Goal: Task Accomplishment & Management: Use online tool/utility

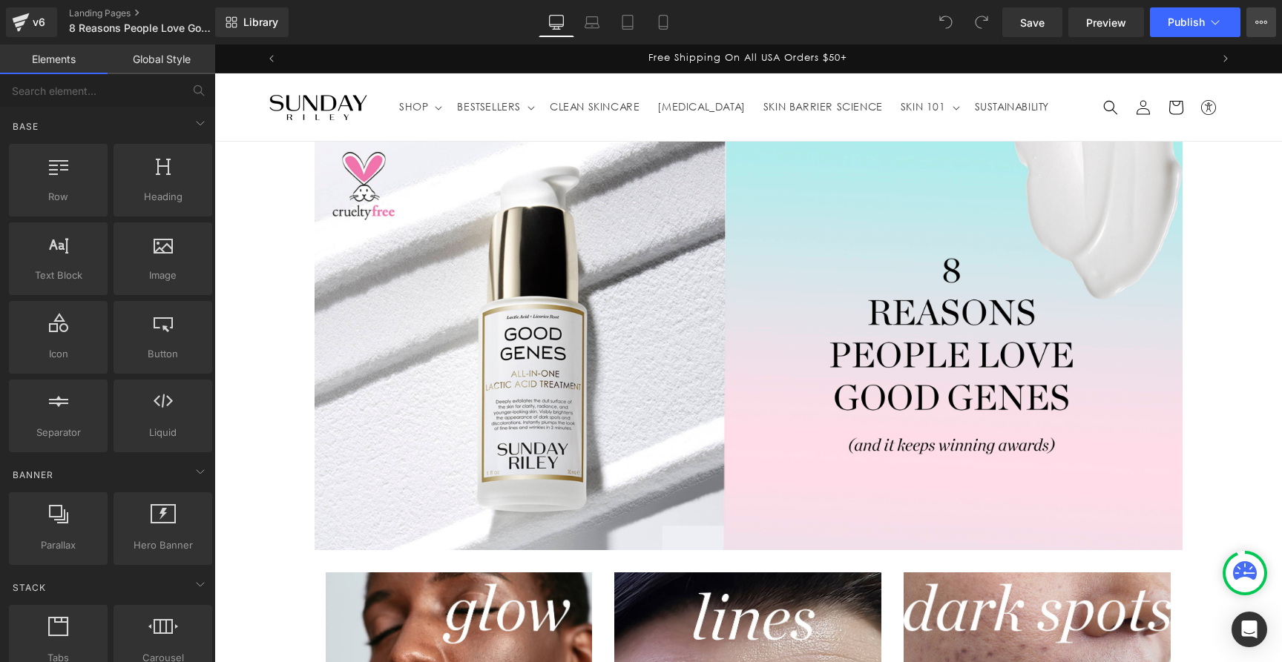
click at [1259, 21] on icon at bounding box center [1261, 22] width 12 height 12
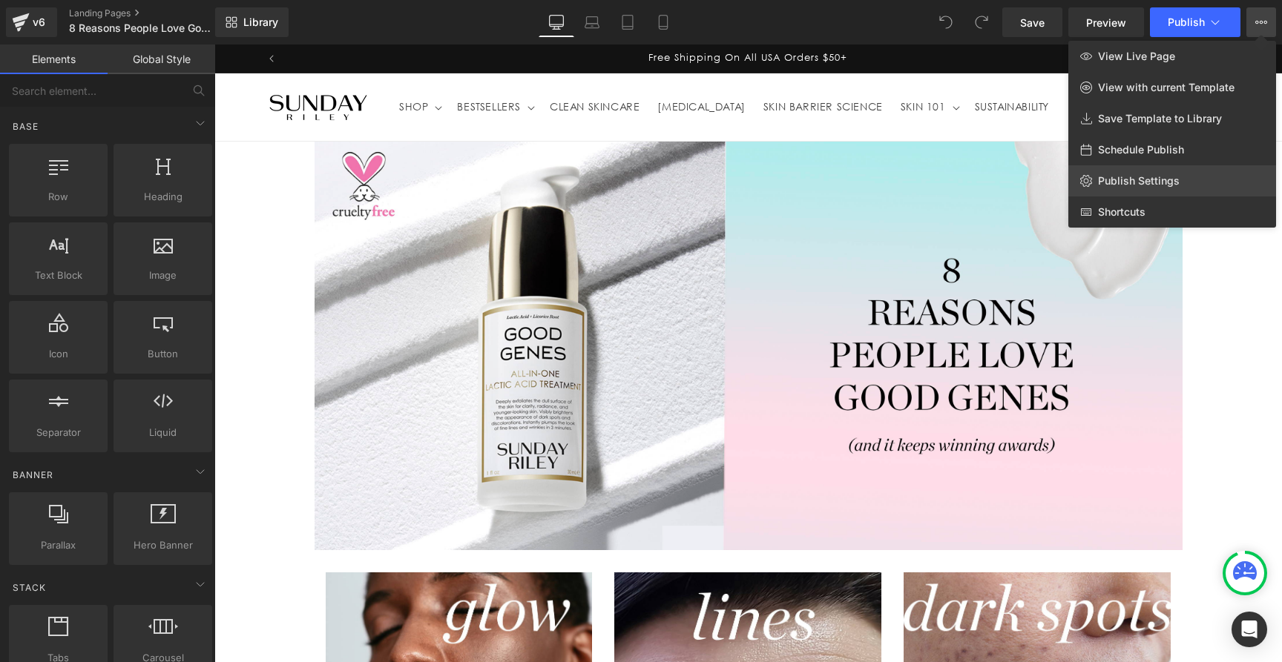
click at [1122, 187] on span "Publish Settings" at bounding box center [1139, 180] width 82 height 13
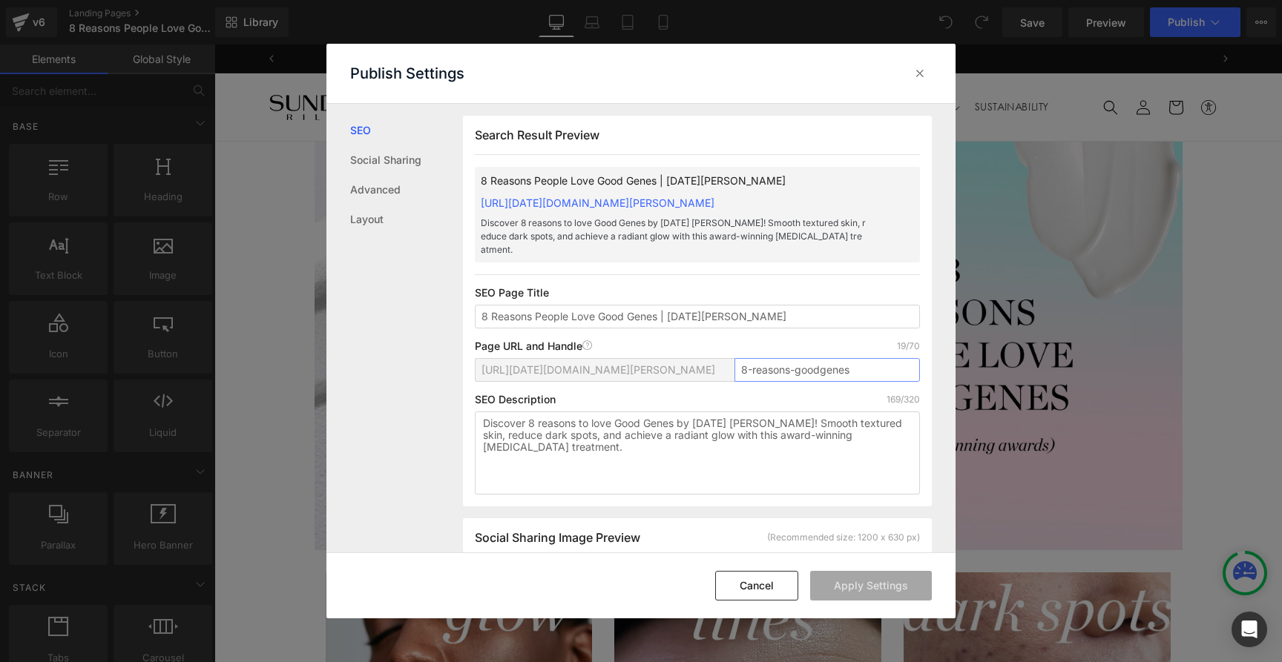
click at [771, 358] on input "8-reasons-goodgenes" at bounding box center [826, 370] width 185 height 24
click at [594, 305] on input "8 Reasons People Love Good Genes | Sunday Riley" at bounding box center [697, 317] width 445 height 24
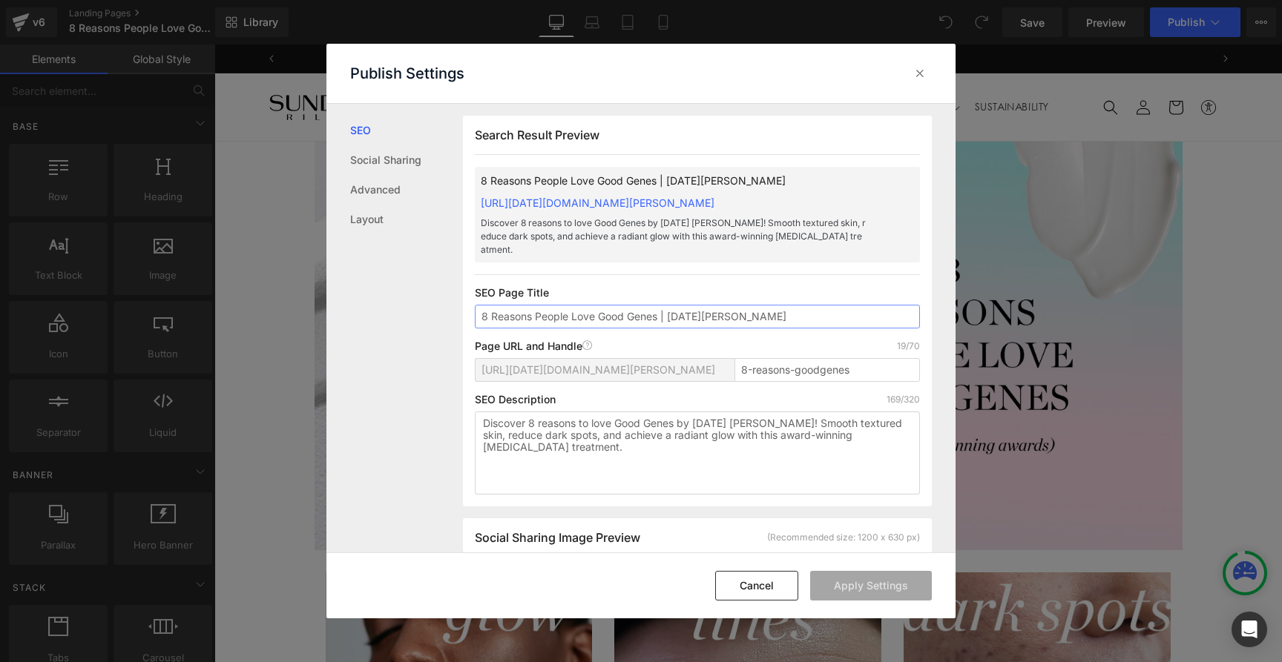
click at [594, 305] on input "8 Reasons People Love Good Genes | Sunday Riley" at bounding box center [697, 317] width 445 height 24
click at [513, 421] on textarea "Discover 8 reasons to love Good Genes by Sunday Riley! Smooth textured skin, re…" at bounding box center [697, 453] width 445 height 83
click at [913, 75] on icon at bounding box center [919, 73] width 15 height 15
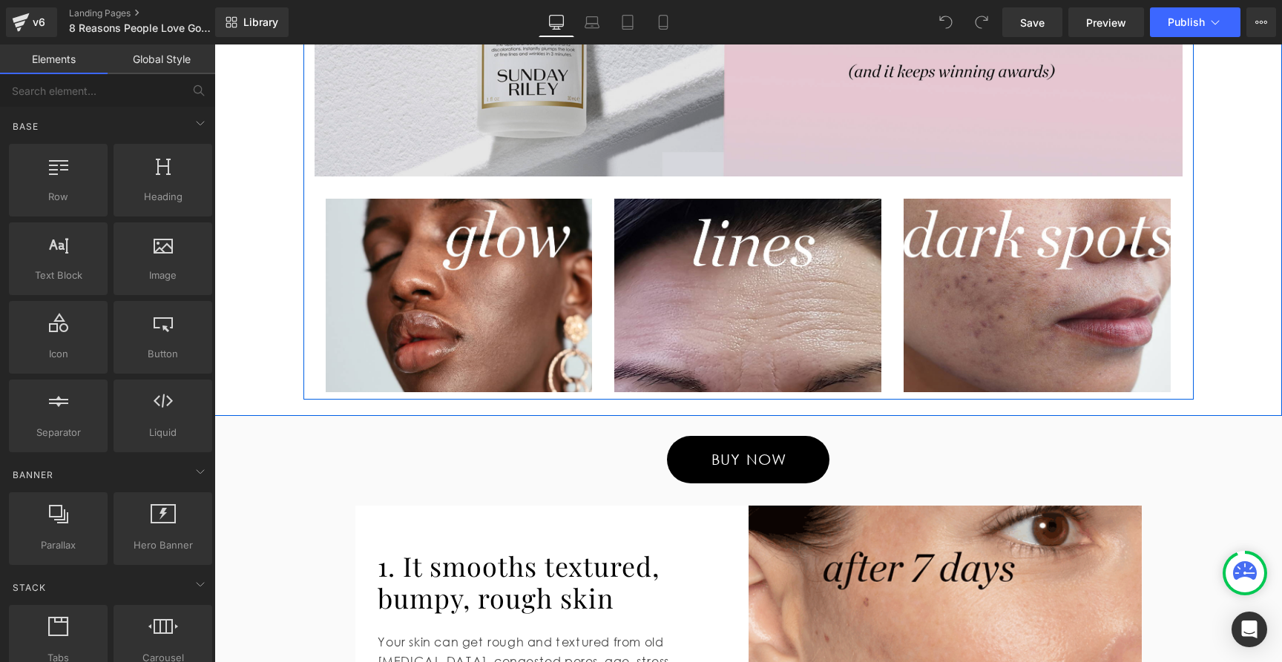
scroll to position [376, 0]
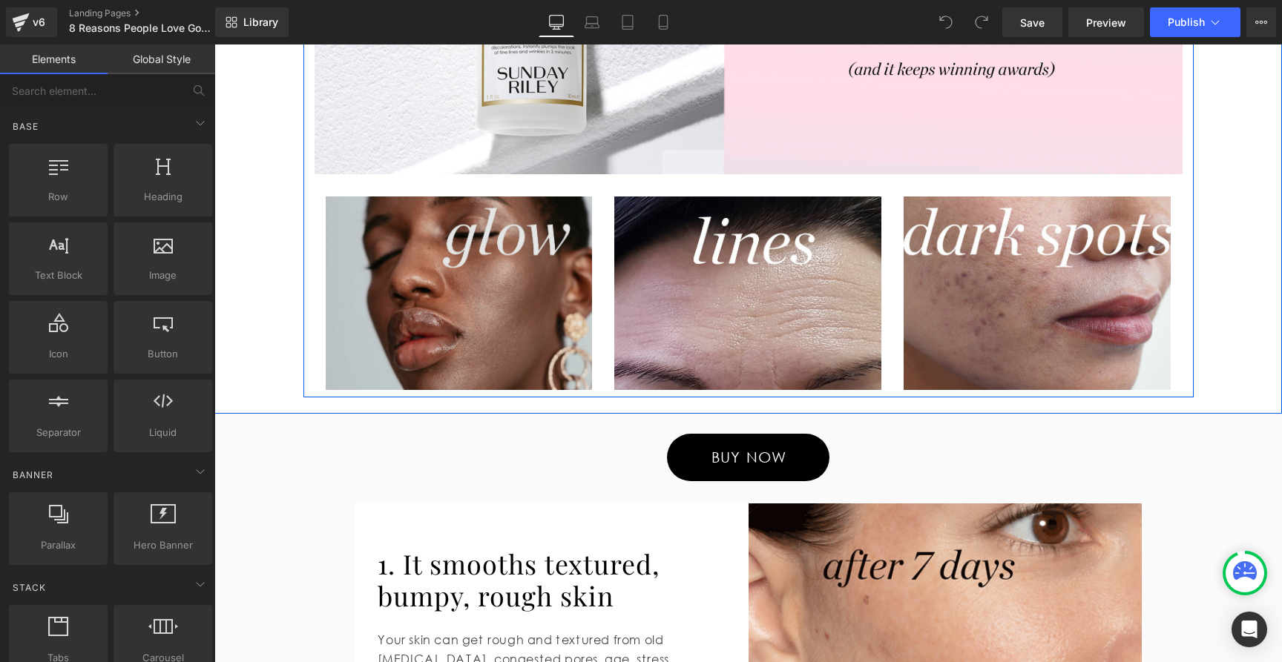
click at [484, 237] on img at bounding box center [459, 294] width 267 height 194
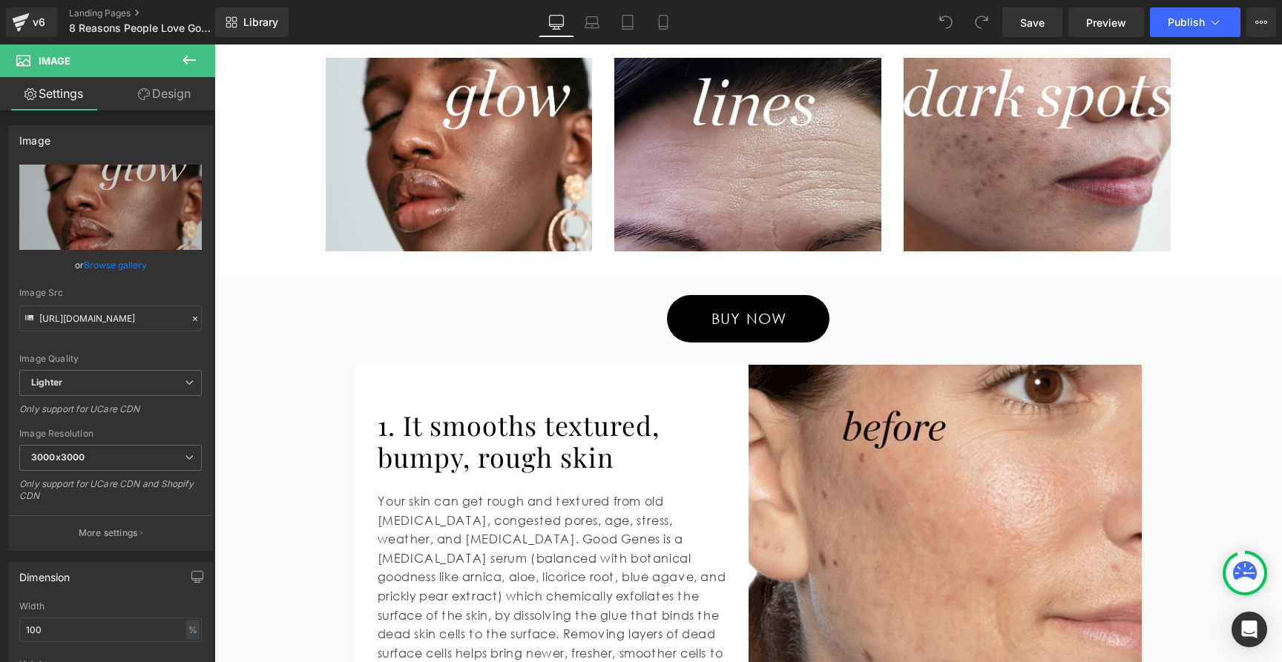
scroll to position [524, 0]
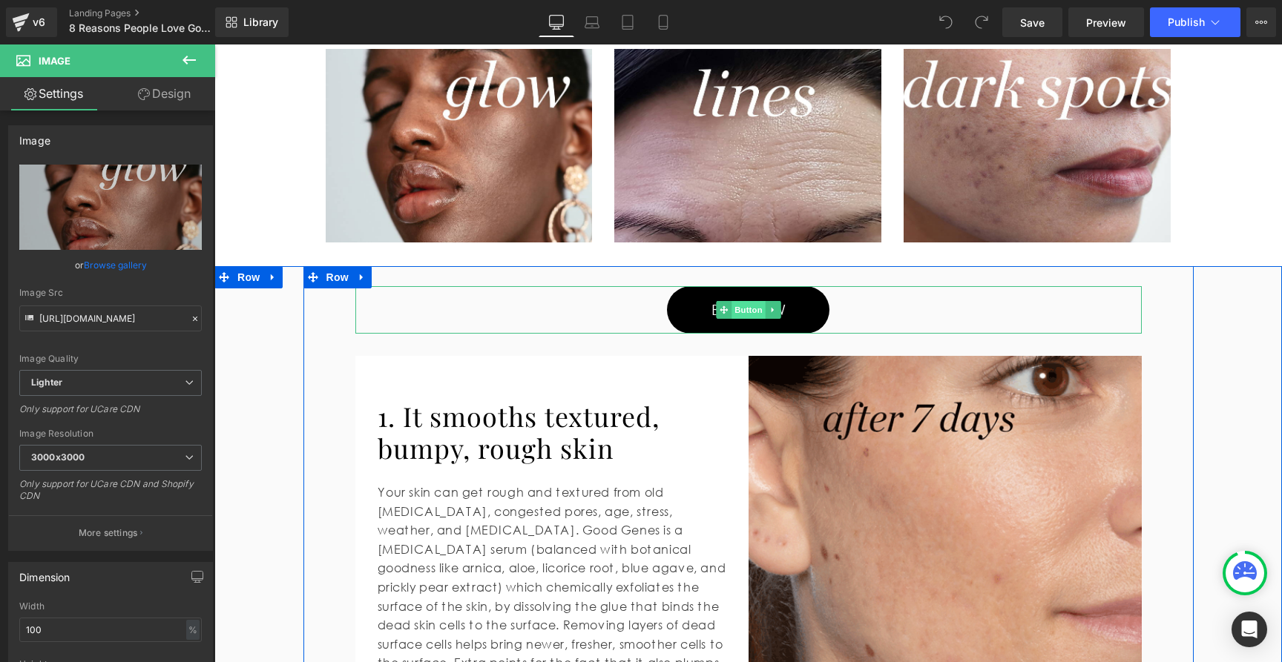
click at [743, 306] on span "Button" at bounding box center [748, 310] width 34 height 18
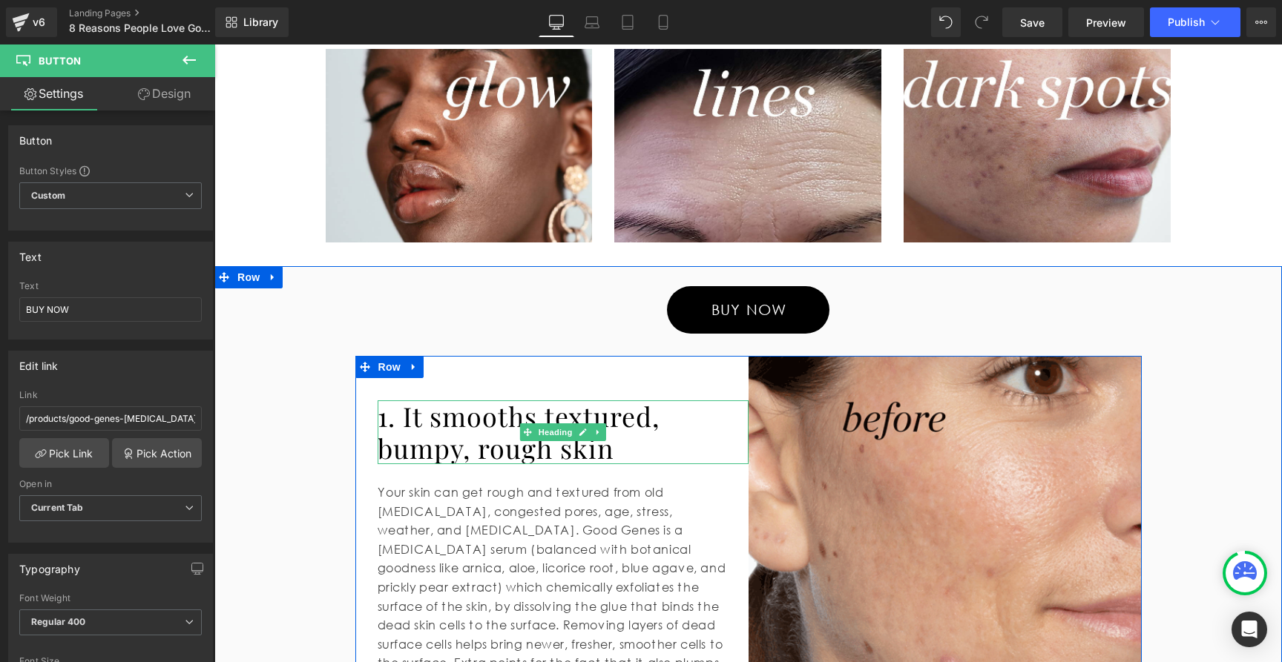
click at [490, 436] on h1 "1. It smooths textured, bumpy, rough skin" at bounding box center [563, 433] width 371 height 64
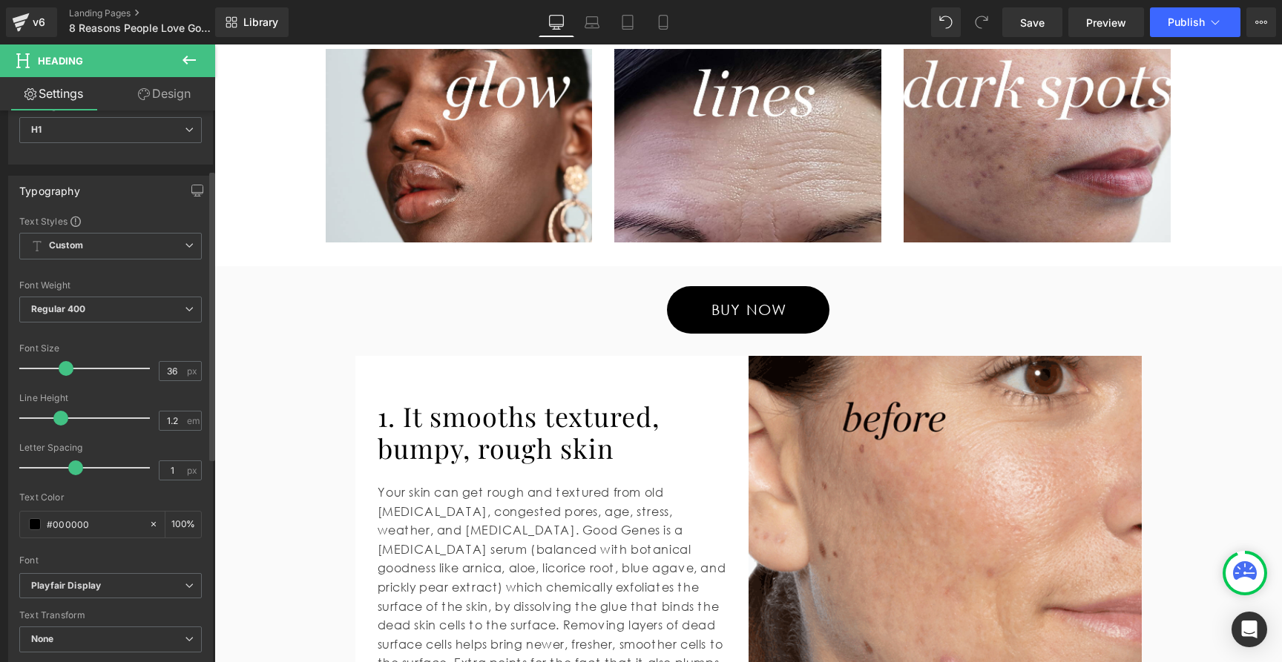
scroll to position [0, 0]
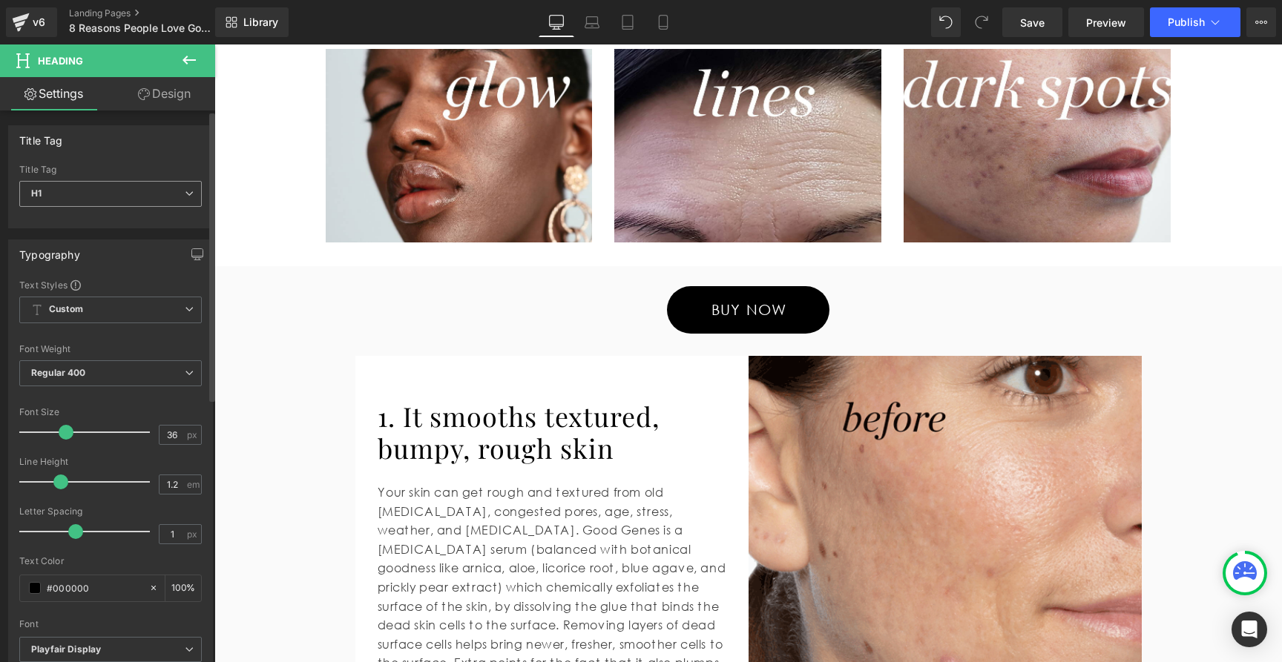
click at [120, 189] on span "H1" at bounding box center [110, 194] width 182 height 26
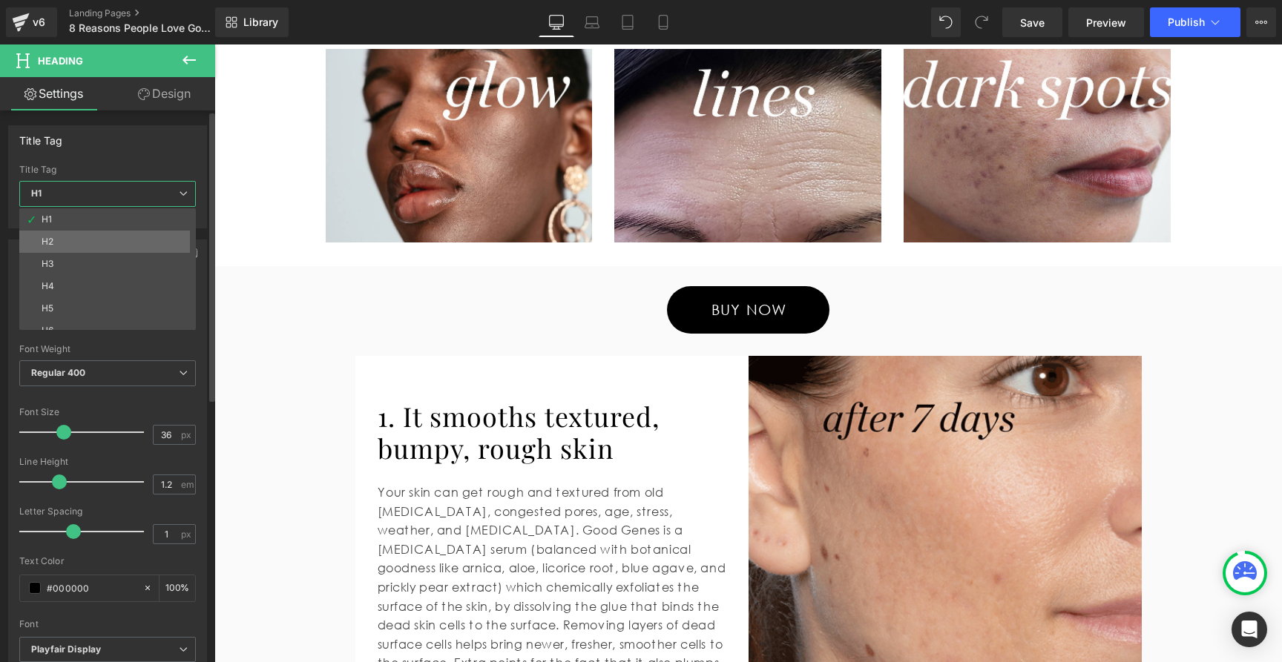
click at [93, 238] on li "H2" at bounding box center [110, 242] width 183 height 22
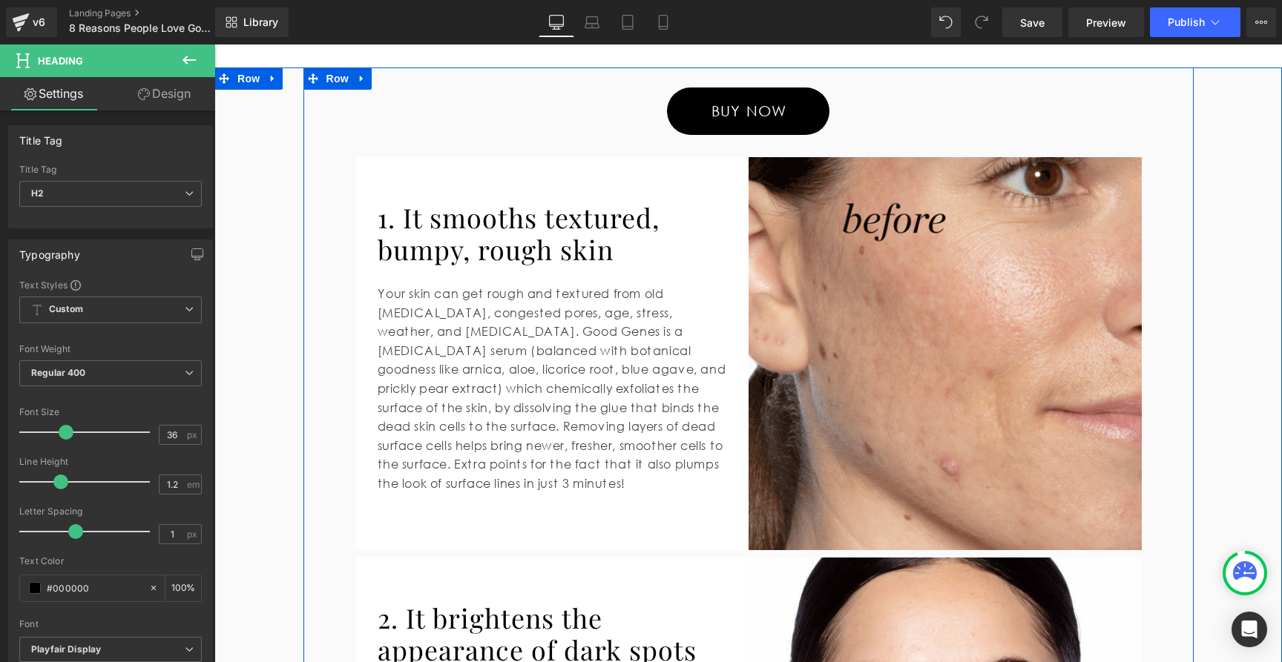
scroll to position [1012, 0]
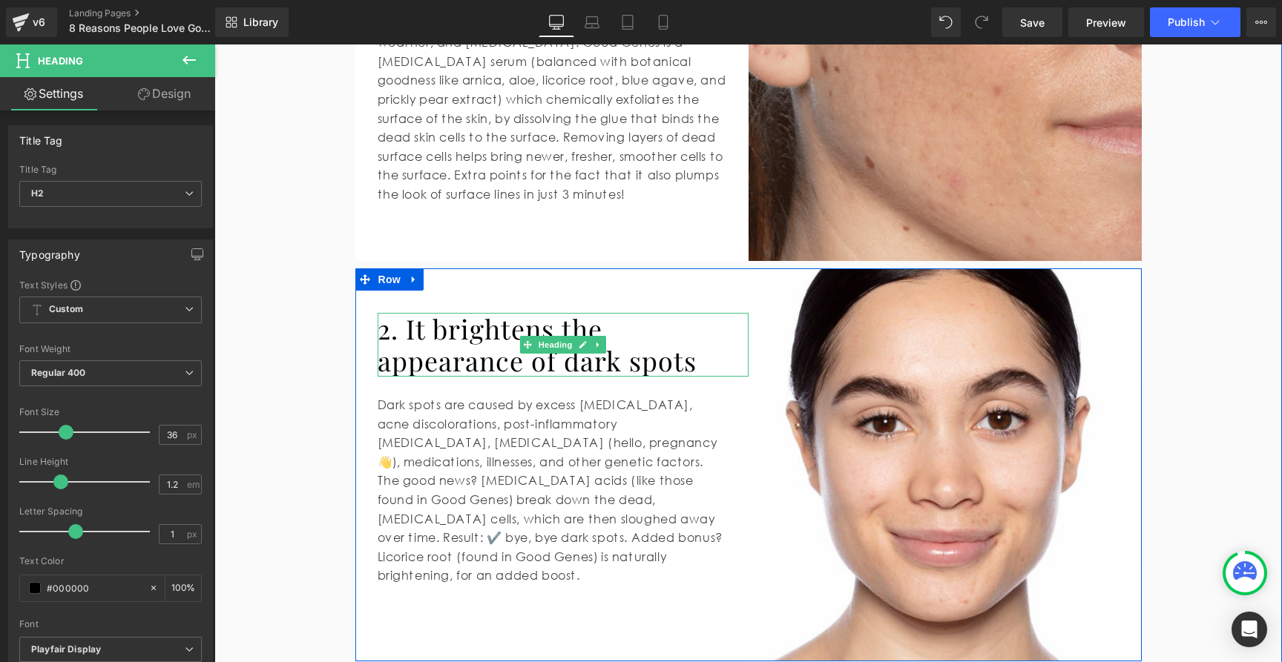
click at [501, 331] on h2 "2. It brightens the appearance of dark spots" at bounding box center [563, 345] width 371 height 64
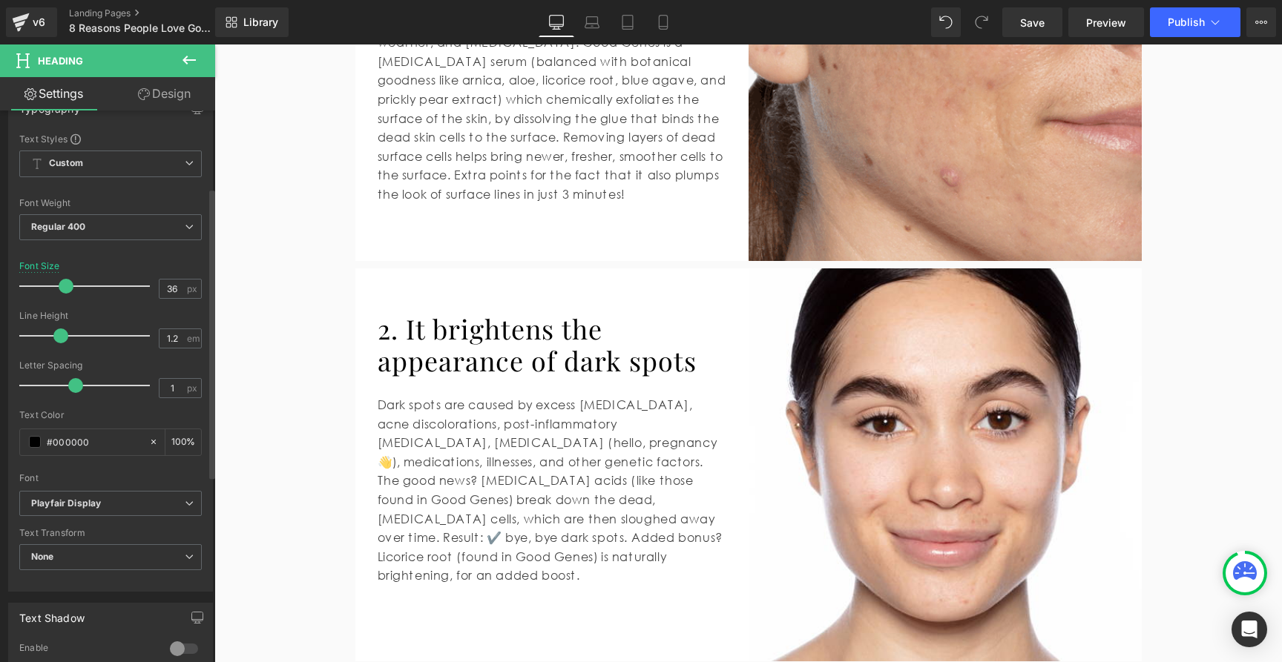
scroll to position [0, 0]
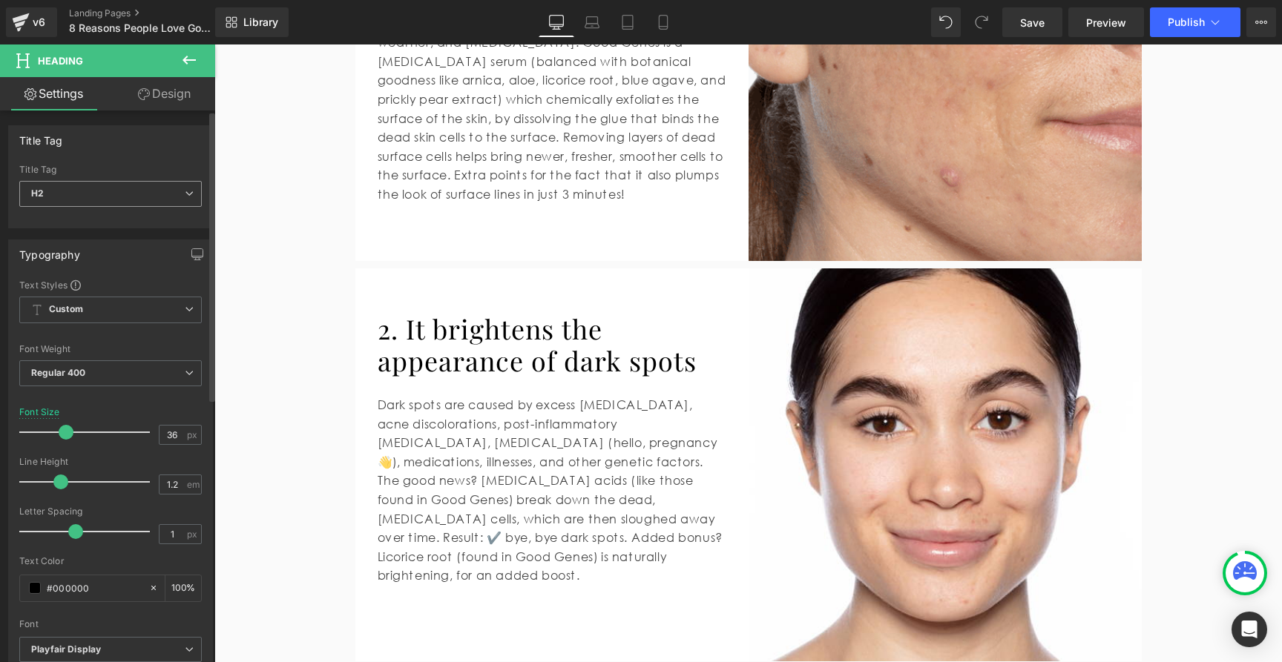
click at [136, 198] on span "H2" at bounding box center [110, 194] width 182 height 26
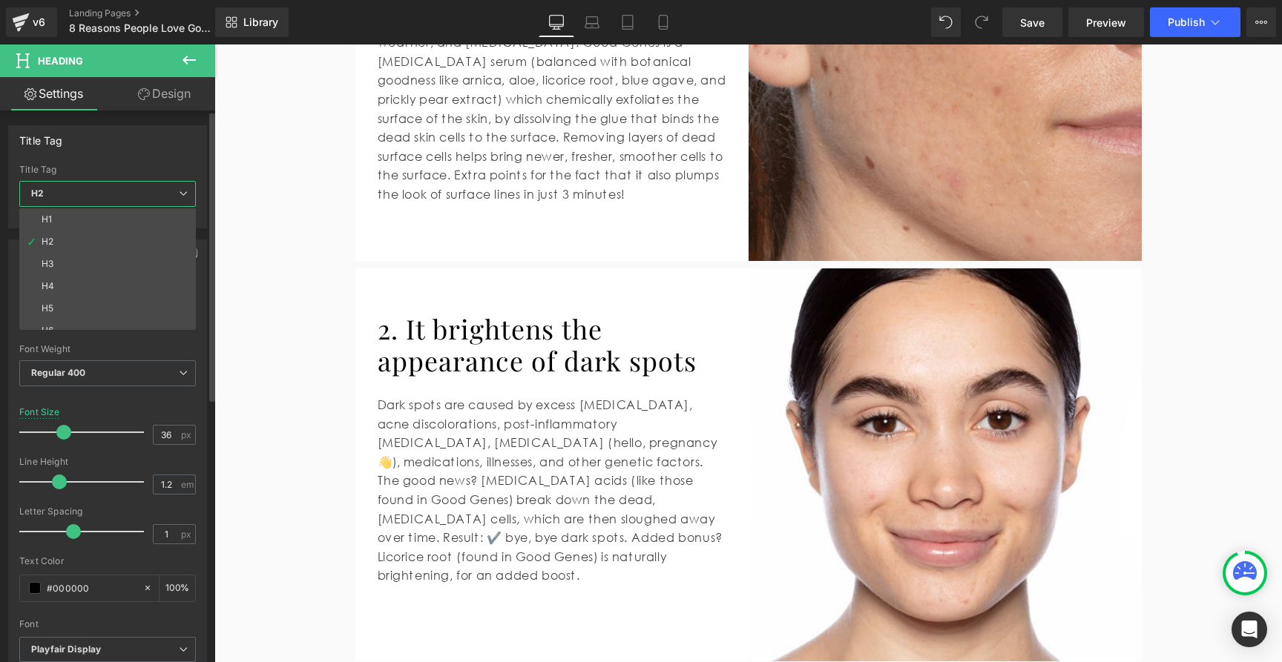
click at [129, 156] on div "Title Tag H1 H2 H3 H4 H5 H6 Title Tag H2 H1 H2 H3 H4 H5 H6" at bounding box center [107, 176] width 199 height 103
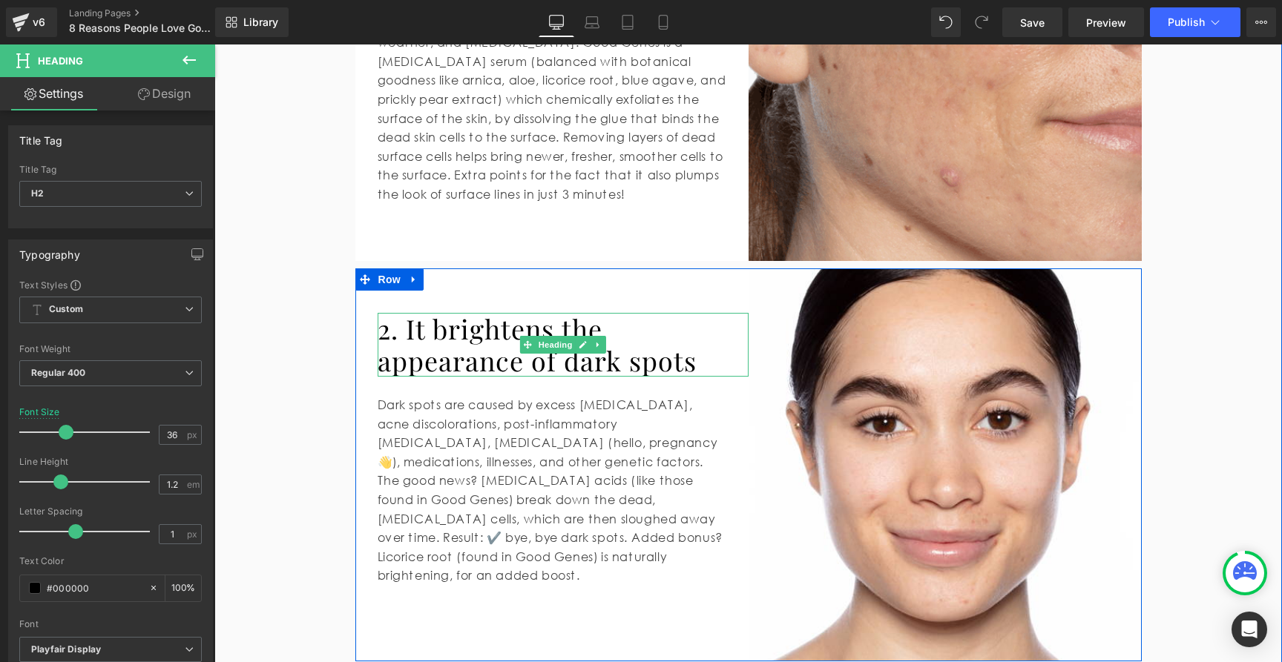
click at [482, 343] on h2 "2. It brightens the appearance of dark spots" at bounding box center [563, 345] width 371 height 64
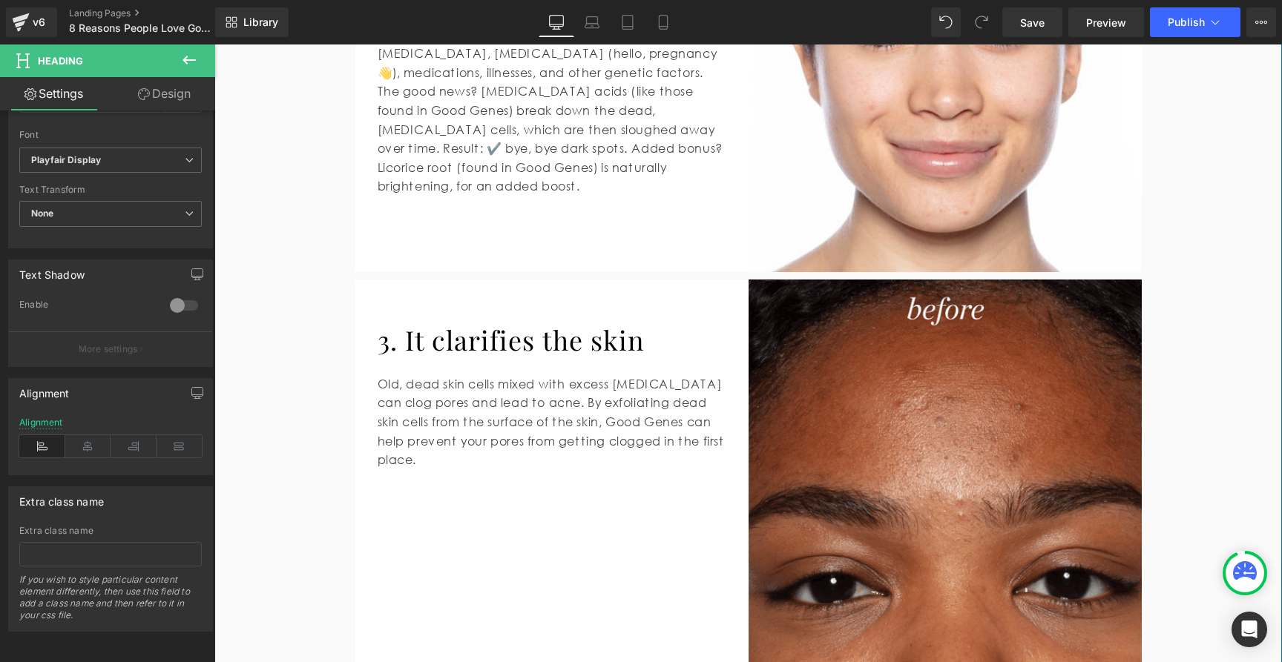
scroll to position [1404, 0]
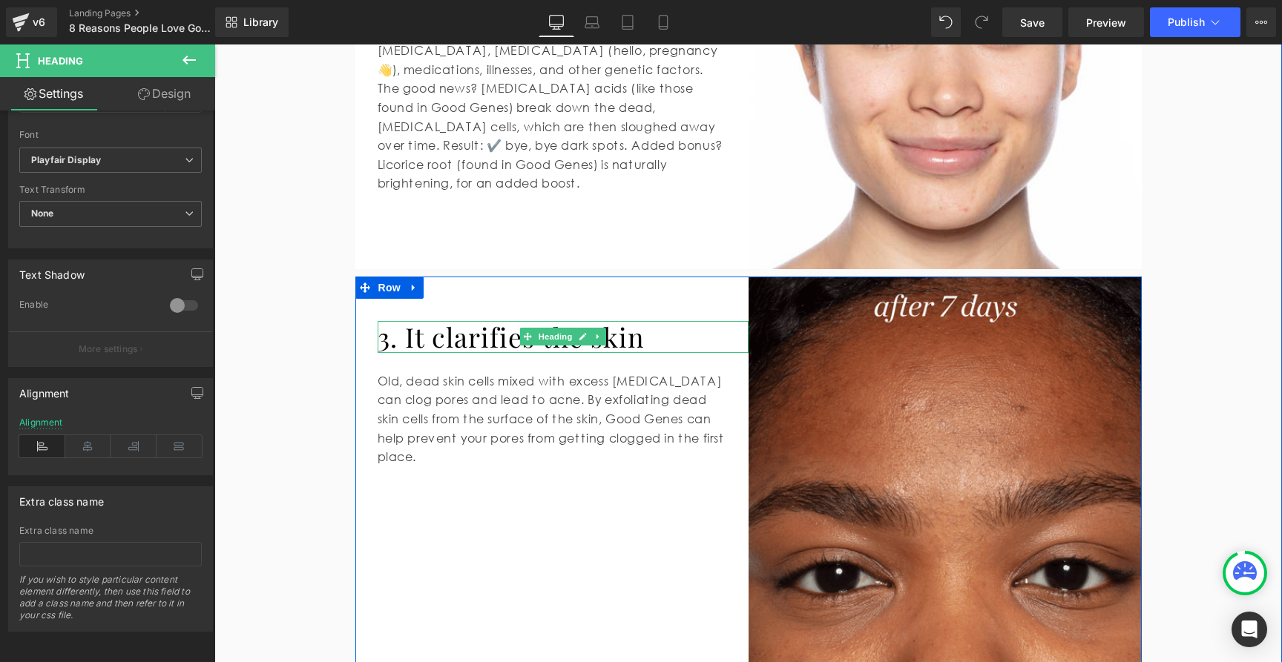
click at [485, 343] on h2 "3. It clarifies the skin" at bounding box center [563, 337] width 371 height 32
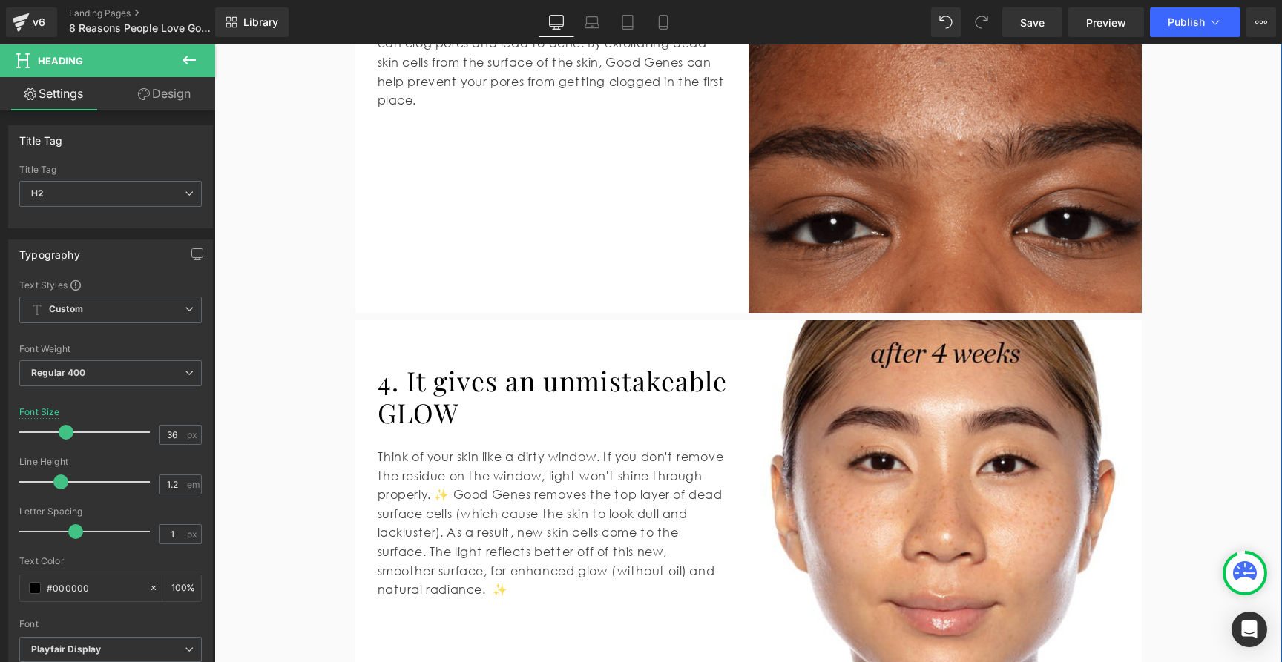
scroll to position [1776, 0]
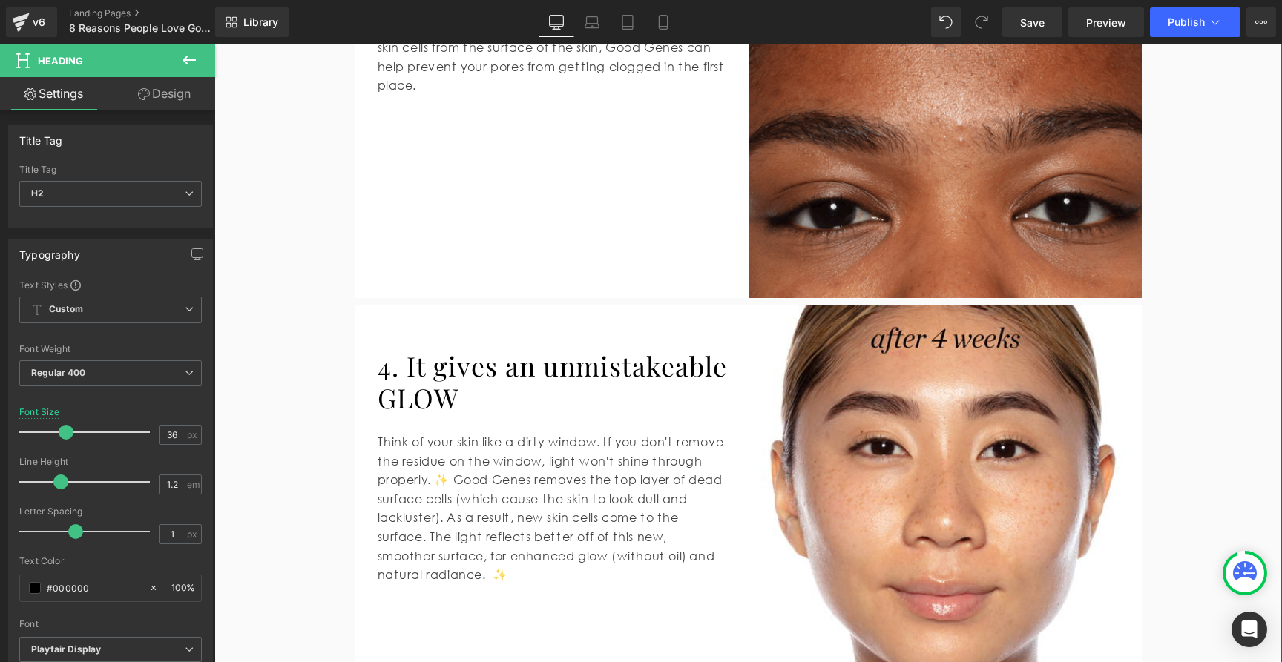
click at [493, 367] on h2 "4. It gives an unmistakeable GLOW" at bounding box center [563, 382] width 371 height 64
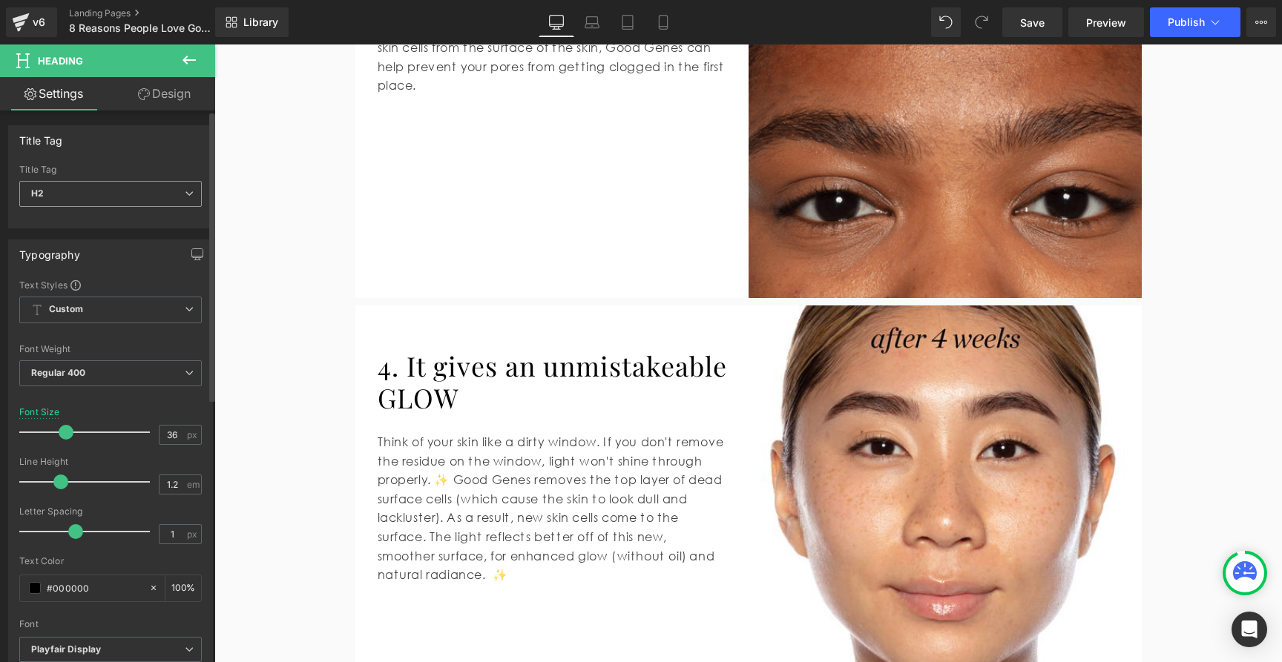
click at [107, 191] on span "H2" at bounding box center [110, 194] width 182 height 26
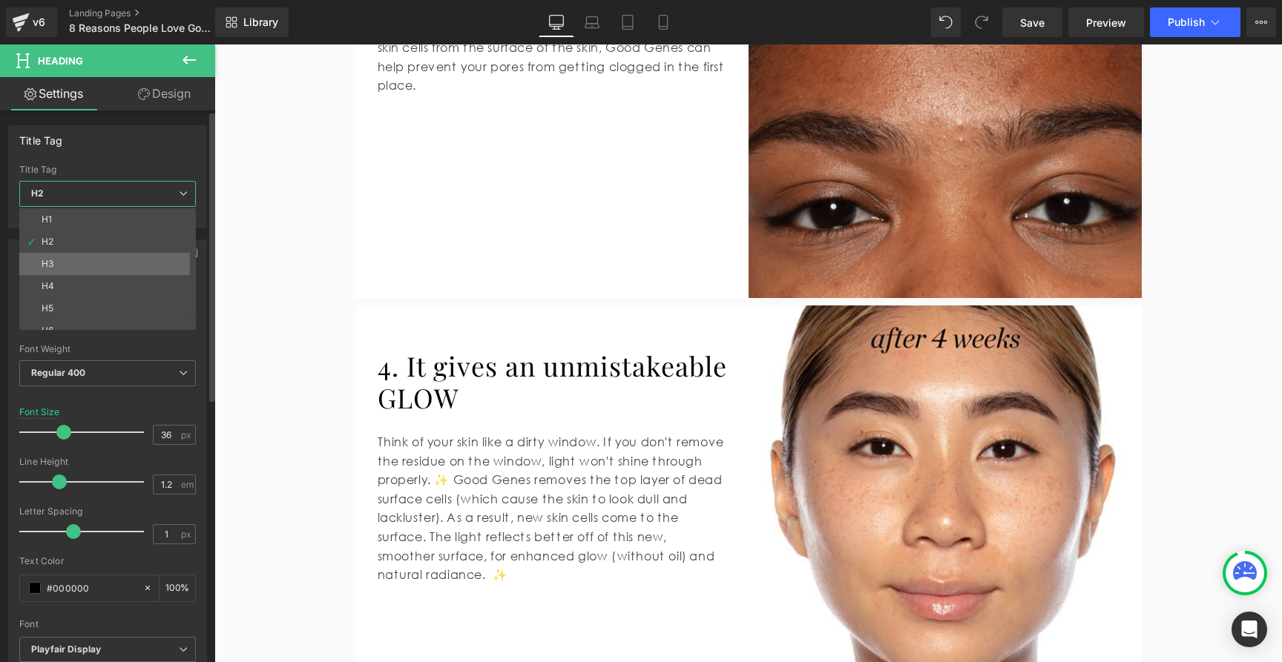
click at [84, 263] on li "H3" at bounding box center [110, 264] width 183 height 22
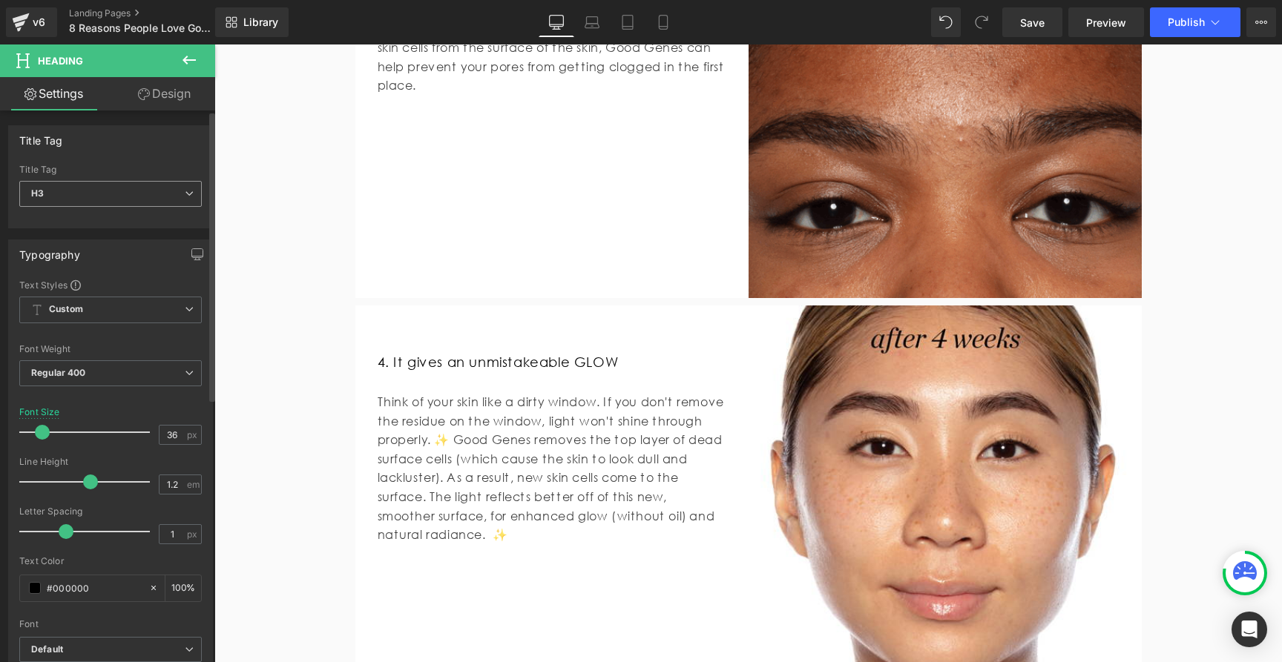
click at [109, 212] on div "H3 H1 H2 H3 H4 H5 H6" at bounding box center [110, 197] width 182 height 33
click at [95, 191] on span "H3" at bounding box center [110, 194] width 182 height 26
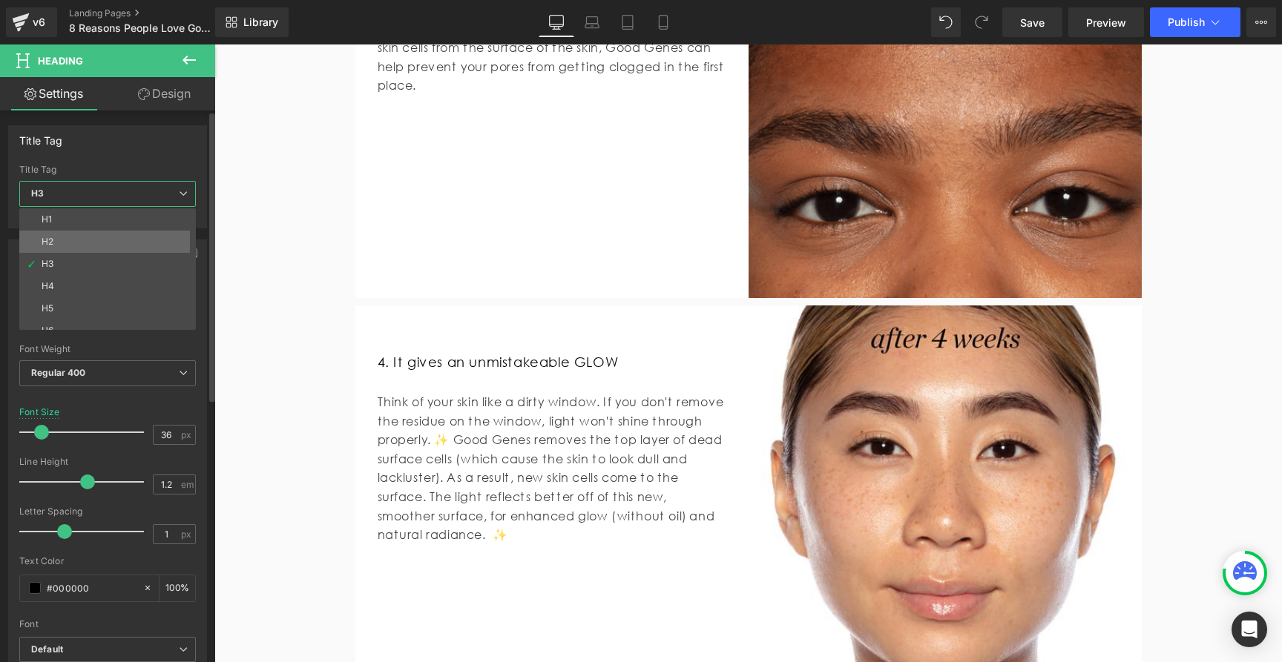
click at [82, 246] on li "H2" at bounding box center [110, 242] width 183 height 22
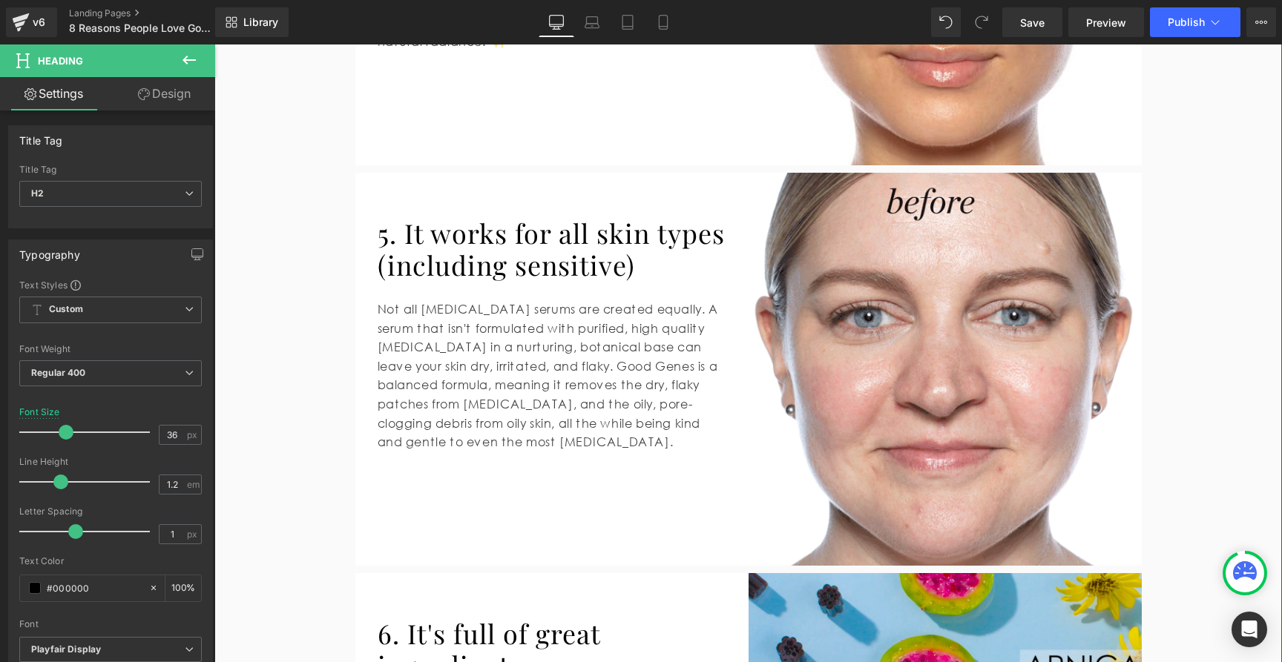
scroll to position [2296, 0]
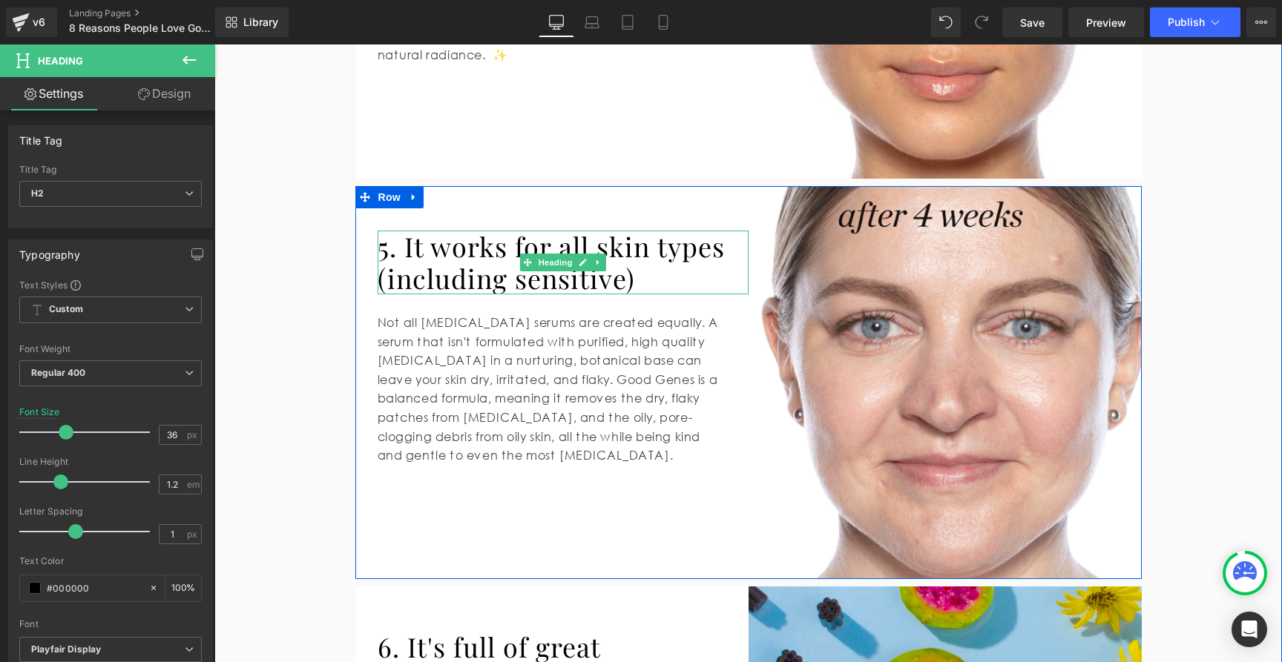
click at [499, 264] on h2 "5. It works for all skin types (including sensitive)" at bounding box center [563, 263] width 371 height 64
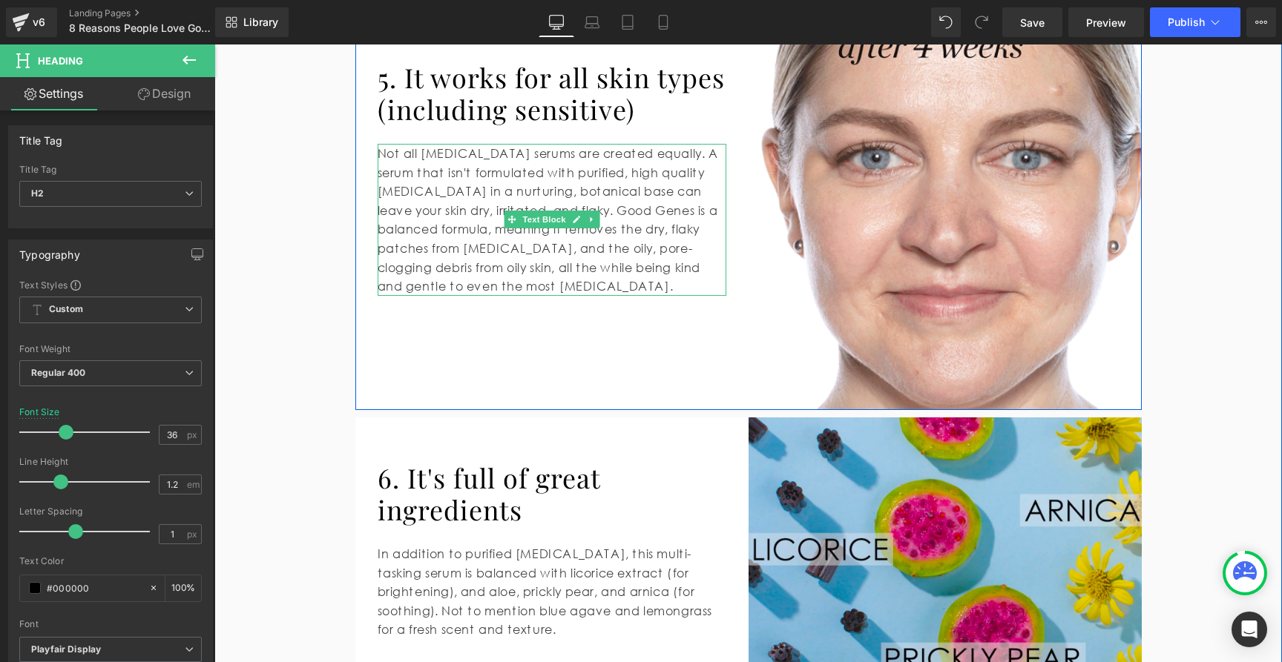
scroll to position [2595, 0]
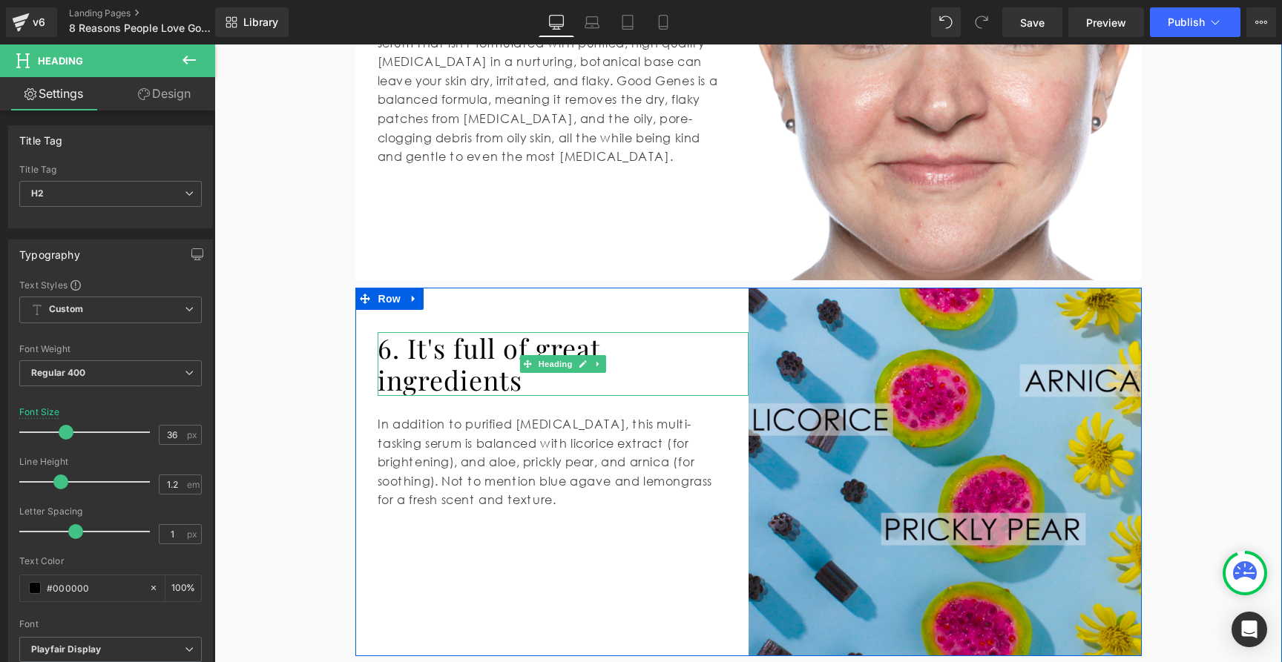
click at [461, 357] on h2 "6. It's full of great ingredients" at bounding box center [563, 364] width 371 height 64
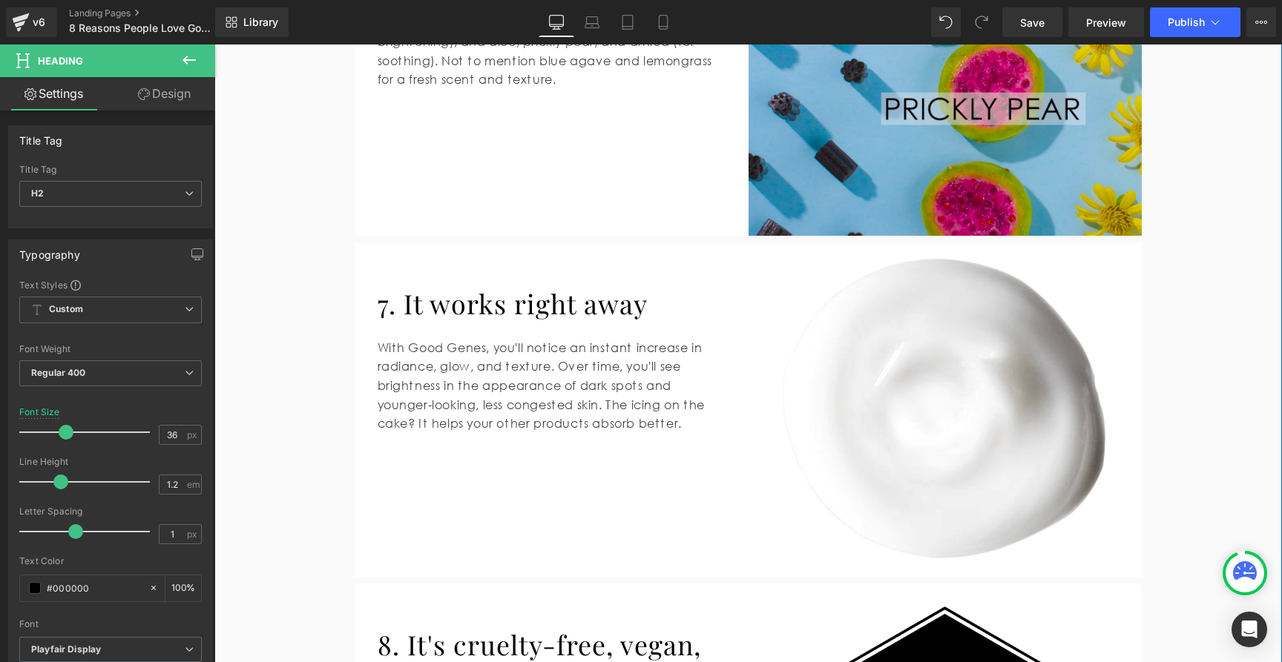
scroll to position [3016, 0]
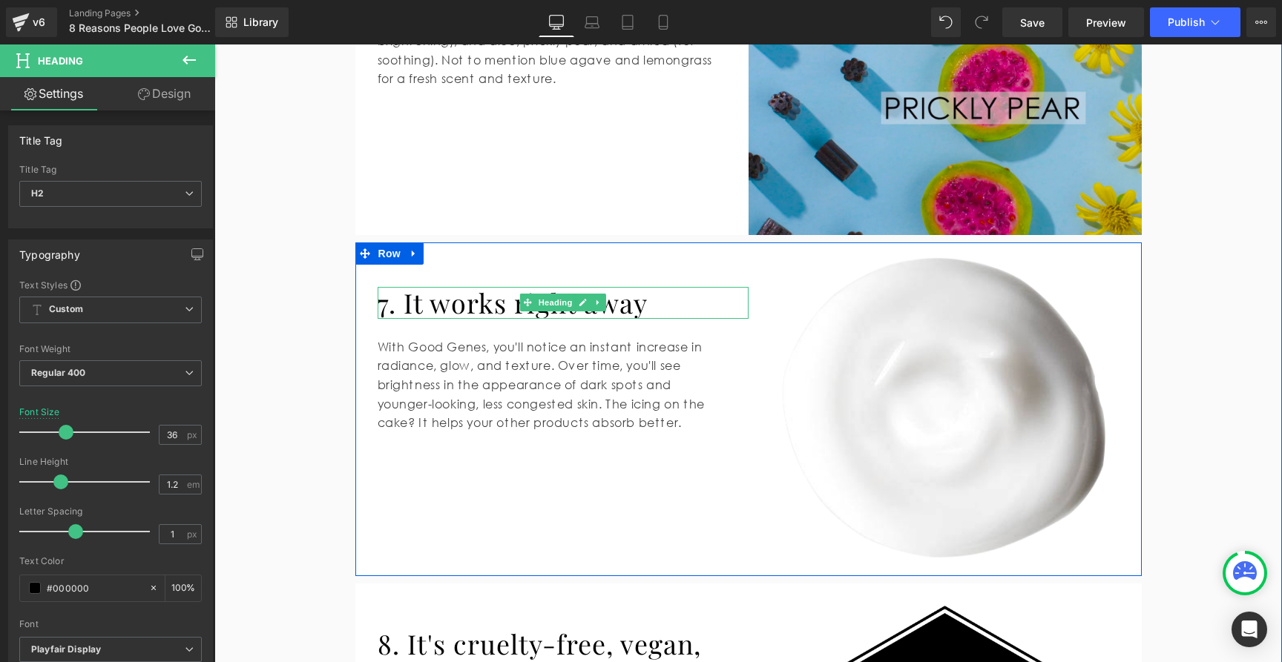
click at [493, 297] on h2 "7. It works right away" at bounding box center [563, 303] width 371 height 32
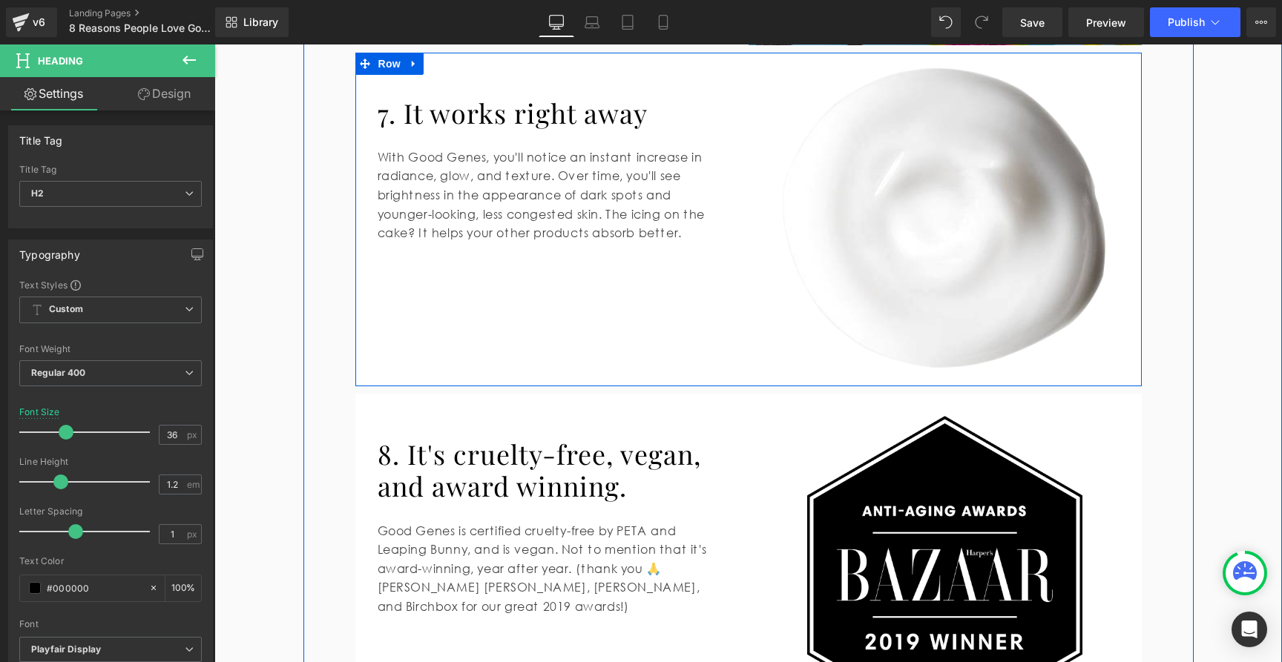
scroll to position [3344, 0]
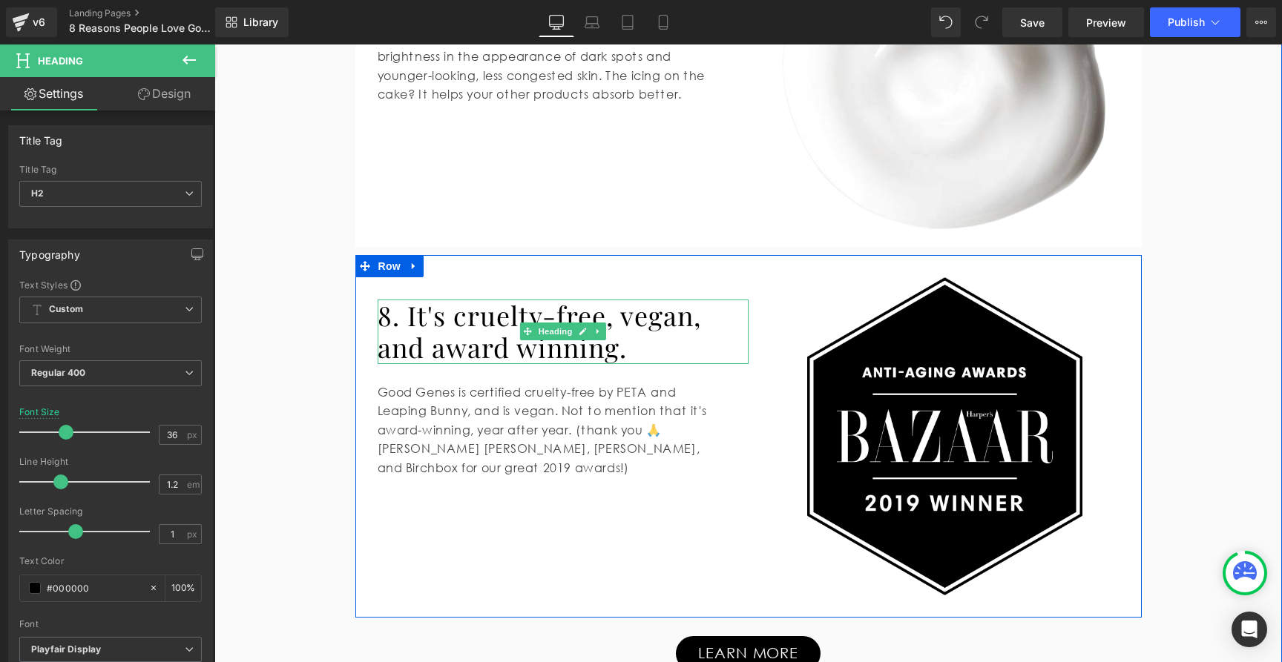
click at [513, 335] on h2 "8. It's cruelty-free, vegan, and award winning." at bounding box center [563, 332] width 371 height 64
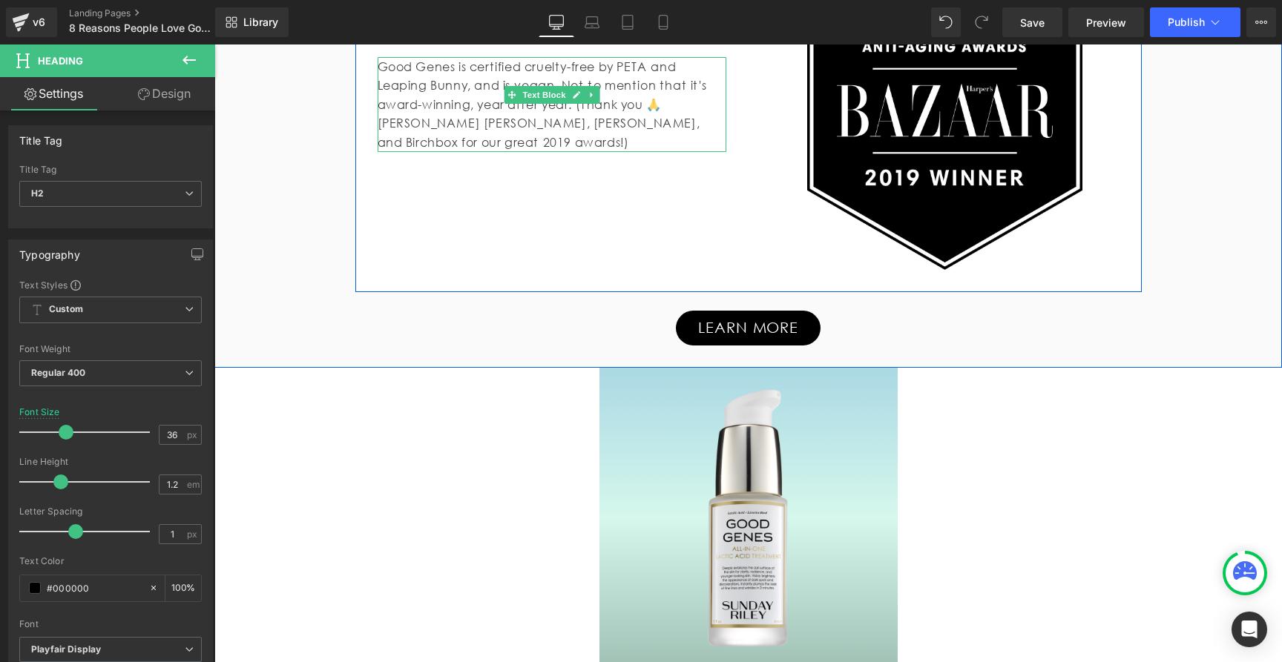
scroll to position [3731, 0]
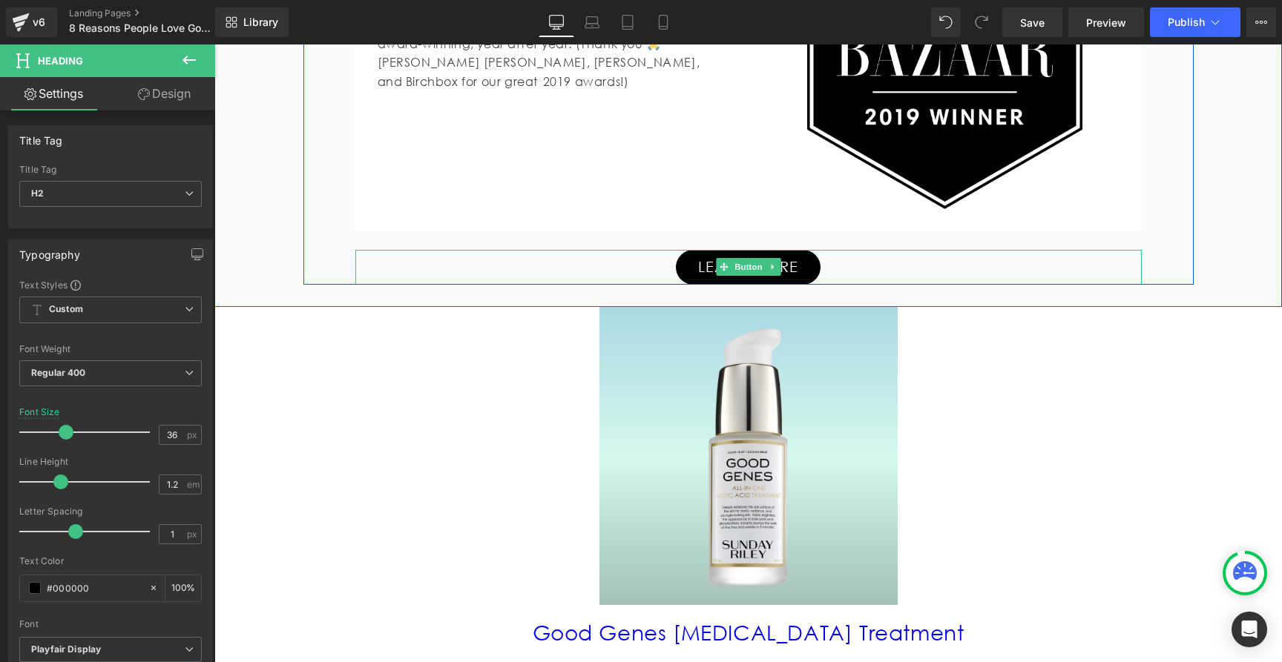
click at [653, 269] on div "LEARN MORE" at bounding box center [748, 267] width 786 height 35
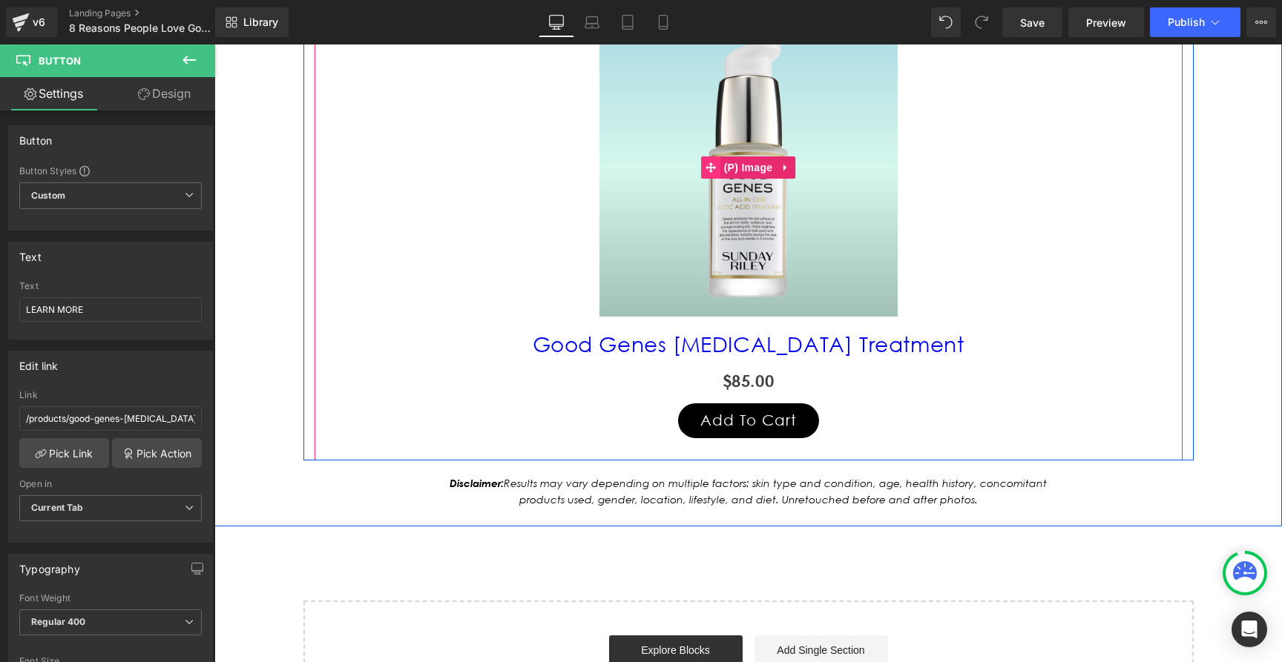
scroll to position [4062, 0]
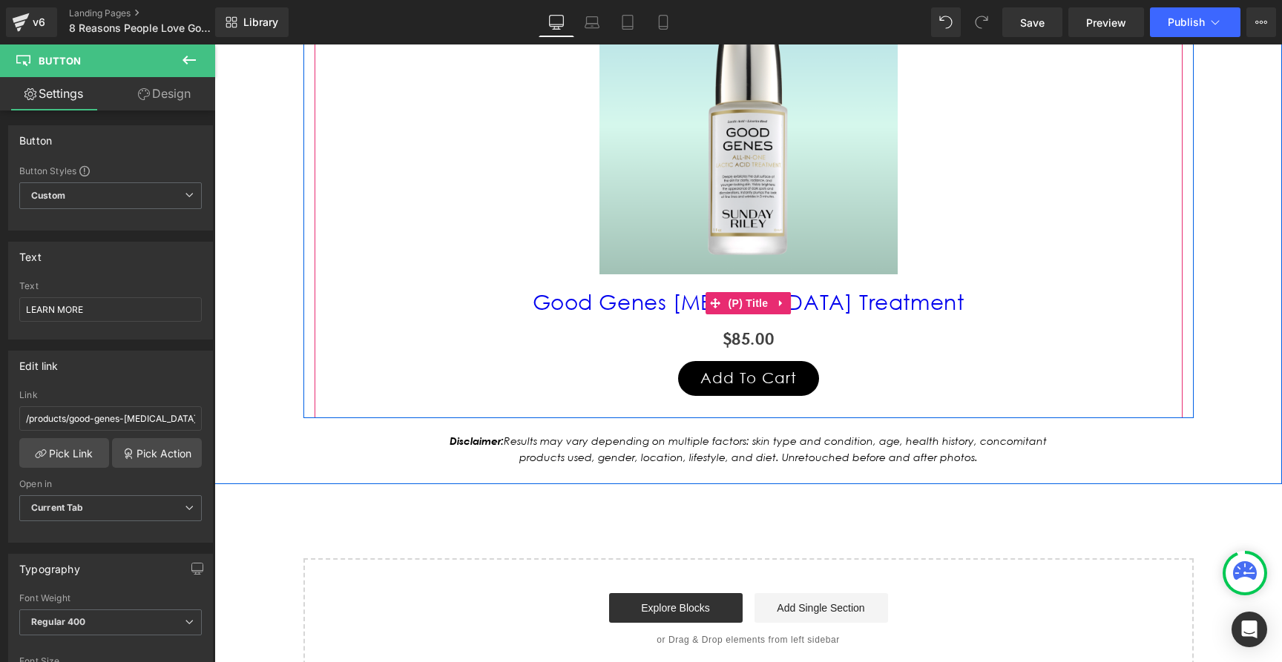
click at [671, 301] on link "Good Genes [MEDICAL_DATA] Treatment" at bounding box center [749, 301] width 432 height 25
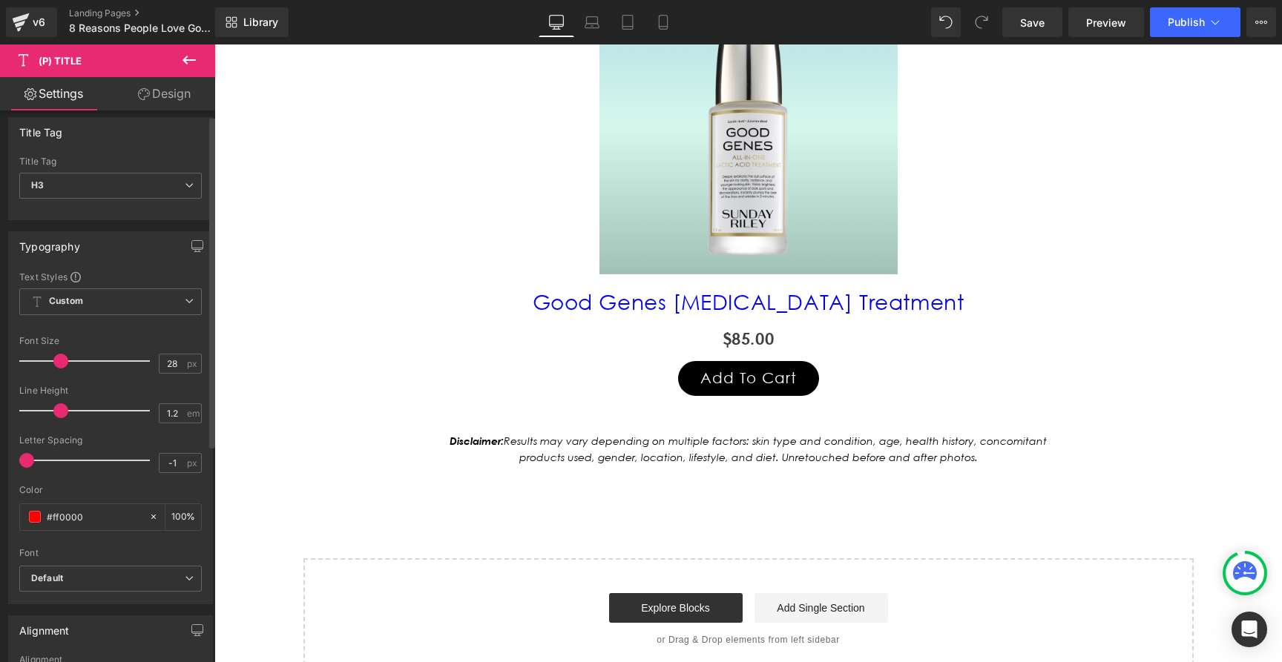
scroll to position [19, 0]
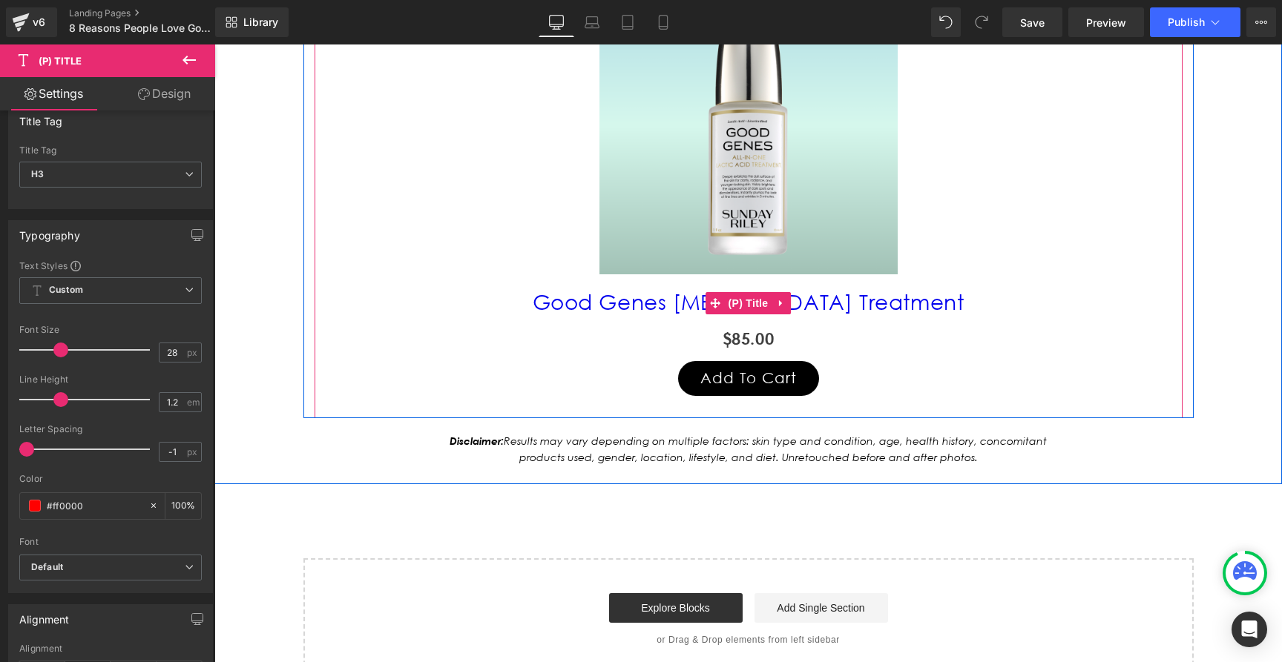
click at [671, 304] on link "Good Genes [MEDICAL_DATA] Treatment" at bounding box center [749, 301] width 432 height 25
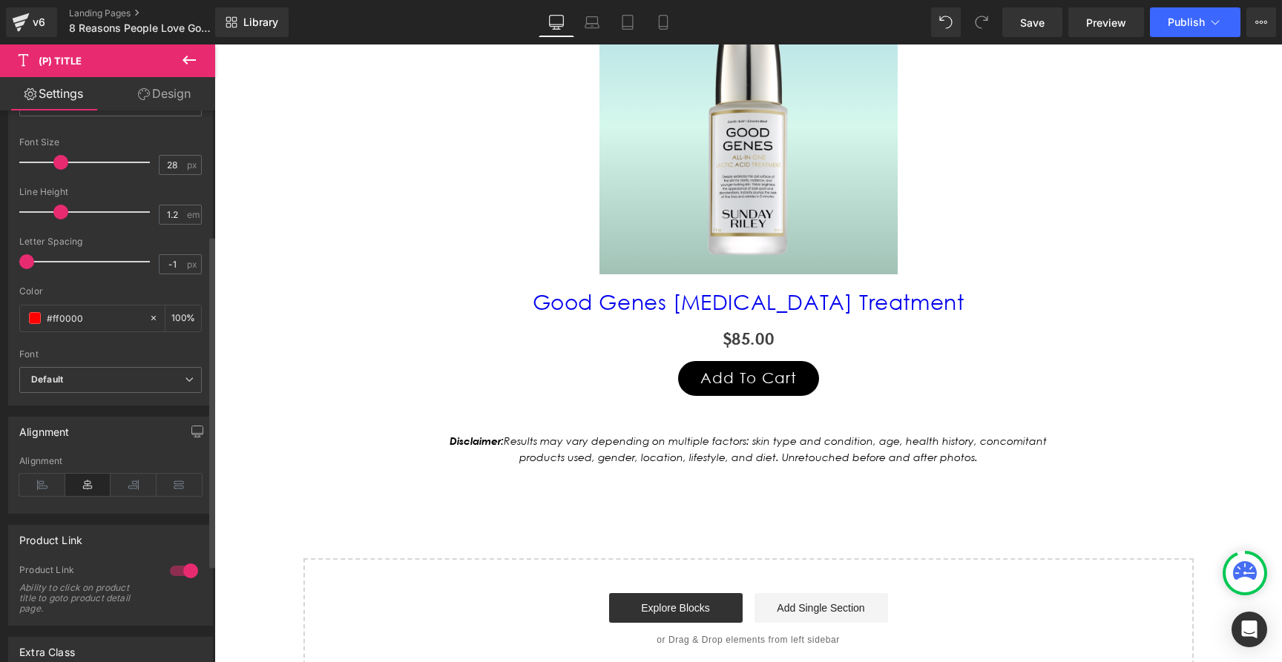
scroll to position [241, 0]
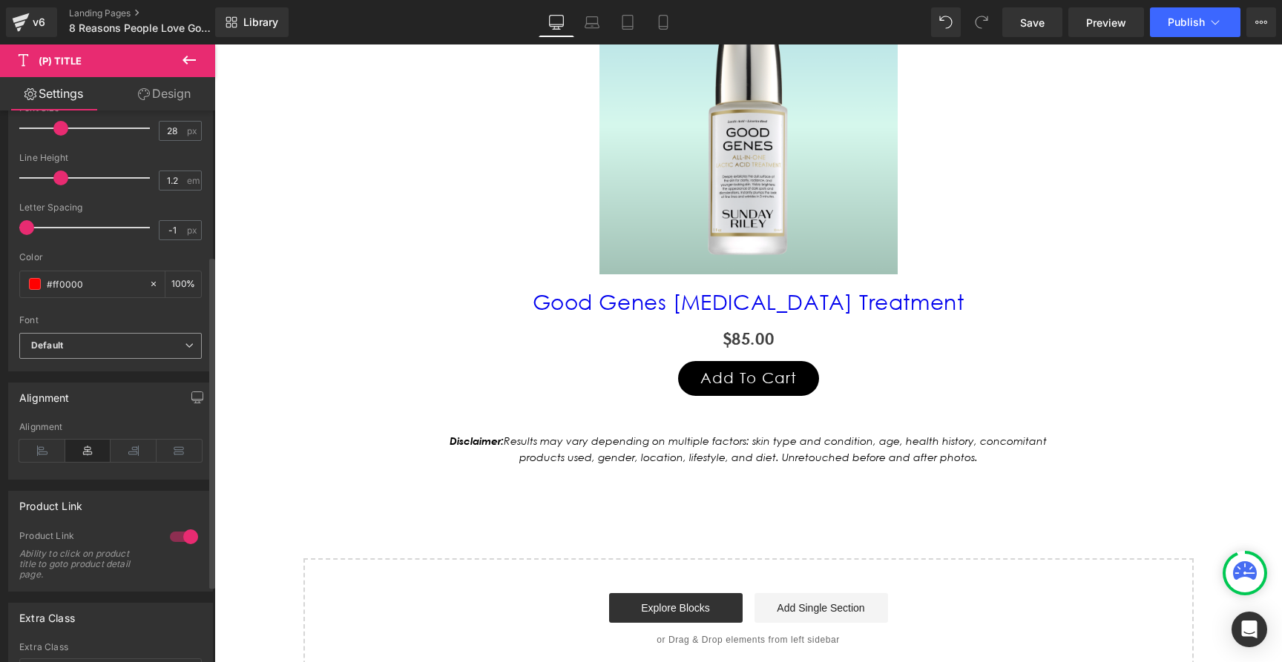
click at [185, 344] on icon at bounding box center [189, 345] width 9 height 9
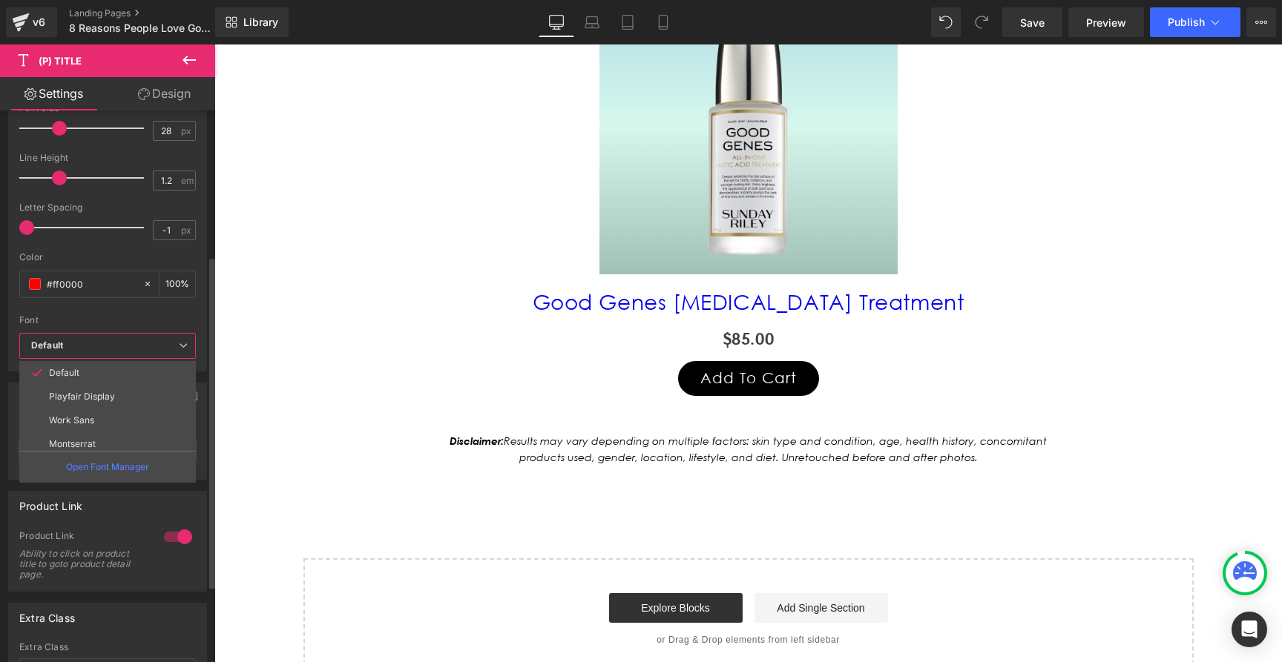
click at [125, 322] on div "Font" at bounding box center [107, 320] width 177 height 10
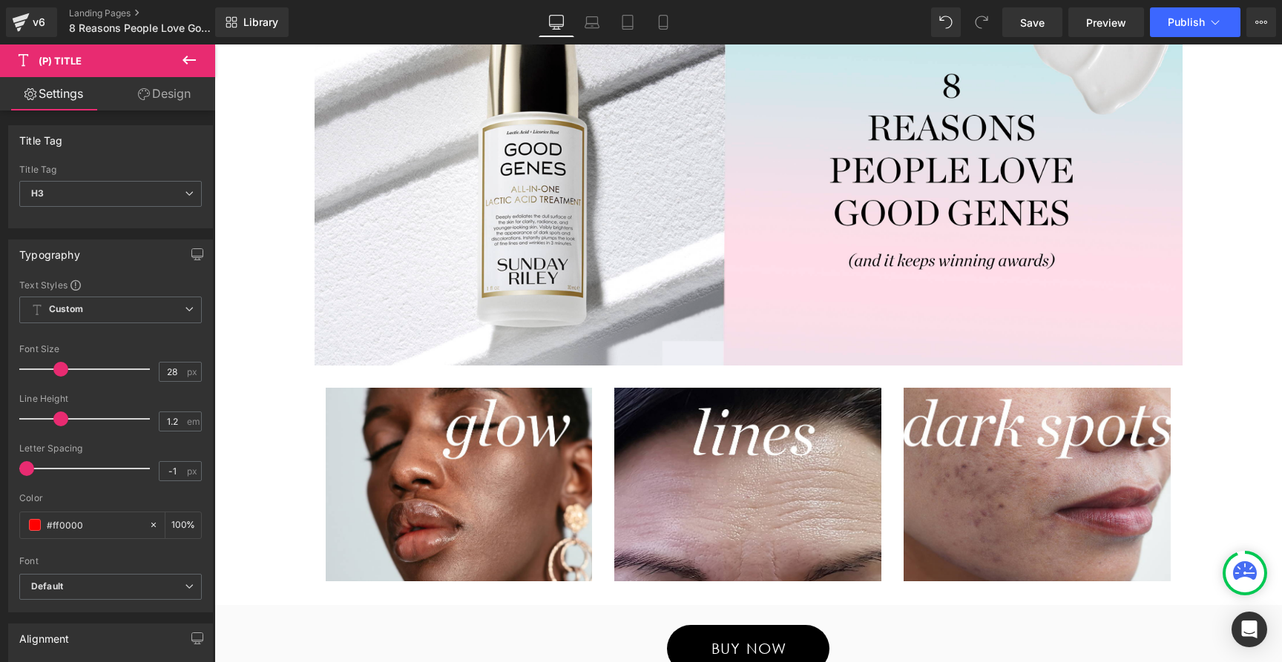
scroll to position [0, 0]
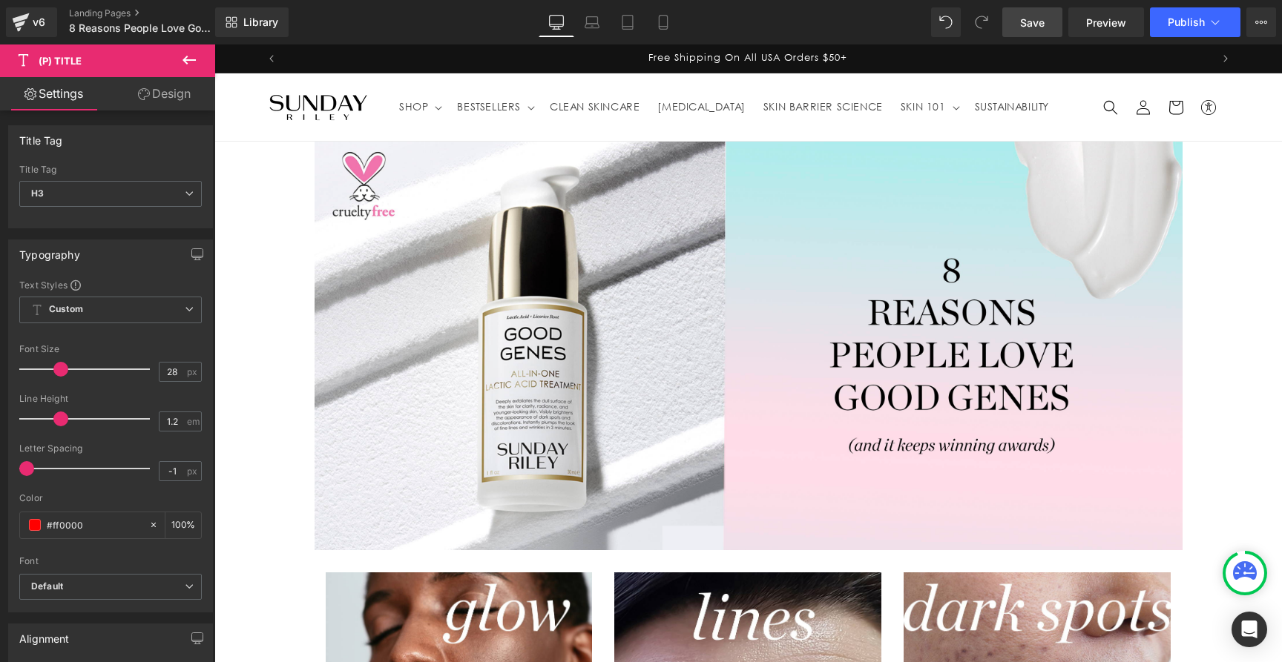
click at [1048, 24] on link "Save" at bounding box center [1032, 22] width 60 height 30
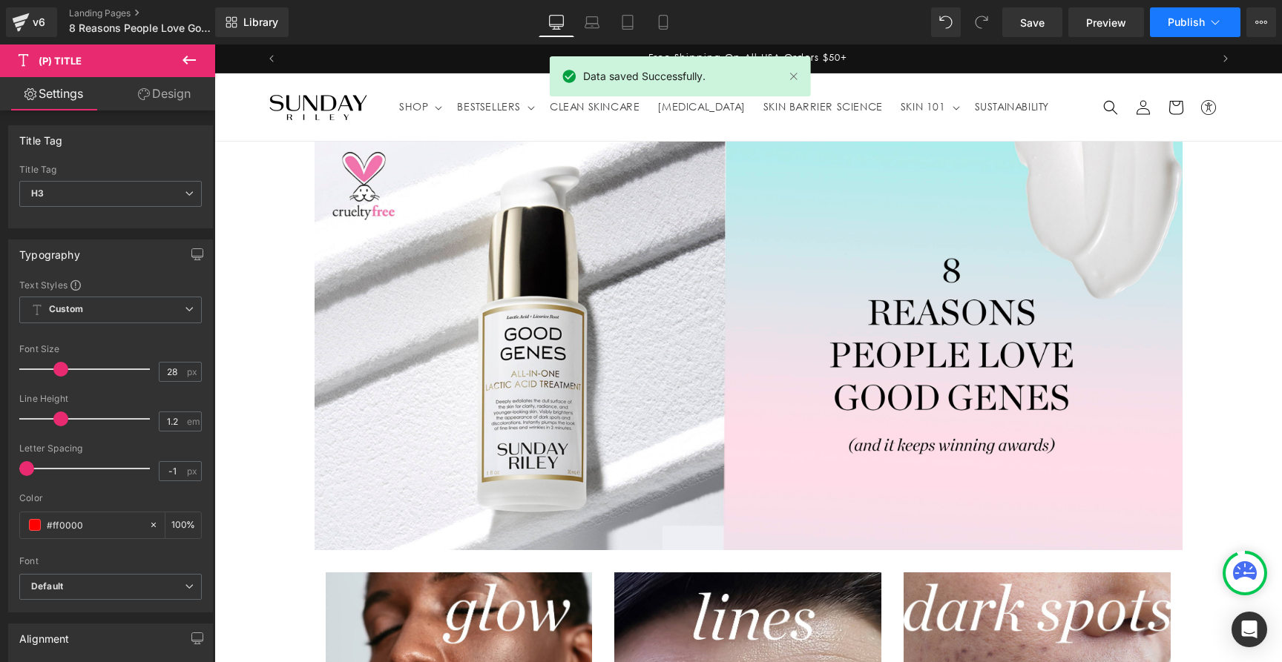
click at [1171, 23] on span "Publish" at bounding box center [1185, 22] width 37 height 12
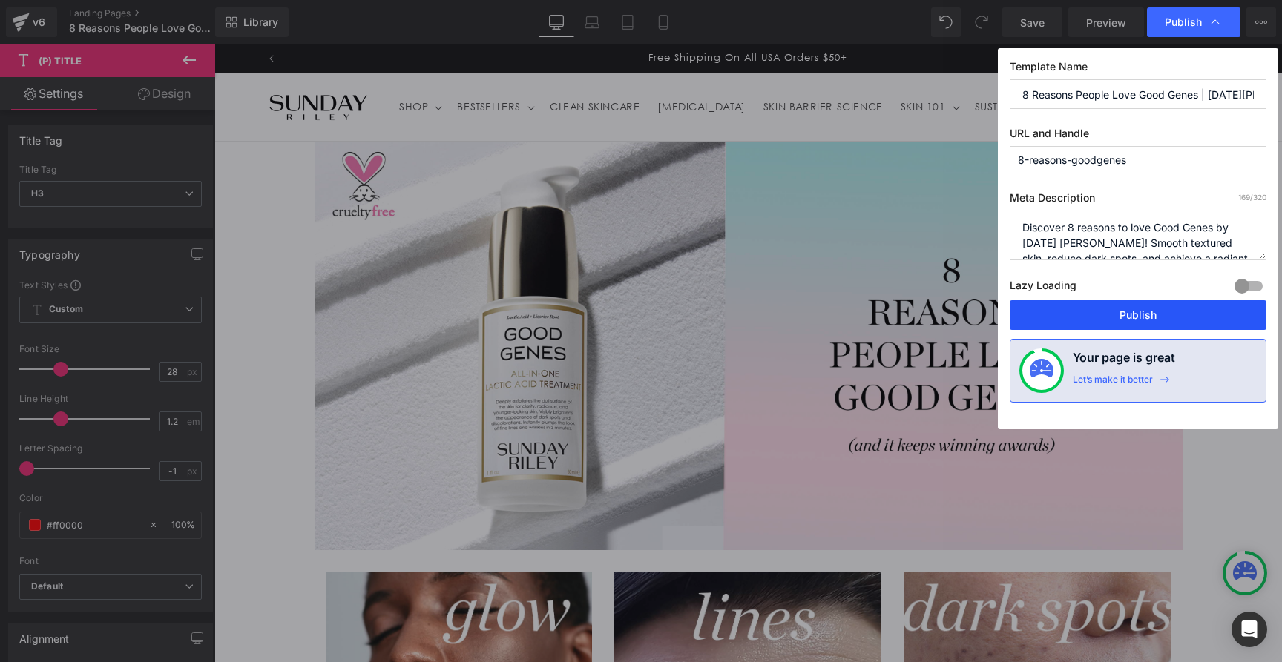
click at [1116, 306] on button "Publish" at bounding box center [1137, 315] width 257 height 30
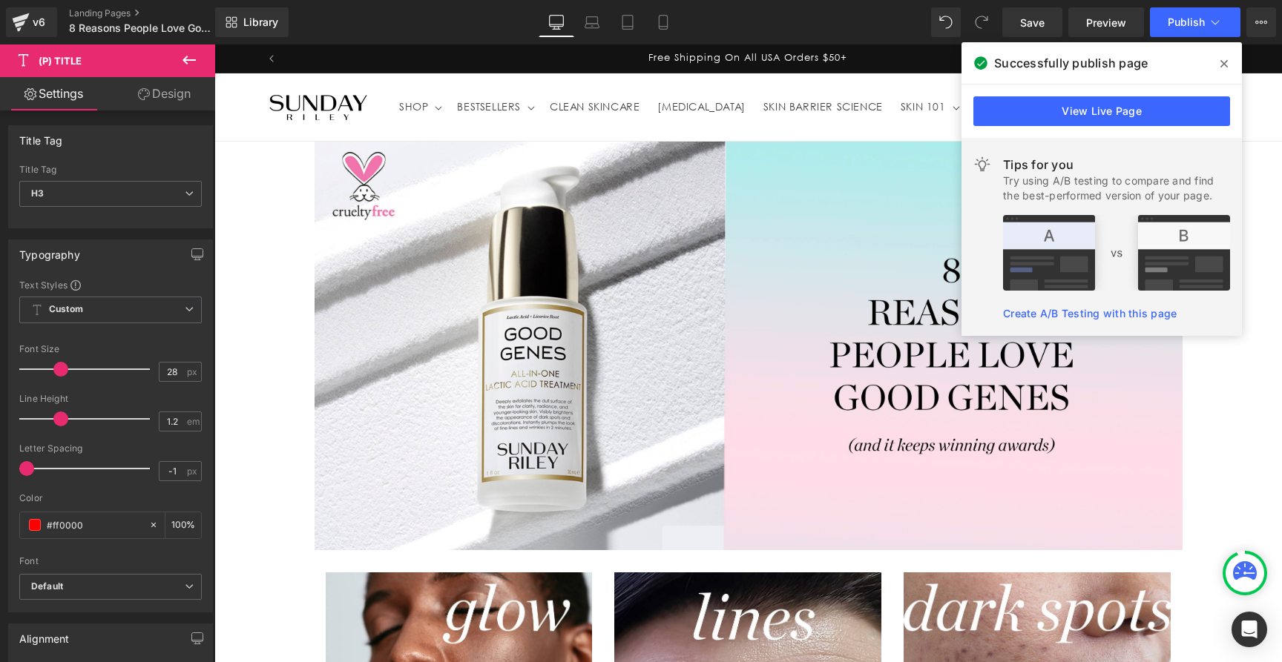
click at [1218, 62] on span at bounding box center [1224, 64] width 24 height 24
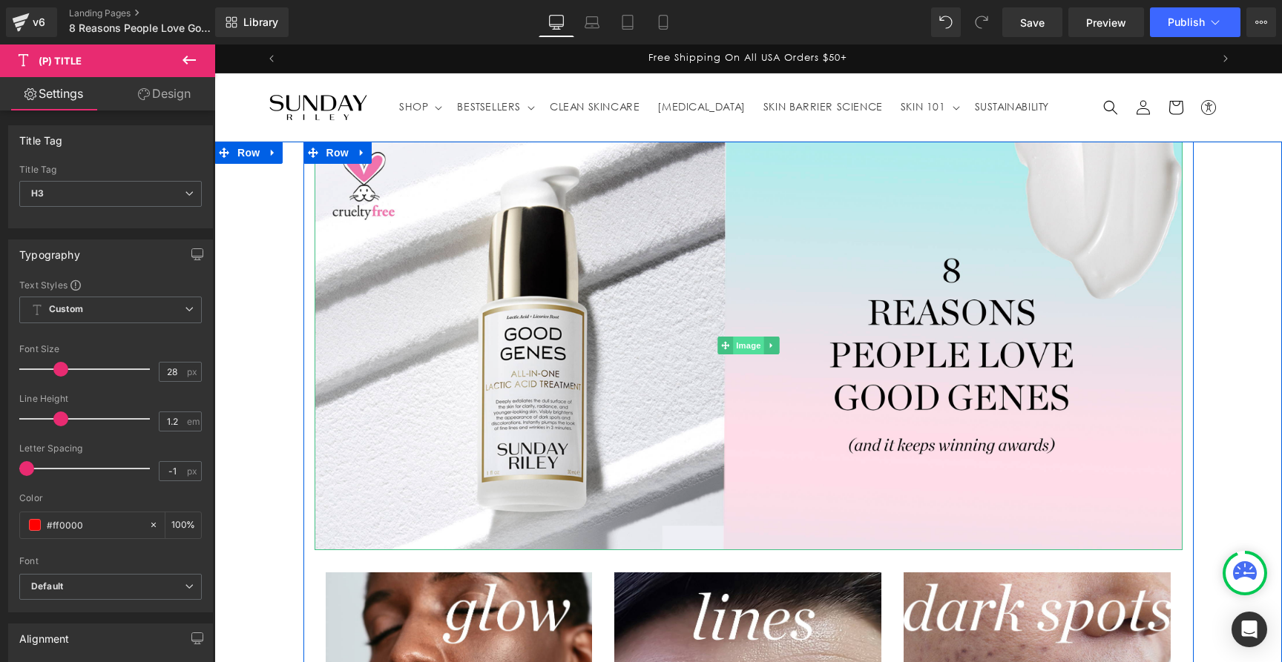
click at [743, 348] on span "Image" at bounding box center [748, 346] width 31 height 18
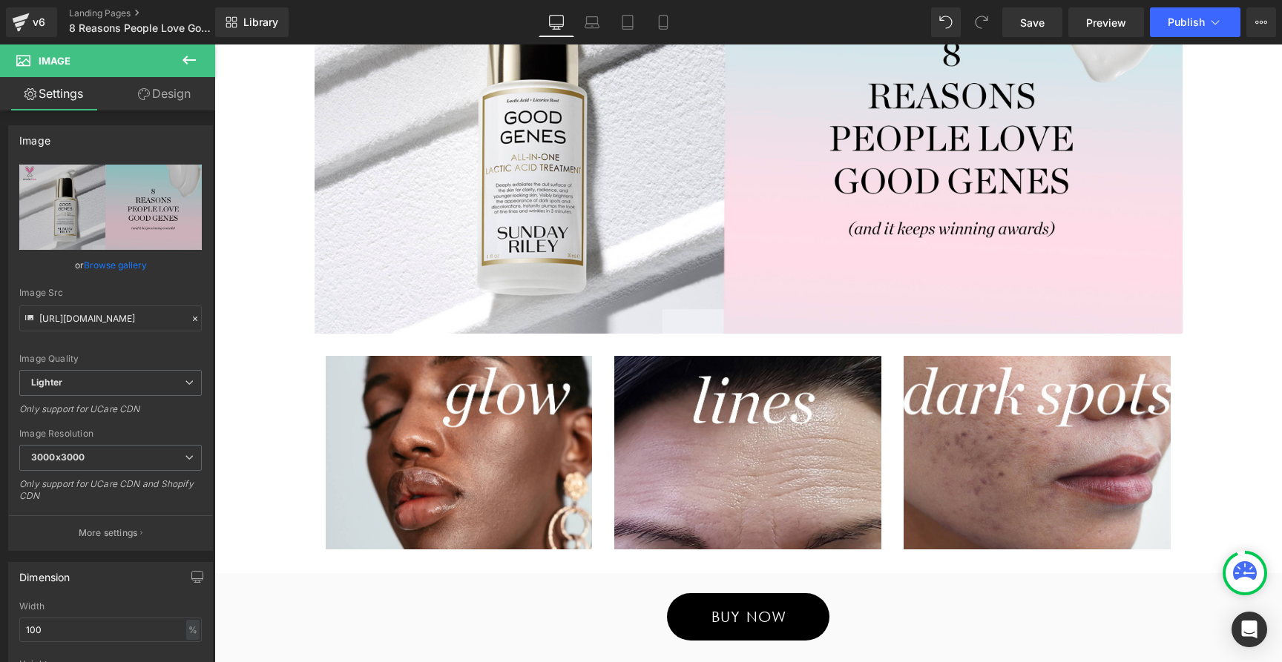
scroll to position [208, 0]
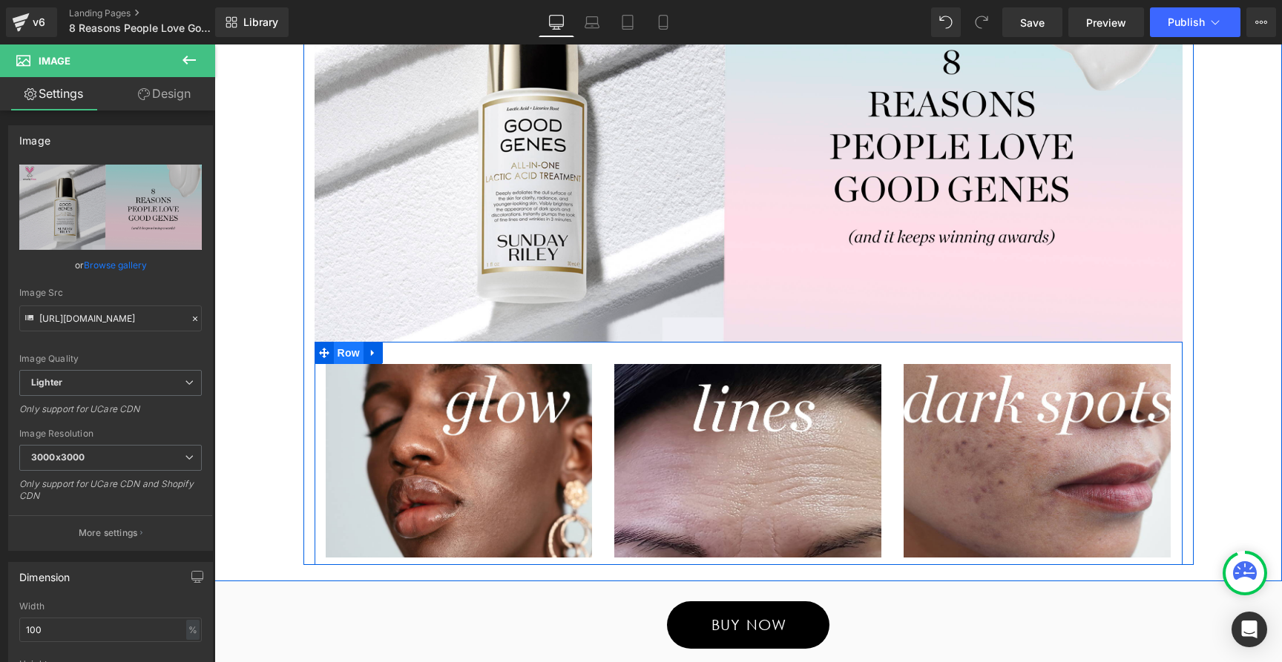
click at [344, 355] on span "Row" at bounding box center [349, 353] width 30 height 22
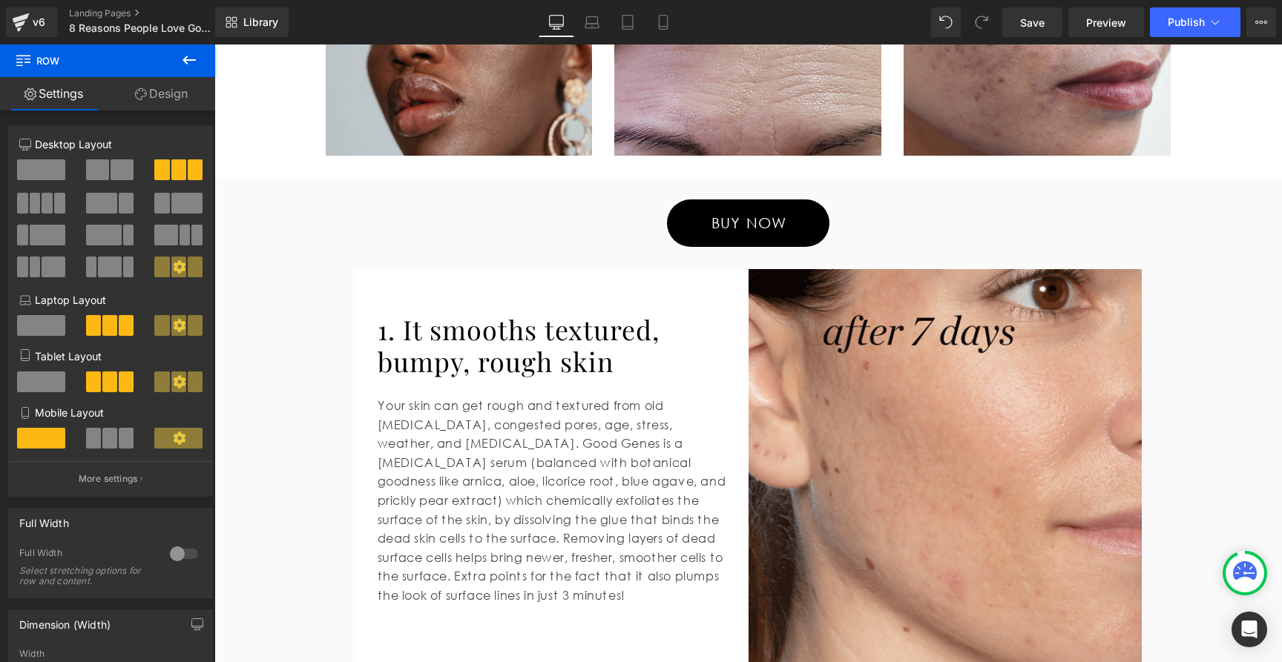
scroll to position [611, 0]
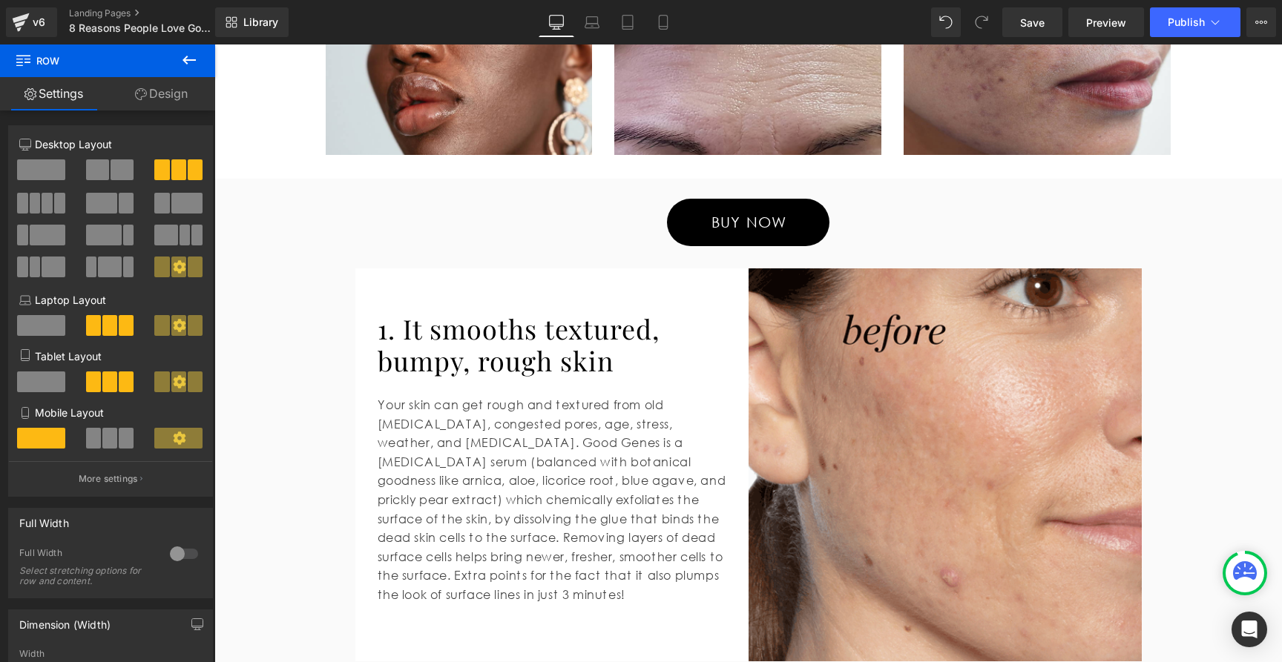
click at [501, 340] on h2 "1. It smooths textured, bumpy, rough skin" at bounding box center [563, 345] width 371 height 64
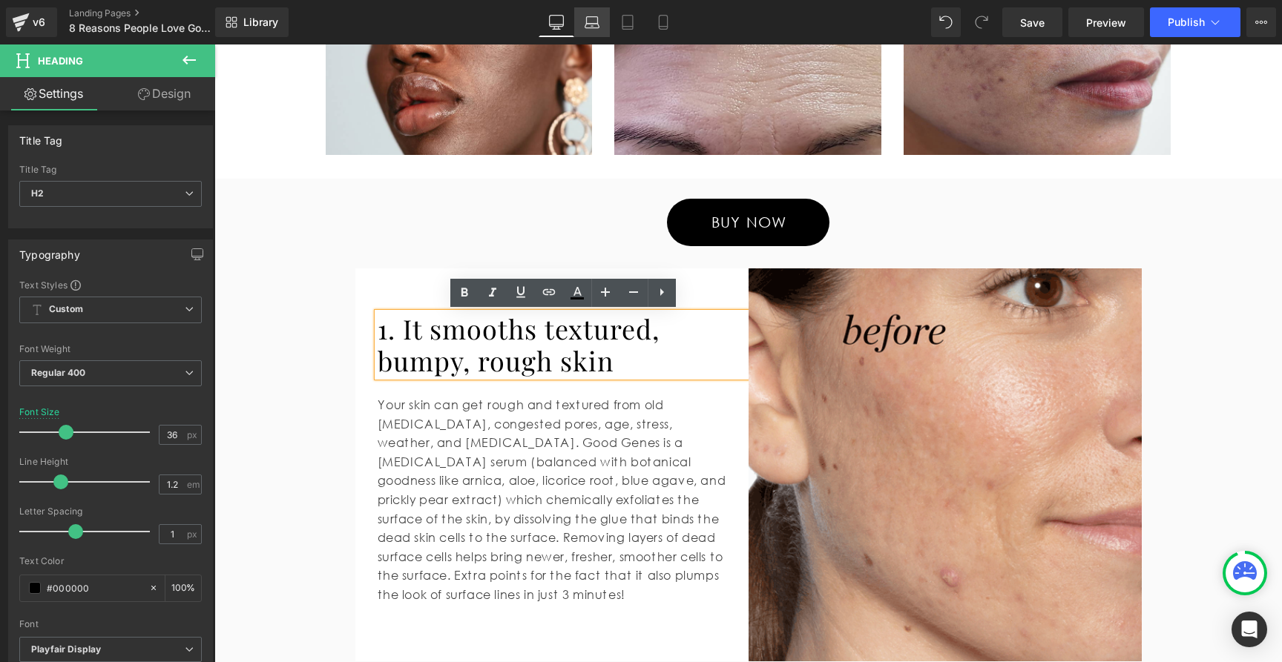
click at [597, 22] on icon at bounding box center [591, 22] width 15 height 15
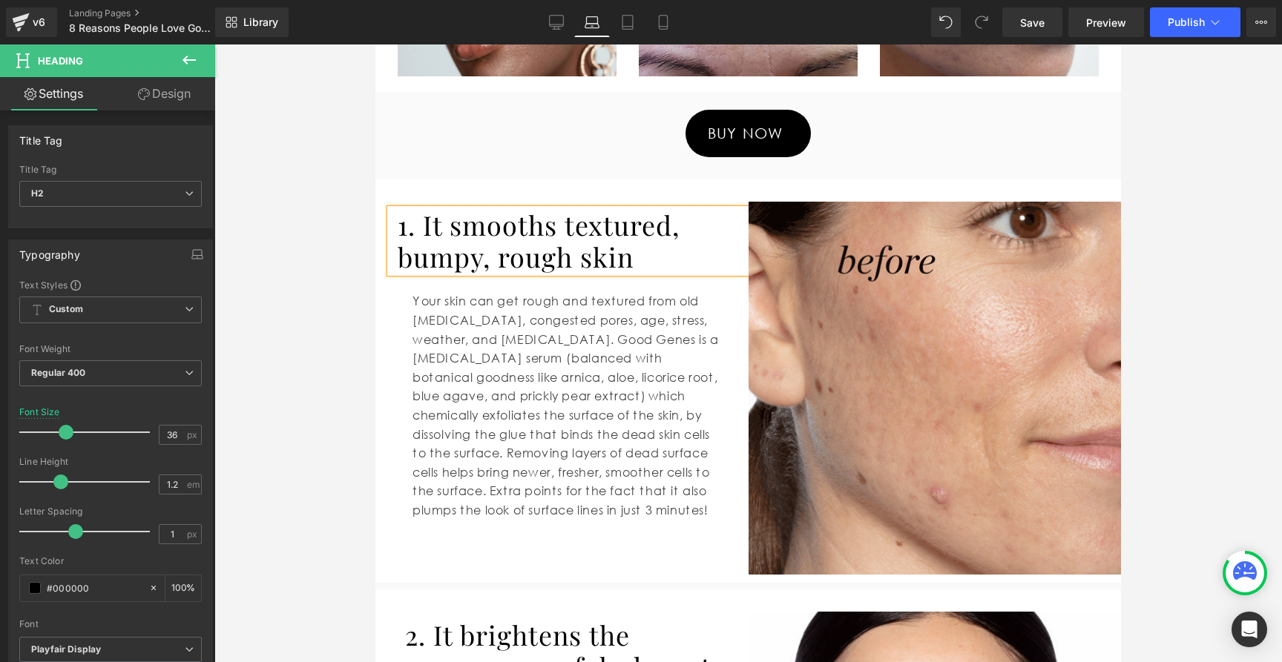
scroll to position [567, 0]
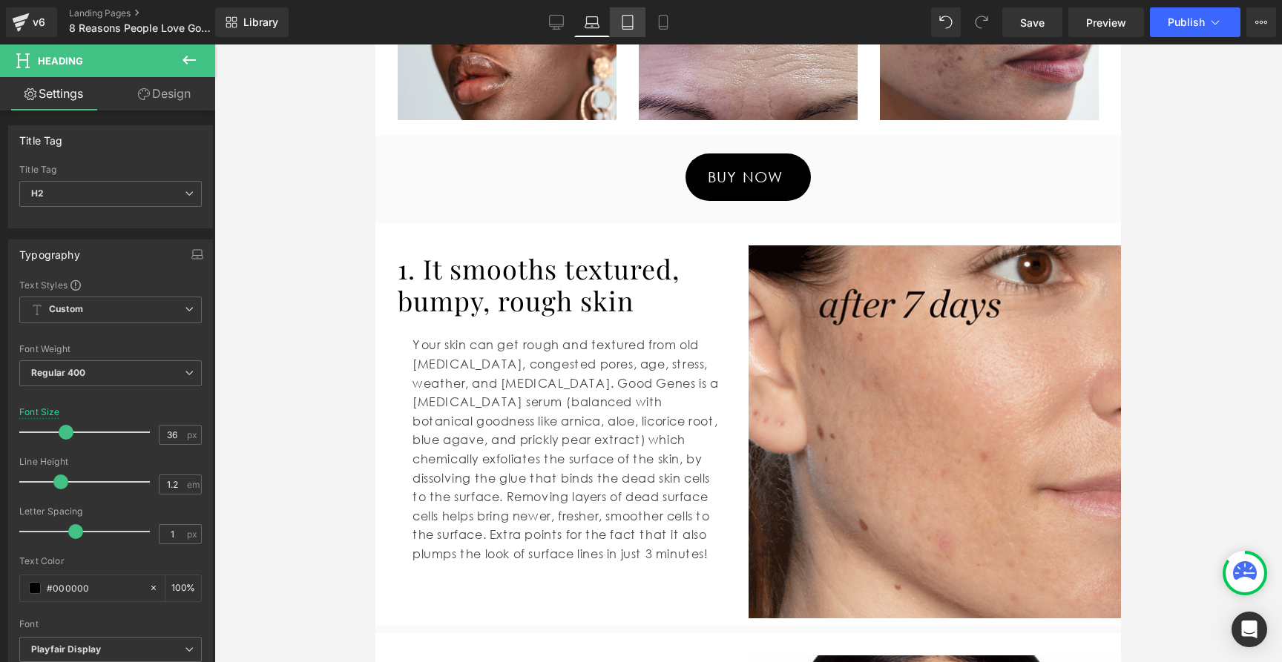
click at [636, 22] on link "Tablet" at bounding box center [628, 22] width 36 height 30
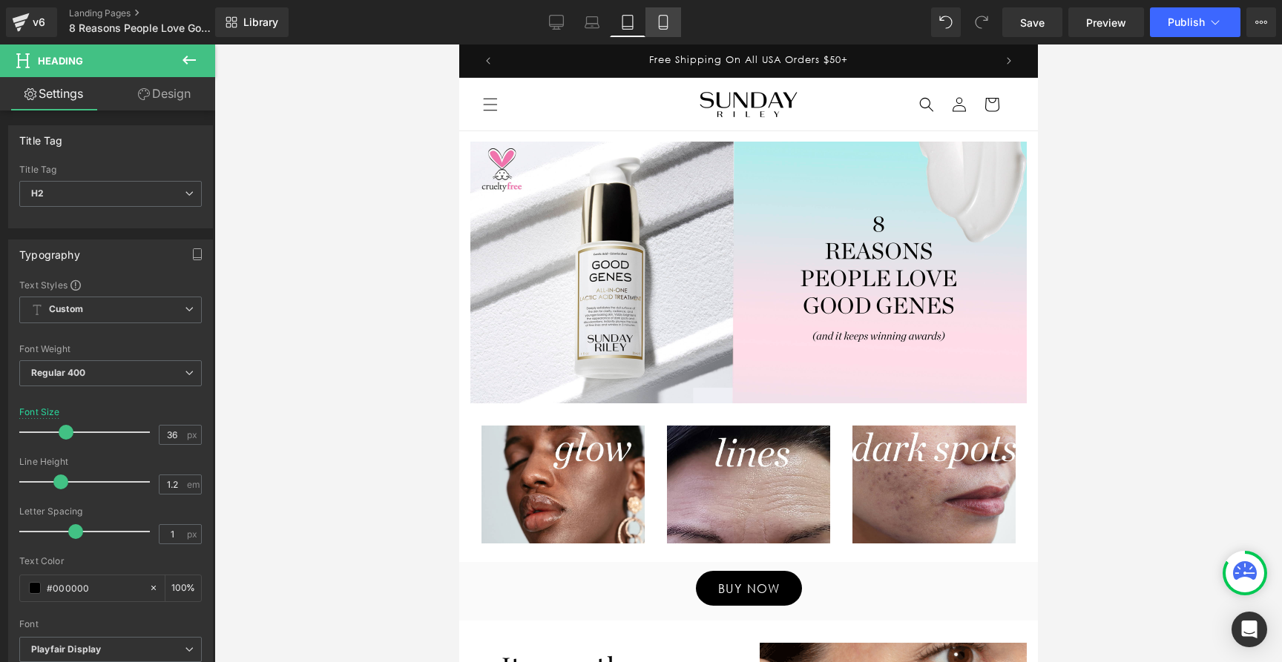
click at [658, 24] on icon at bounding box center [663, 22] width 15 height 15
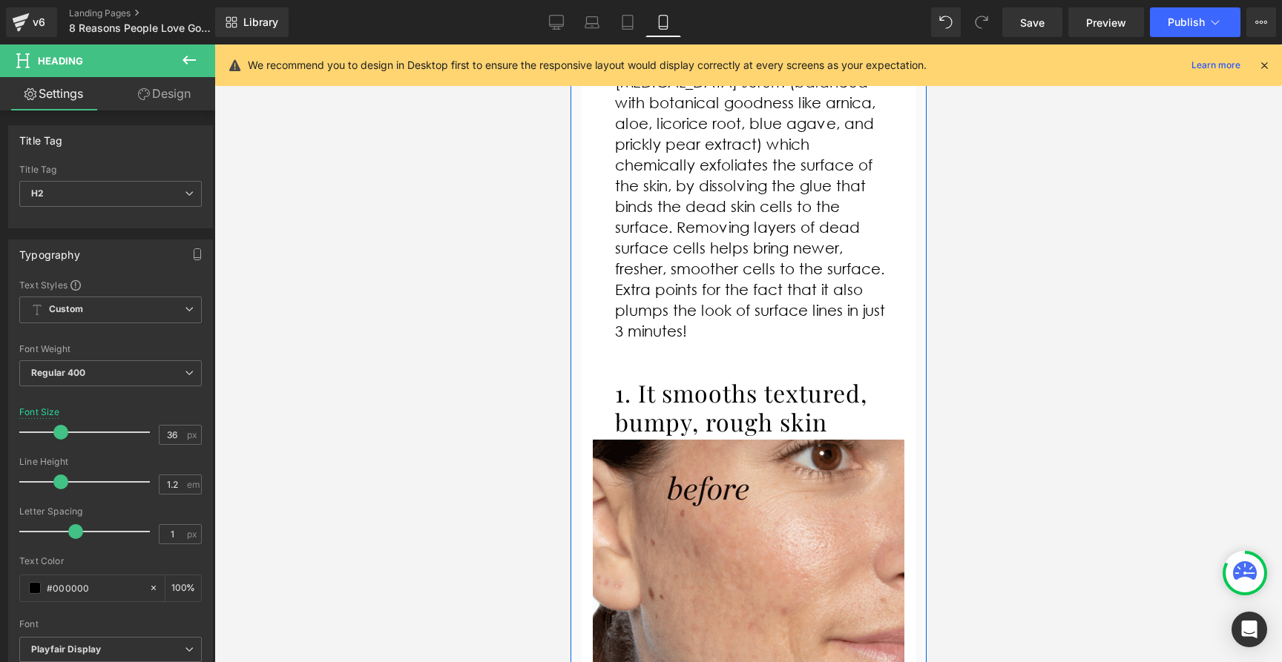
scroll to position [633, 0]
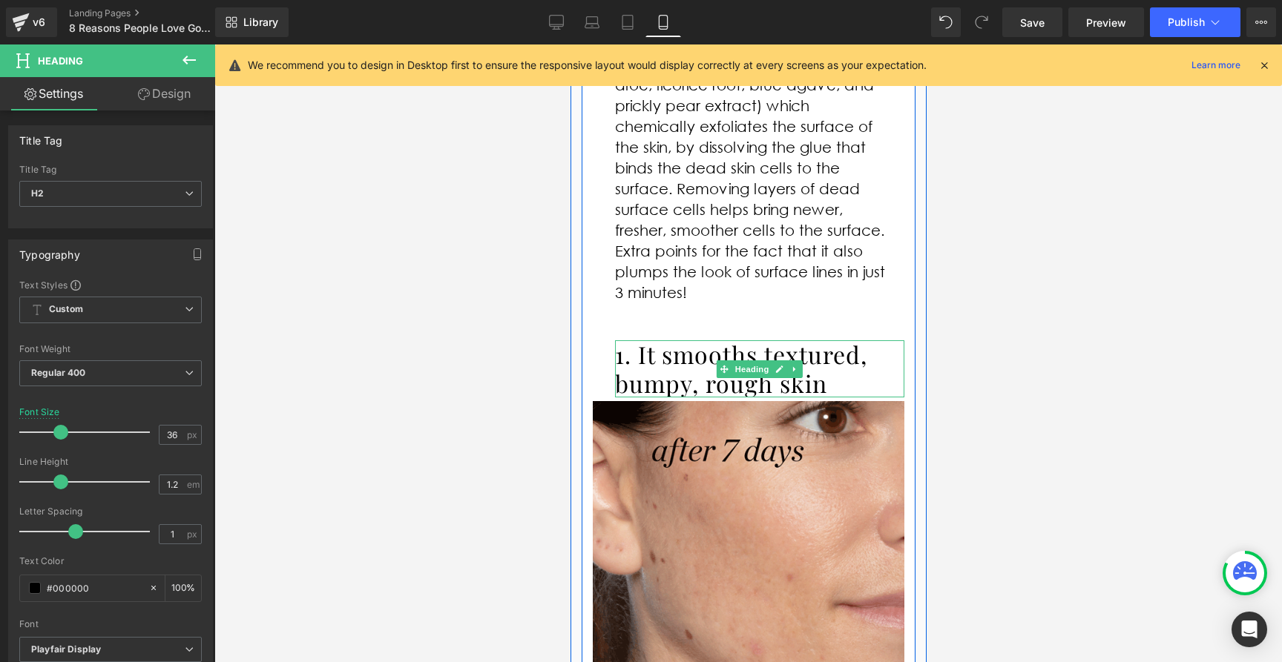
click at [709, 346] on h1 "1. It smooths textured, bumpy, rough skin" at bounding box center [758, 368] width 289 height 57
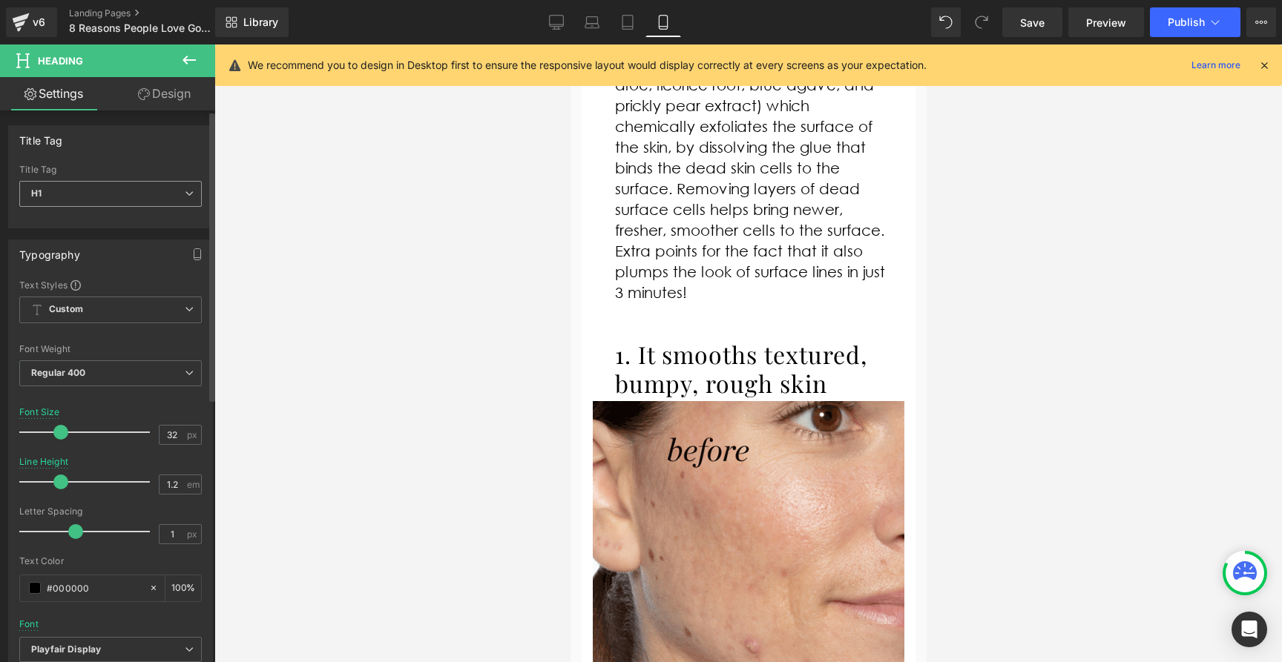
click at [146, 189] on span "H1" at bounding box center [110, 194] width 182 height 26
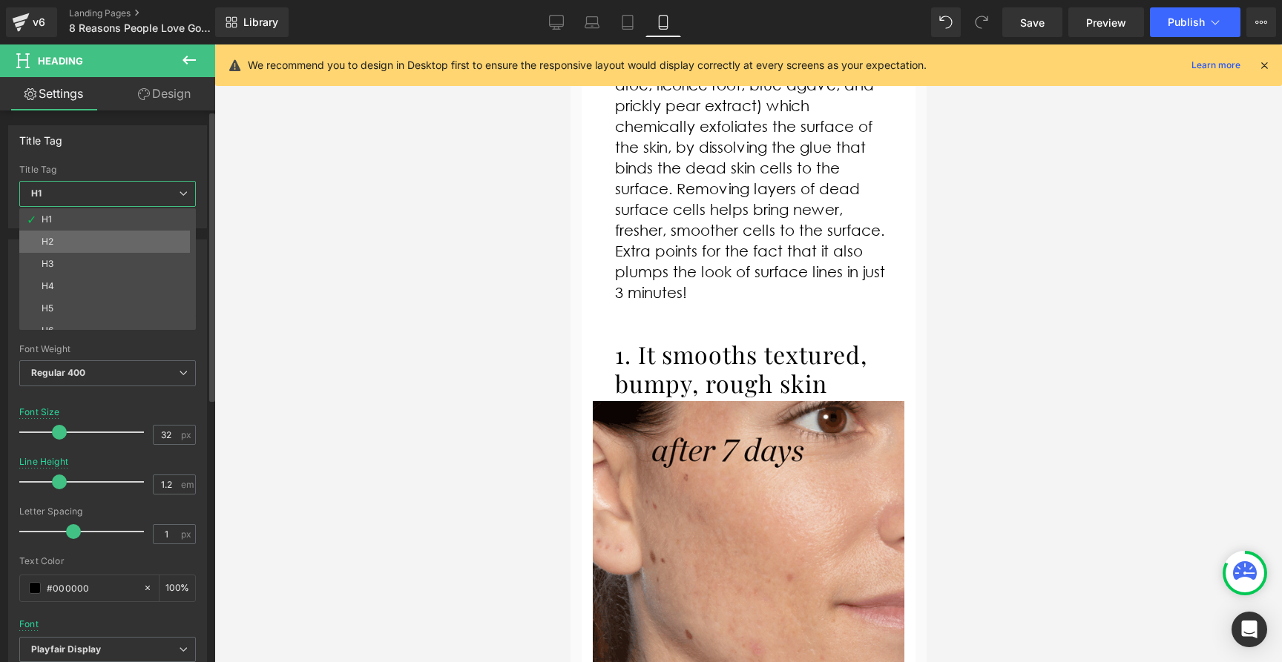
click at [122, 243] on li "H2" at bounding box center [110, 242] width 183 height 22
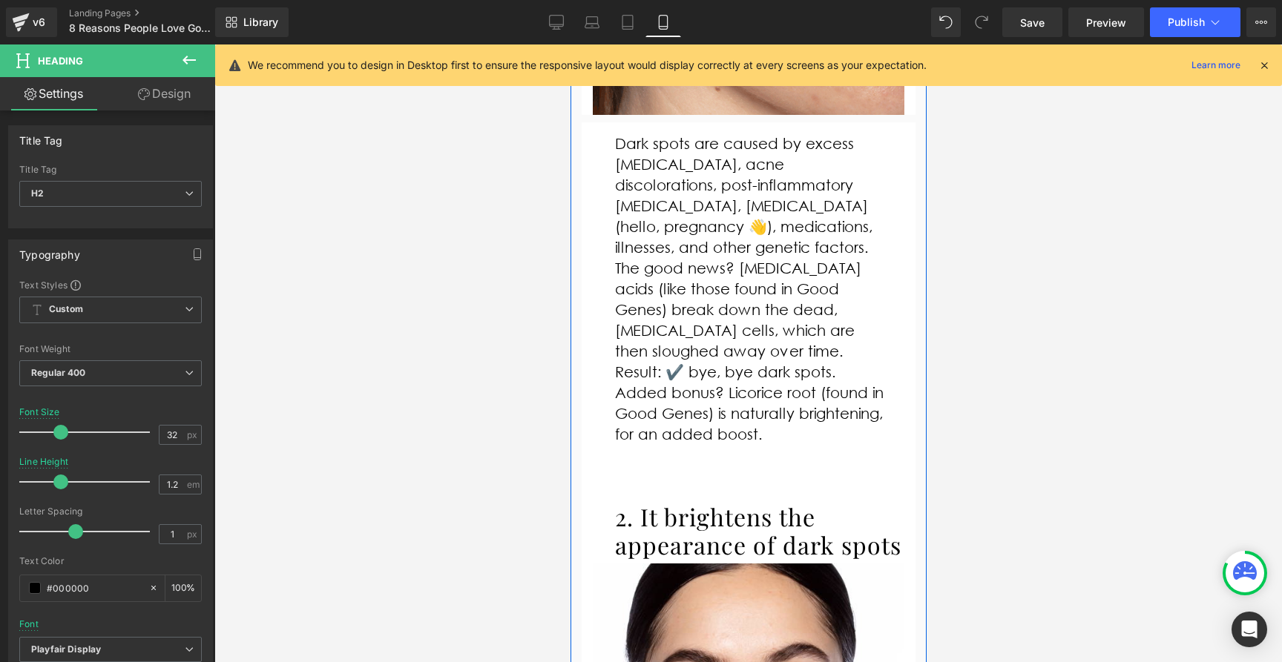
scroll to position [1245, 0]
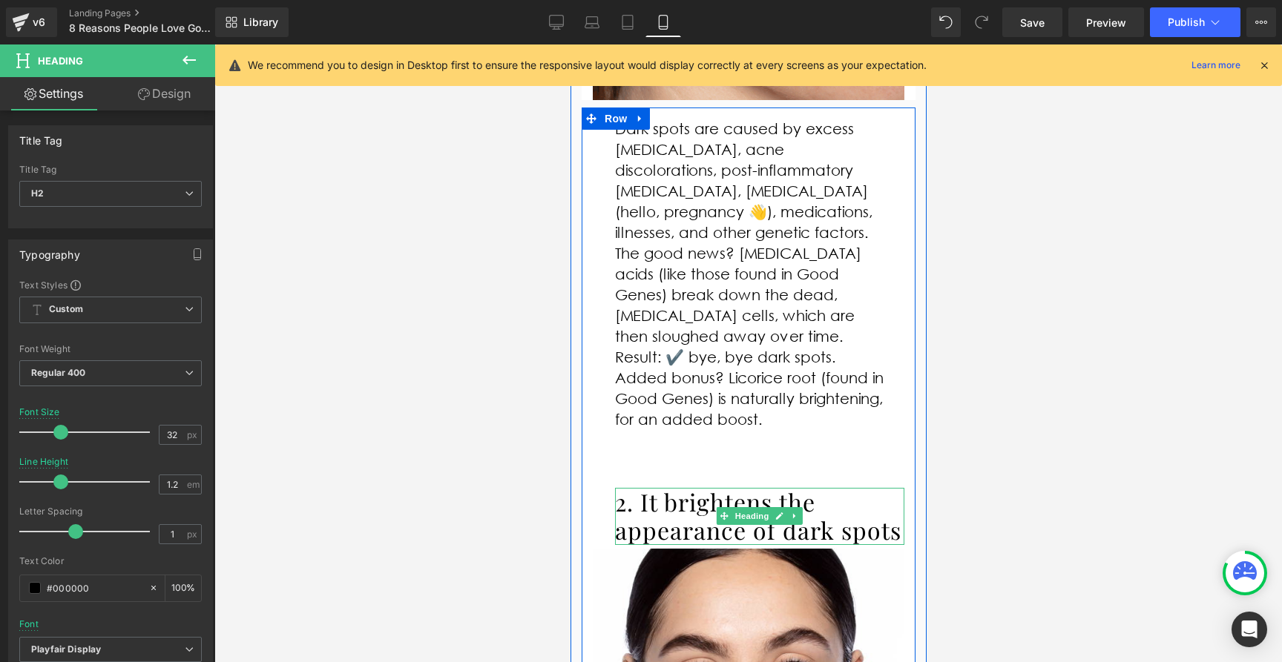
click at [707, 488] on h2 "2. It brightens the appearance of dark spots" at bounding box center [758, 516] width 289 height 57
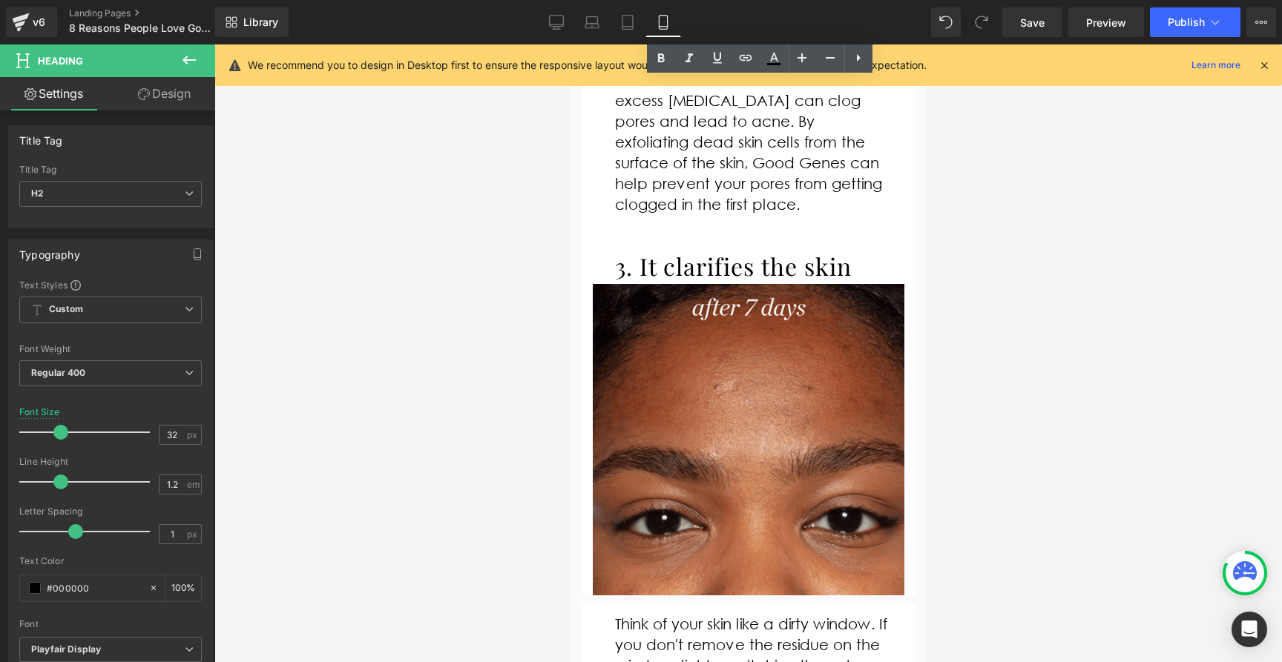
scroll to position [2084, 0]
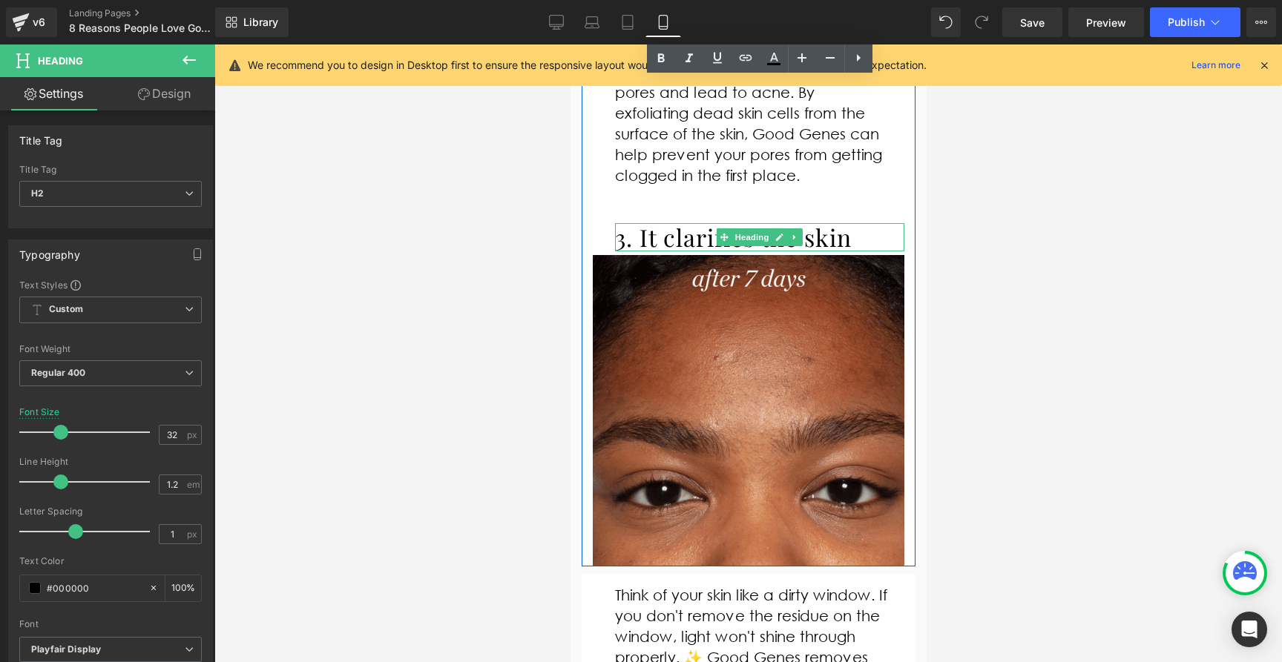
click at [686, 223] on h2 "3. It clarifies the skin" at bounding box center [758, 237] width 289 height 28
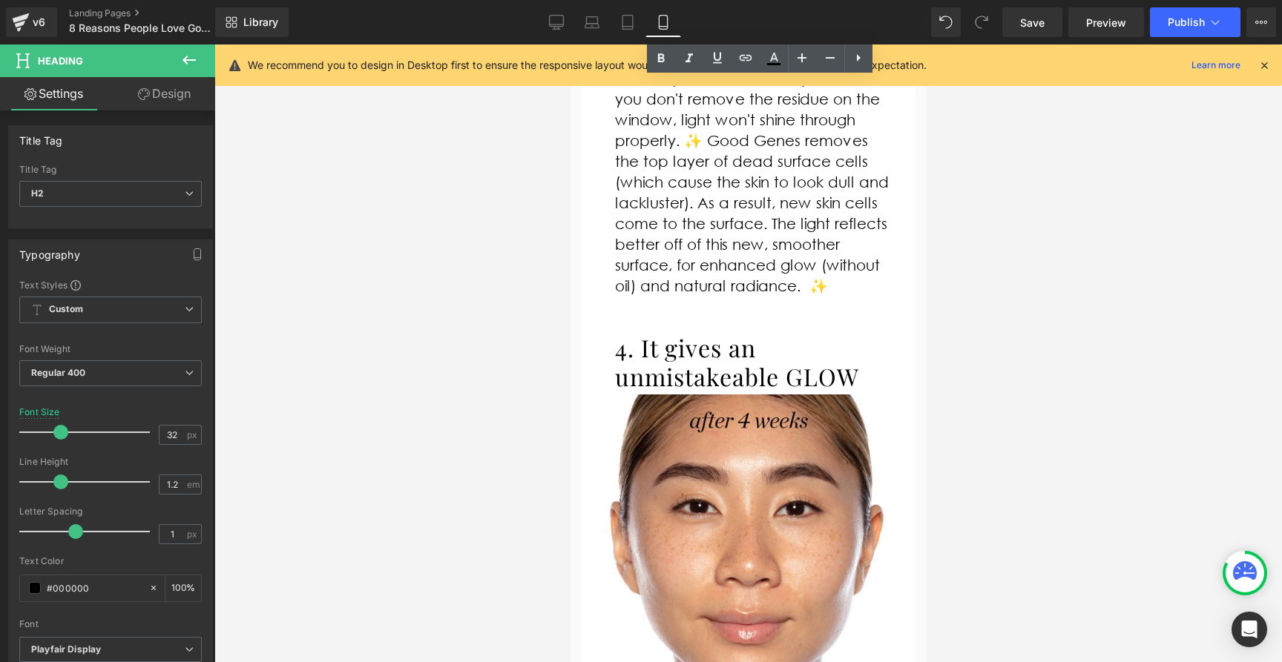
scroll to position [2793, 0]
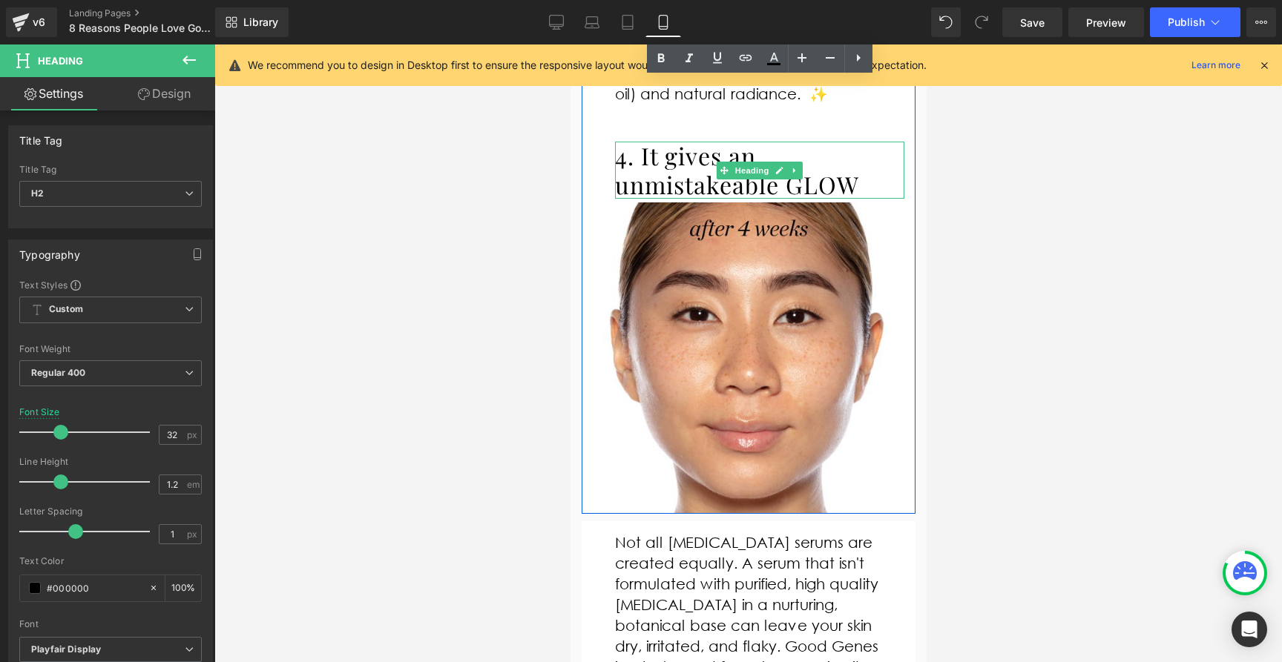
click at [671, 142] on h2 "4. It gives an unmistakeable GLOW" at bounding box center [758, 170] width 289 height 57
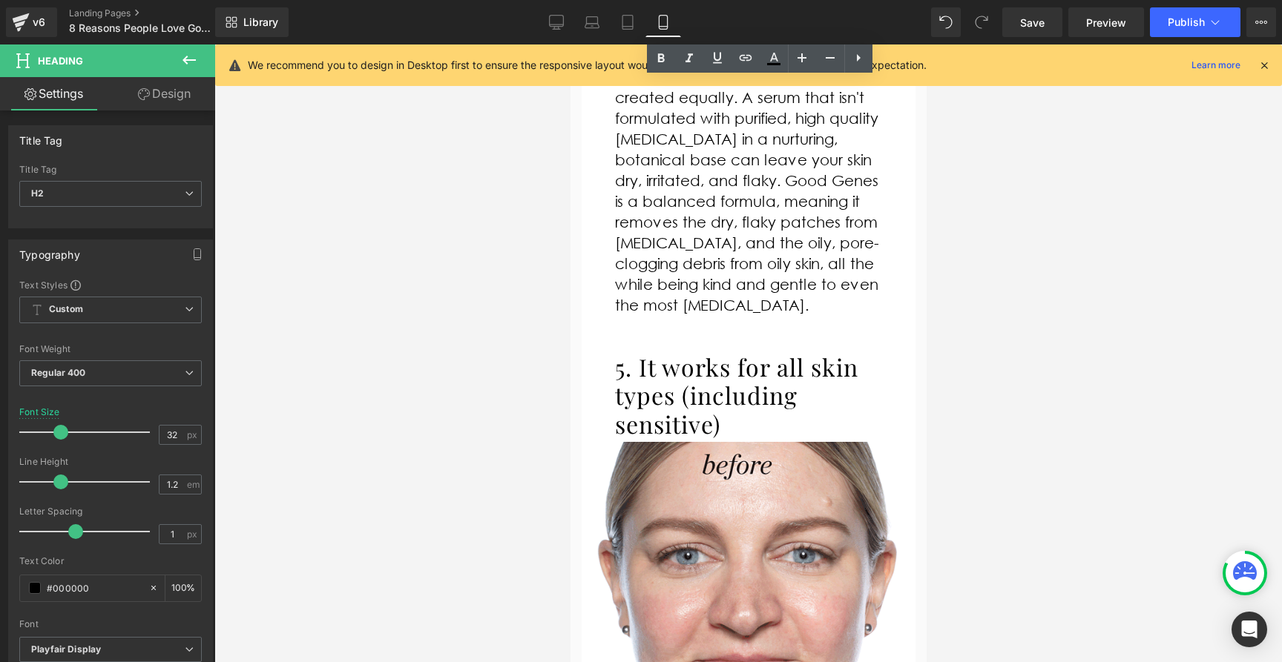
scroll to position [3277, 0]
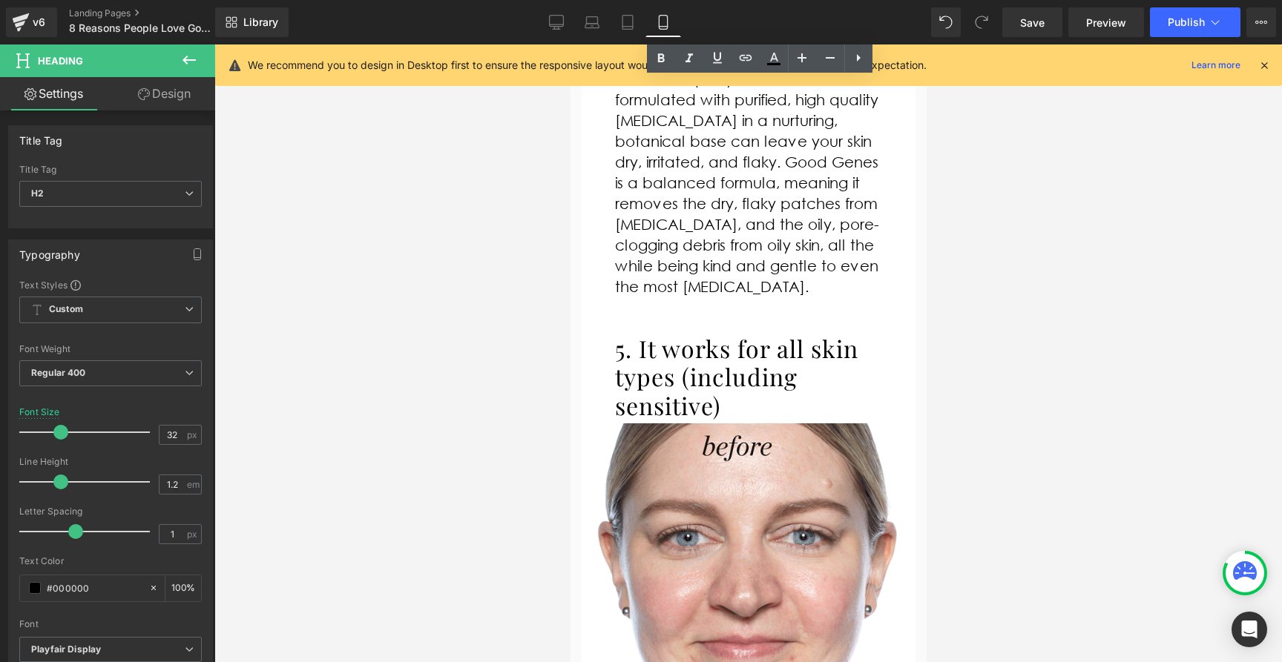
click at [684, 335] on h2 "5. It works for all skin types (including sensitive)" at bounding box center [755, 377] width 282 height 85
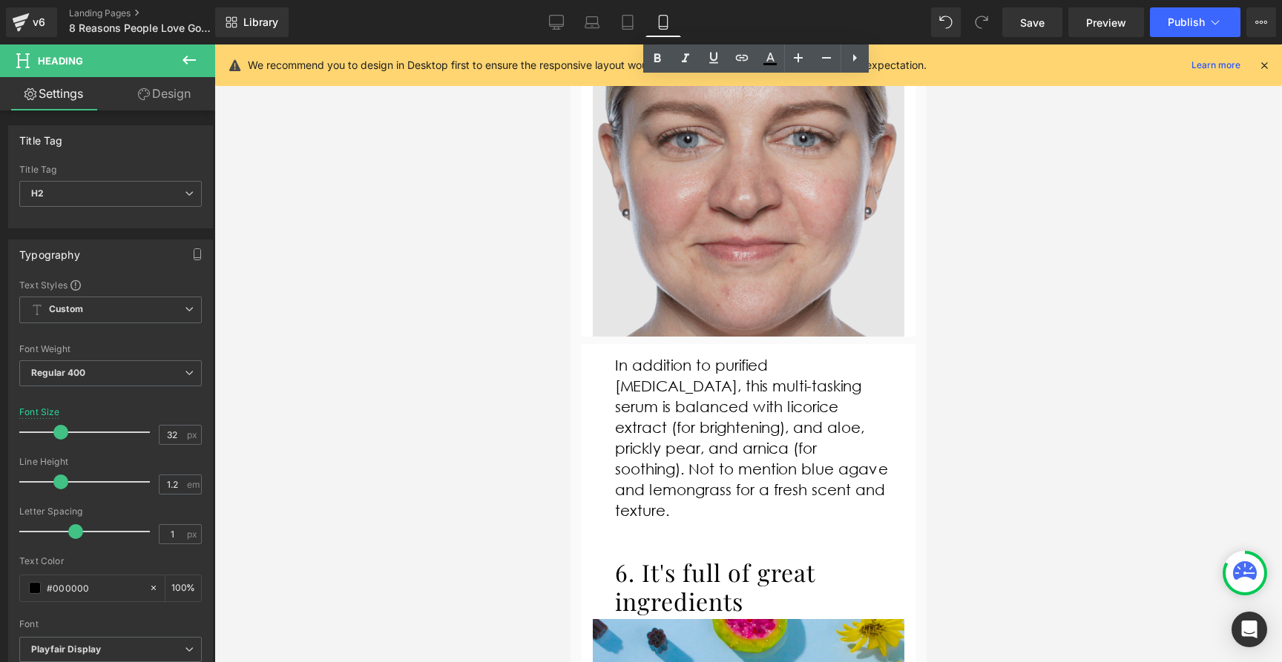
scroll to position [3815, 0]
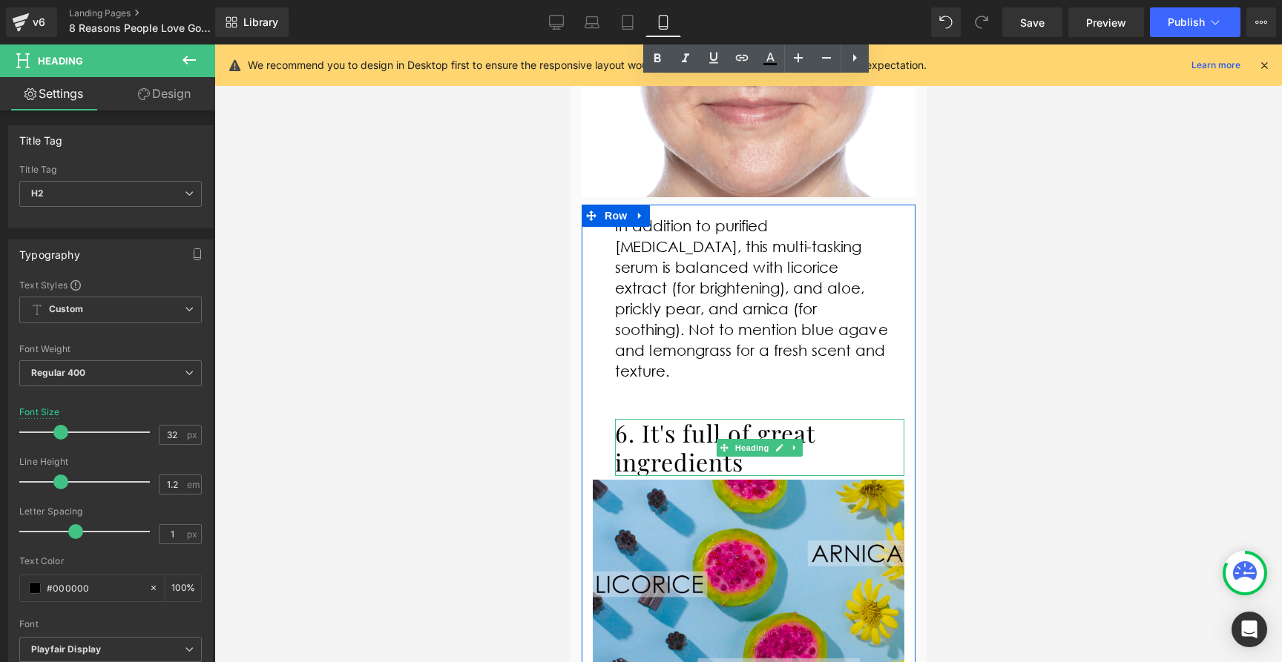
click at [691, 419] on h2 "6. It's full of great ingredients" at bounding box center [758, 447] width 289 height 57
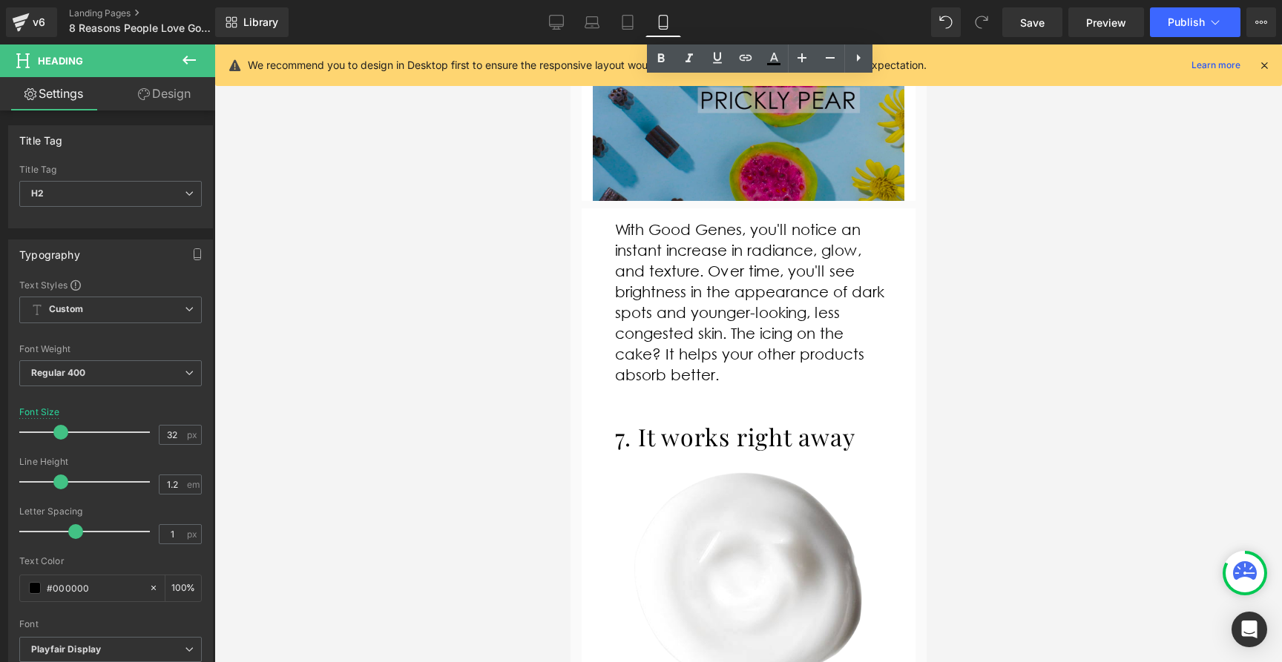
scroll to position [4287, 0]
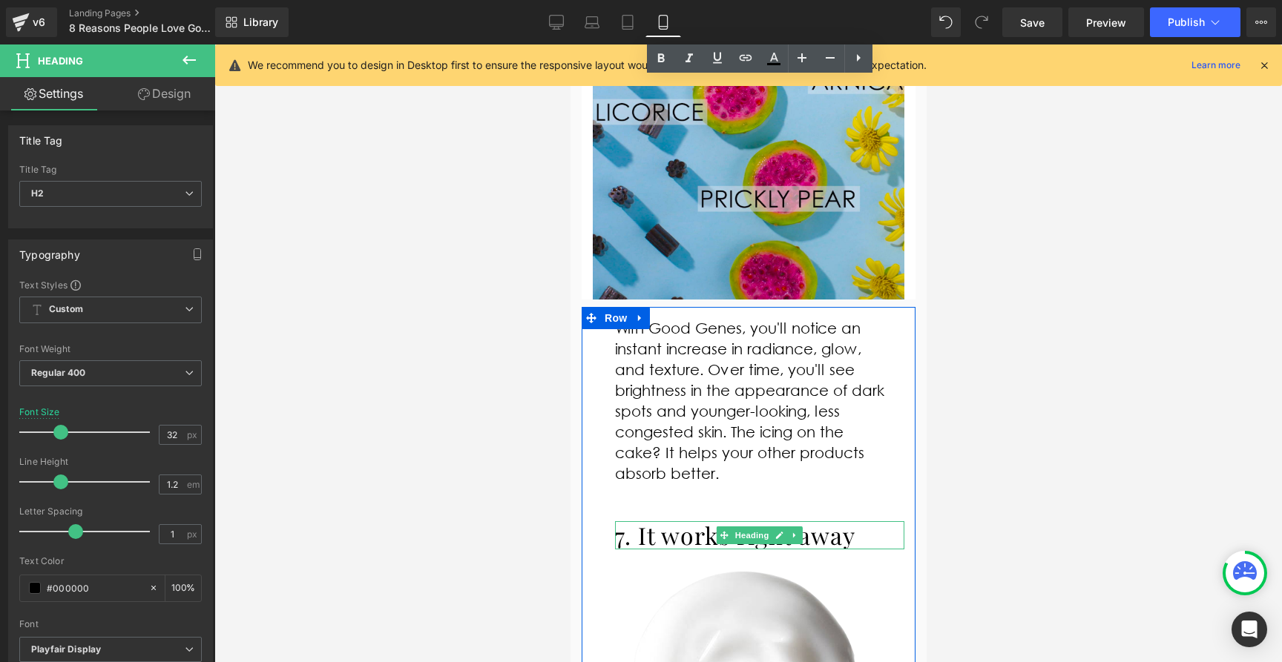
click at [687, 521] on h2 "7. It works right away" at bounding box center [758, 535] width 289 height 28
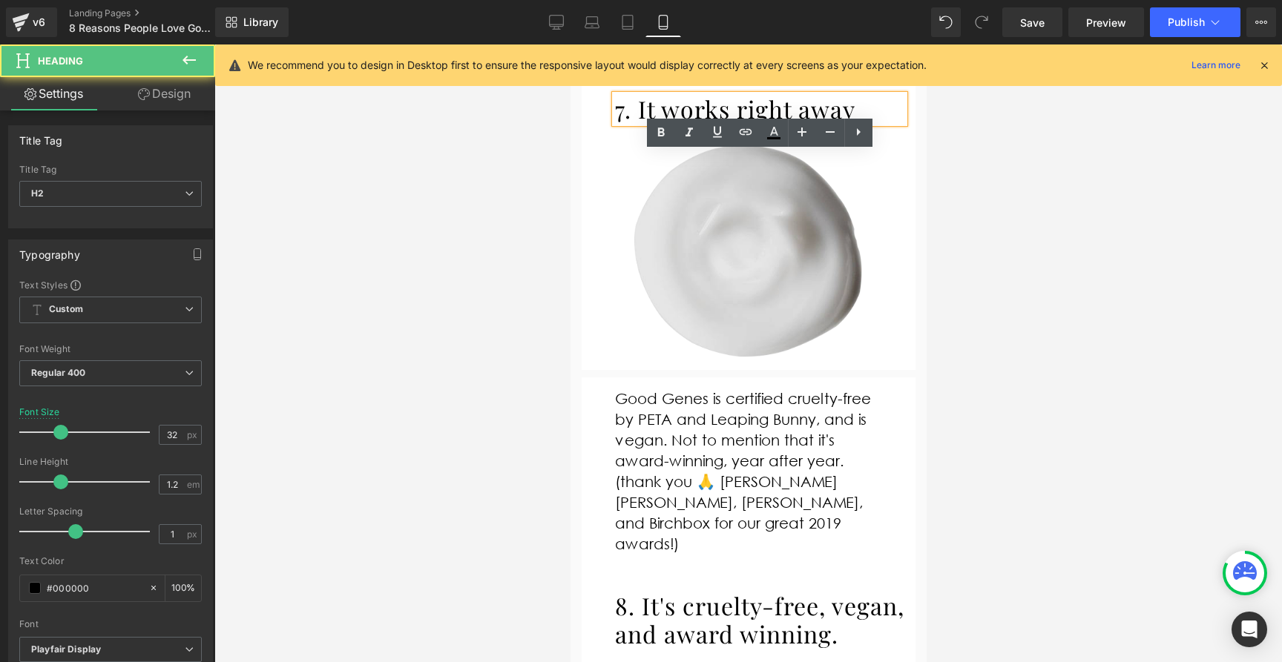
scroll to position [4759, 0]
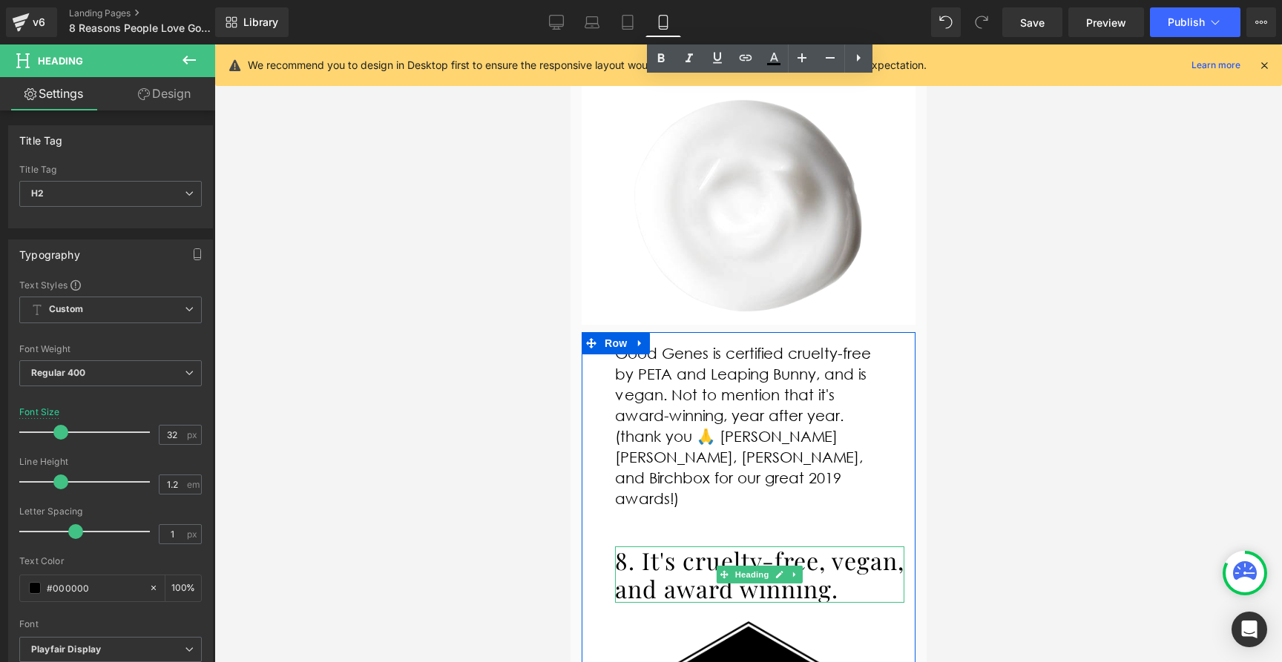
click at [685, 547] on h2 "8. It's cruelty-free, vegan, and award winning." at bounding box center [758, 575] width 289 height 57
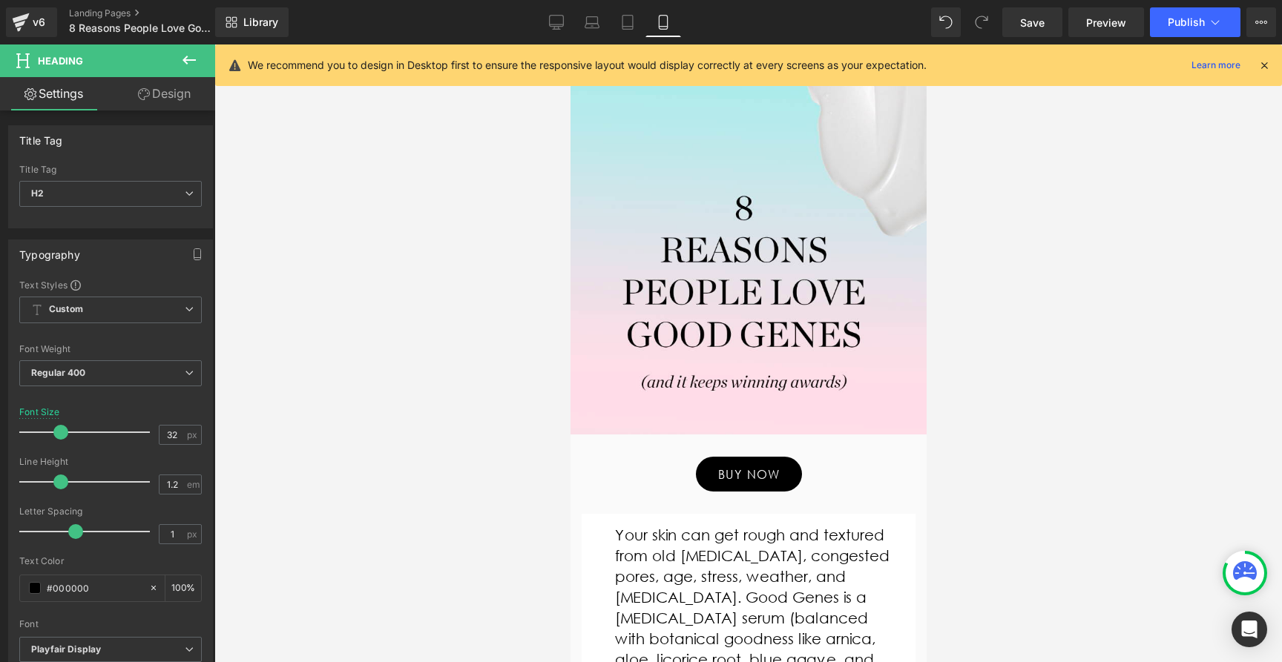
scroll to position [0, 0]
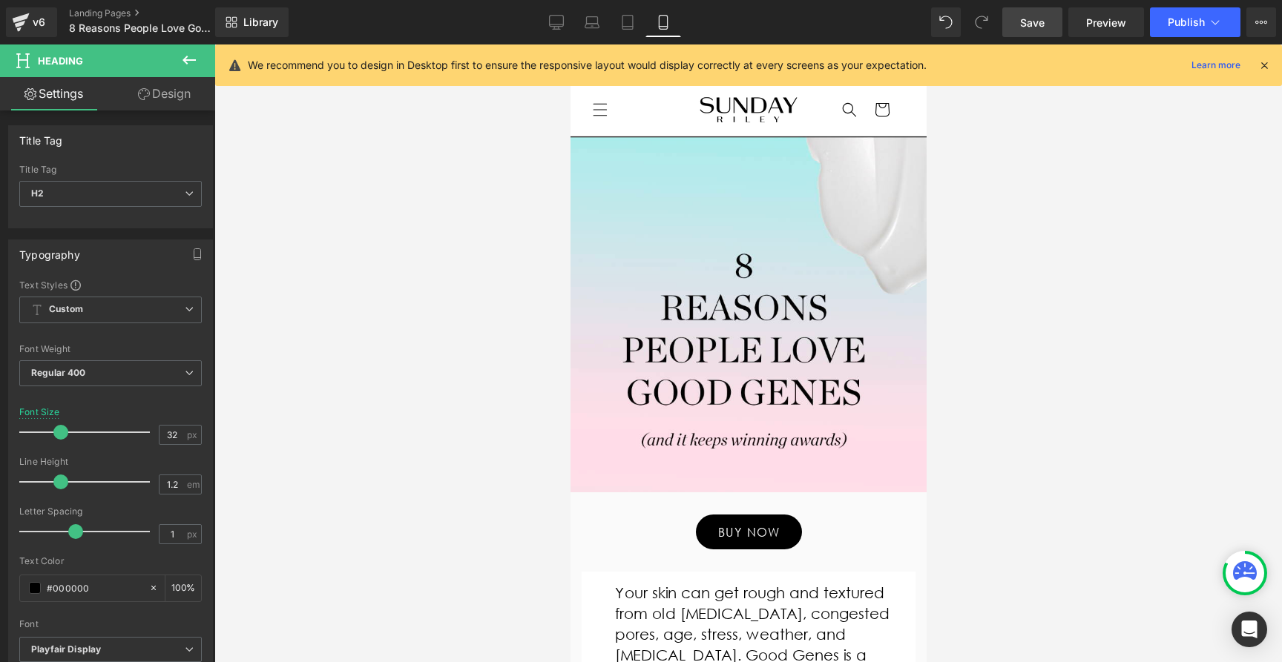
click at [1036, 20] on span "Save" at bounding box center [1032, 23] width 24 height 16
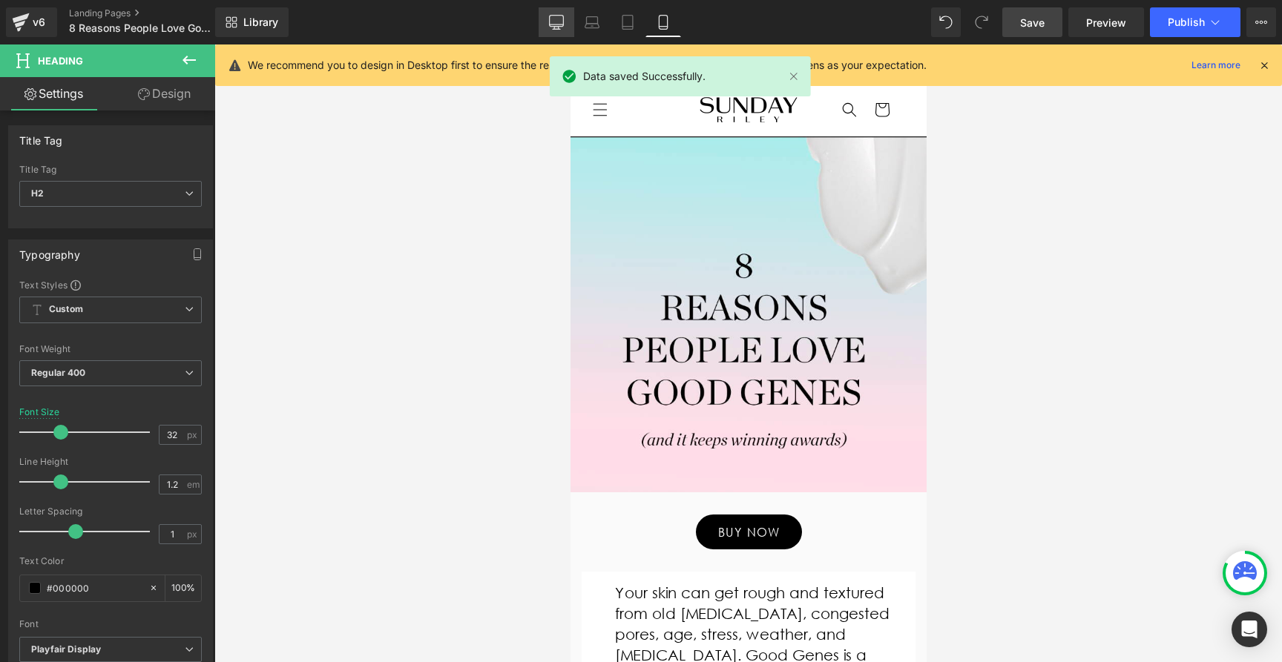
click at [557, 19] on icon at bounding box center [556, 22] width 15 height 15
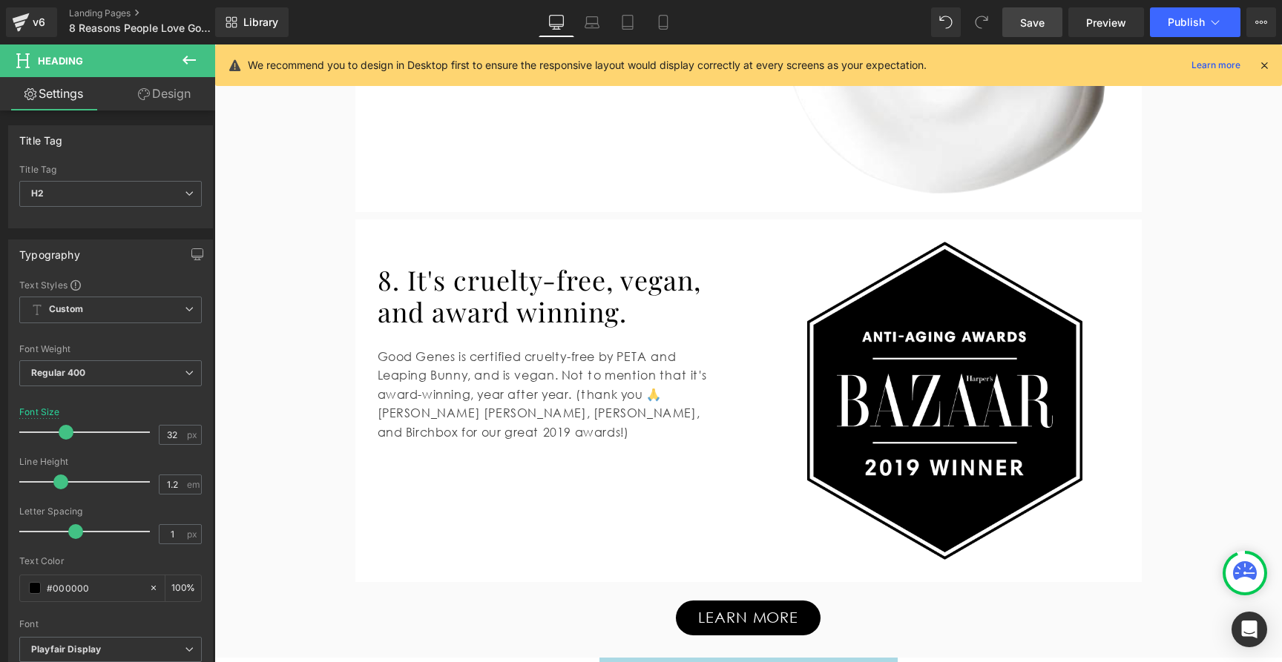
scroll to position [3231, 0]
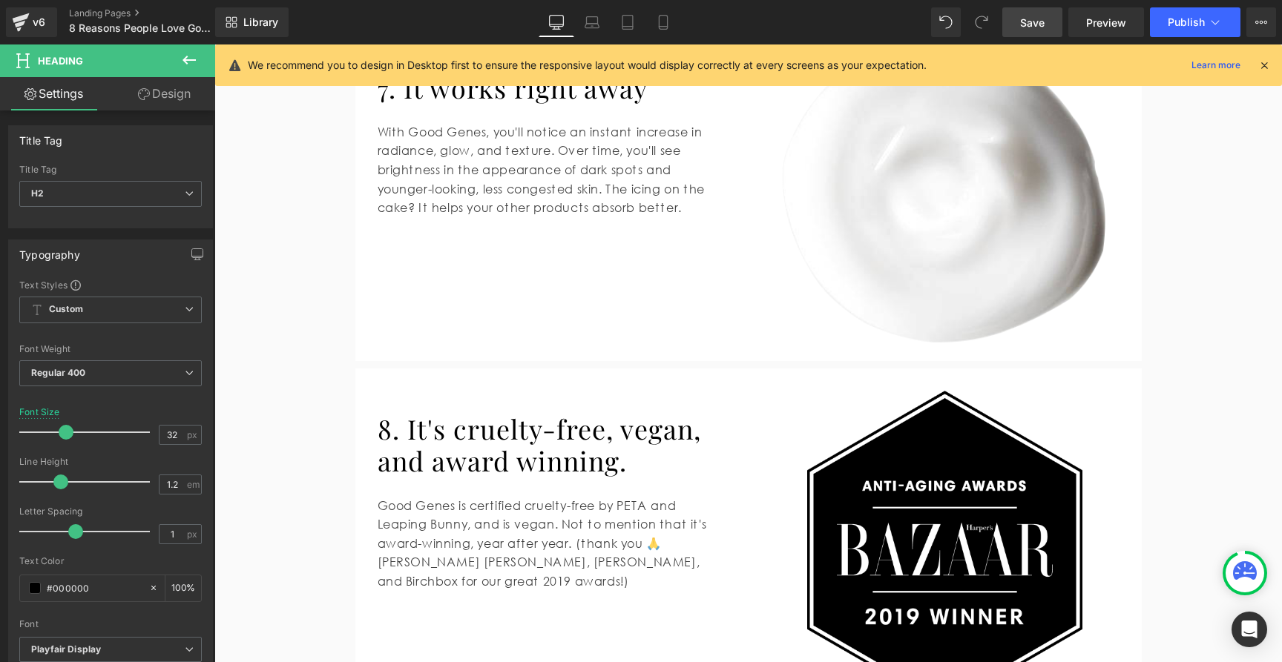
click at [649, 464] on h2 "8. It's cruelty-free, vegan, and award winning." at bounding box center [563, 445] width 371 height 64
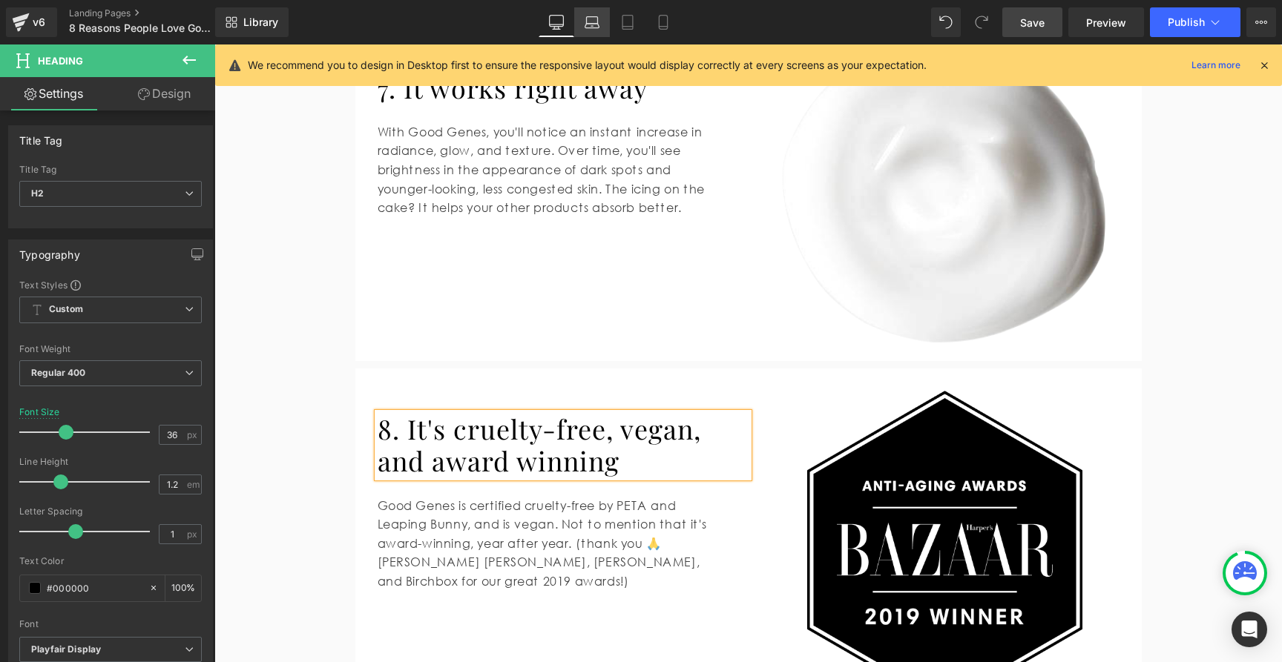
click at [592, 22] on icon at bounding box center [591, 22] width 15 height 15
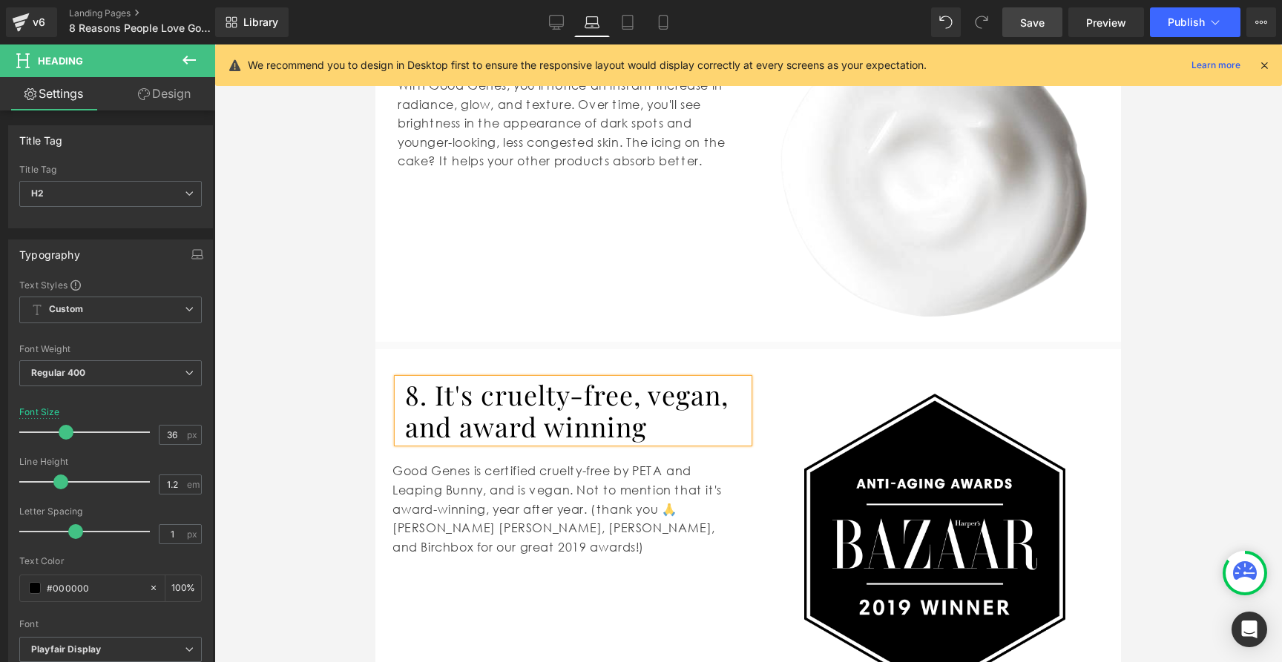
scroll to position [3197, 0]
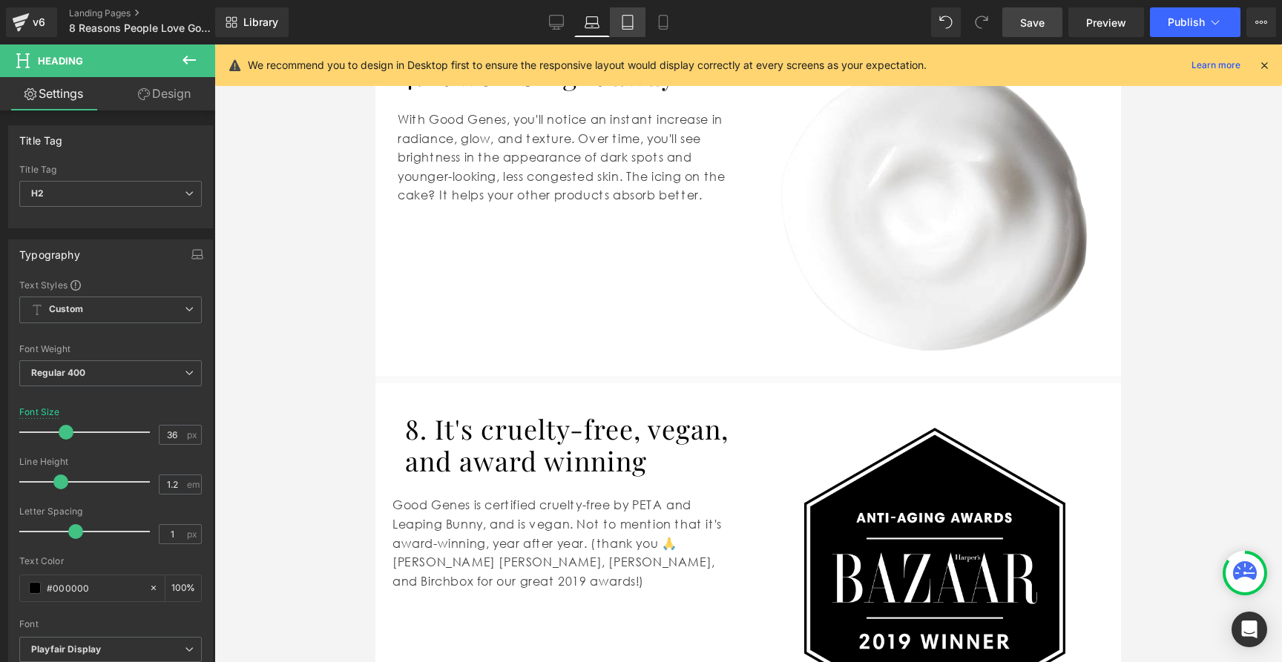
click at [633, 27] on icon at bounding box center [627, 23] width 10 height 14
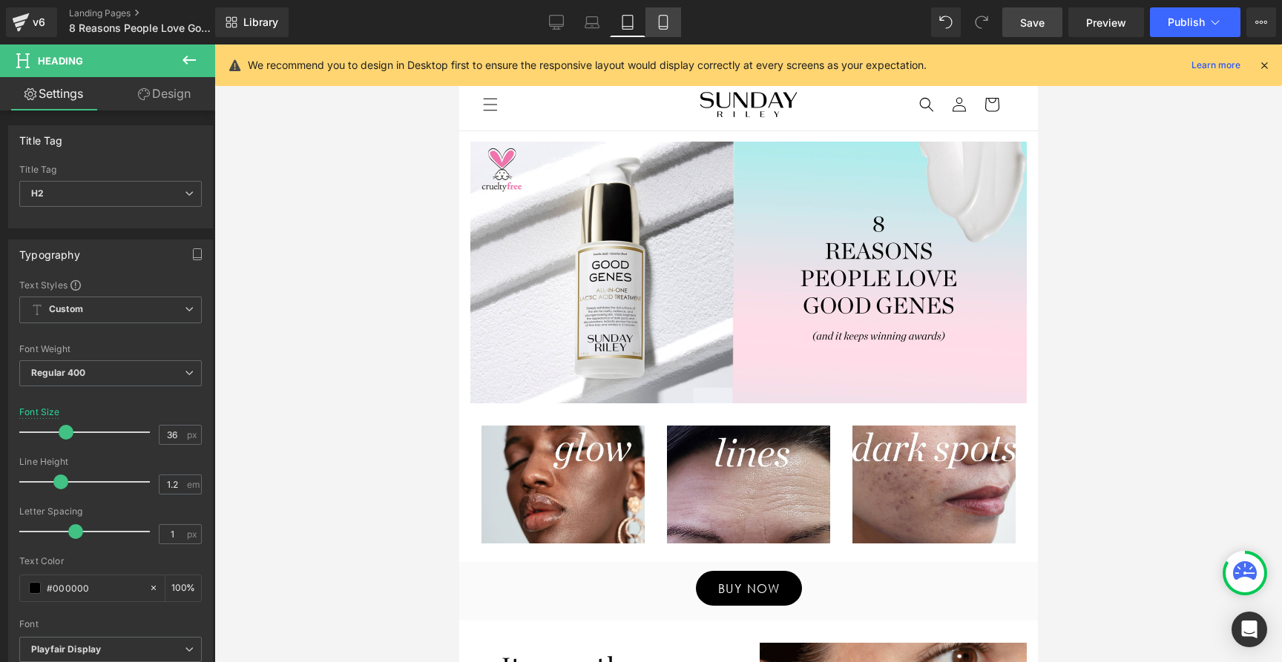
click at [661, 28] on icon at bounding box center [663, 22] width 15 height 15
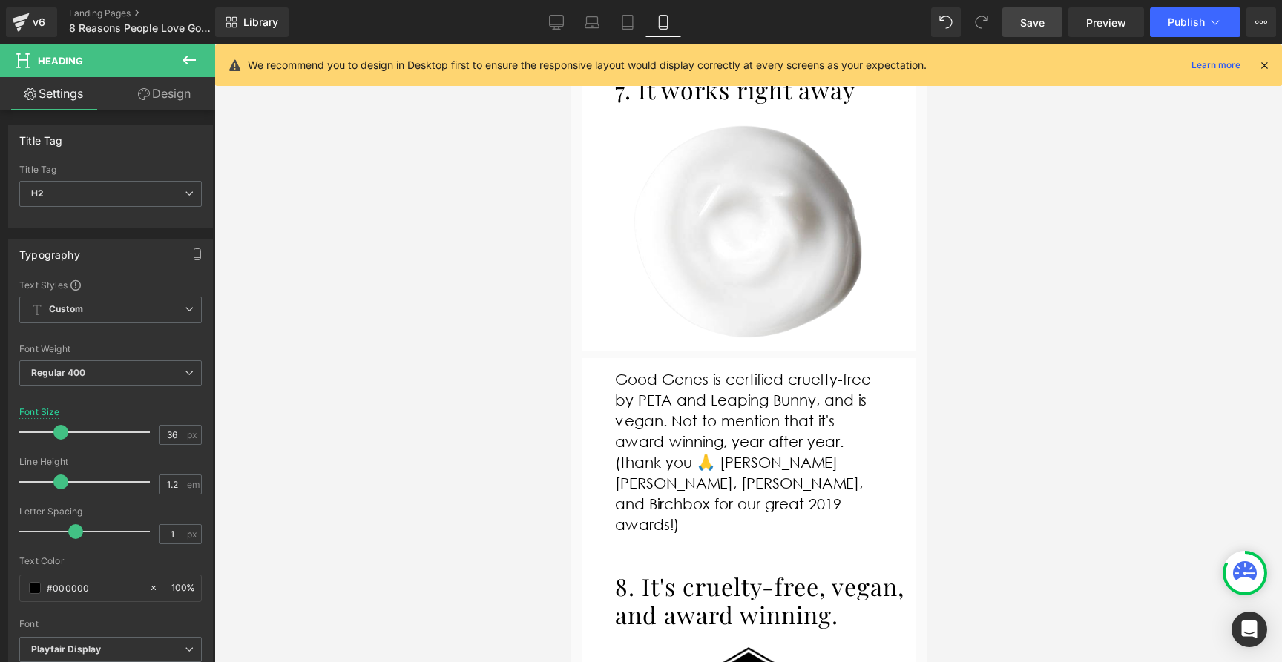
scroll to position [4734, 0]
click at [757, 571] on div "8. It's cruelty-free, vegan, and award winning. Heading" at bounding box center [758, 599] width 289 height 57
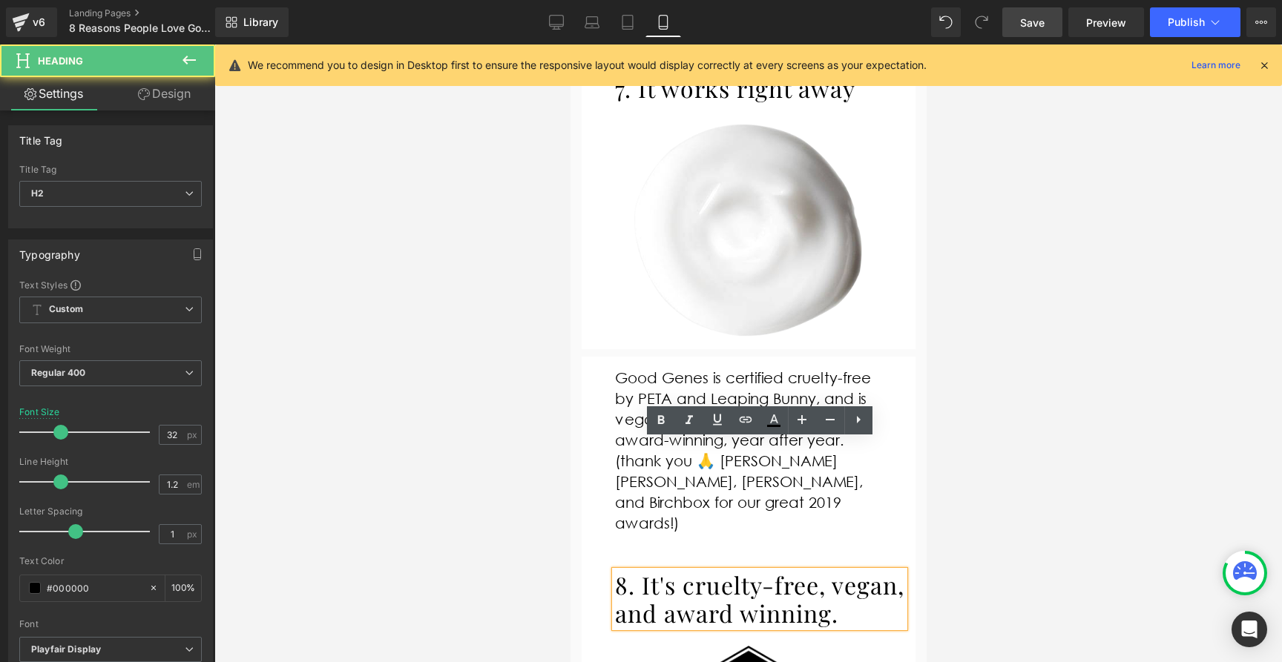
click at [731, 571] on h2 "8. It's cruelty-free, vegan, and award winning." at bounding box center [758, 599] width 289 height 57
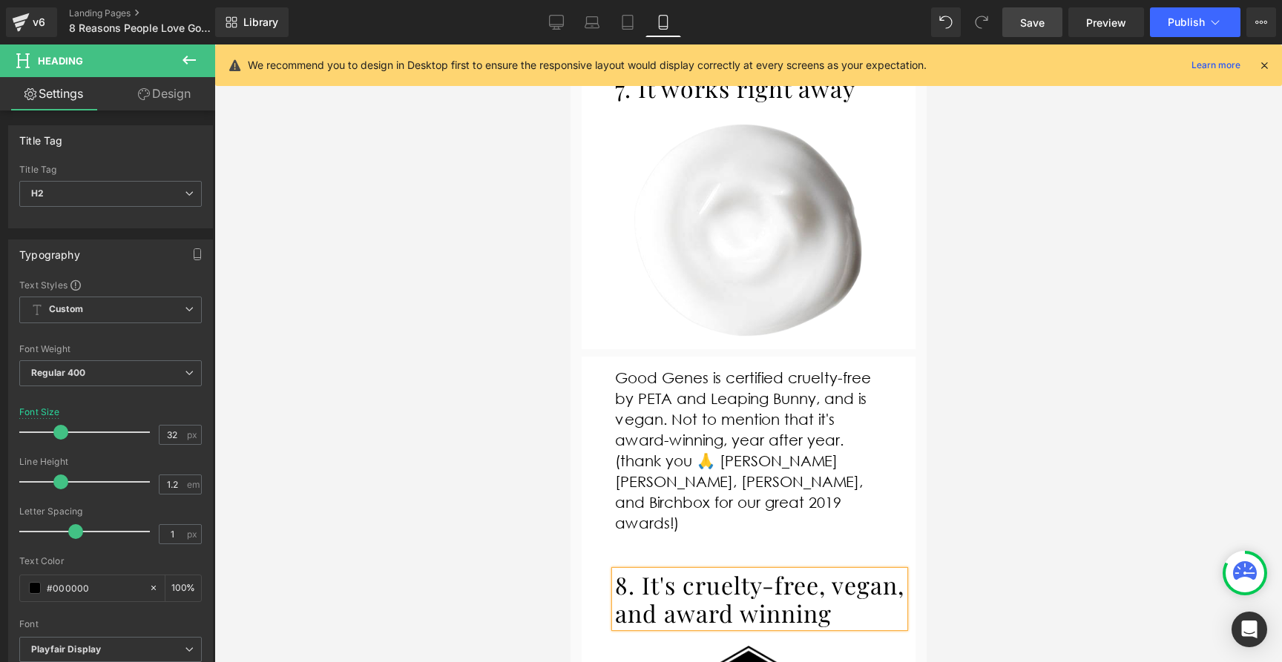
click at [1037, 30] on span "Save" at bounding box center [1032, 23] width 24 height 16
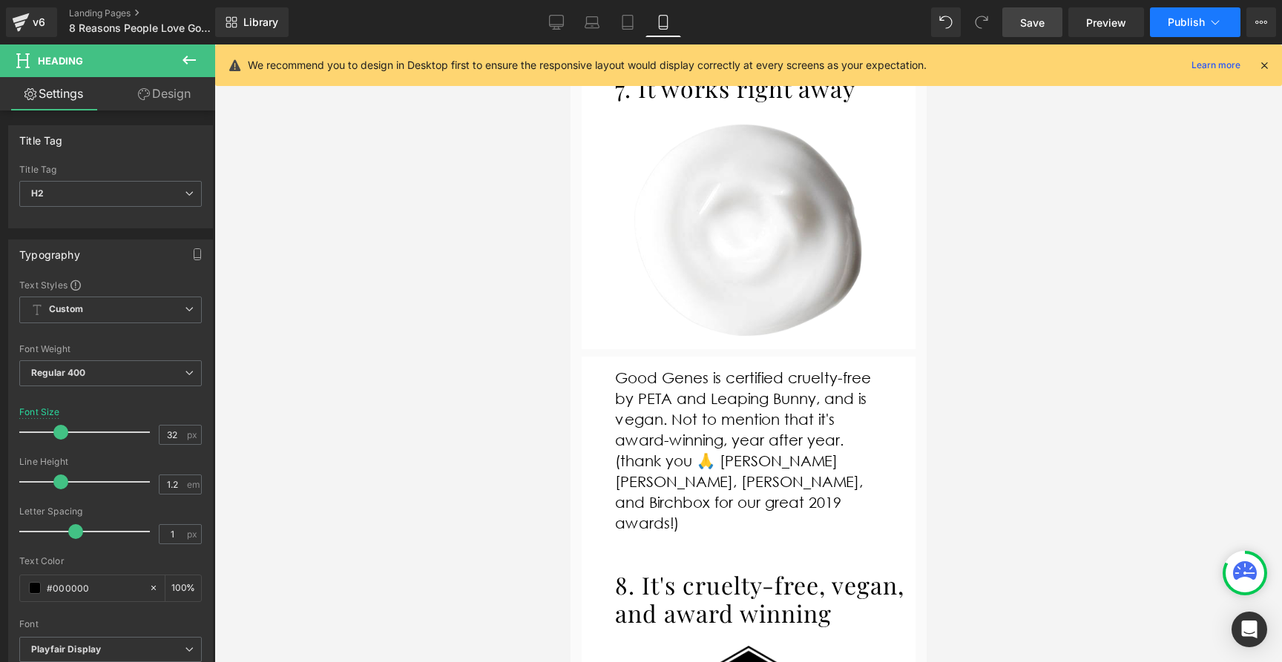
click at [1174, 26] on span "Publish" at bounding box center [1185, 22] width 37 height 12
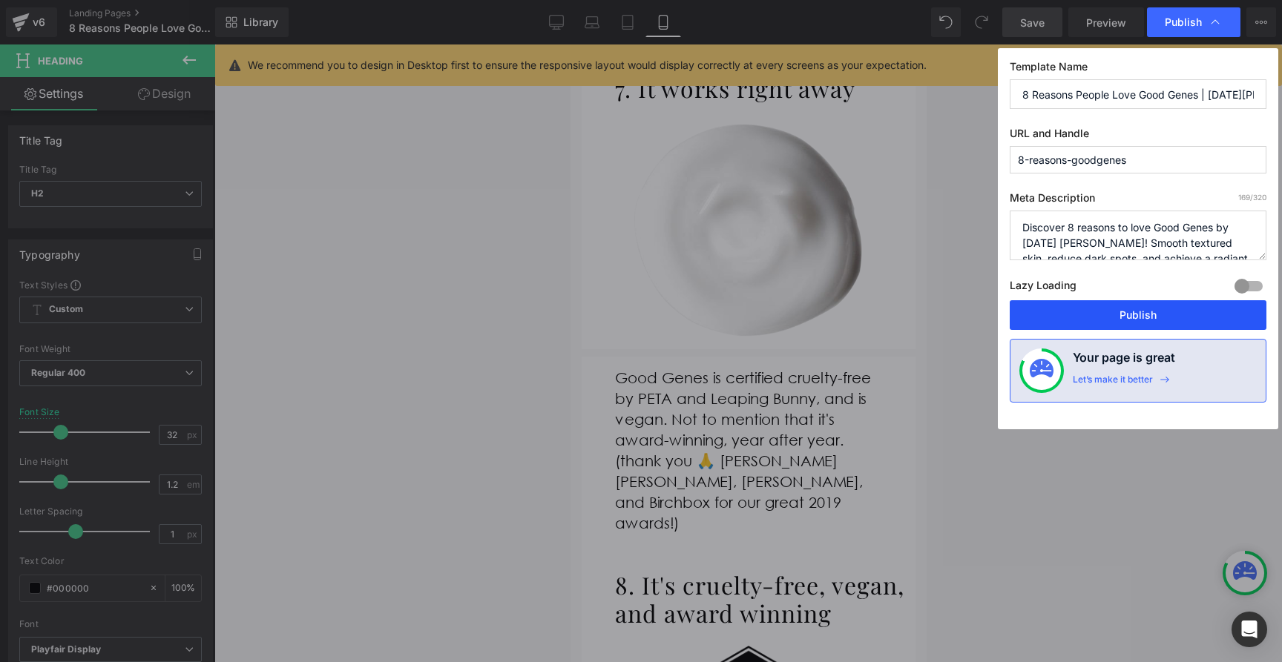
click at [1108, 316] on button "Publish" at bounding box center [1137, 315] width 257 height 30
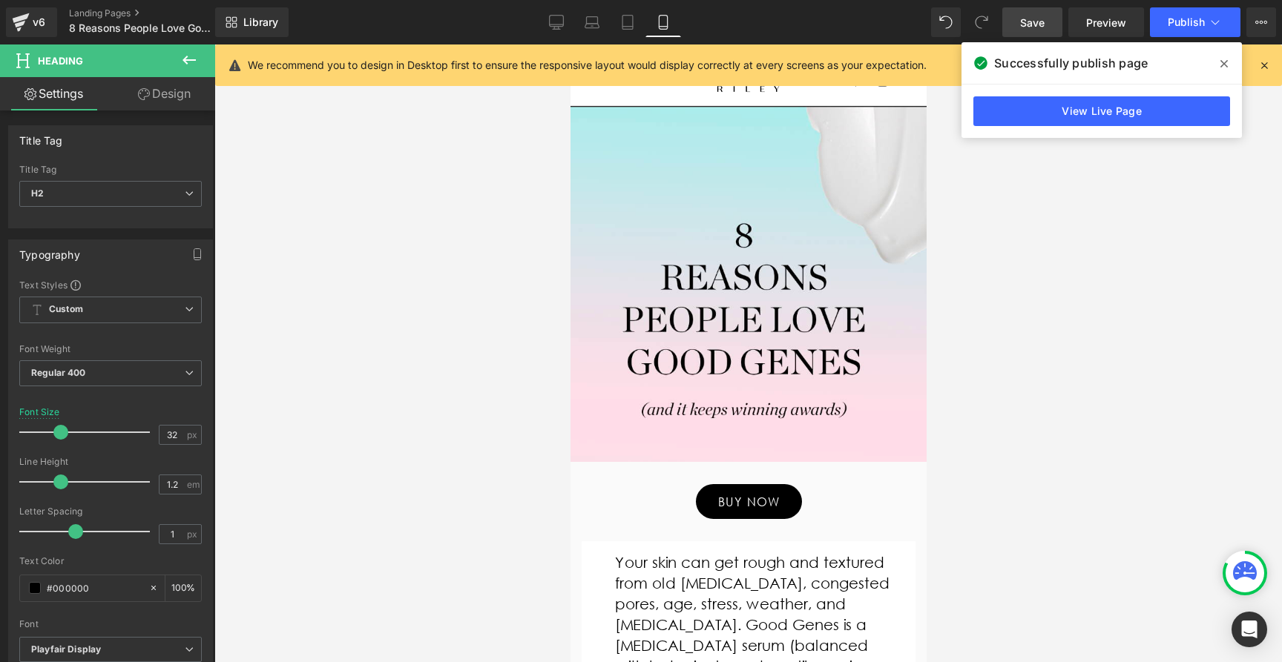
scroll to position [0, 0]
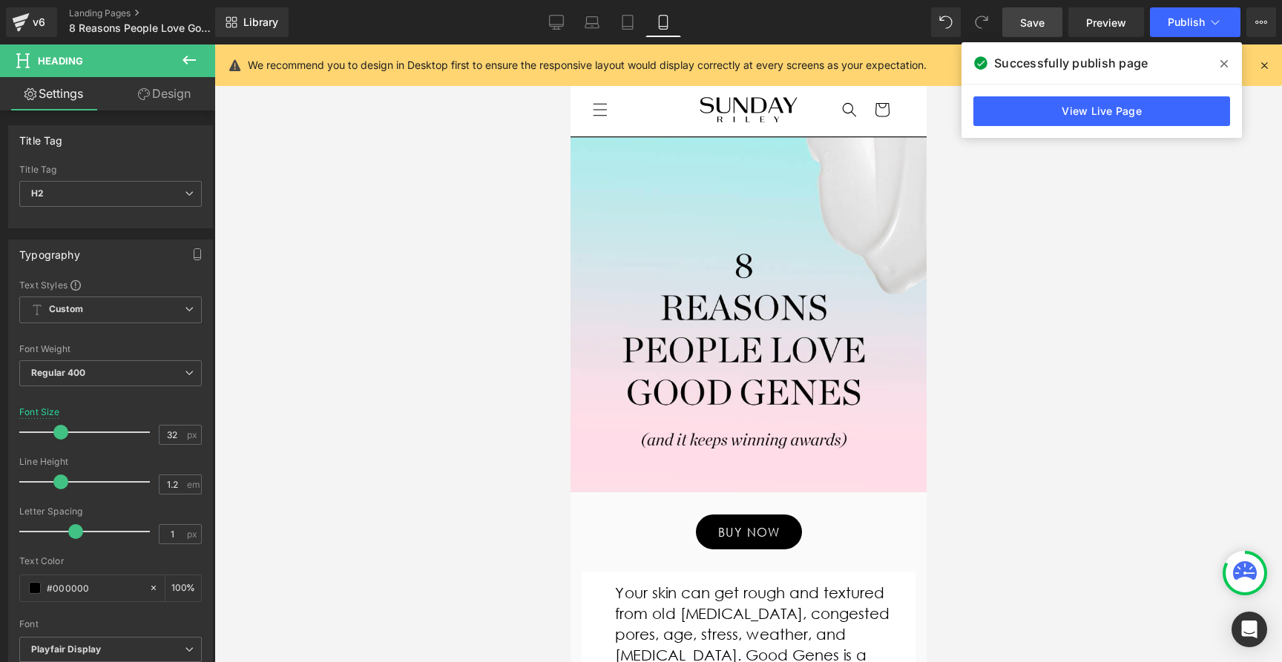
click at [1224, 65] on icon at bounding box center [1223, 64] width 7 height 12
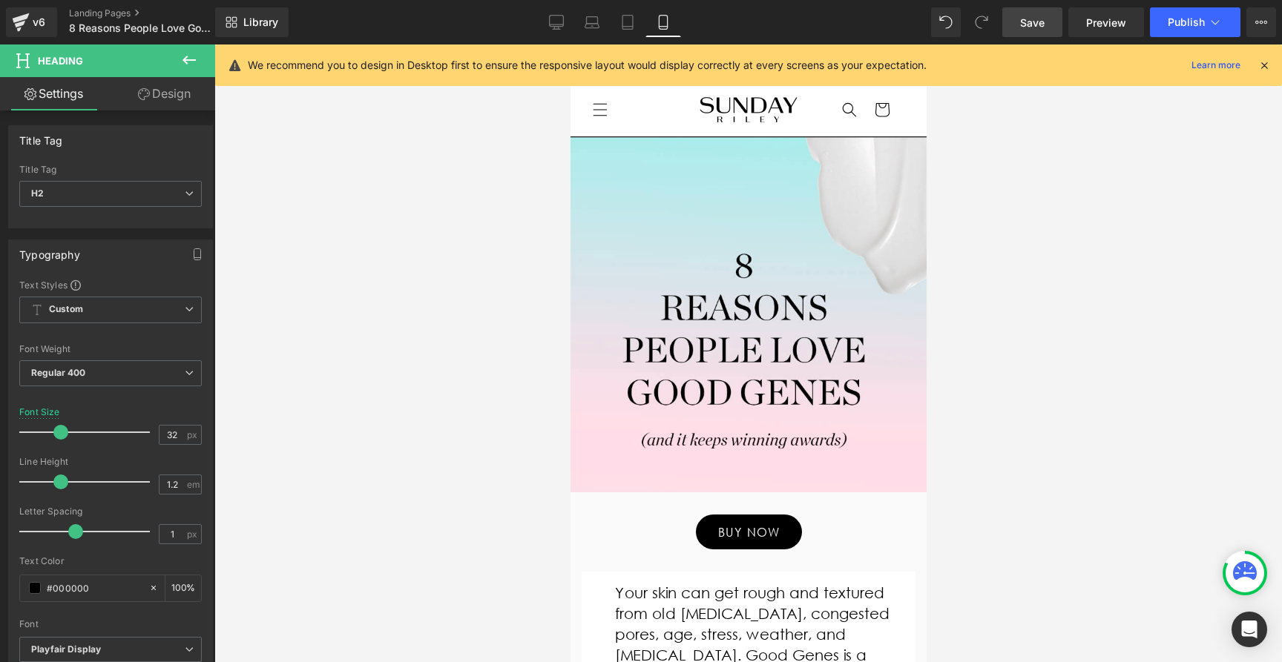
click at [1262, 66] on icon at bounding box center [1263, 65] width 13 height 13
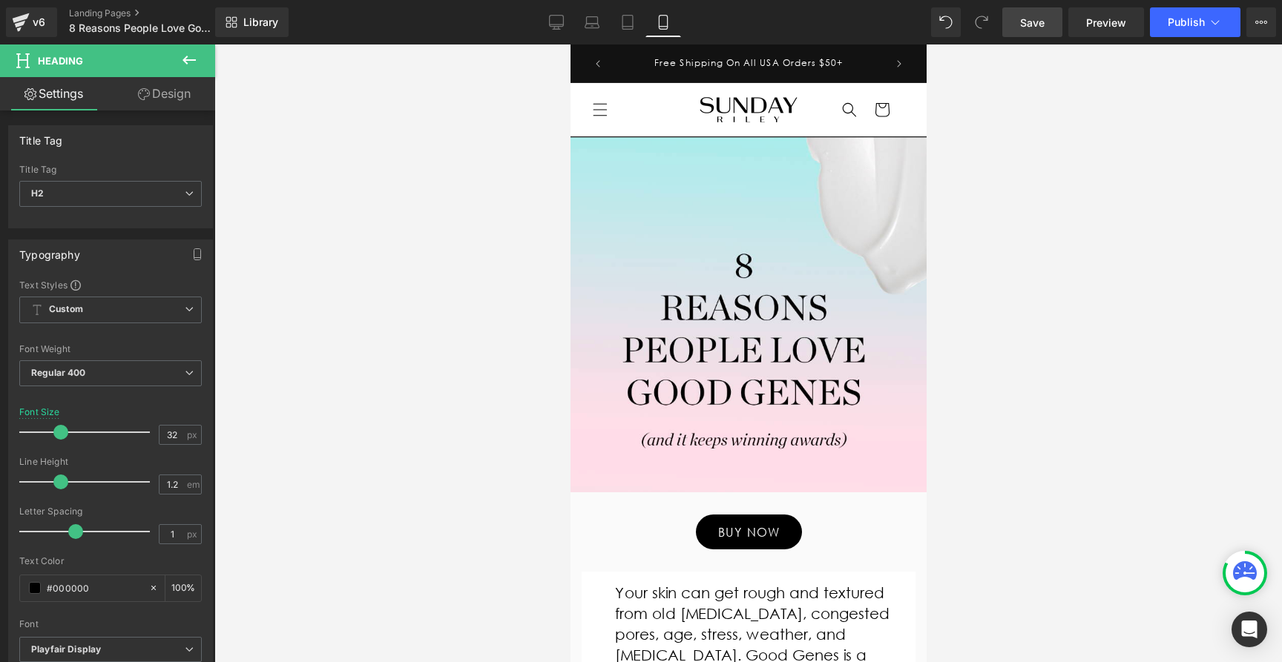
click at [1058, 401] on div at bounding box center [747, 354] width 1067 height 618
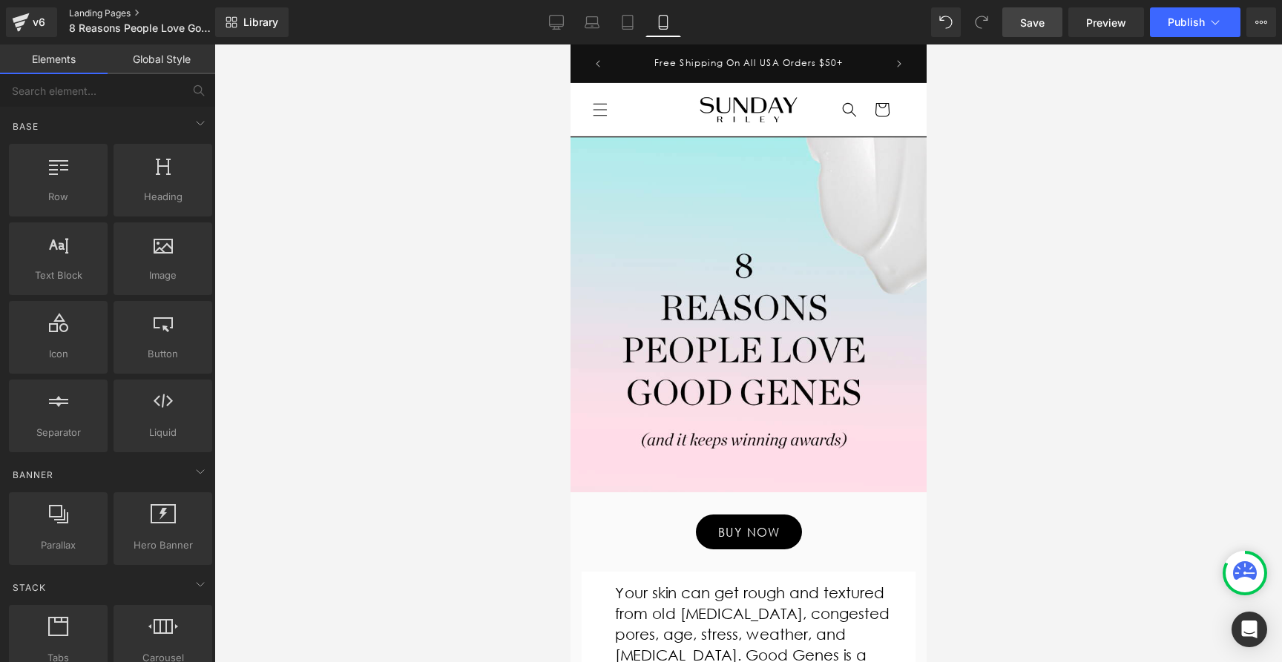
click at [118, 11] on link "Landing Pages" at bounding box center [154, 13] width 171 height 12
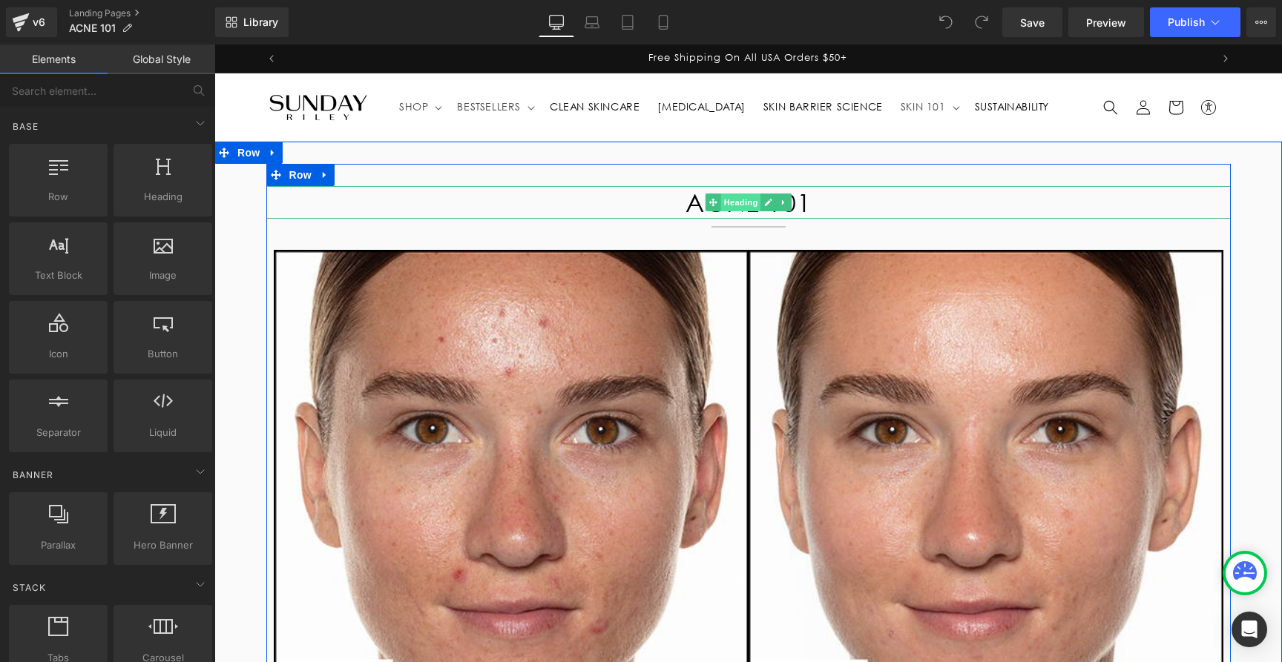
click at [727, 202] on span "Heading" at bounding box center [740, 203] width 40 height 18
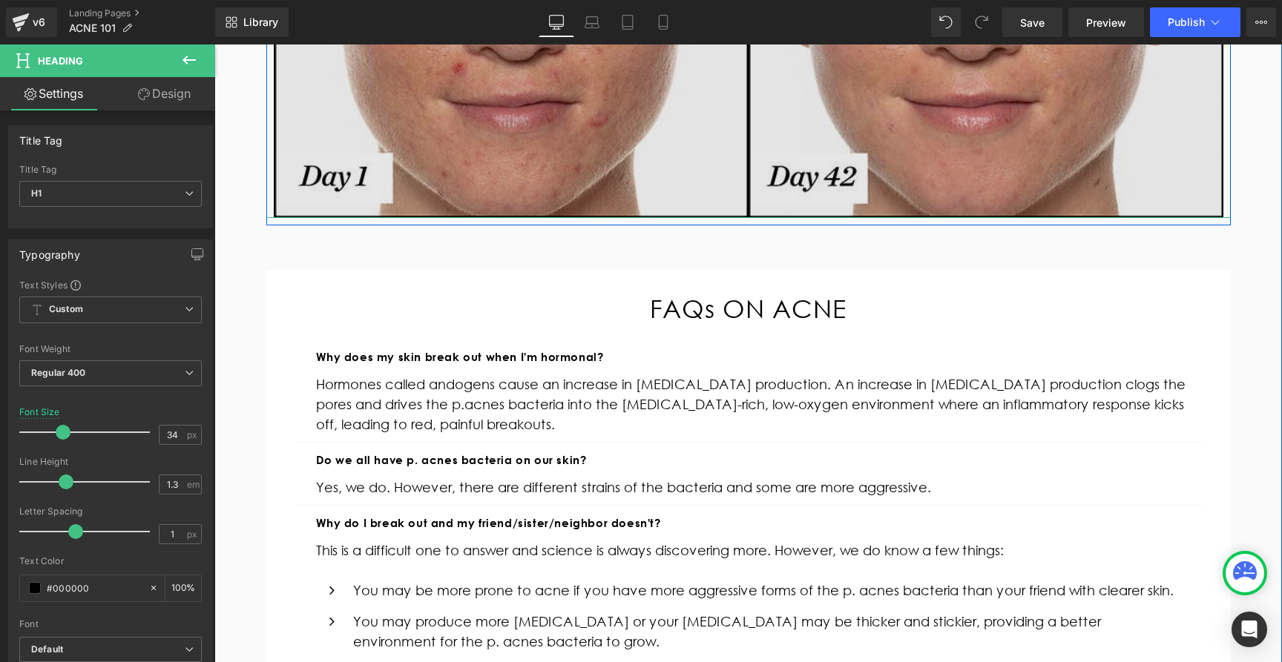
scroll to position [515, 0]
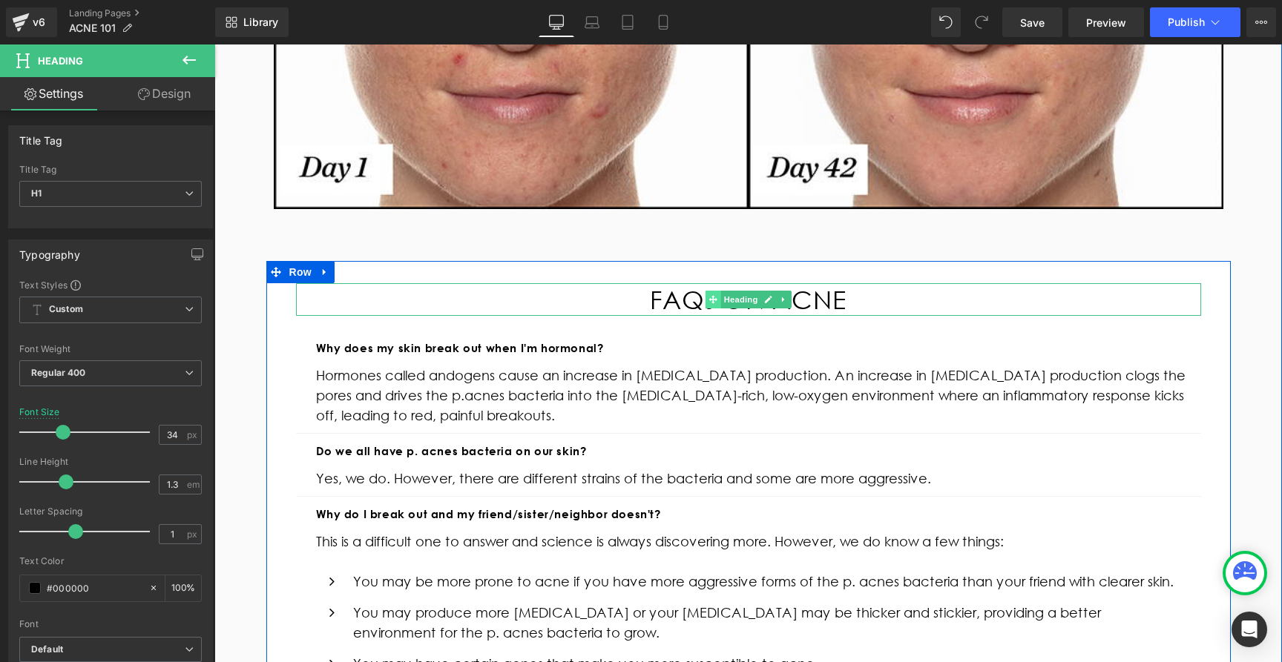
click at [717, 296] on span at bounding box center [713, 300] width 16 height 18
click at [751, 297] on span "Heading" at bounding box center [740, 300] width 40 height 18
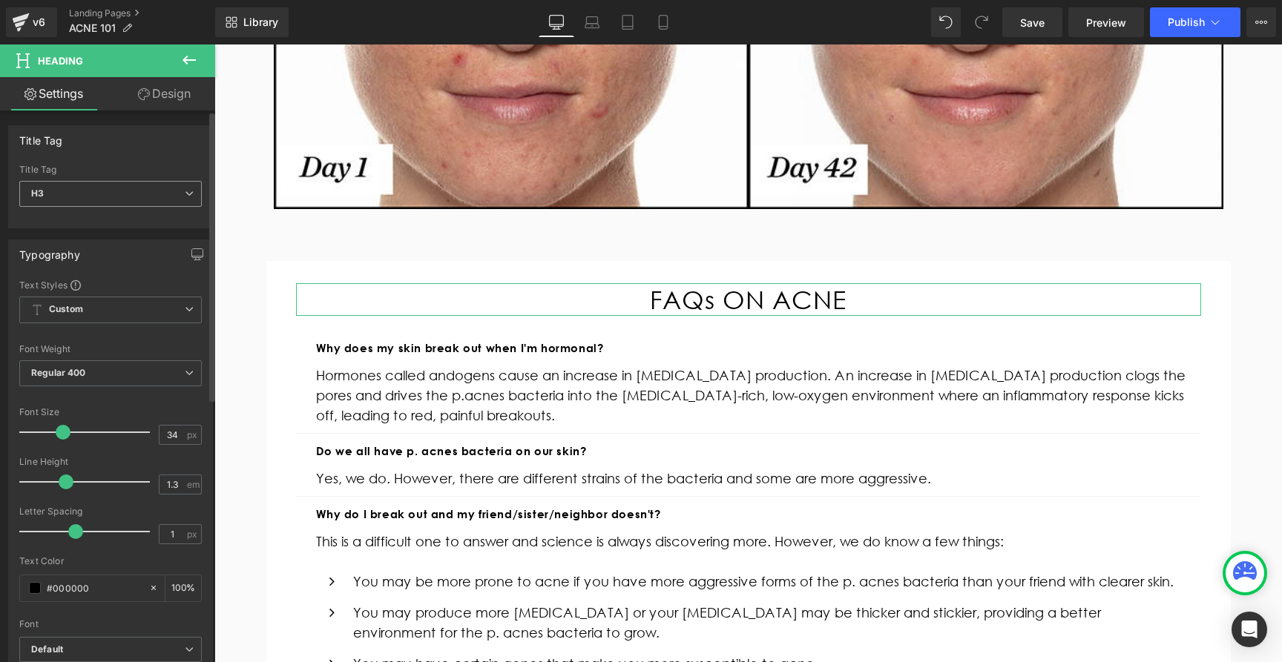
click at [121, 199] on span "H3" at bounding box center [110, 194] width 182 height 26
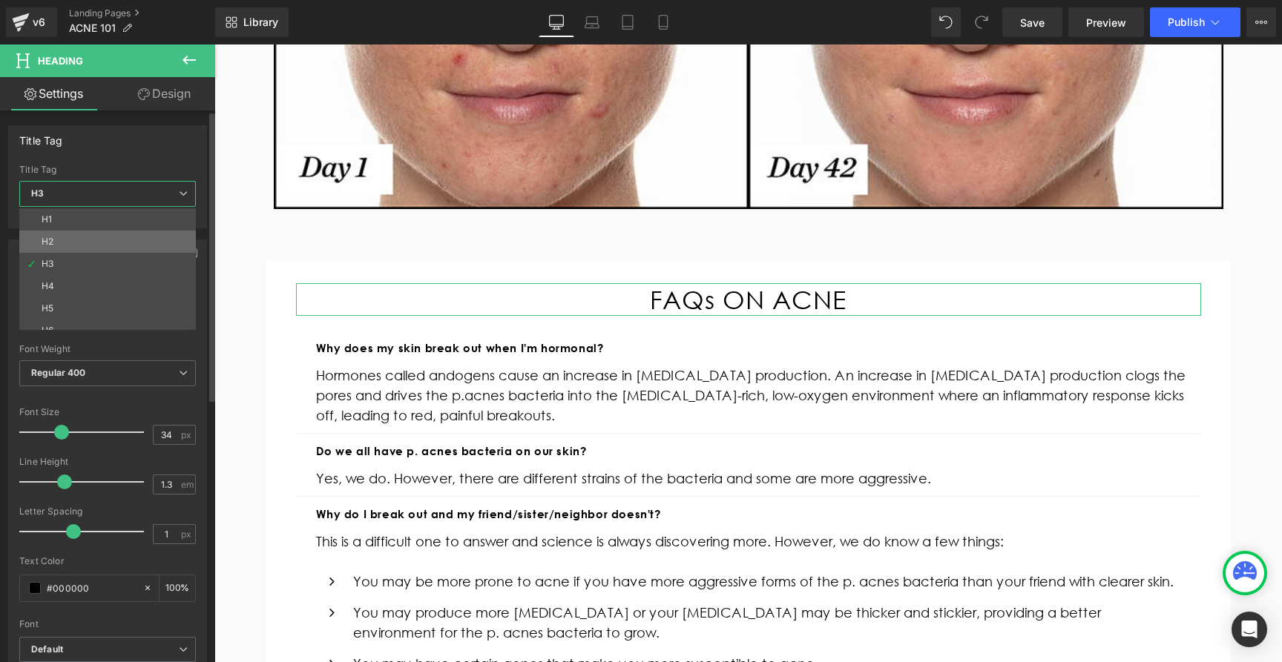
click at [101, 240] on li "H2" at bounding box center [110, 242] width 183 height 22
type input "100"
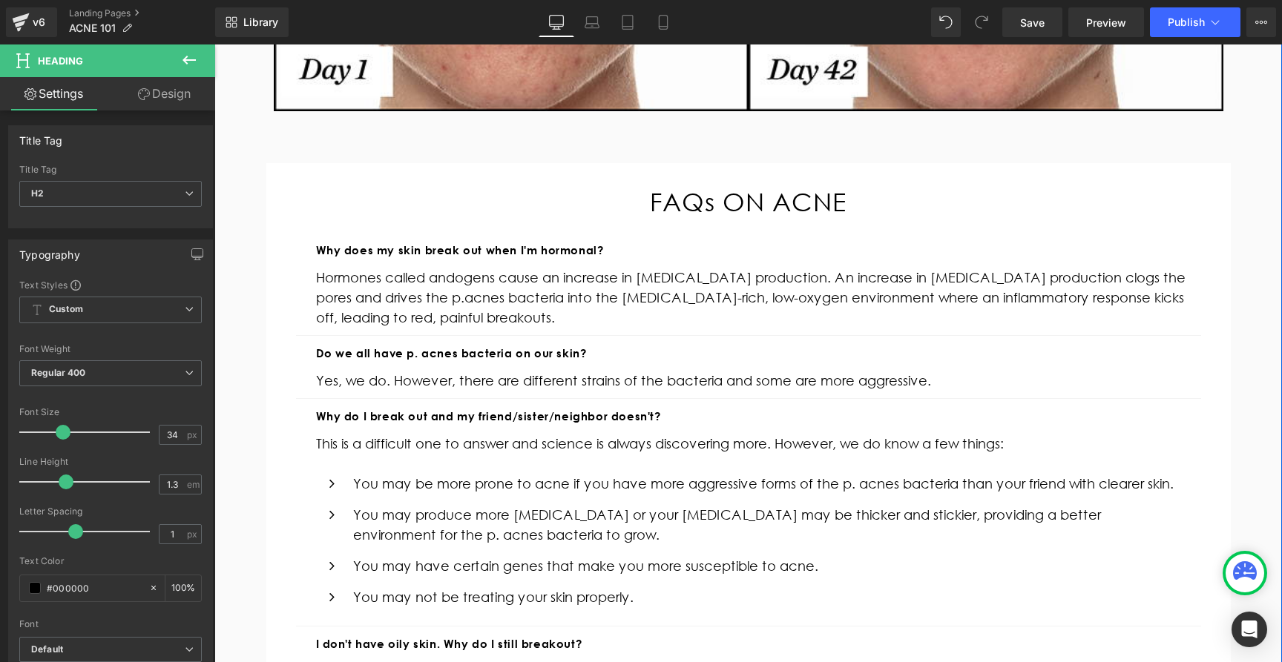
scroll to position [577, 0]
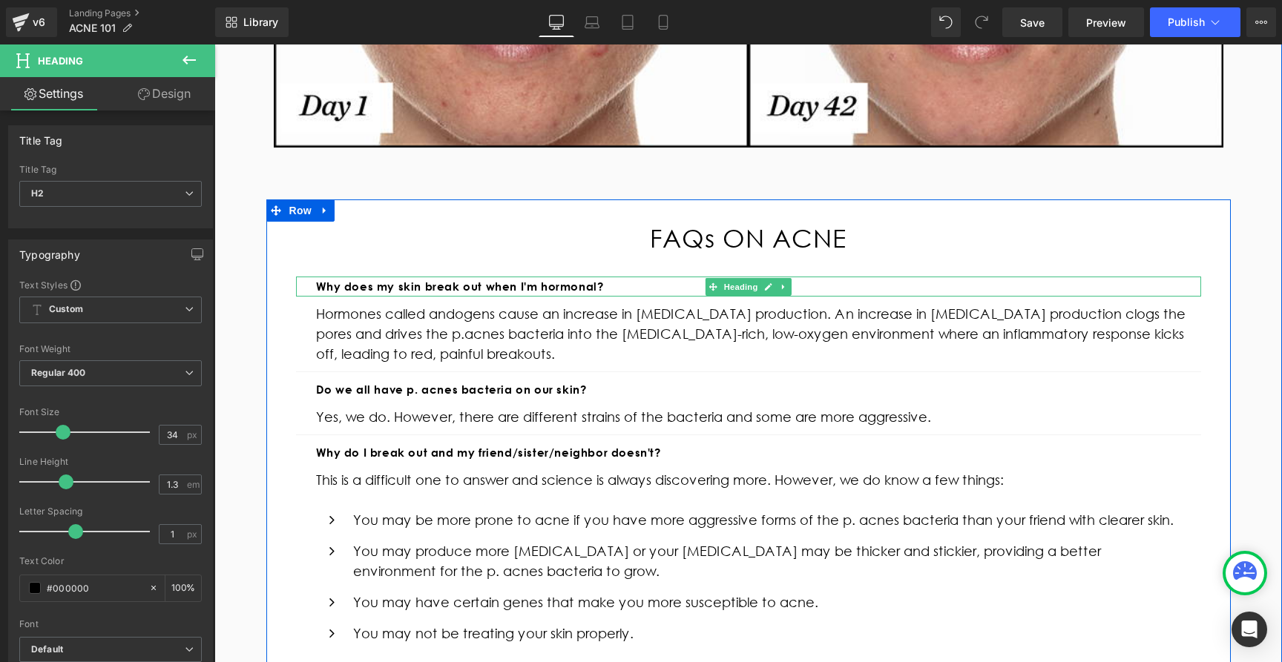
click at [453, 289] on strong "Why does my skin break out when I'm hormonal?" at bounding box center [460, 287] width 288 height 14
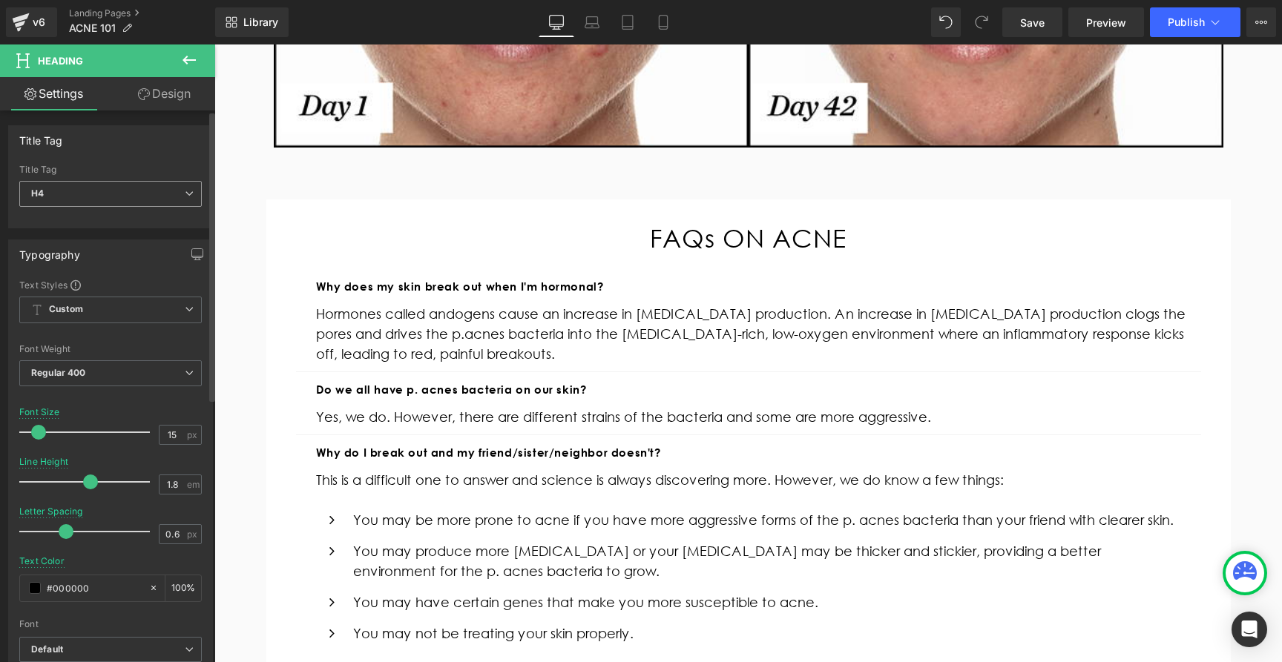
click at [108, 195] on span "H4" at bounding box center [110, 194] width 182 height 26
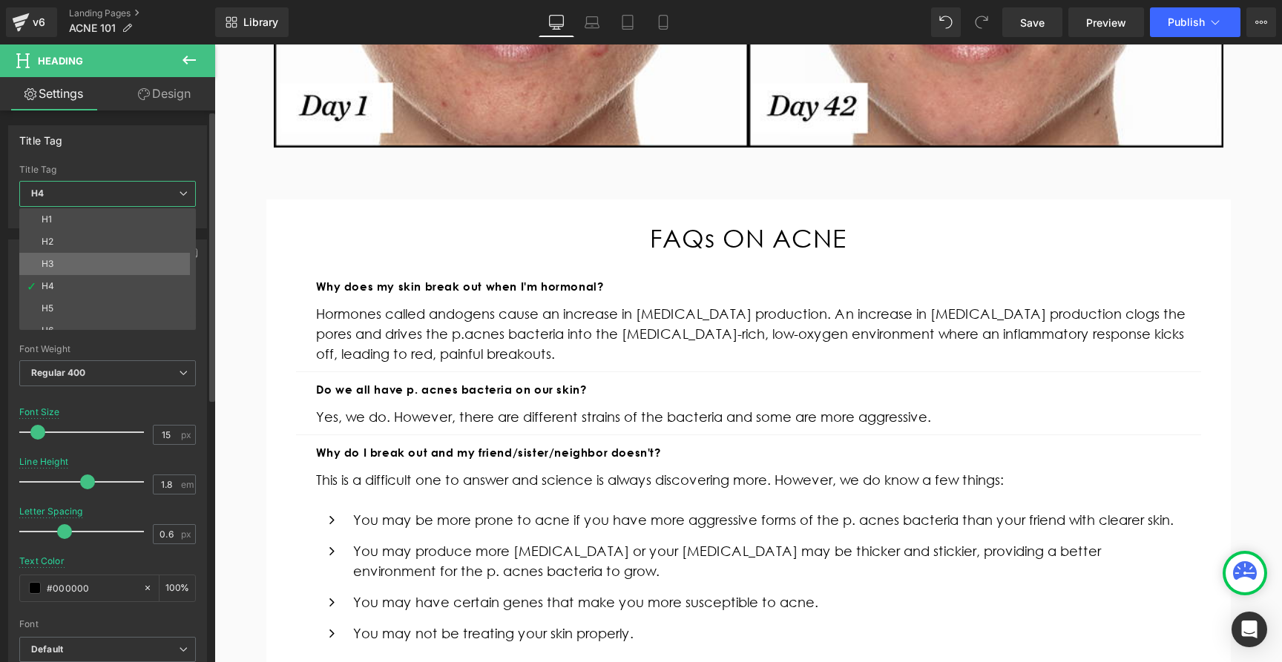
click at [91, 261] on li "H3" at bounding box center [110, 264] width 183 height 22
type input "22"
type input "1.4"
type input "0"
type input "100"
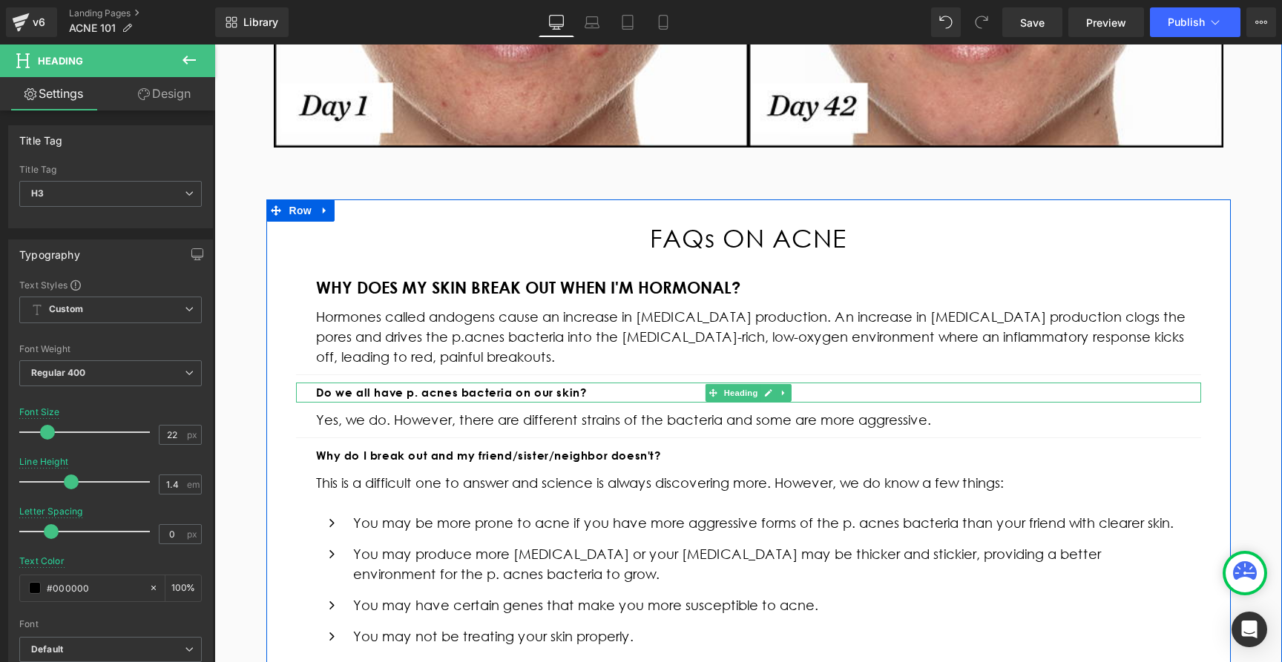
click at [421, 394] on b "Do we all have p. acnes bacteria on our skin?" at bounding box center [451, 393] width 271 height 14
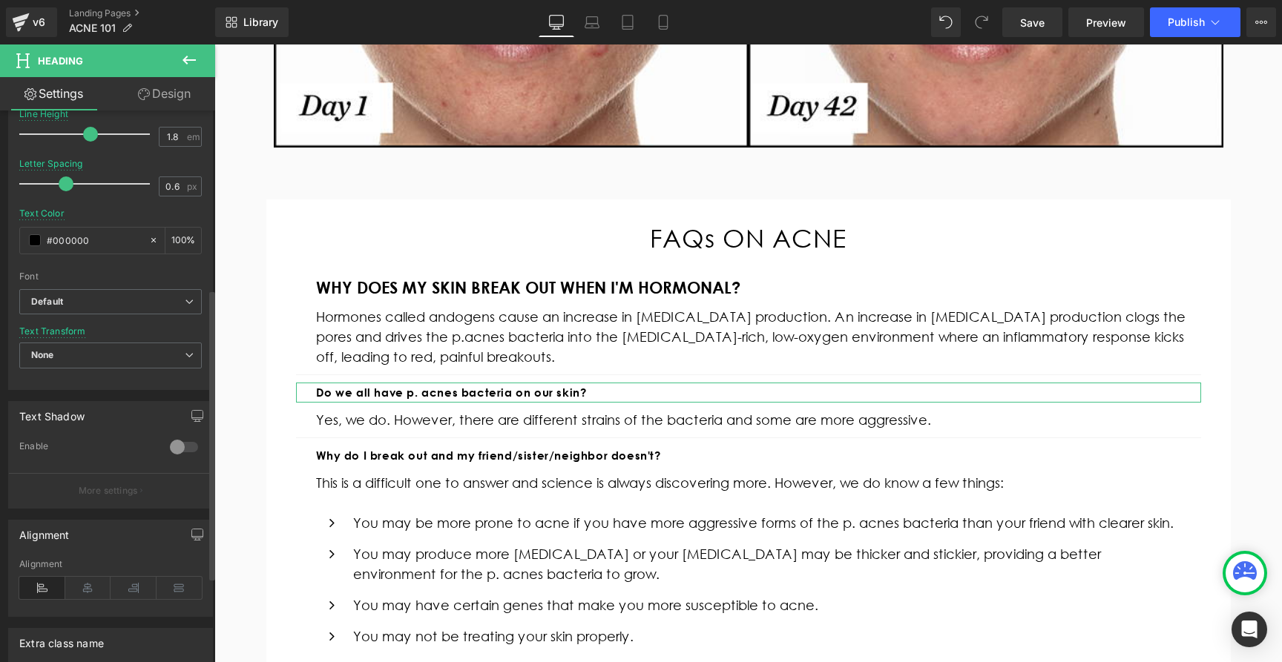
scroll to position [380, 0]
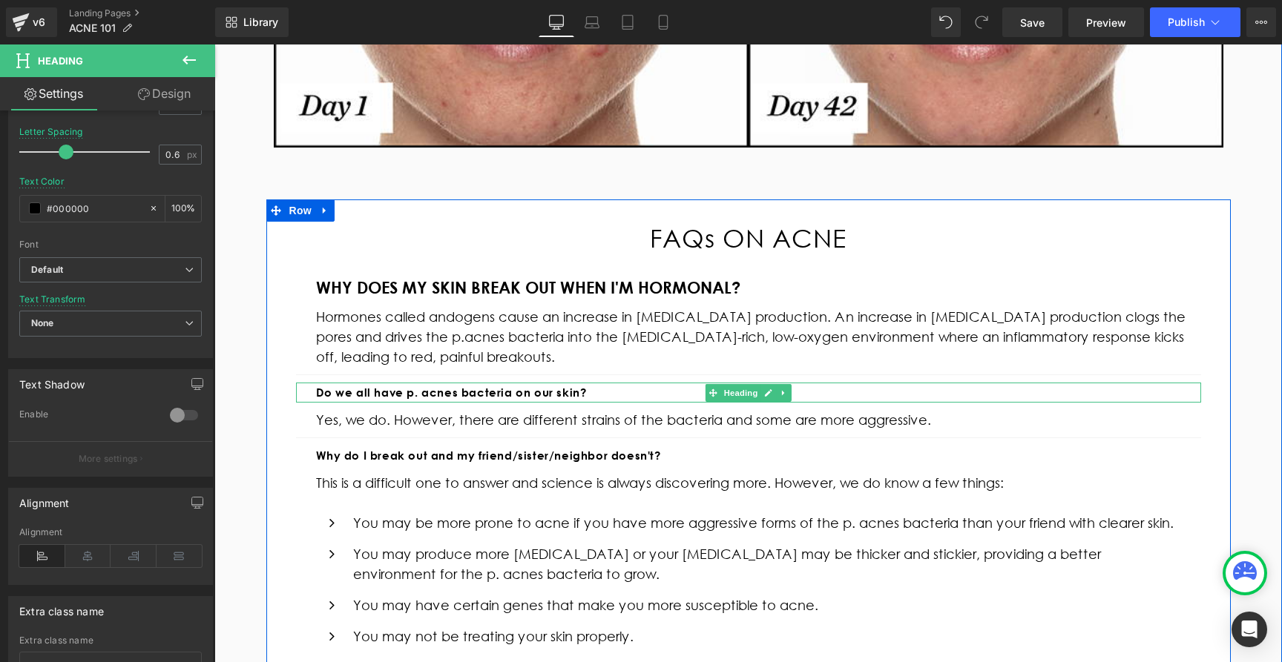
click at [432, 397] on b "Do we all have p. acnes bacteria on our skin?" at bounding box center [451, 393] width 271 height 14
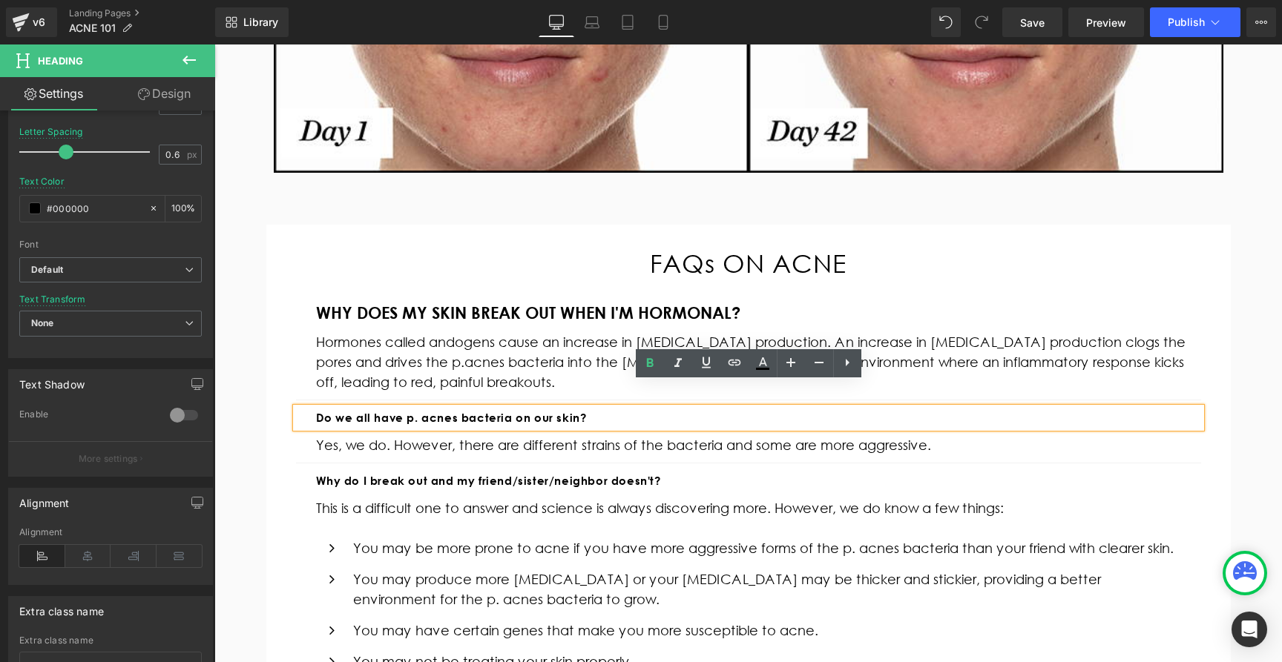
scroll to position [538, 0]
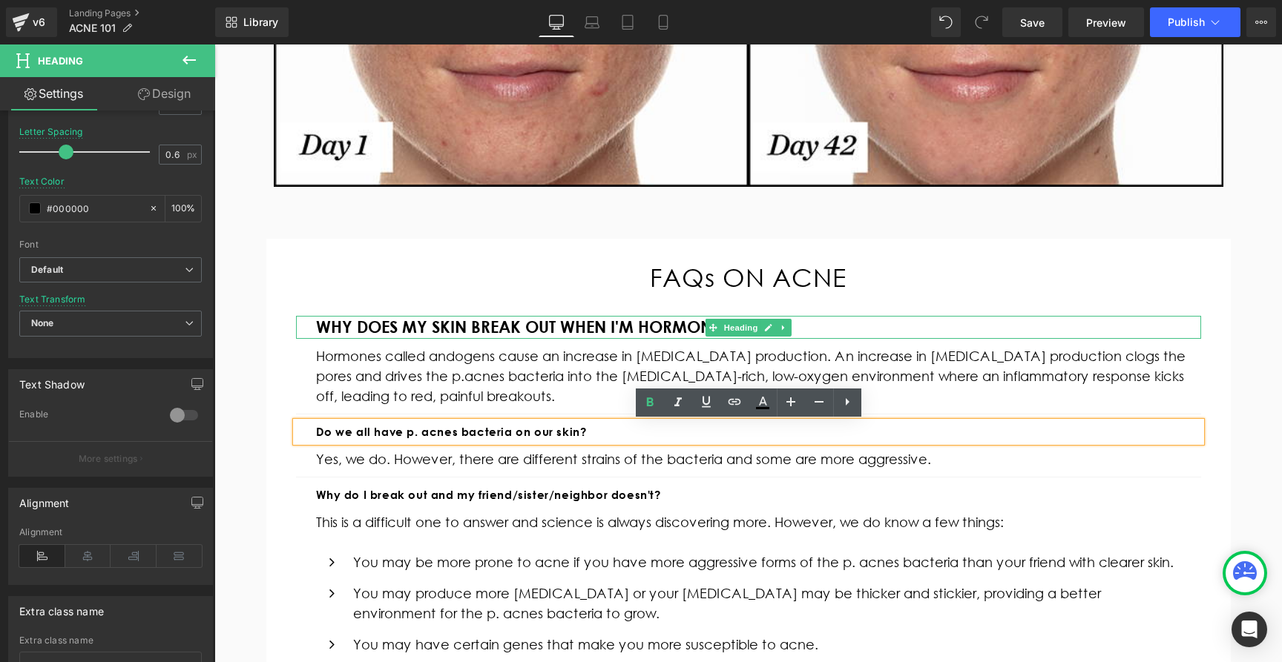
click at [422, 323] on strong "Why does my skin break out when I'm hormonal?" at bounding box center [528, 327] width 424 height 20
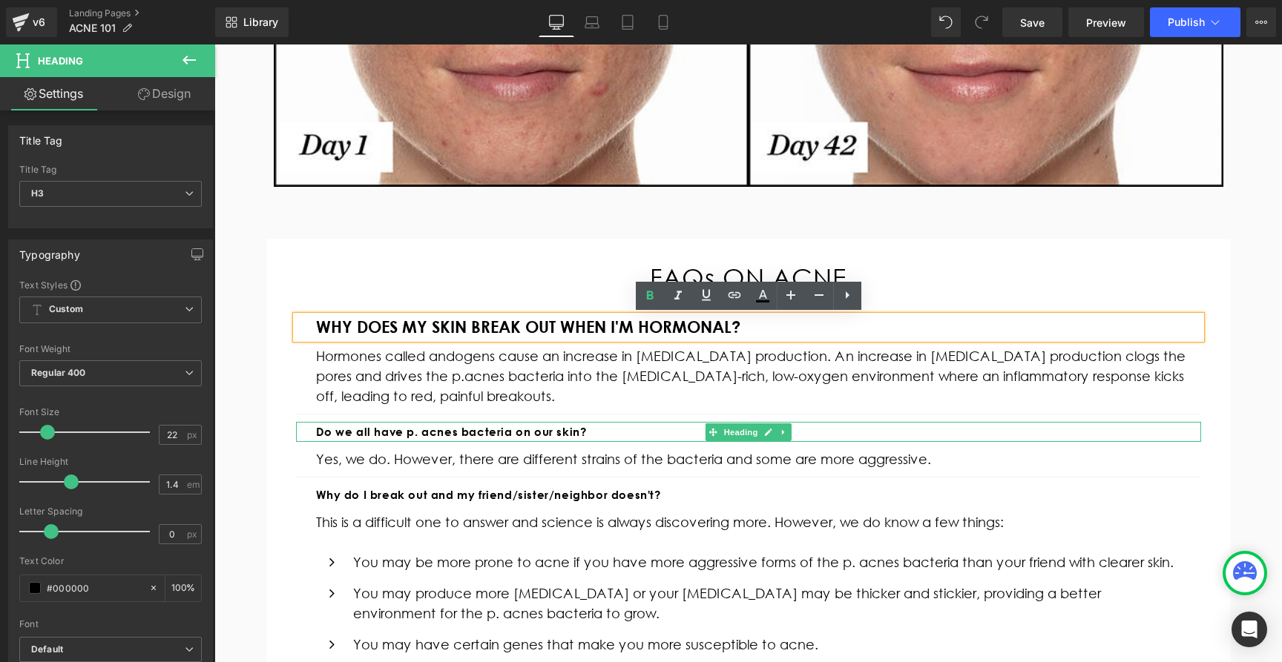
click at [401, 435] on b "Do we all have p. acnes bacteria on our skin?" at bounding box center [451, 432] width 271 height 14
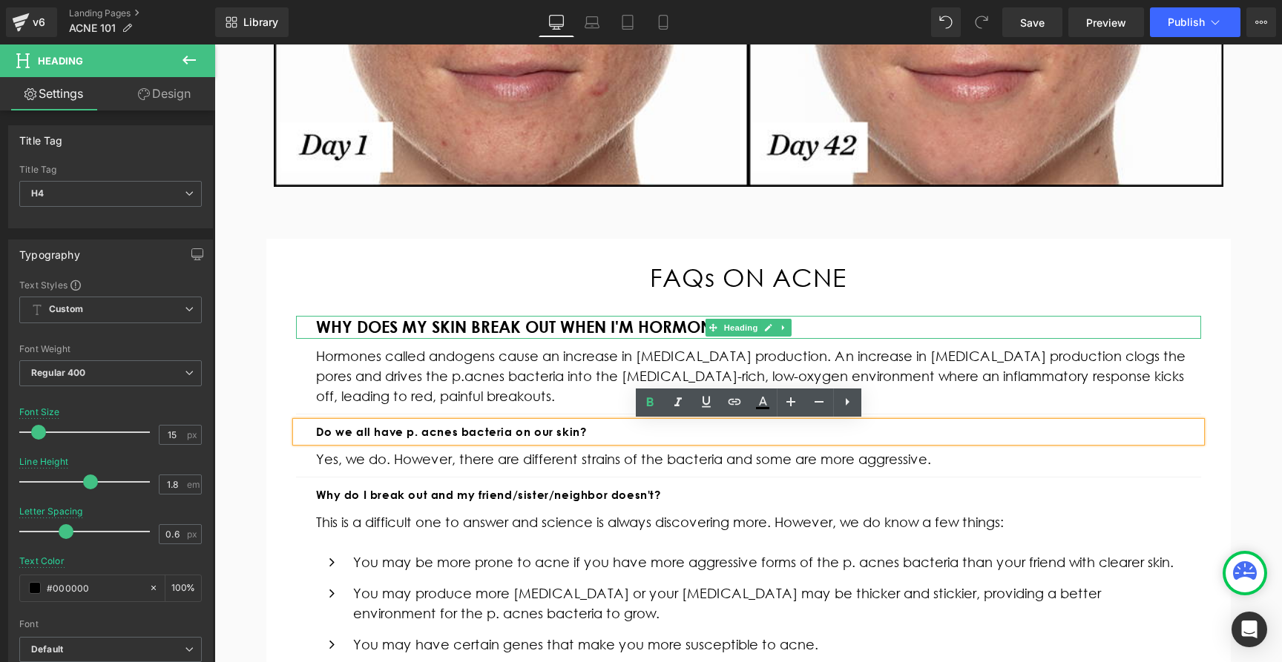
click at [439, 323] on strong "Why does my skin break out when I'm hormonal?" at bounding box center [528, 327] width 424 height 20
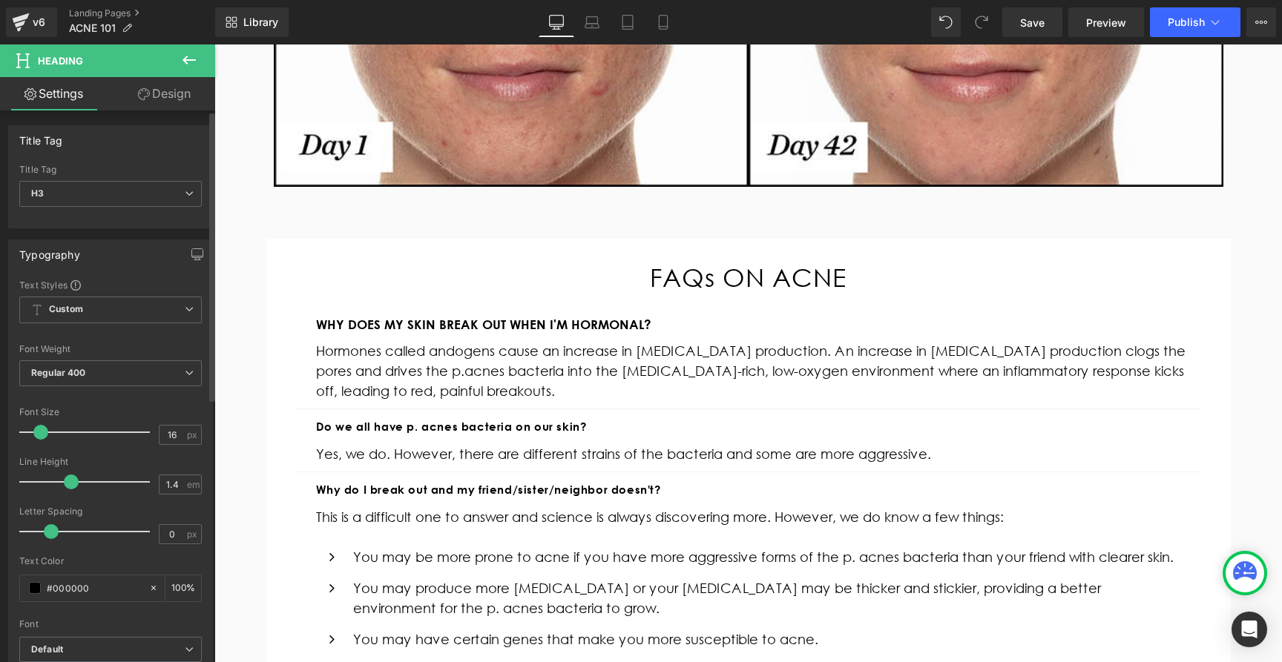
type input "15"
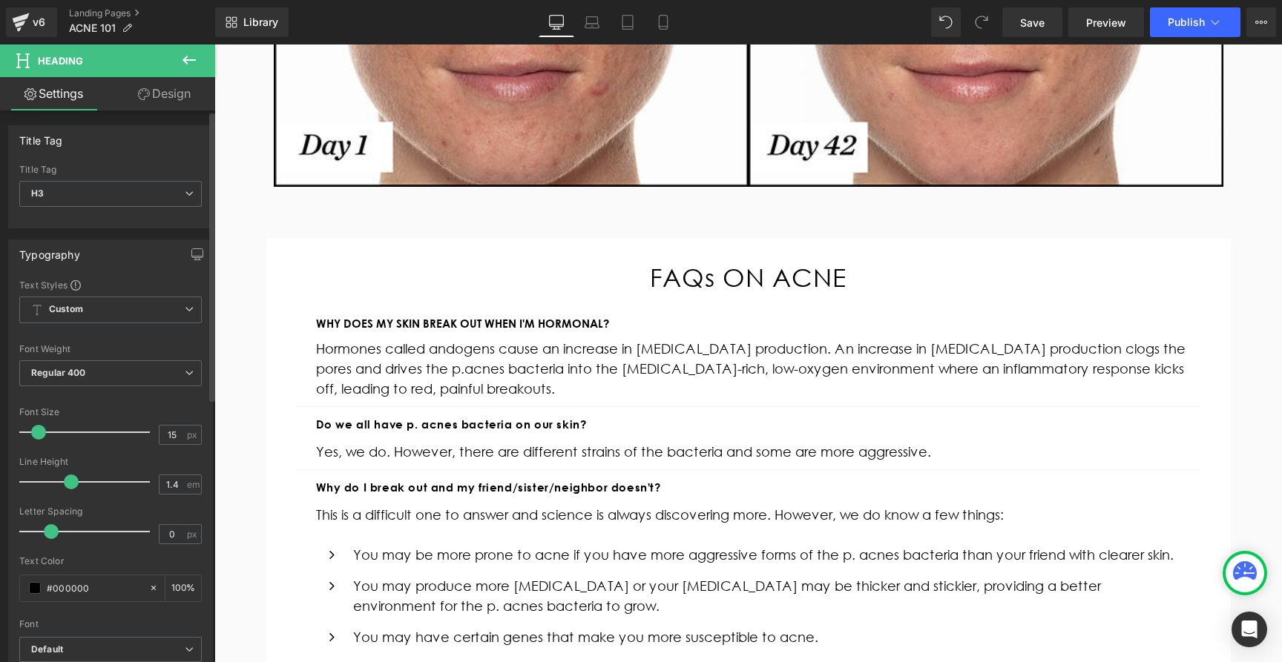
drag, startPoint x: 48, startPoint y: 433, endPoint x: 40, endPoint y: 432, distance: 8.3
click at [40, 432] on span at bounding box center [38, 432] width 15 height 15
click at [179, 482] on input "1.4" at bounding box center [172, 484] width 26 height 19
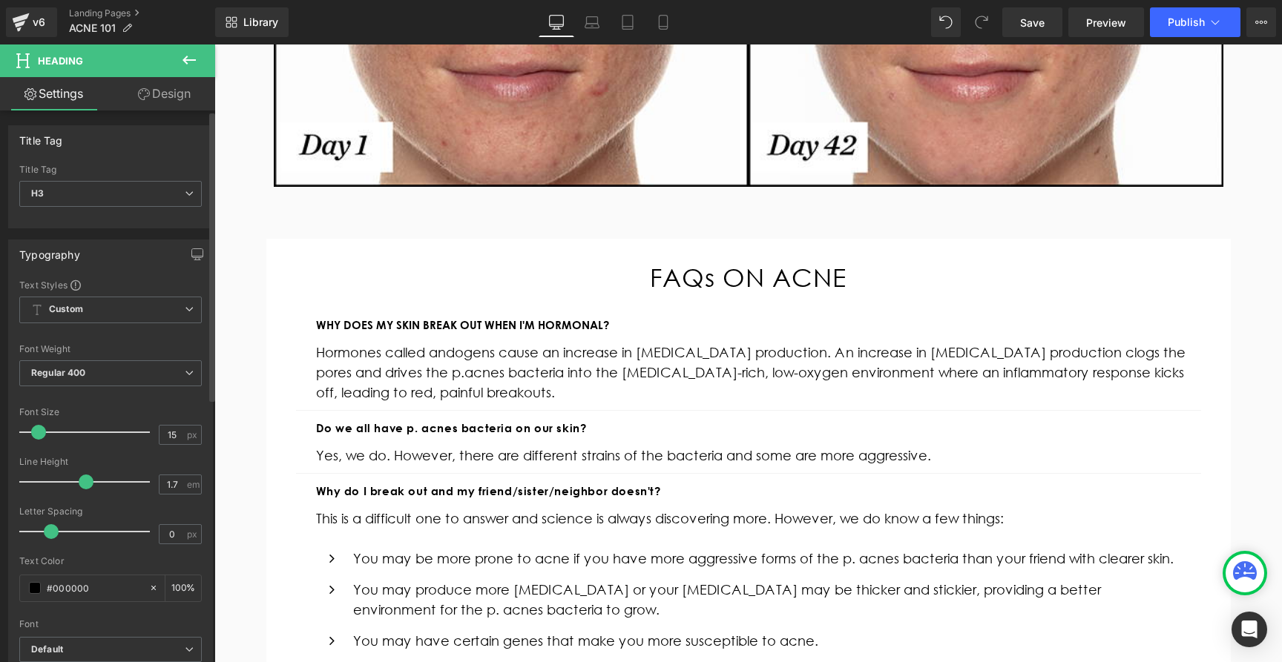
type input "1.8"
drag, startPoint x: 73, startPoint y: 487, endPoint x: 93, endPoint y: 490, distance: 20.2
click at [93, 490] on div at bounding box center [88, 482] width 123 height 30
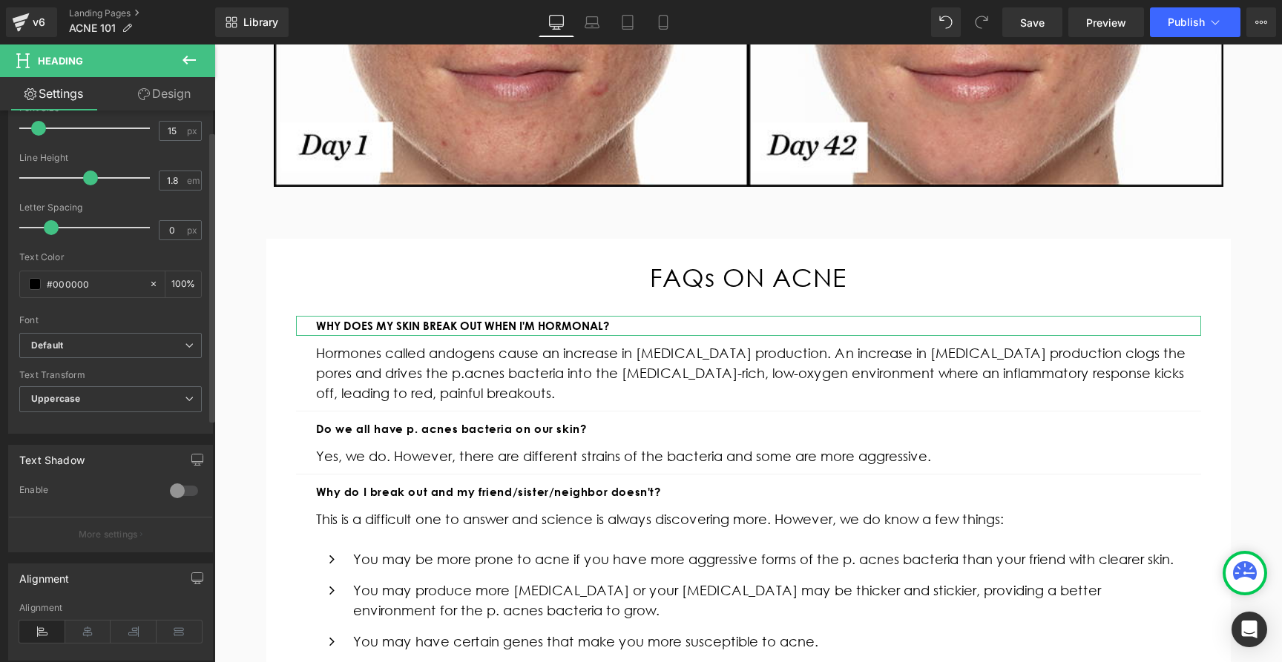
scroll to position [370, 0]
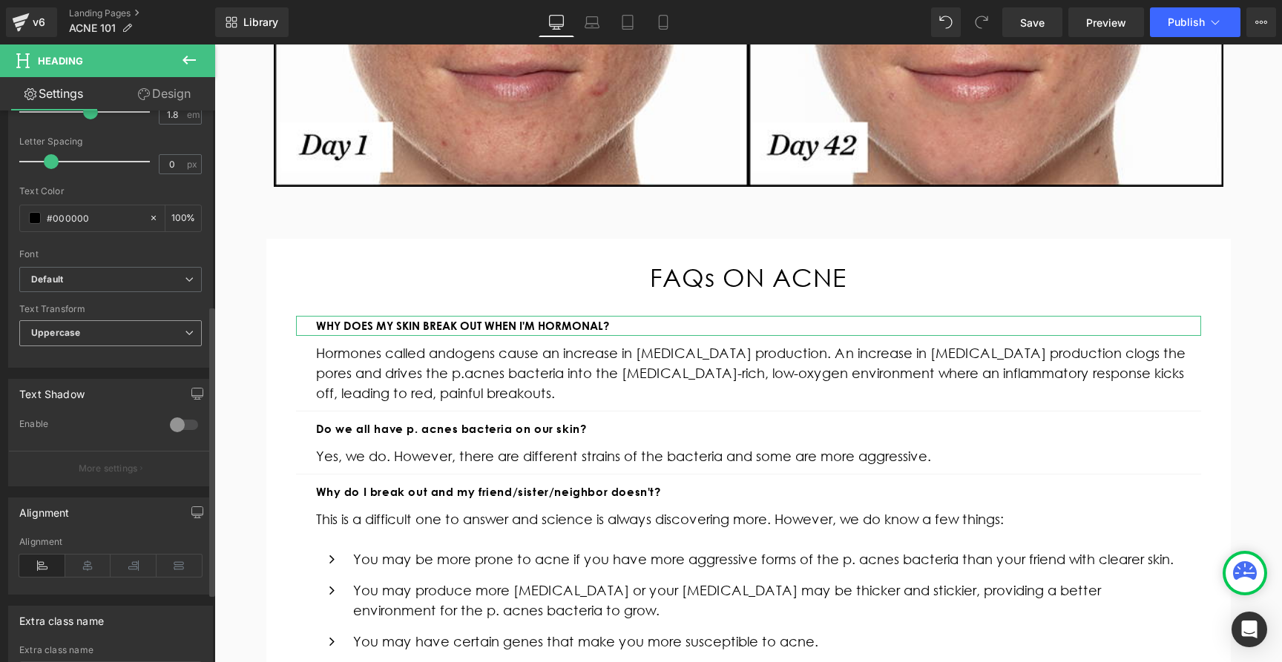
click at [127, 332] on span "Uppercase" at bounding box center [110, 333] width 182 height 26
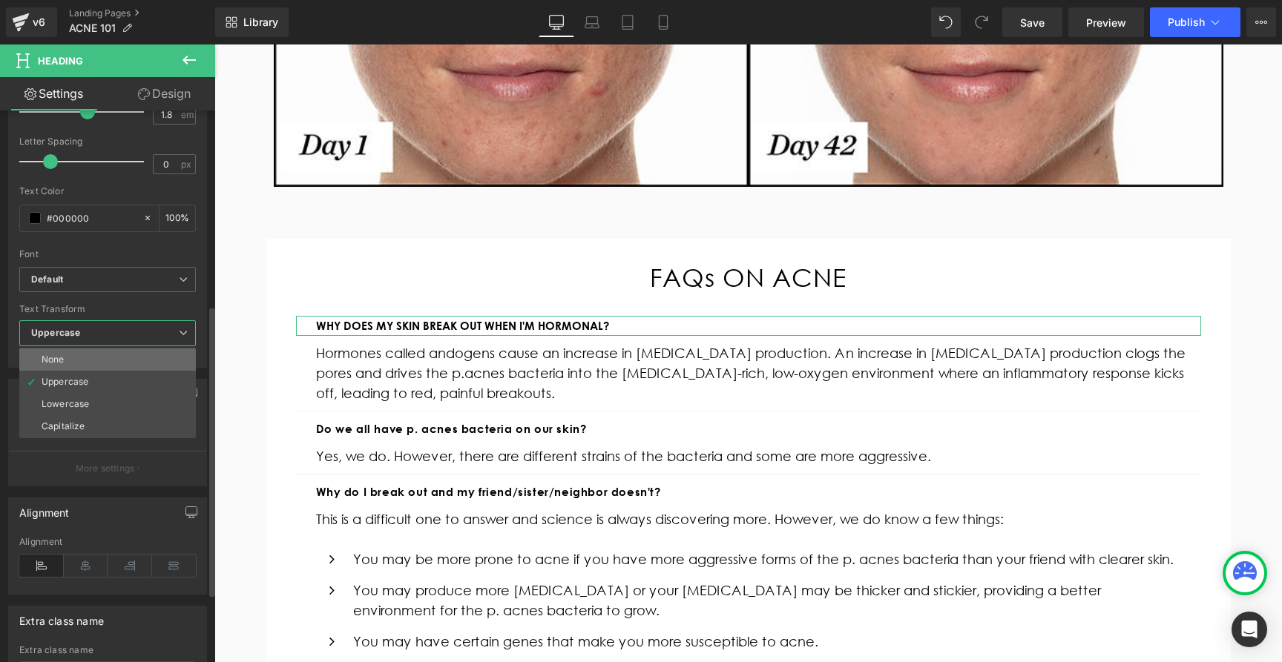
click at [116, 366] on li "None" at bounding box center [107, 360] width 177 height 22
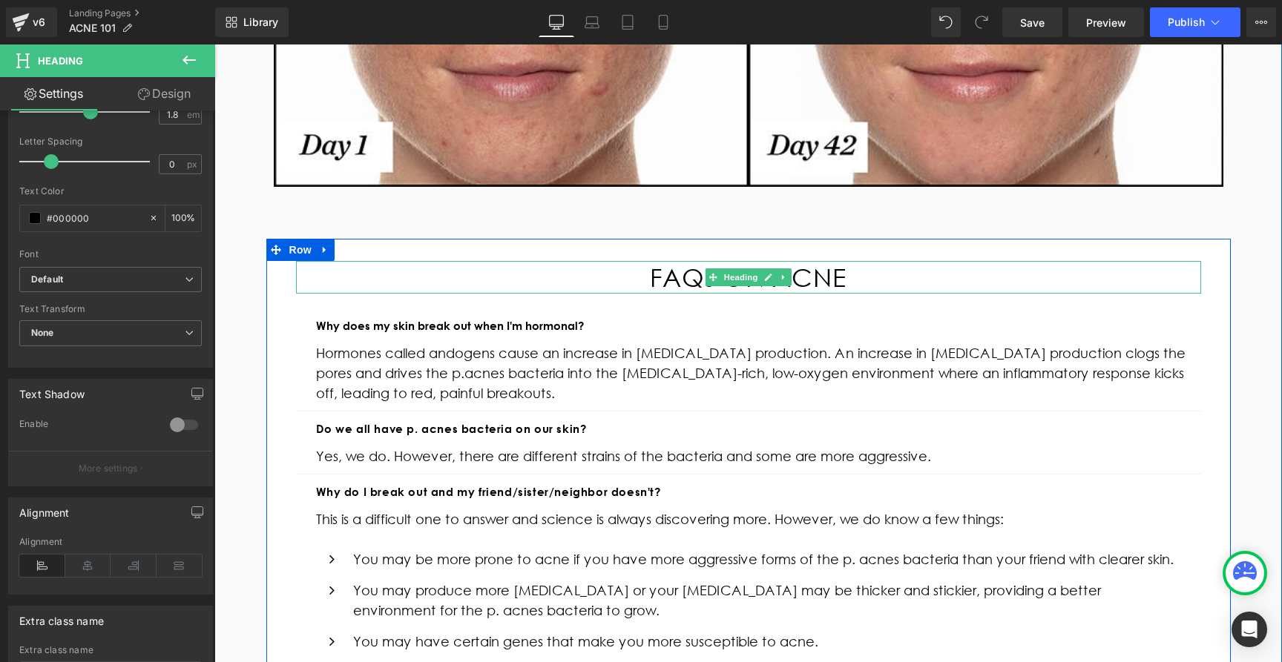
click at [677, 279] on div "FAQs ON ACNE" at bounding box center [748, 277] width 905 height 33
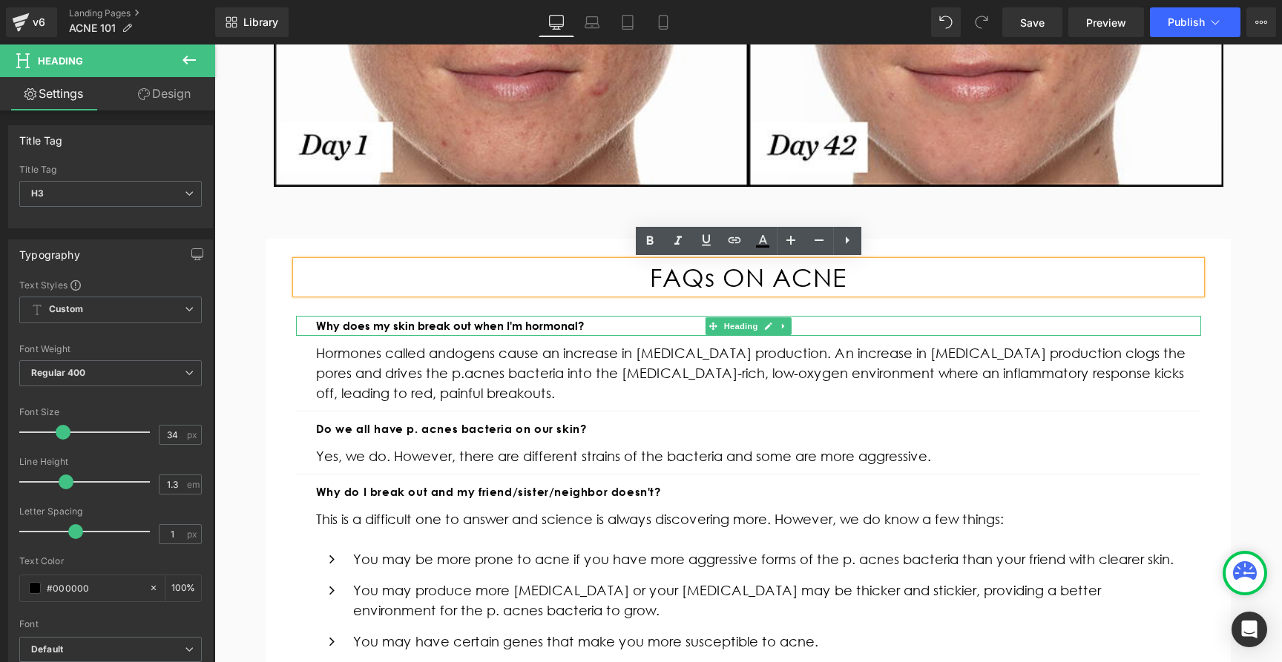
click at [456, 329] on strong "Why does my skin break out when I'm hormonal?" at bounding box center [450, 326] width 268 height 14
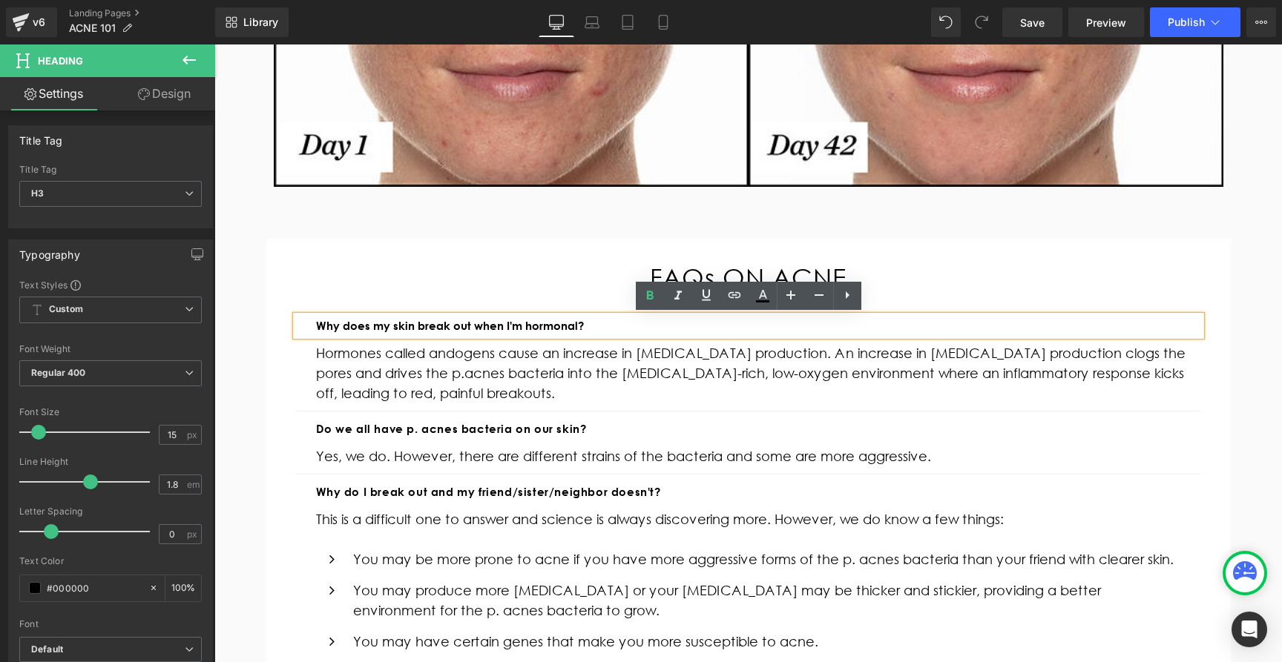
click at [530, 329] on strong "Why does my skin break out when I'm hormonal?" at bounding box center [450, 326] width 268 height 14
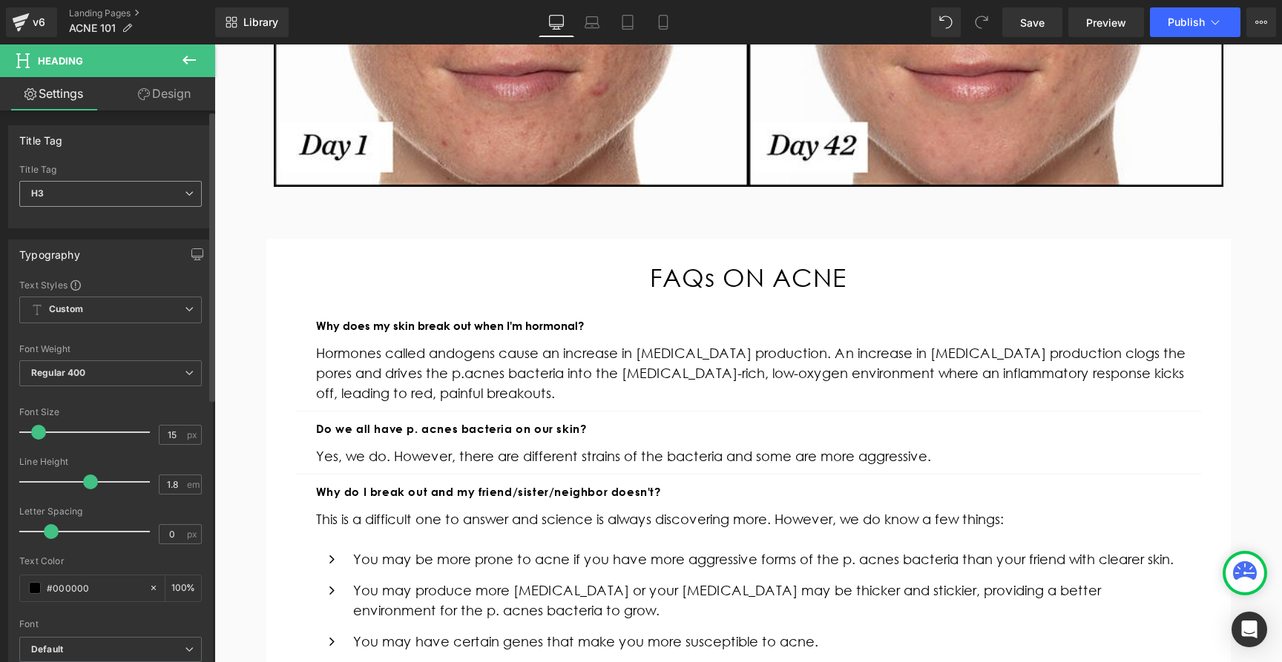
click at [139, 204] on span "H3" at bounding box center [110, 194] width 182 height 26
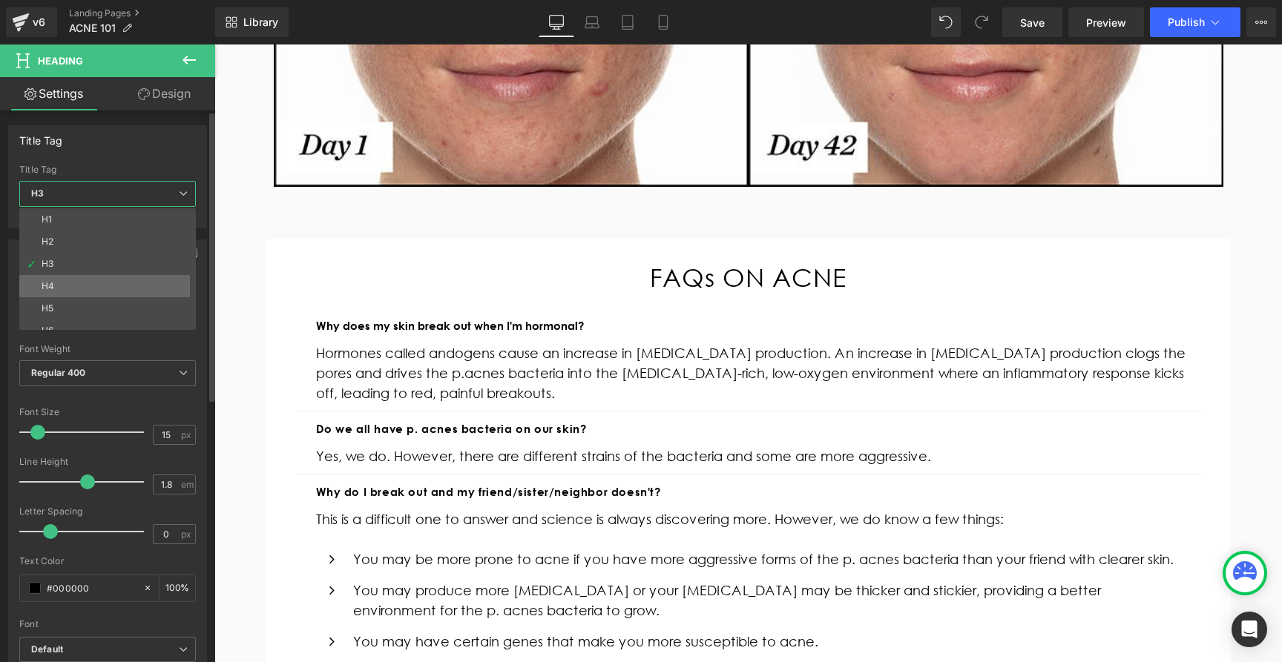
click at [105, 280] on li "H4" at bounding box center [110, 286] width 183 height 22
type input "0.6"
type input "100"
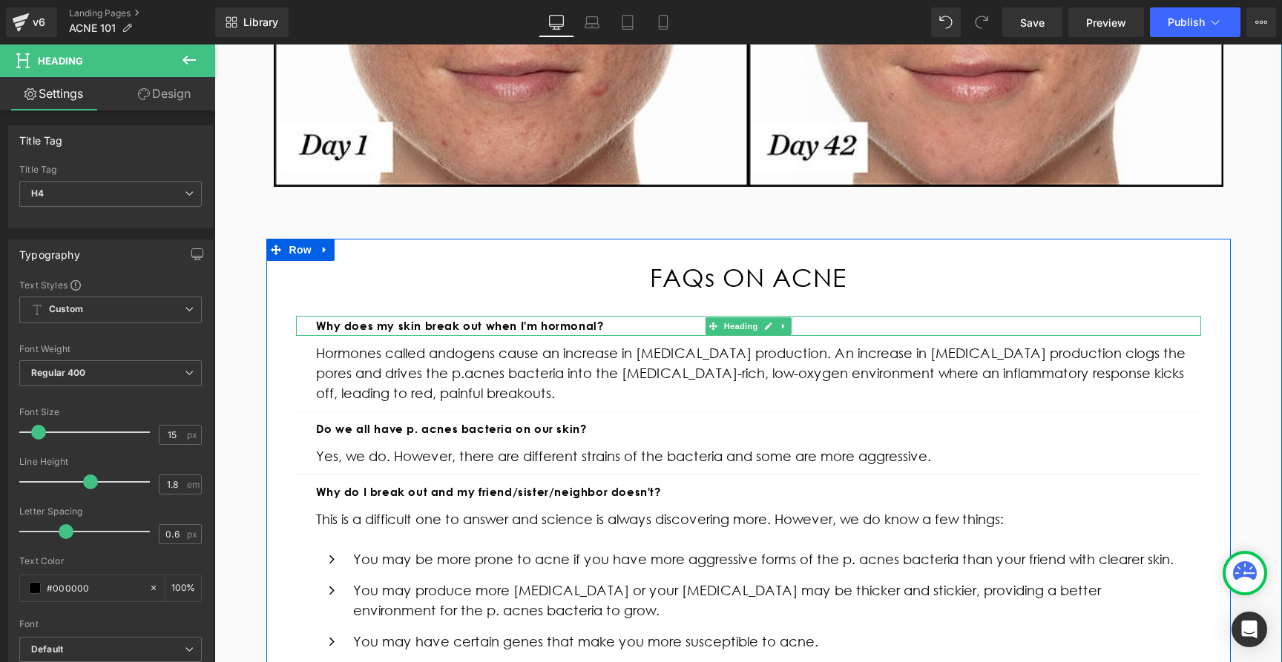
click at [416, 326] on strong "Why does my skin break out when I'm hormonal?" at bounding box center [460, 326] width 288 height 14
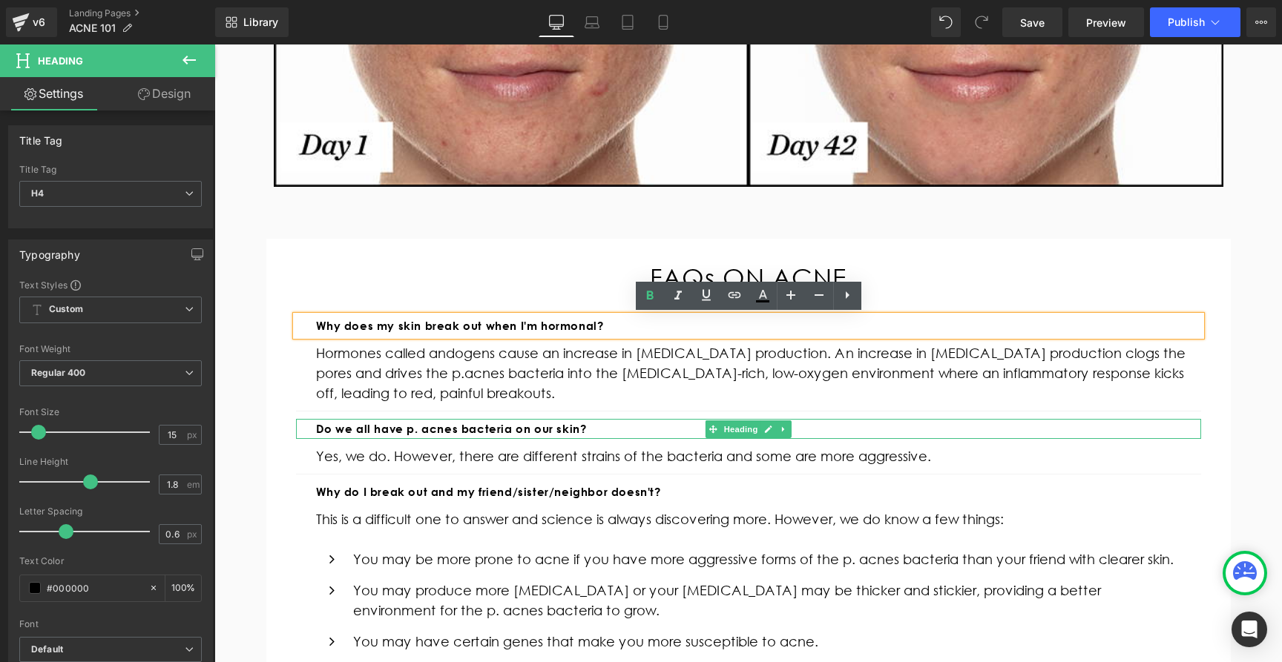
click at [412, 429] on b "Do we all have p. acnes bacteria on our skin?" at bounding box center [451, 429] width 271 height 14
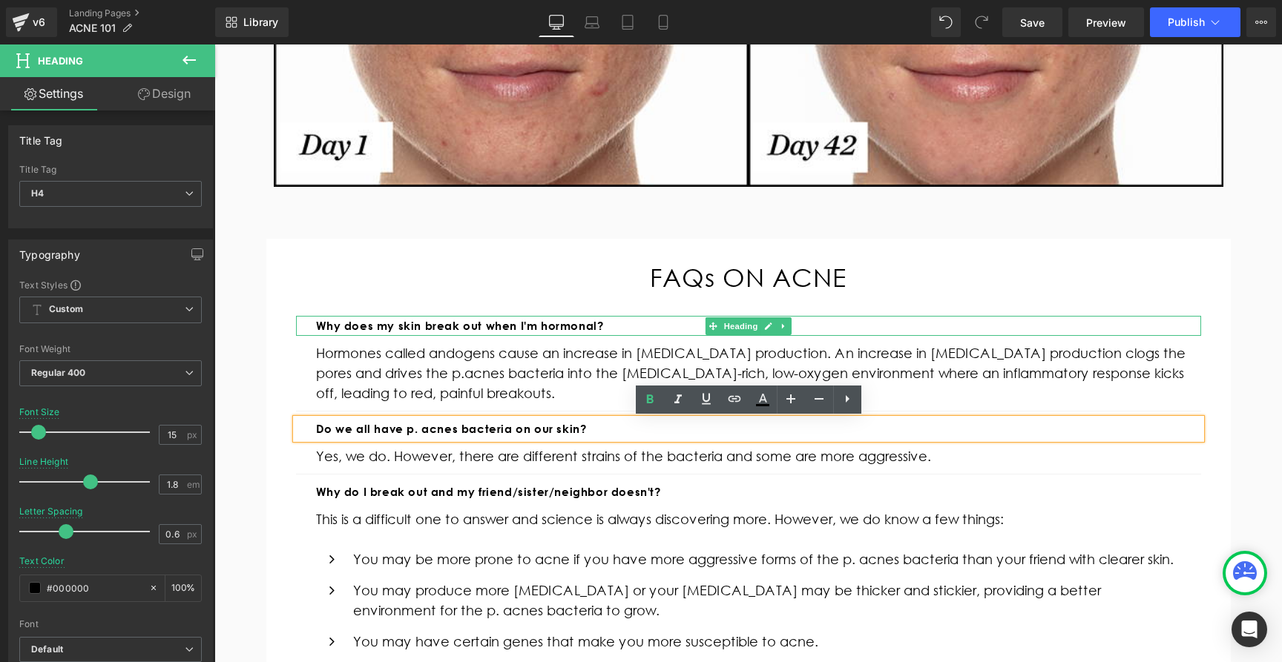
click at [402, 330] on strong "Why does my skin break out when I'm hormonal?" at bounding box center [460, 326] width 288 height 14
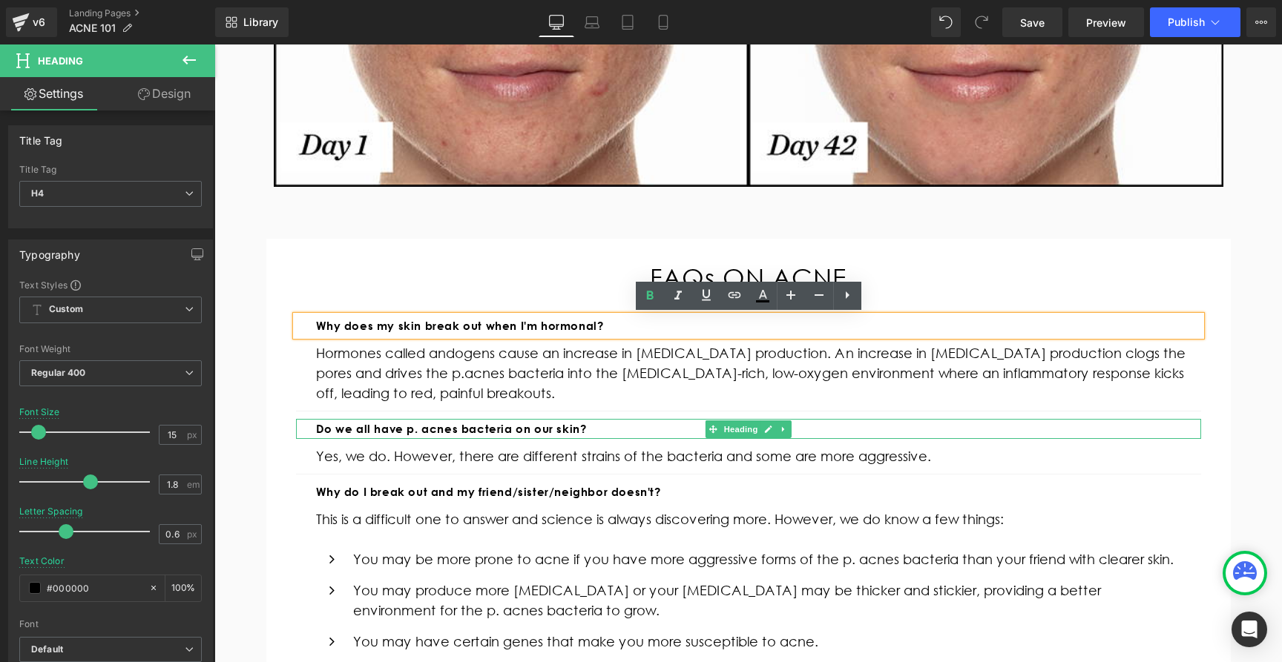
click at [395, 430] on b "Do we all have p. acnes bacteria on our skin?" at bounding box center [451, 429] width 271 height 14
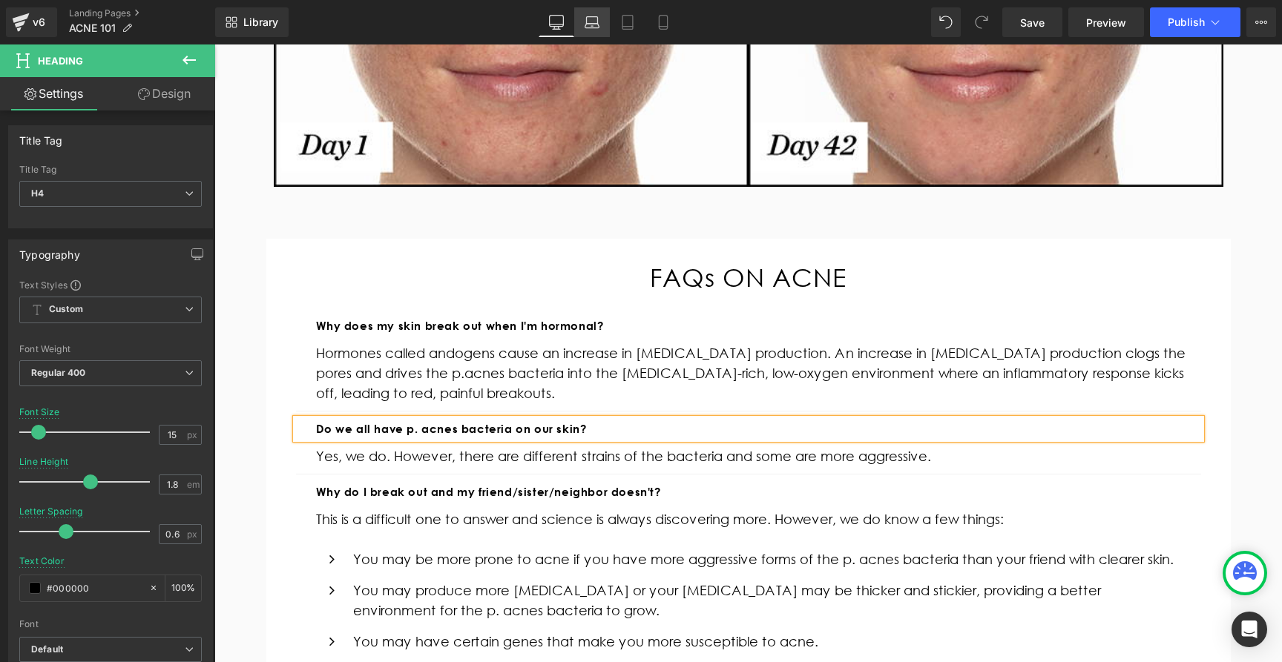
click at [593, 22] on icon at bounding box center [591, 22] width 15 height 15
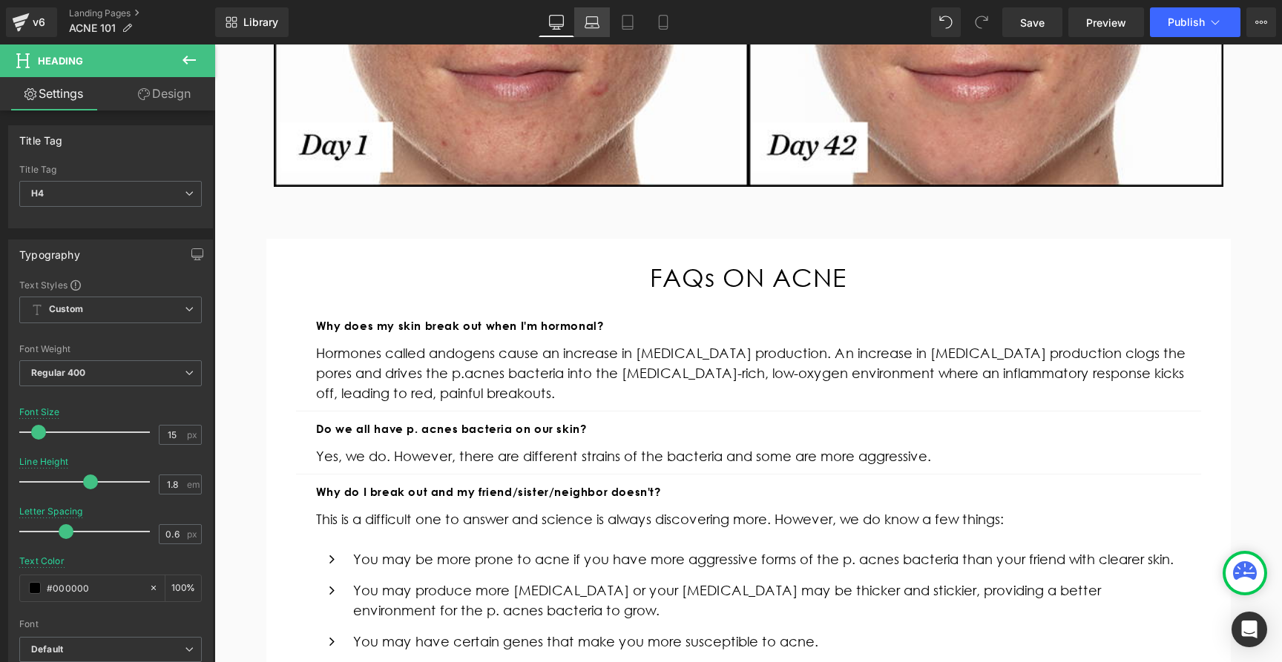
type input "100"
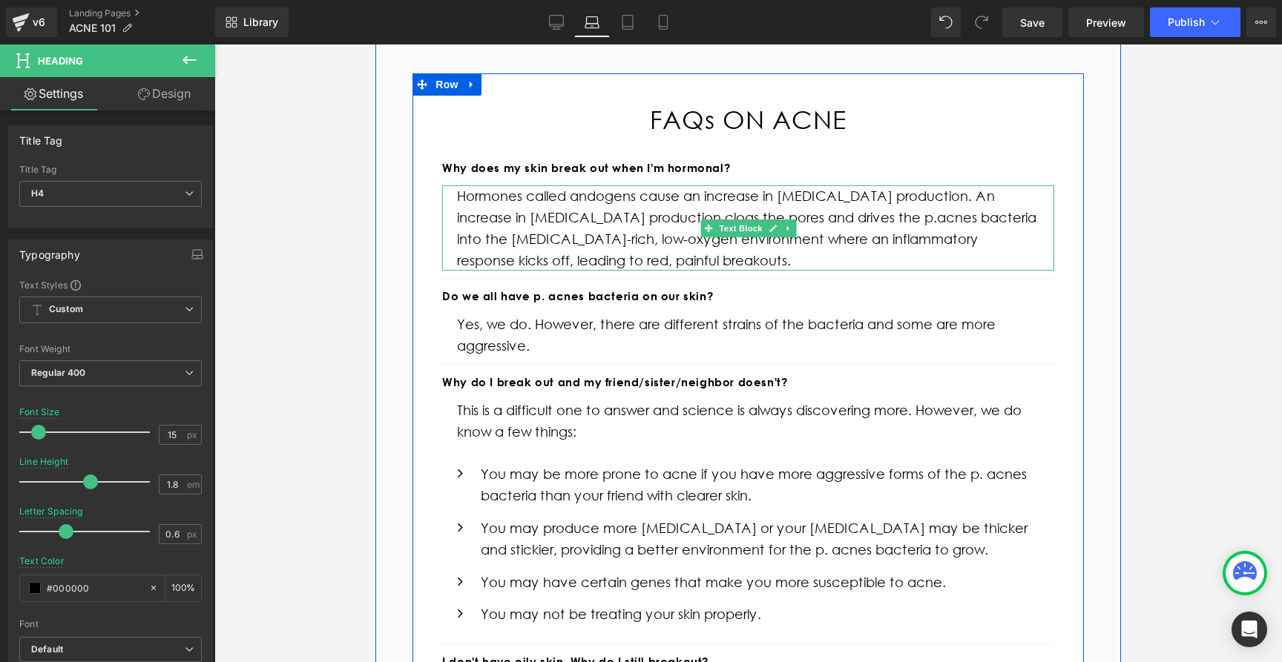
scroll to position [580, 0]
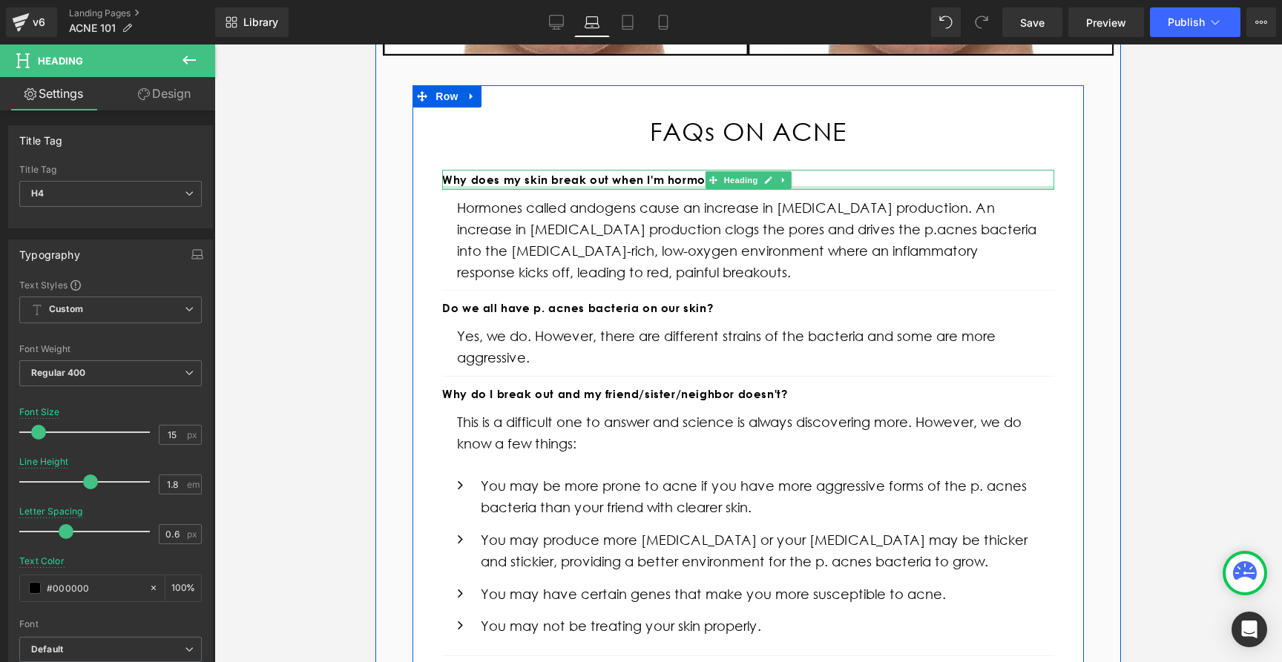
click at [569, 186] on div at bounding box center [748, 188] width 612 height 4
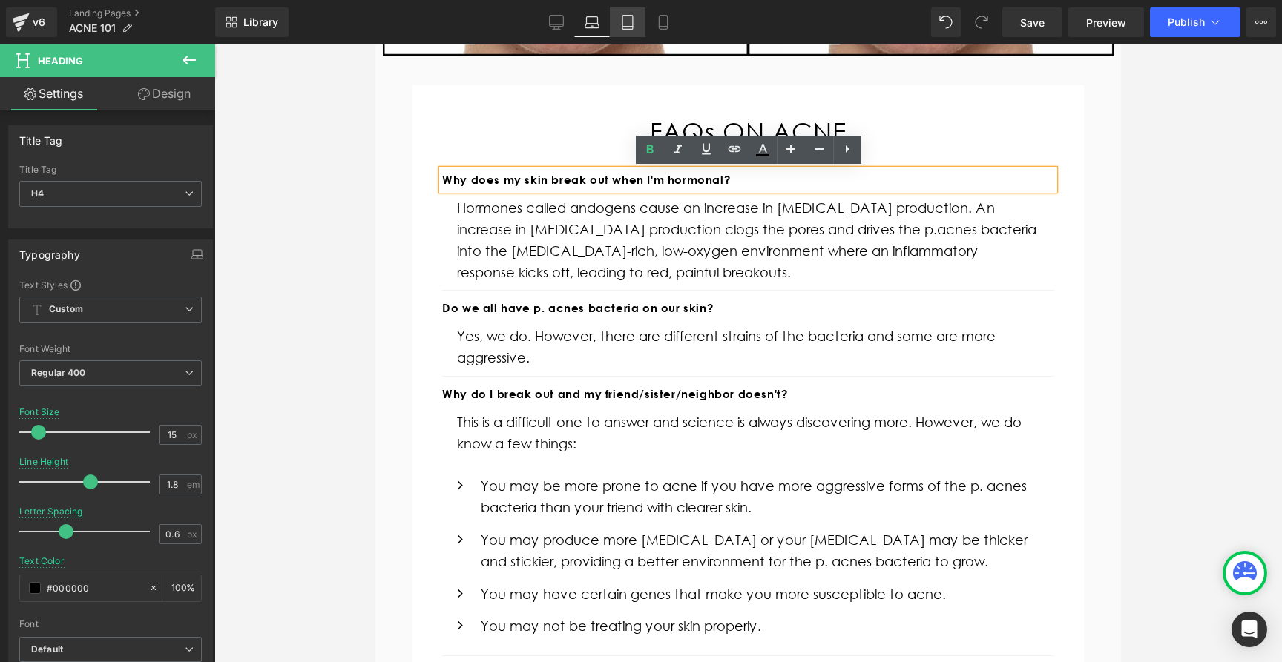
click at [630, 16] on icon at bounding box center [627, 23] width 10 height 14
type input "100"
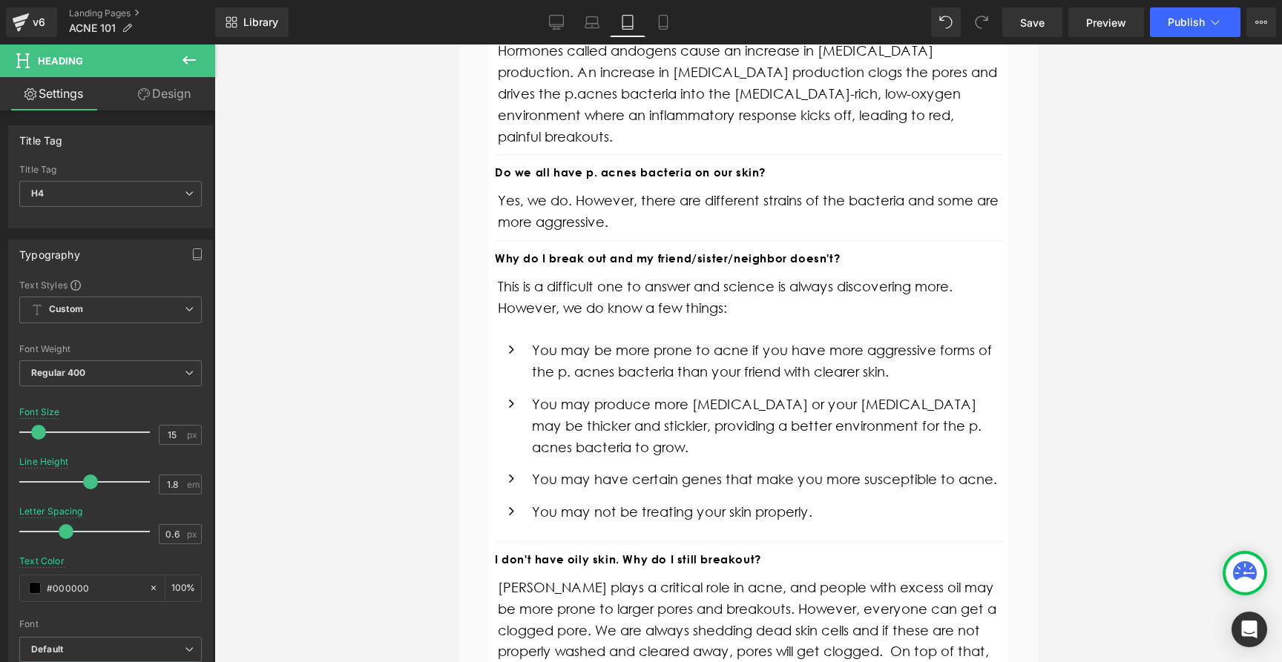
scroll to position [417, 0]
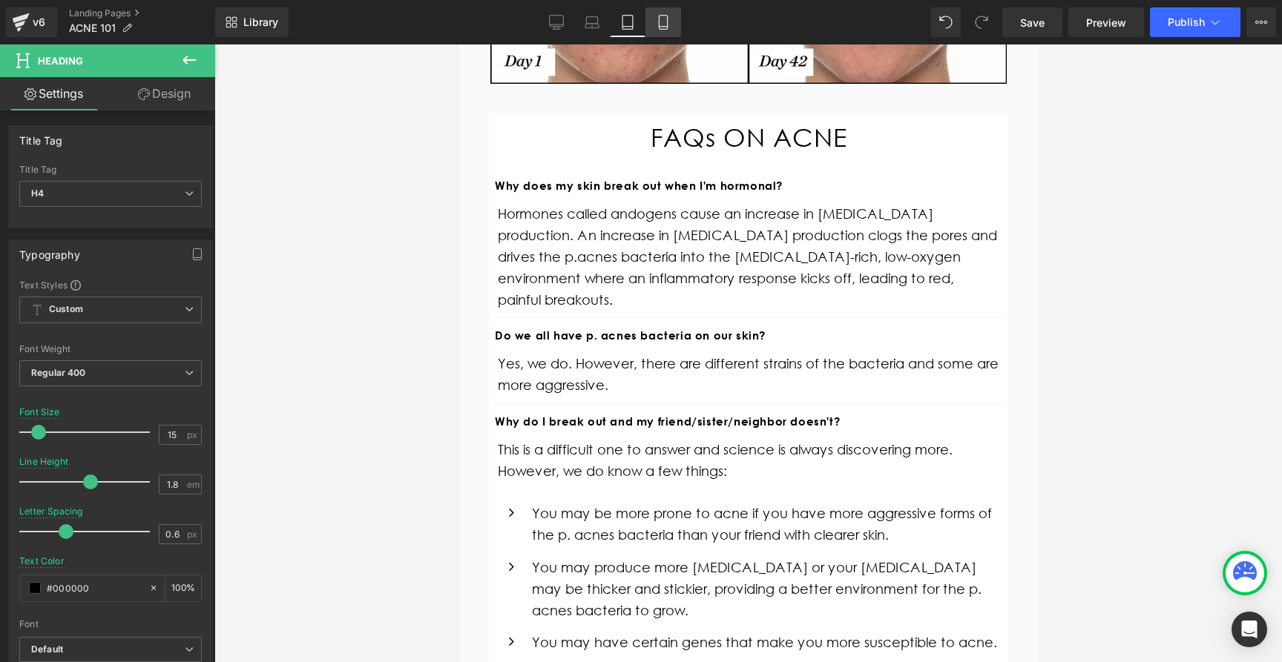
click at [665, 27] on icon at bounding box center [663, 22] width 15 height 15
type input "18"
type input "1.4"
type input "0"
type input "100"
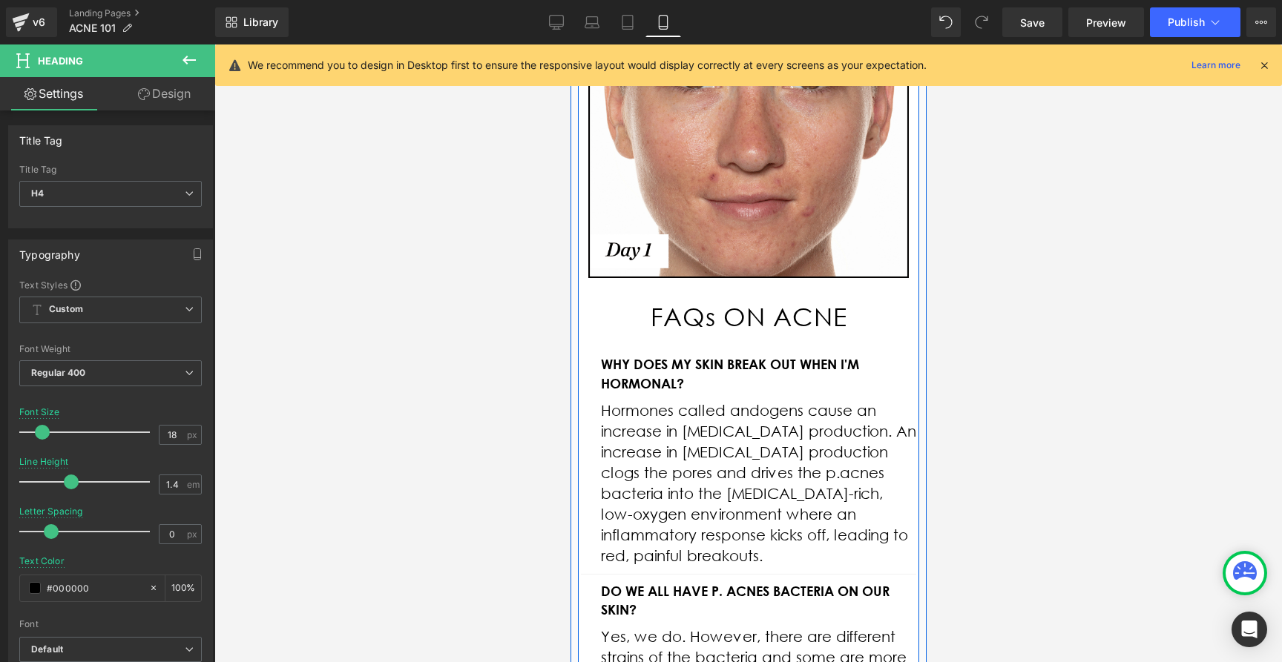
scroll to position [361, 0]
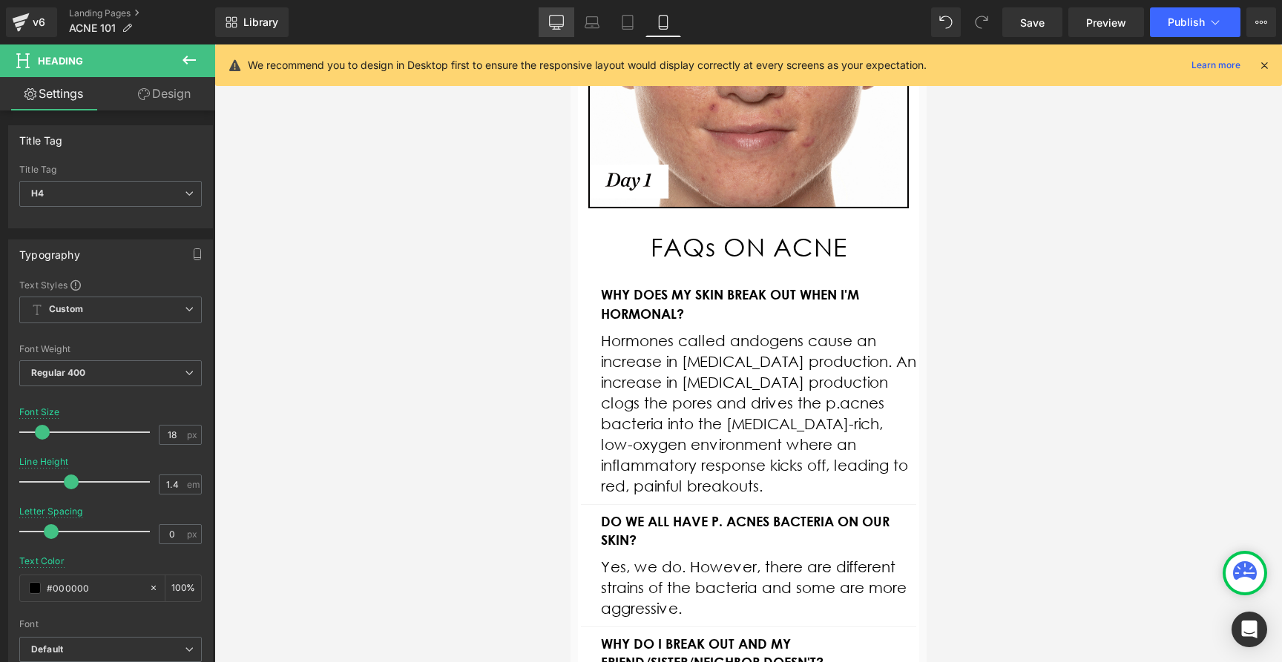
click at [556, 24] on icon at bounding box center [557, 24] width 14 height 0
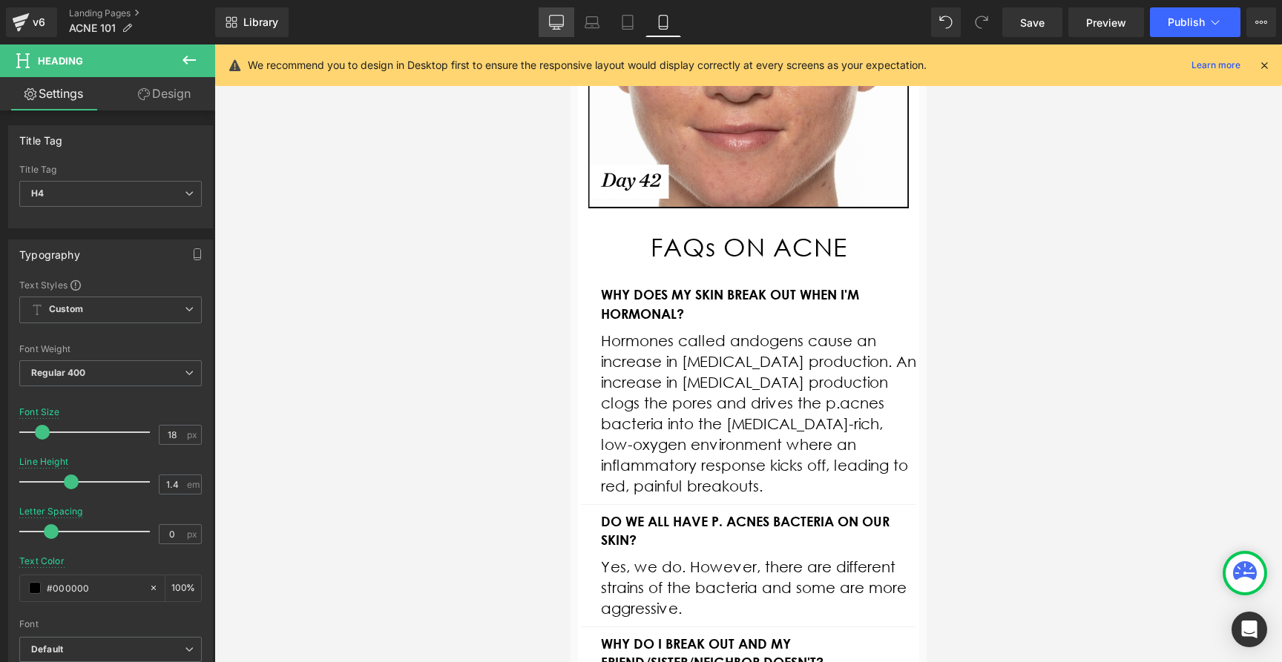
type input "15"
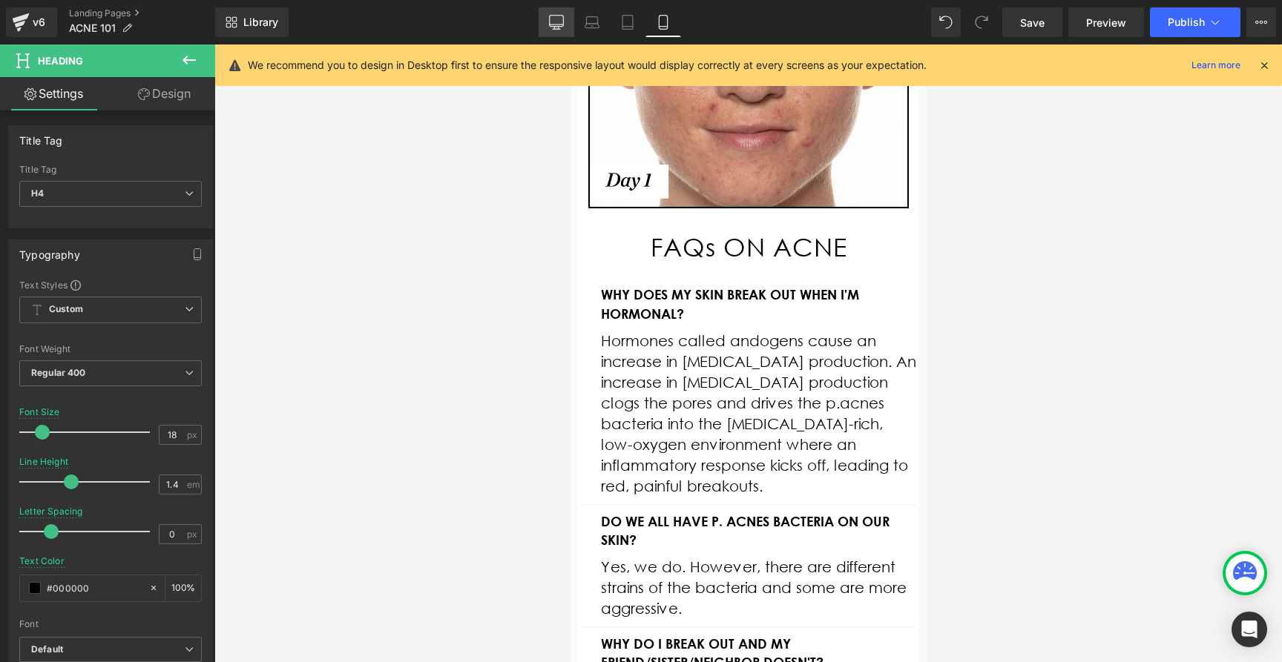
type input "1.8"
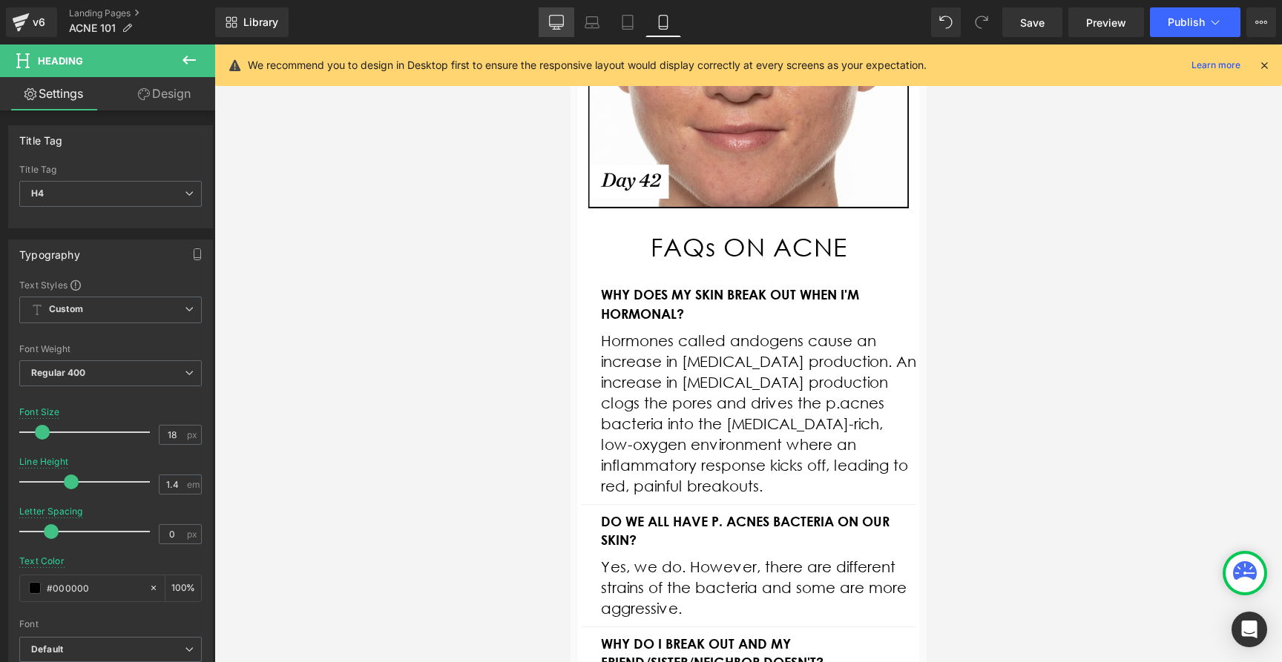
type input "0.6"
type input "100"
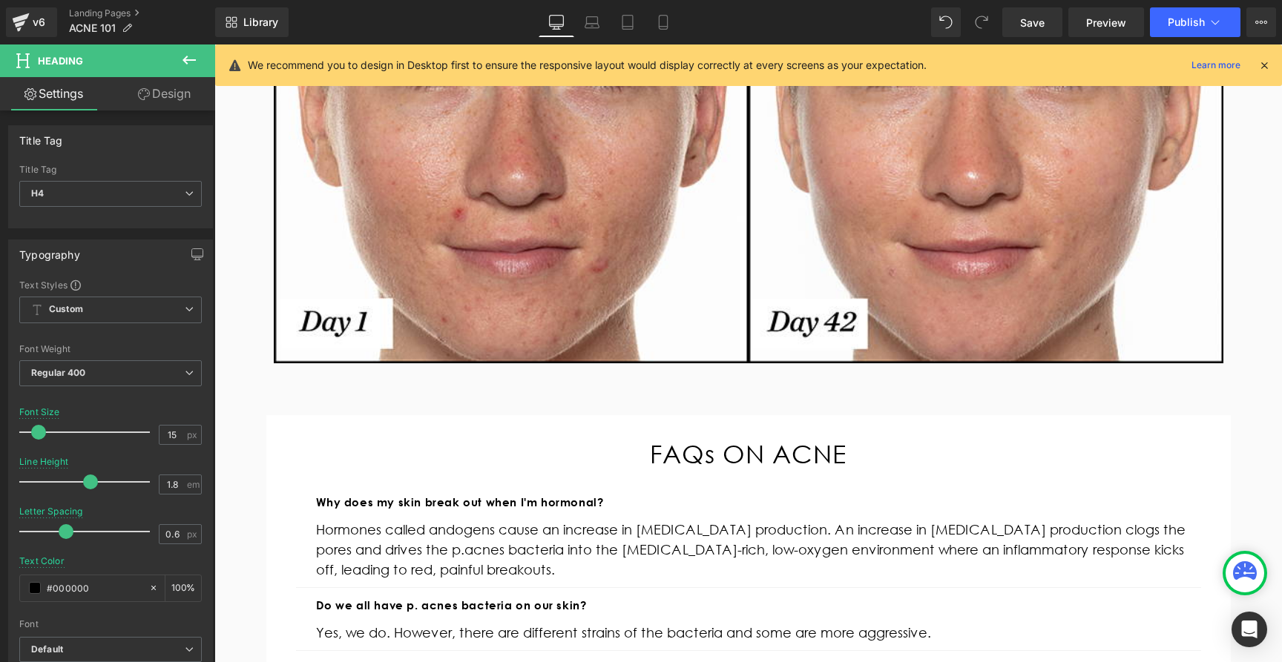
scroll to position [574, 0]
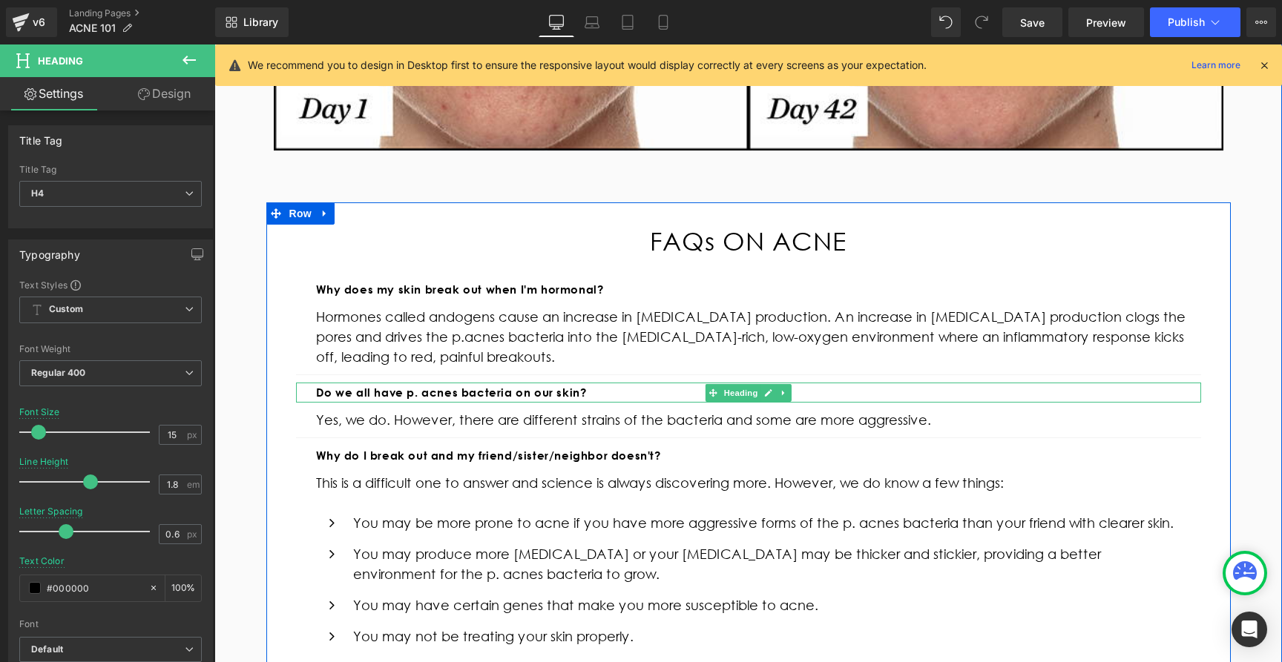
click at [446, 396] on b "Do we all have p. acnes bacteria on our skin?" at bounding box center [451, 393] width 271 height 14
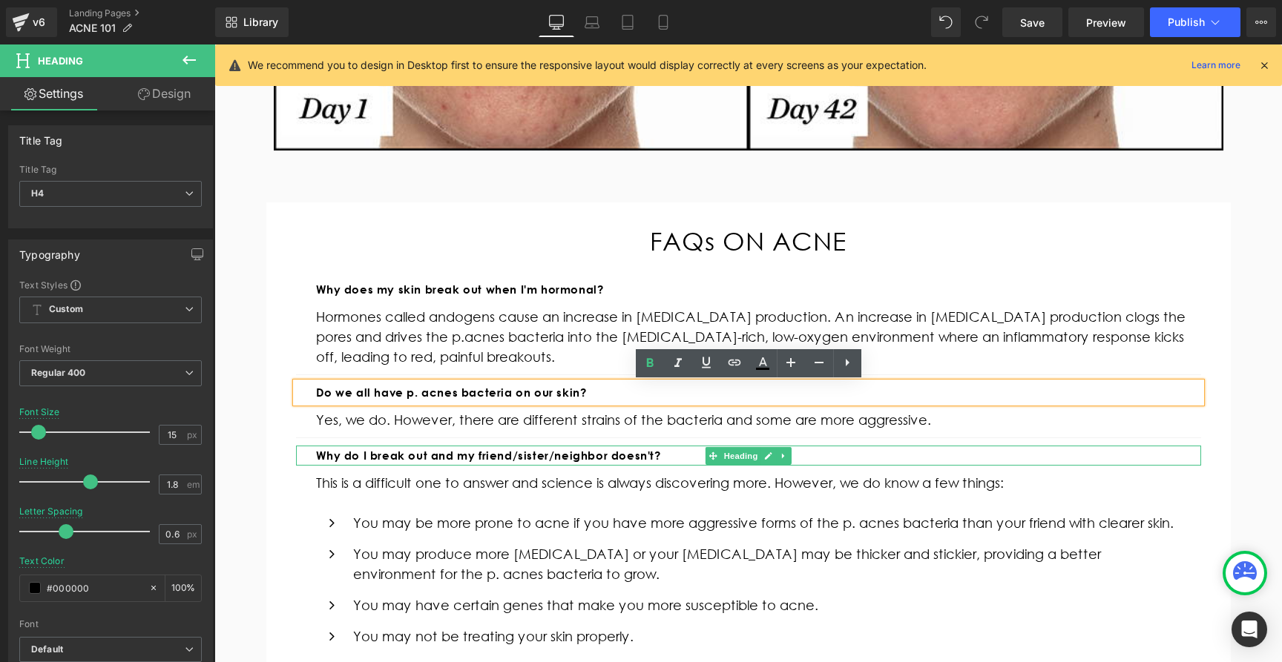
click at [406, 458] on b "Why do I break out and my friend/sister/neighbor doesn't?" at bounding box center [488, 456] width 345 height 14
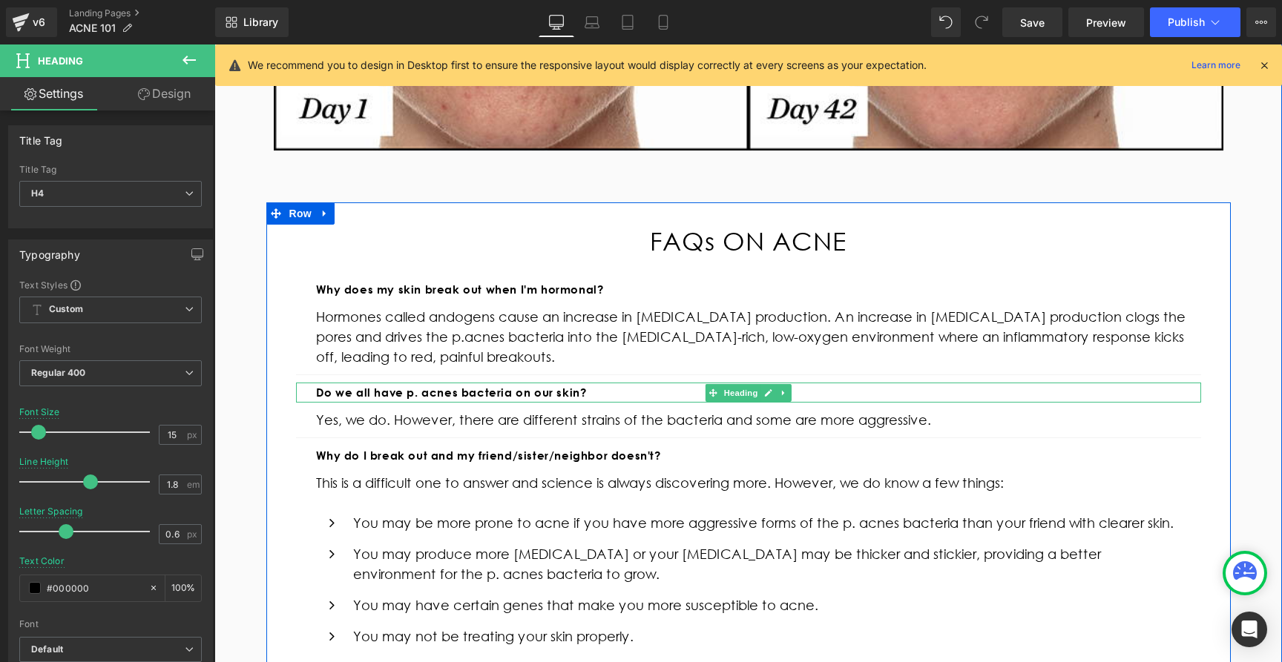
click at [366, 395] on b "Do we all have p. acnes bacteria on our skin?" at bounding box center [451, 393] width 271 height 14
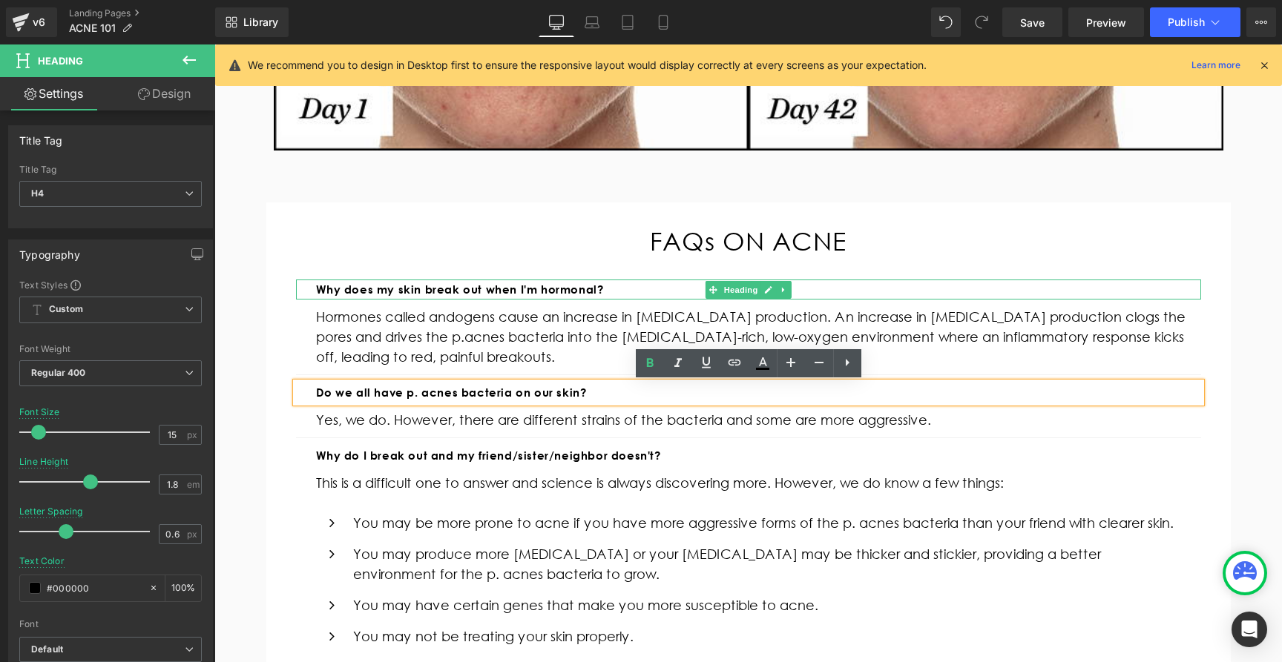
click at [375, 291] on strong "Why does my skin break out when I'm hormonal?" at bounding box center [460, 290] width 288 height 14
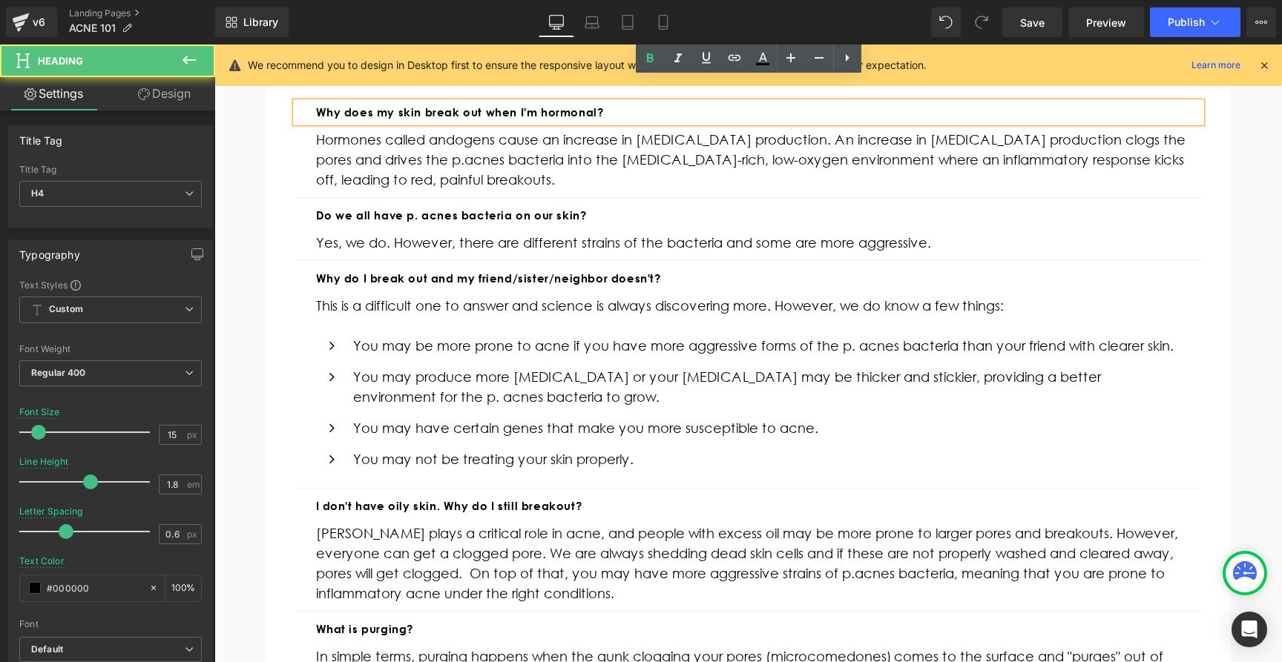
scroll to position [899, 0]
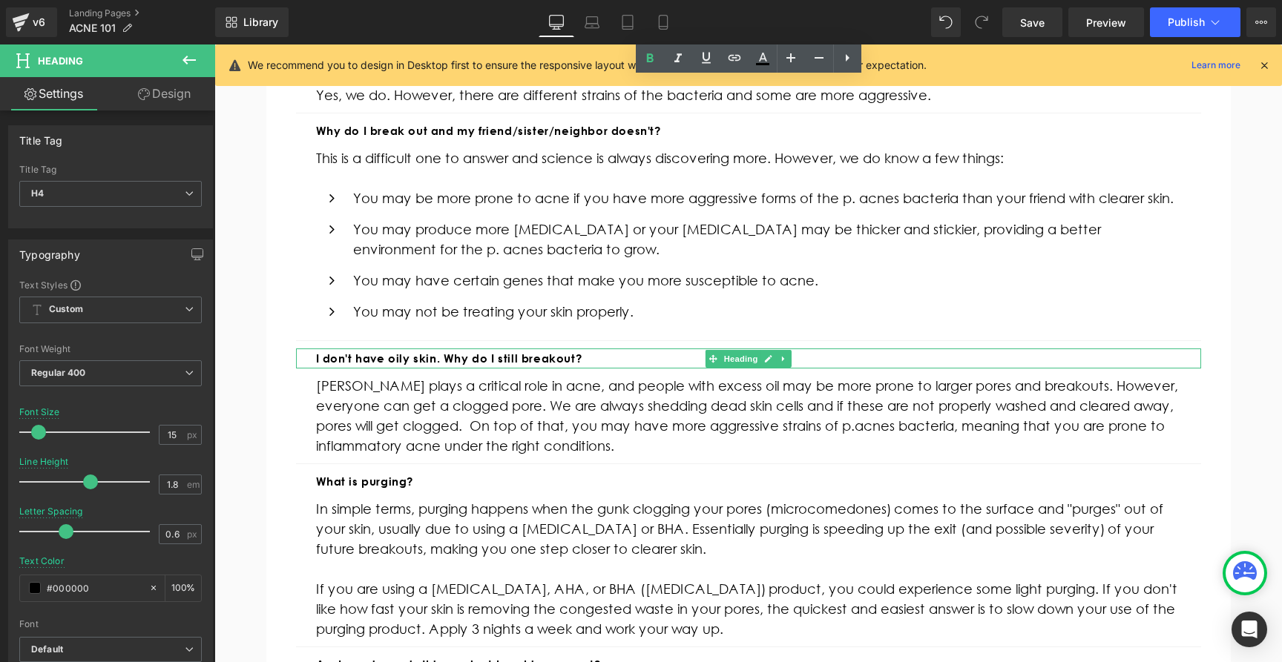
click at [398, 361] on b "I don't have oily skin. Why do I still breakout?" at bounding box center [449, 359] width 266 height 14
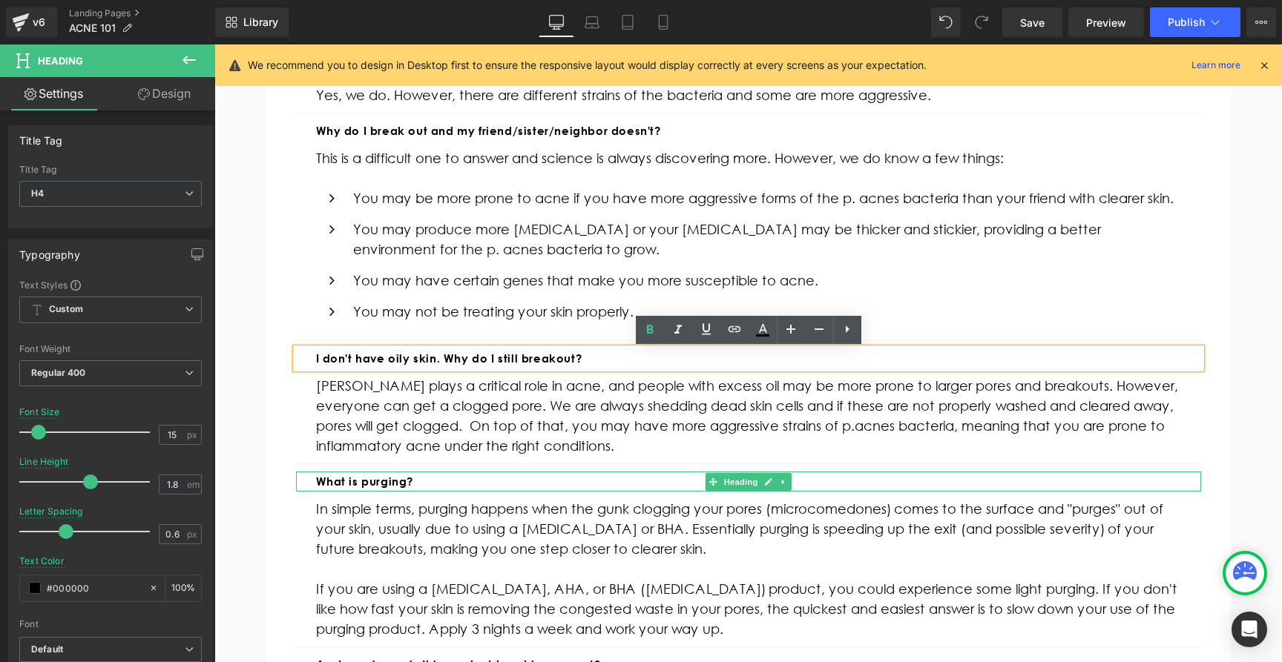
click at [369, 484] on b "What is purging?" at bounding box center [365, 482] width 98 height 14
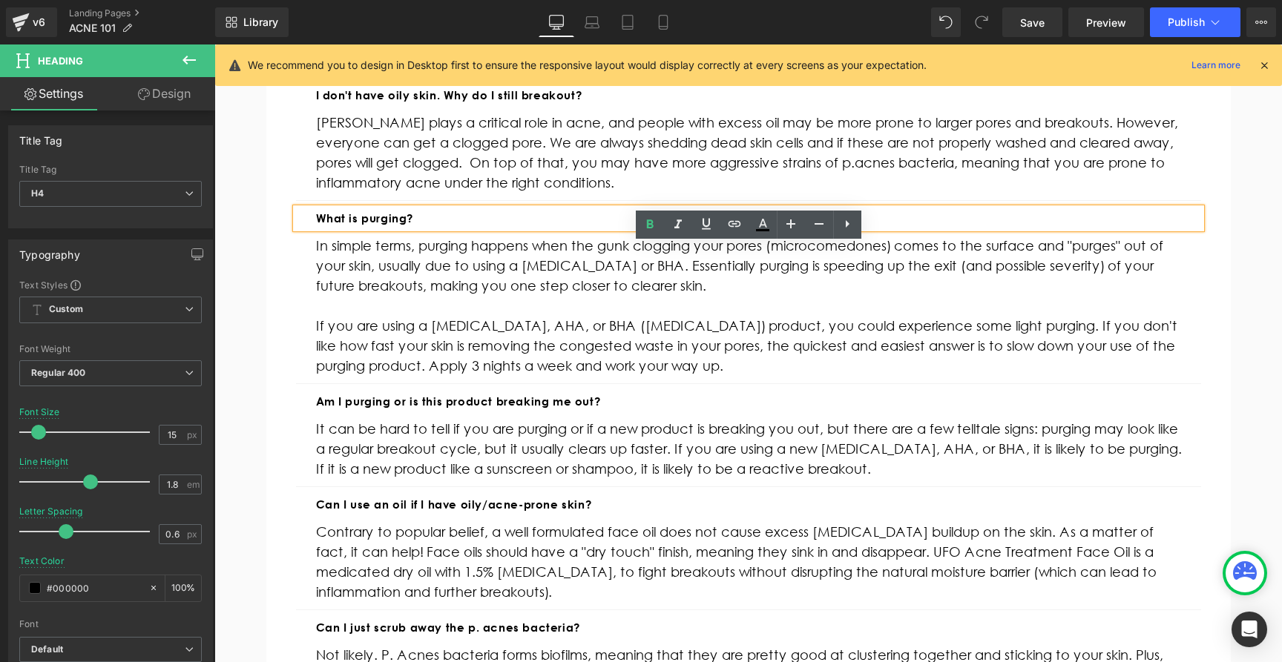
scroll to position [1173, 0]
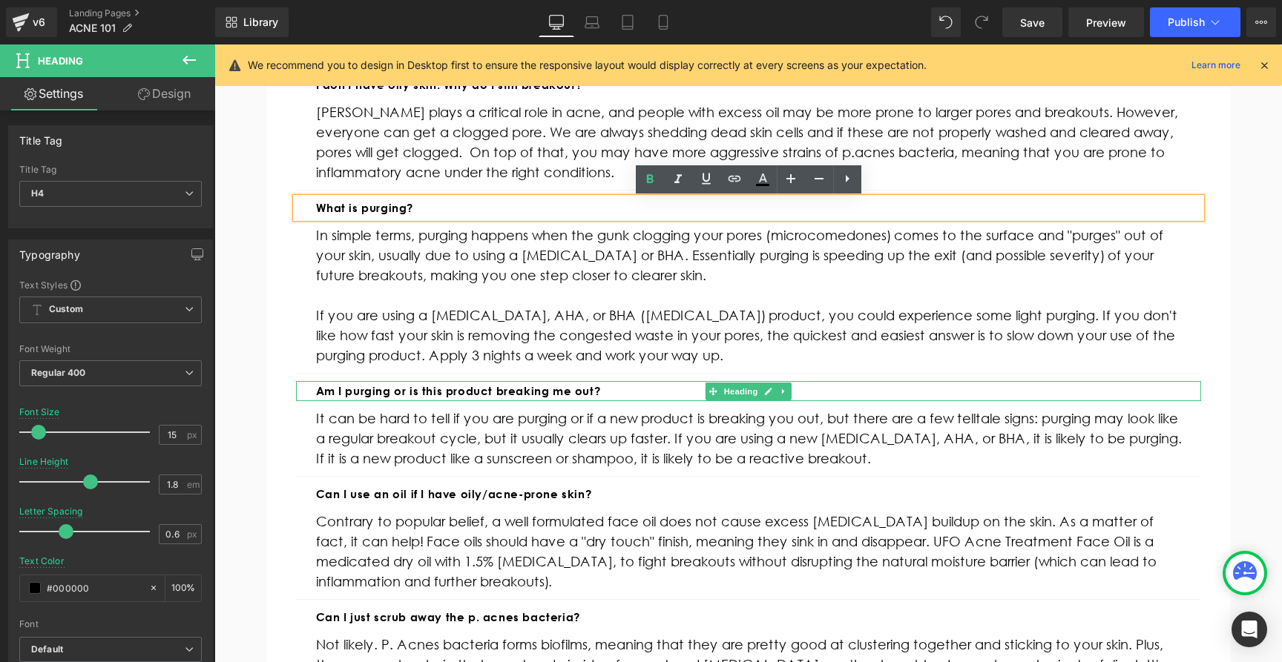
click at [378, 390] on b "Am I purging or is this product breaking me out?" at bounding box center [458, 391] width 285 height 14
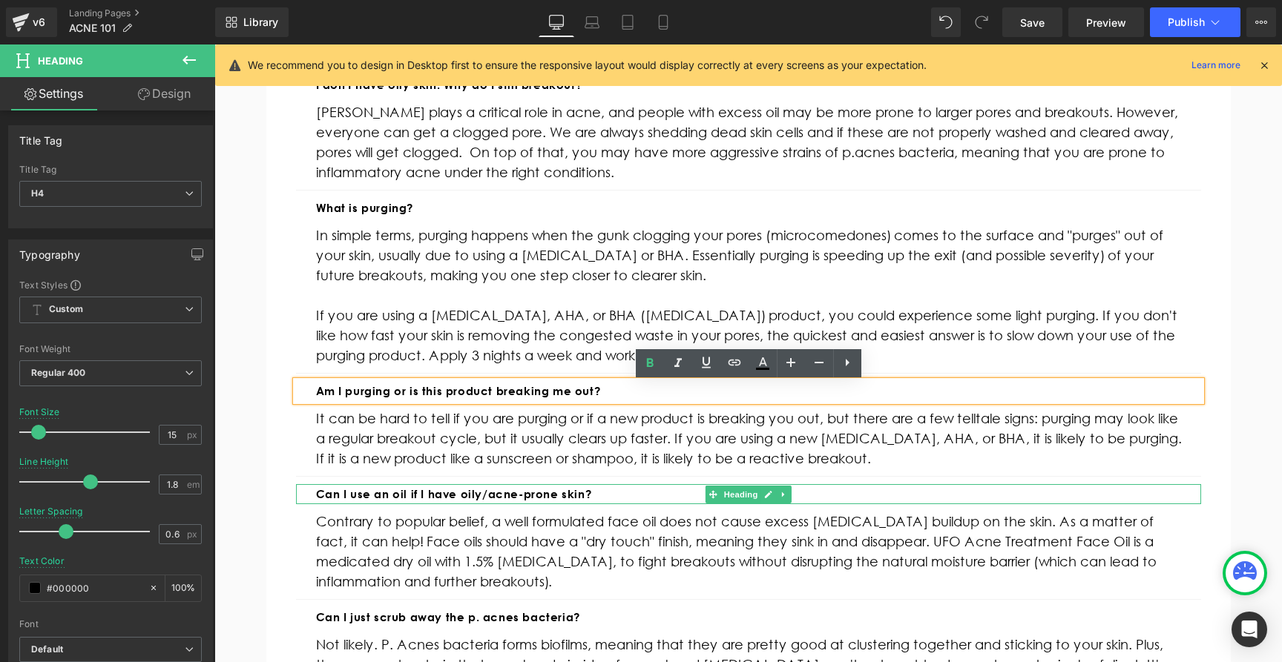
click at [361, 498] on b "Can I use an oil if I have oily/acne-prone skin?" at bounding box center [454, 494] width 276 height 14
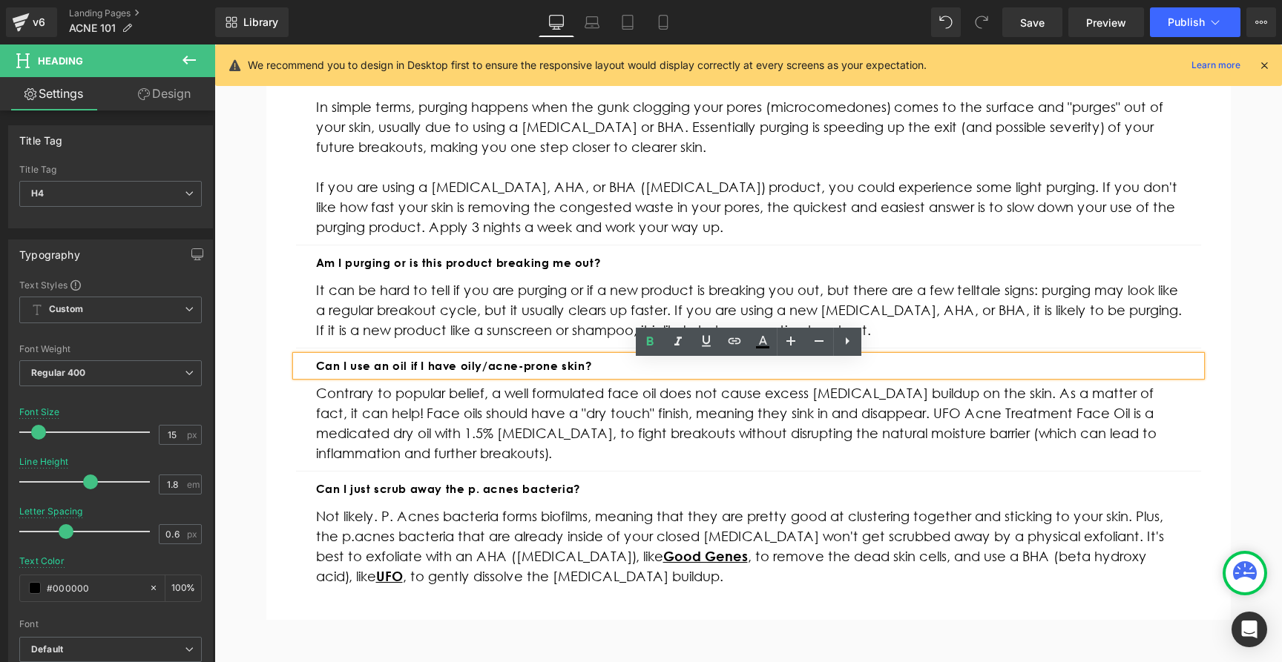
scroll to position [1322, 0]
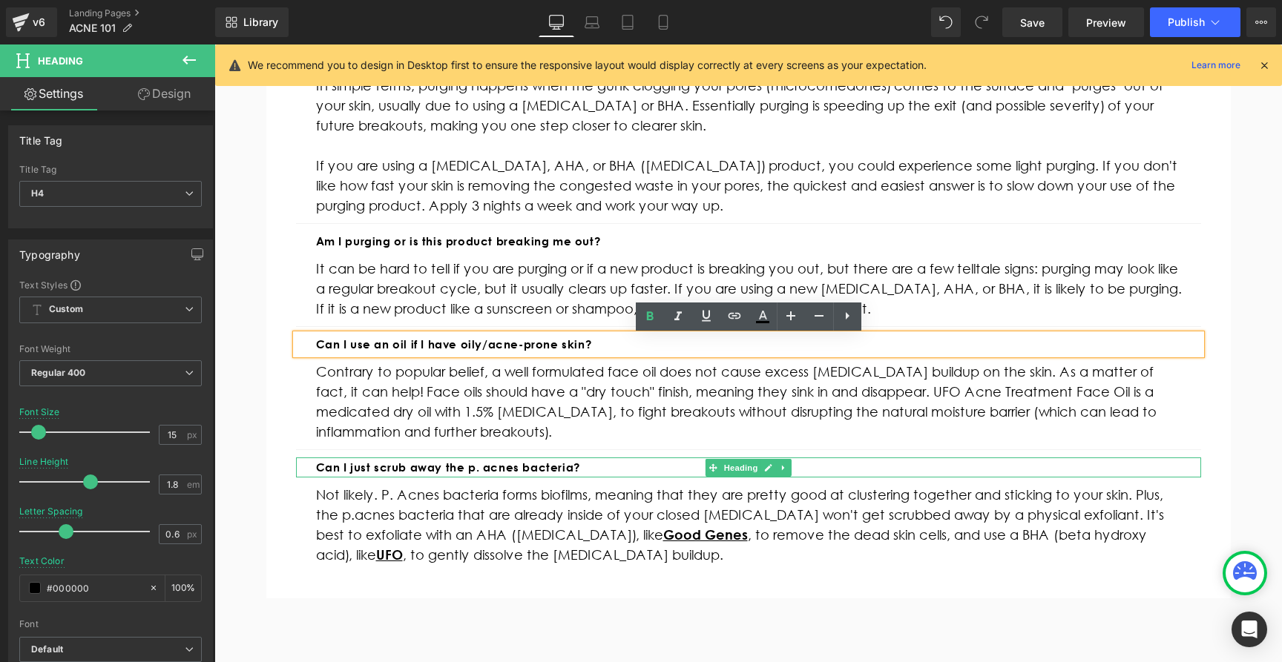
click at [362, 469] on b "Can I just scrub away the p. acnes bacteria?" at bounding box center [448, 468] width 264 height 14
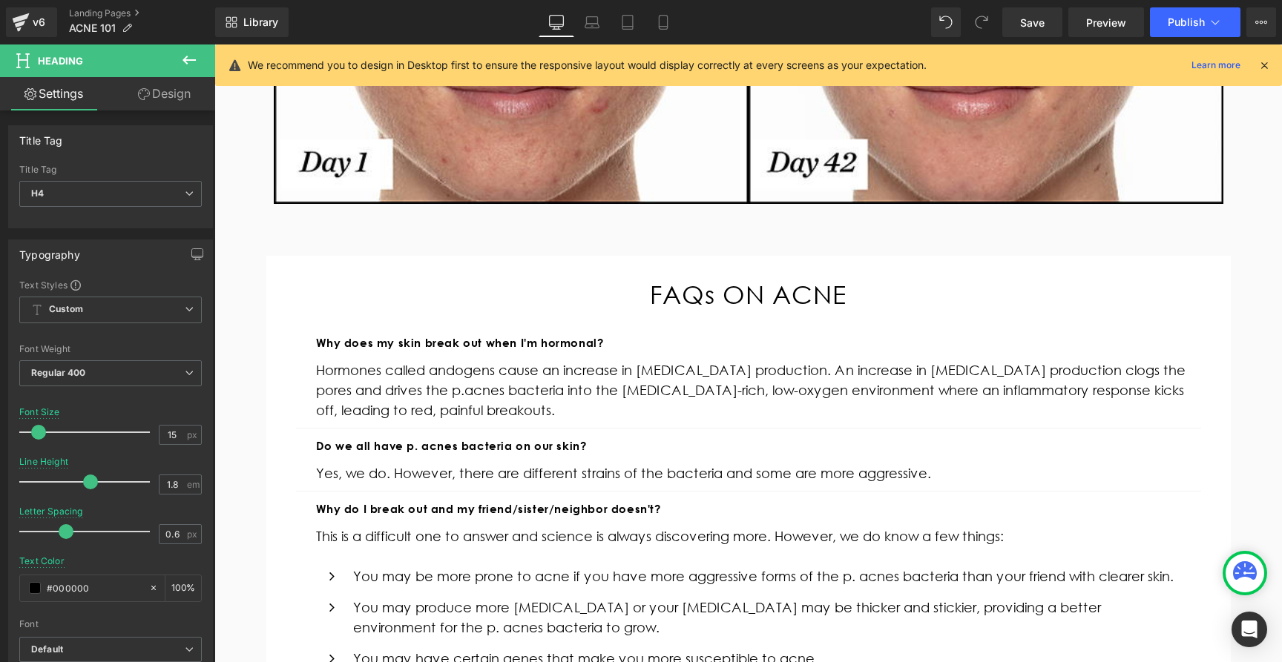
scroll to position [515, 0]
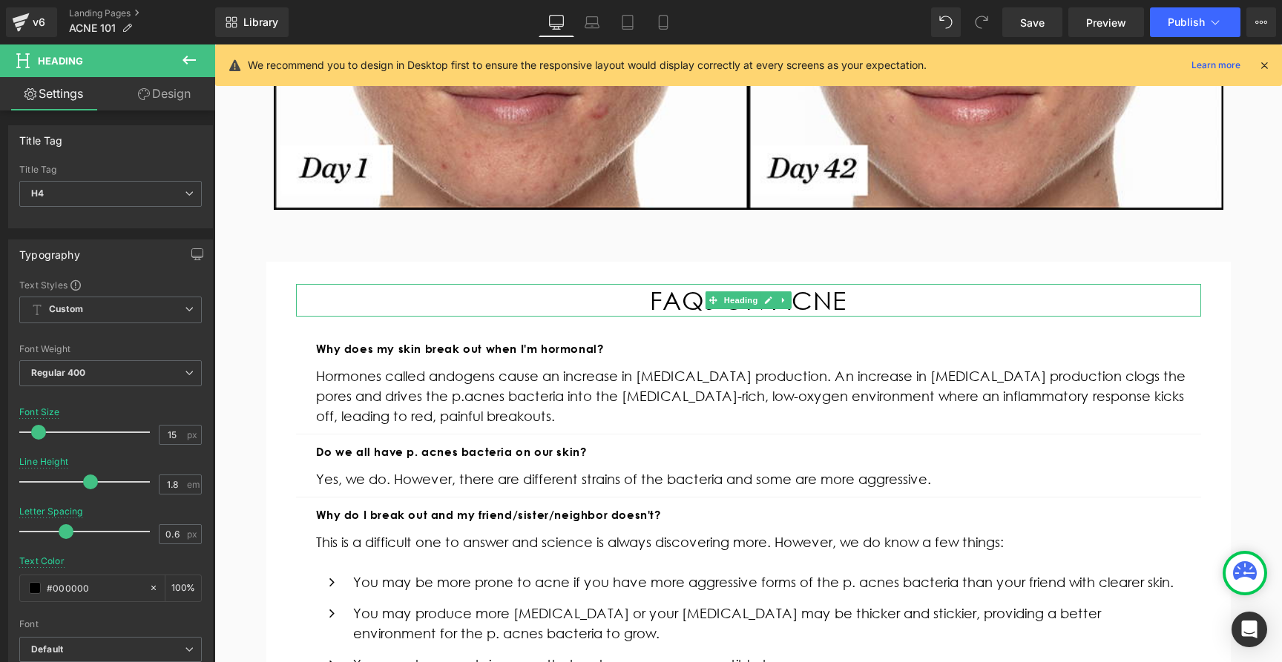
click at [674, 307] on div "FAQs ON ACNE" at bounding box center [748, 300] width 905 height 33
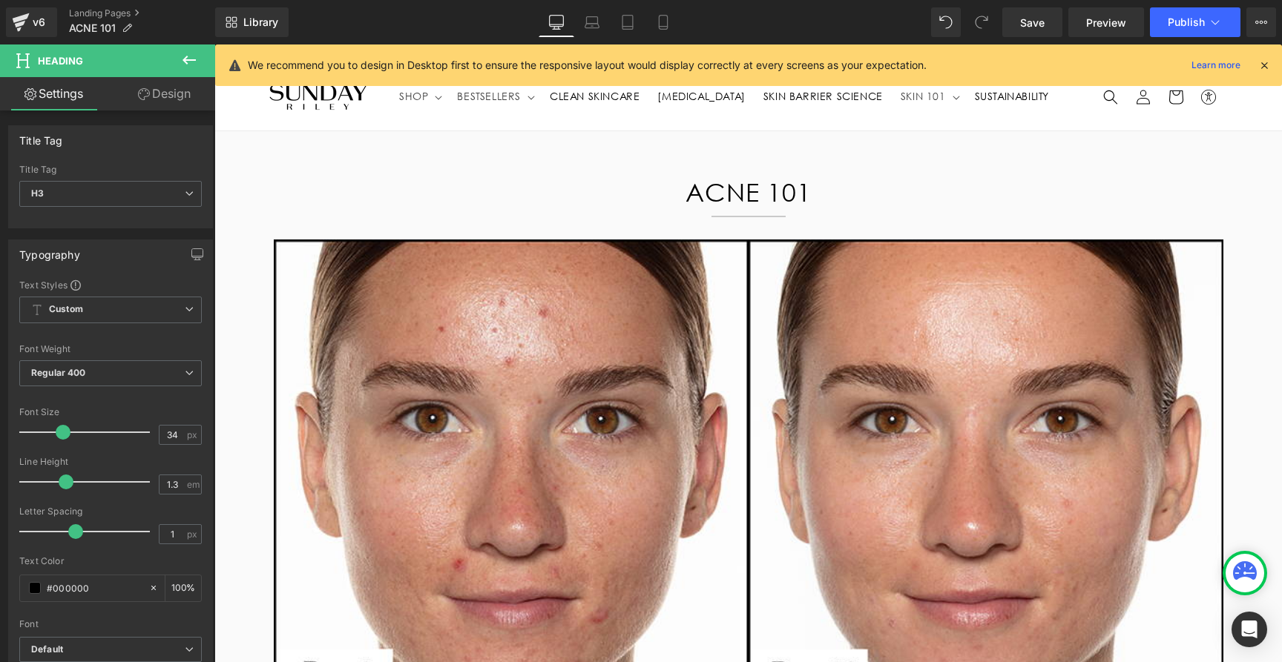
scroll to position [0, 0]
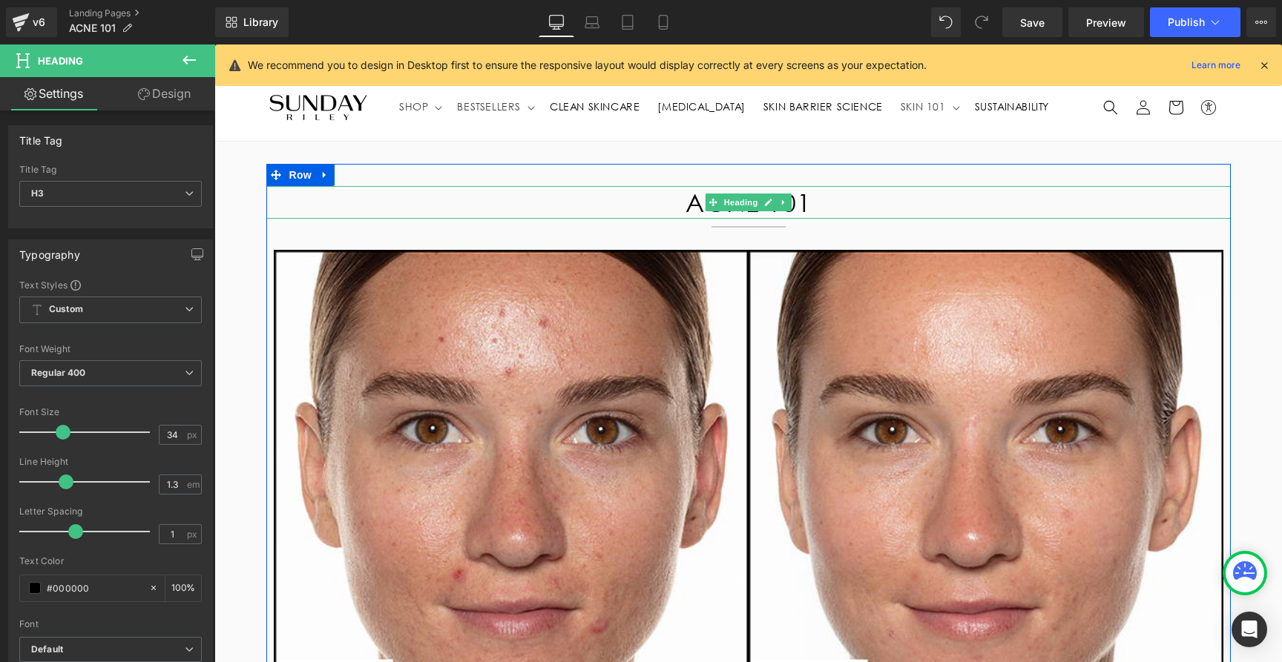
click at [687, 200] on h1 "ACNE 101" at bounding box center [748, 202] width 964 height 33
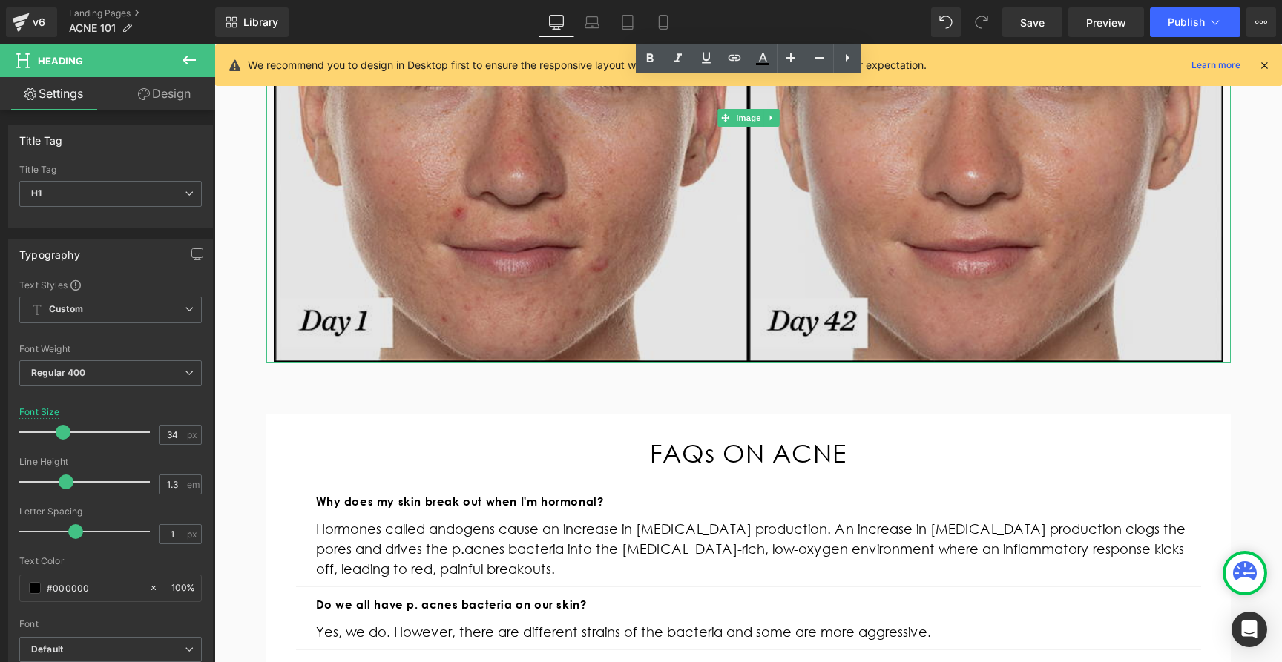
scroll to position [398, 0]
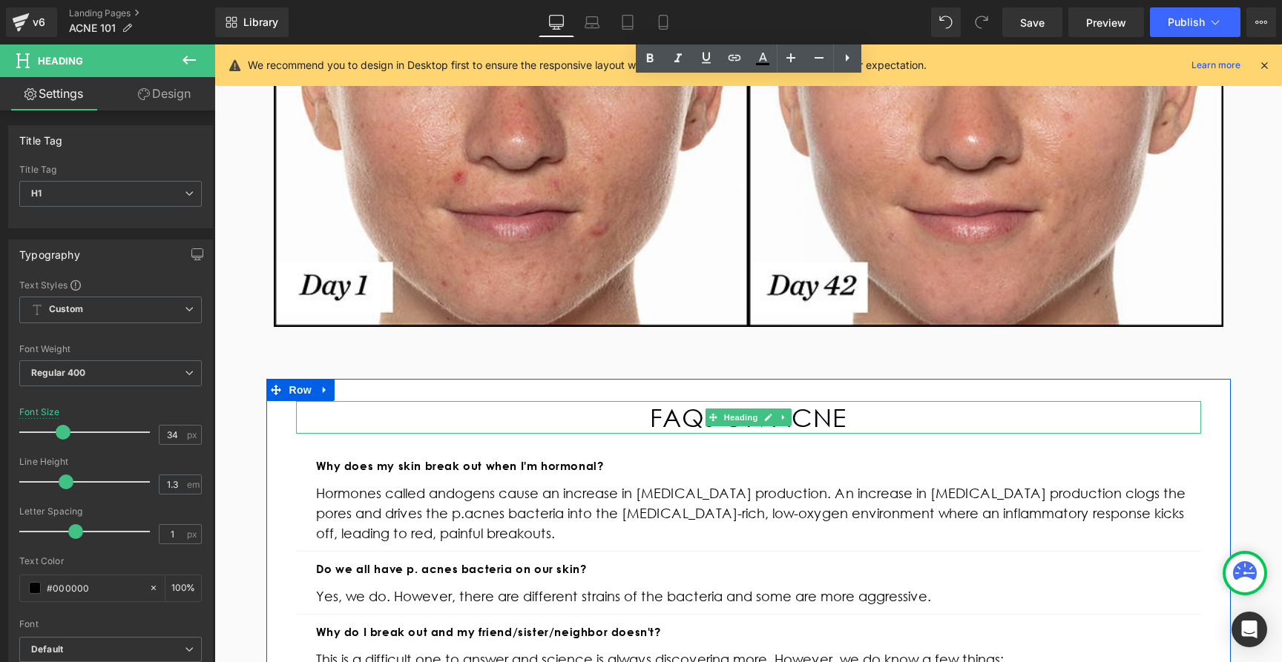
click at [641, 415] on div "FAQs ON ACNE" at bounding box center [748, 417] width 905 height 33
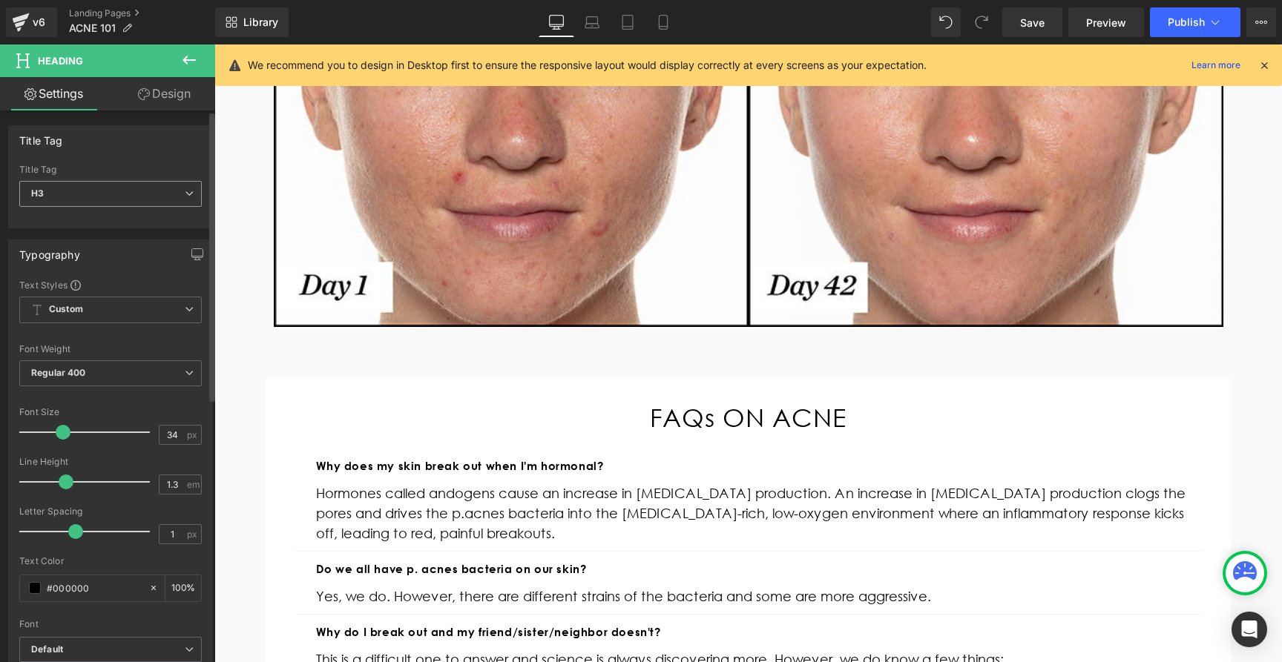
click at [125, 197] on span "H3" at bounding box center [110, 194] width 182 height 26
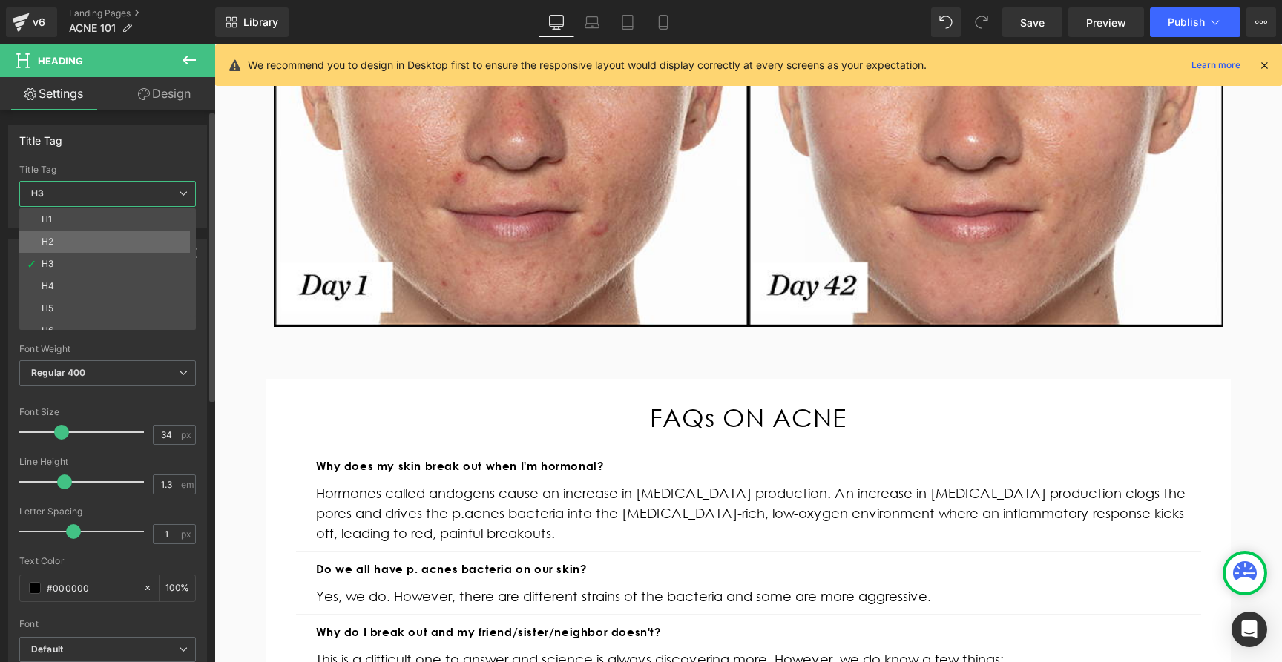
click at [104, 239] on li "H2" at bounding box center [110, 242] width 183 height 22
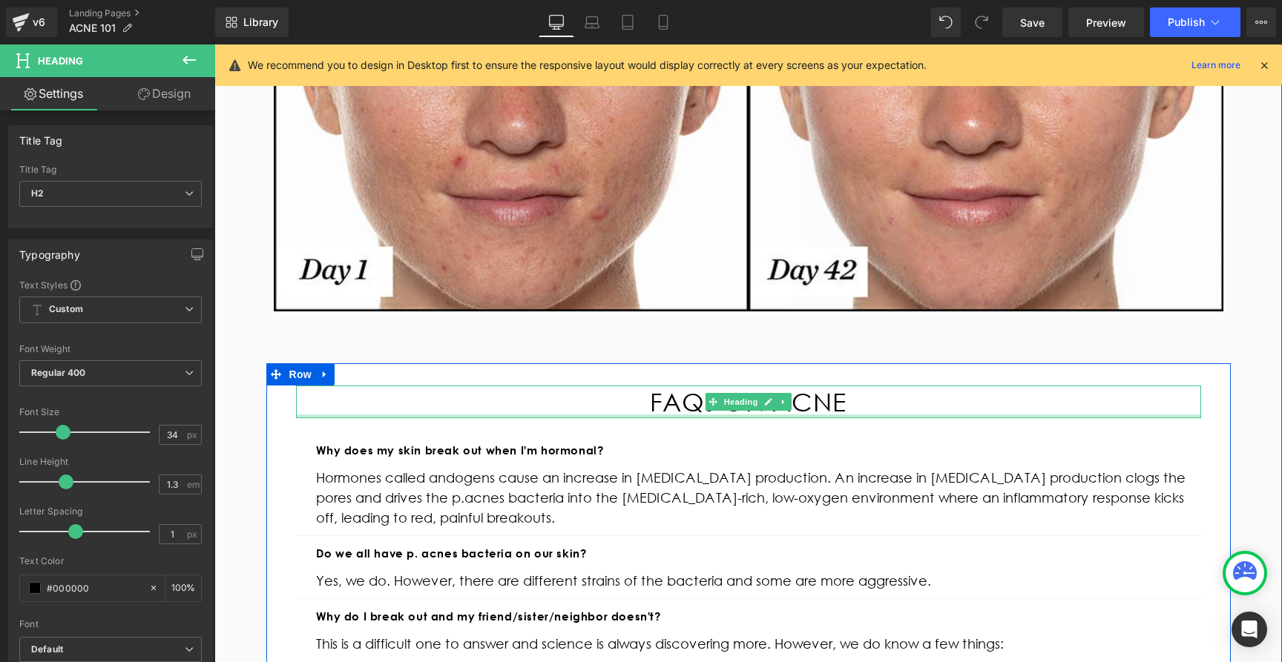
scroll to position [414, 0]
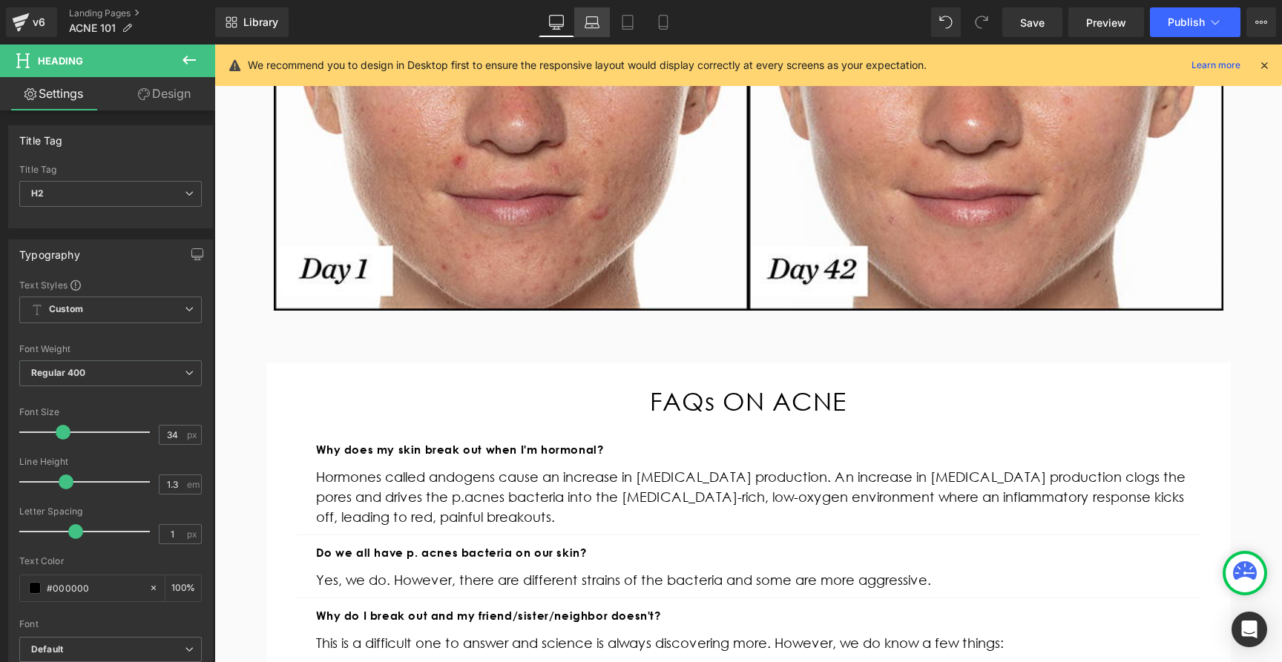
click at [599, 26] on icon at bounding box center [592, 26] width 14 height 4
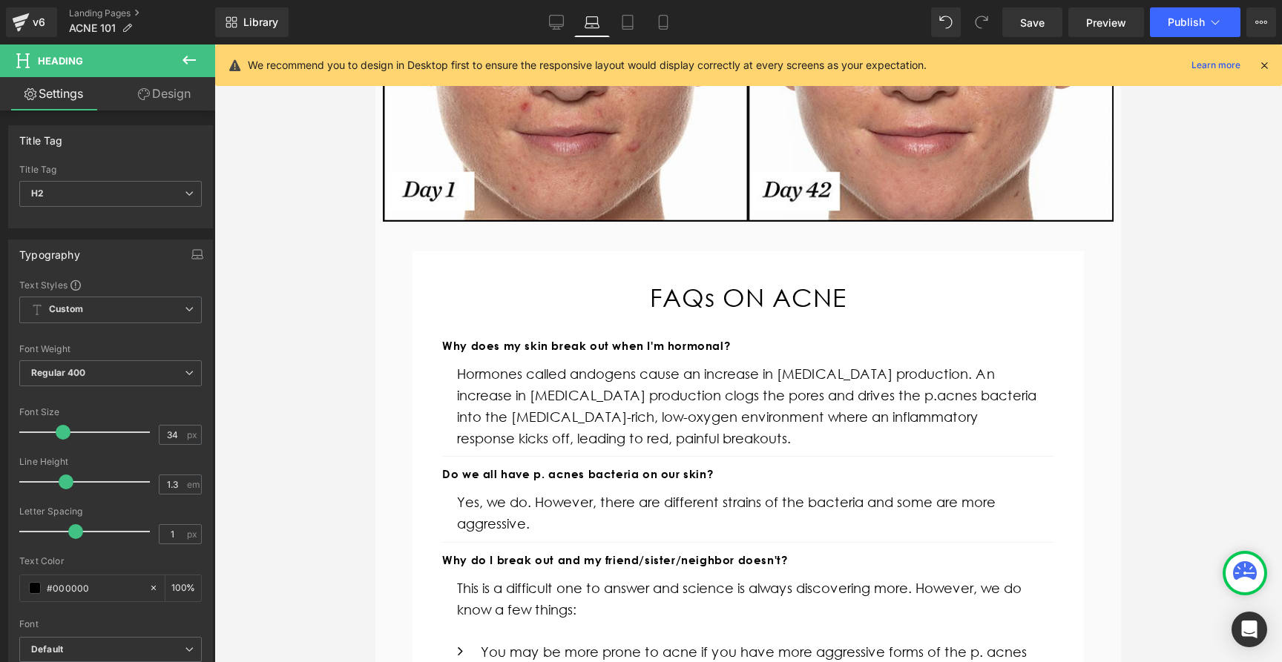
scroll to position [310, 0]
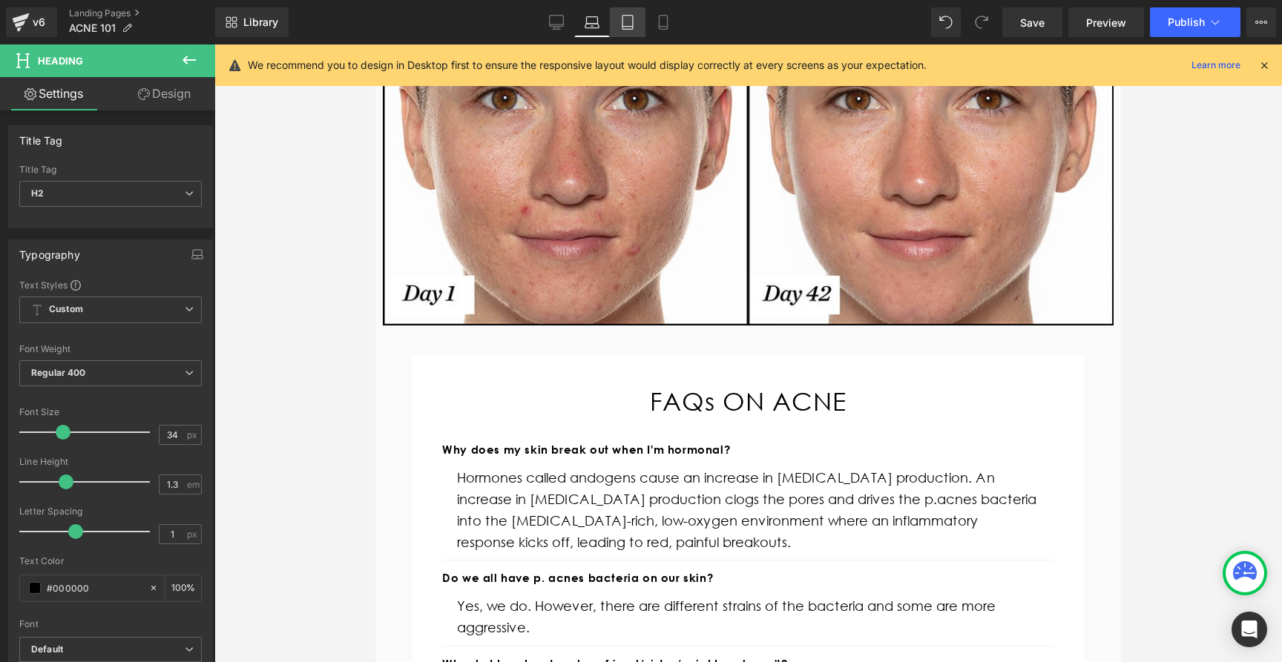
click at [635, 23] on icon at bounding box center [627, 22] width 15 height 15
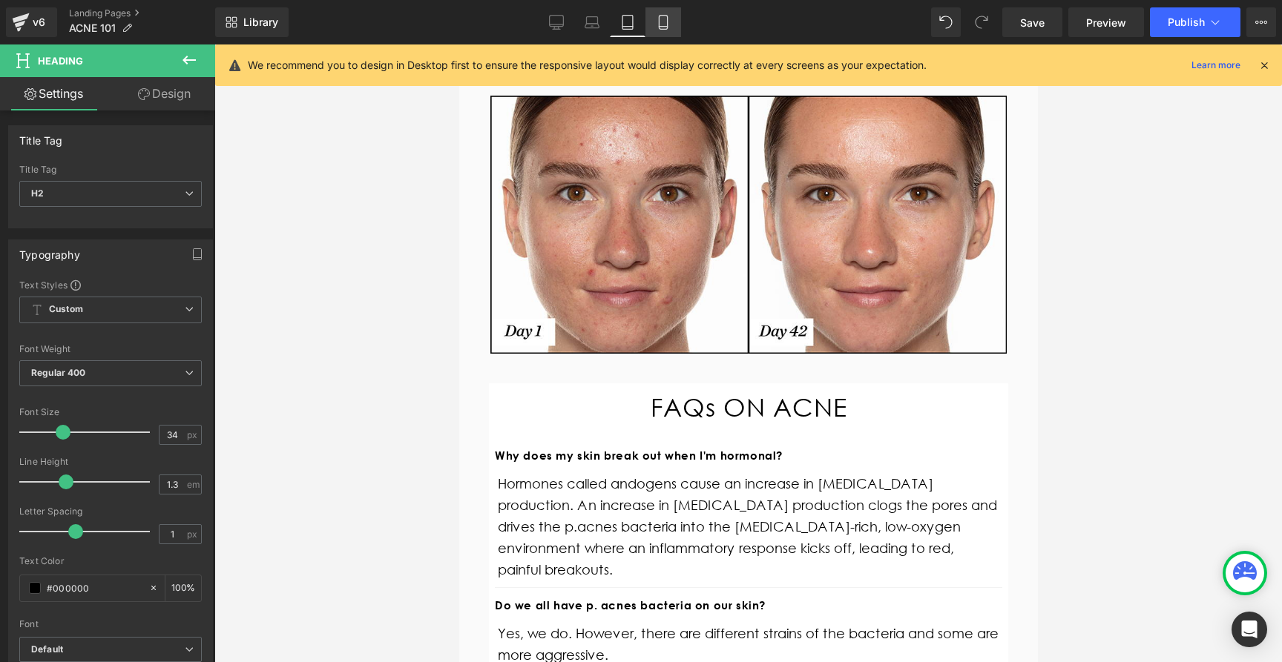
click at [659, 24] on icon at bounding box center [663, 23] width 8 height 14
type input "100"
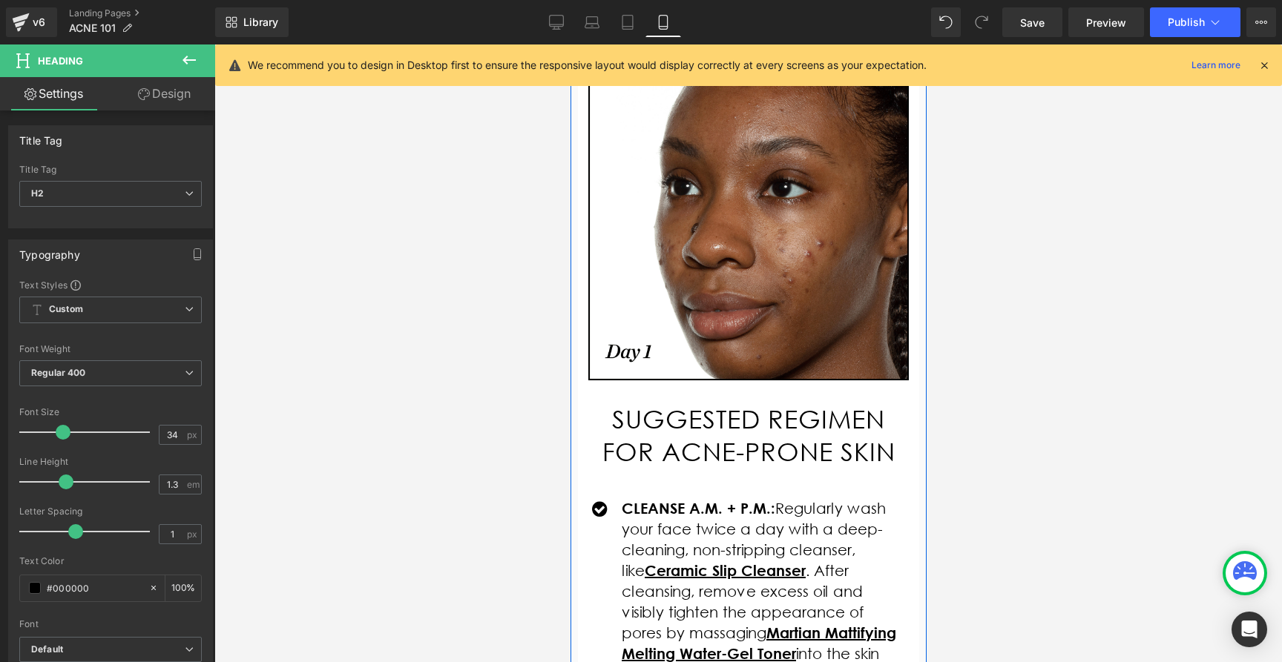
scroll to position [2958, 0]
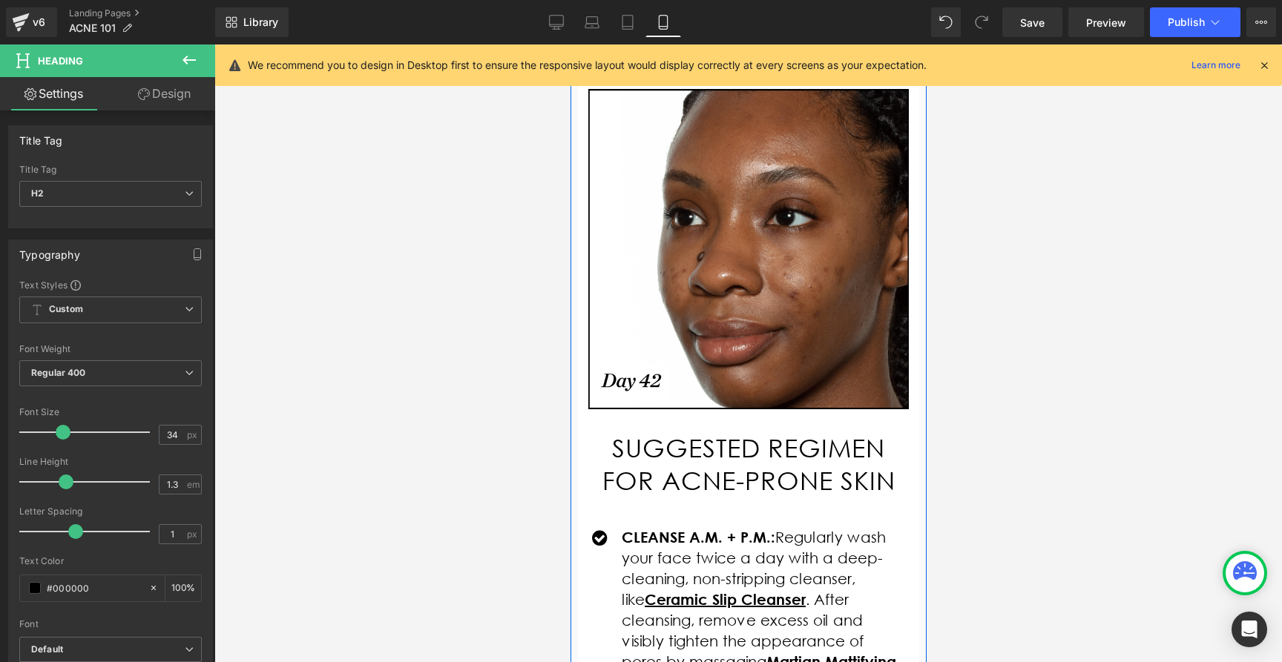
click at [728, 432] on div "SUGGESTED REGIMEN FOR ACNE-PRONE SKIN Heading" at bounding box center [747, 464] width 335 height 65
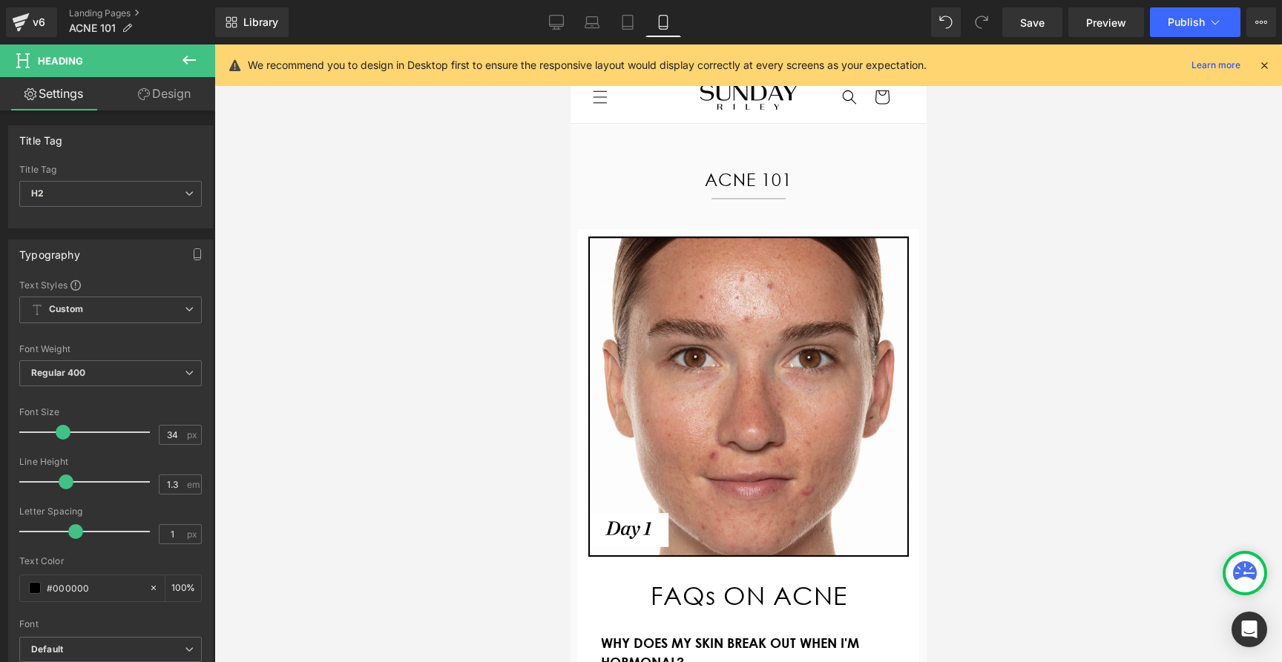
scroll to position [0, 0]
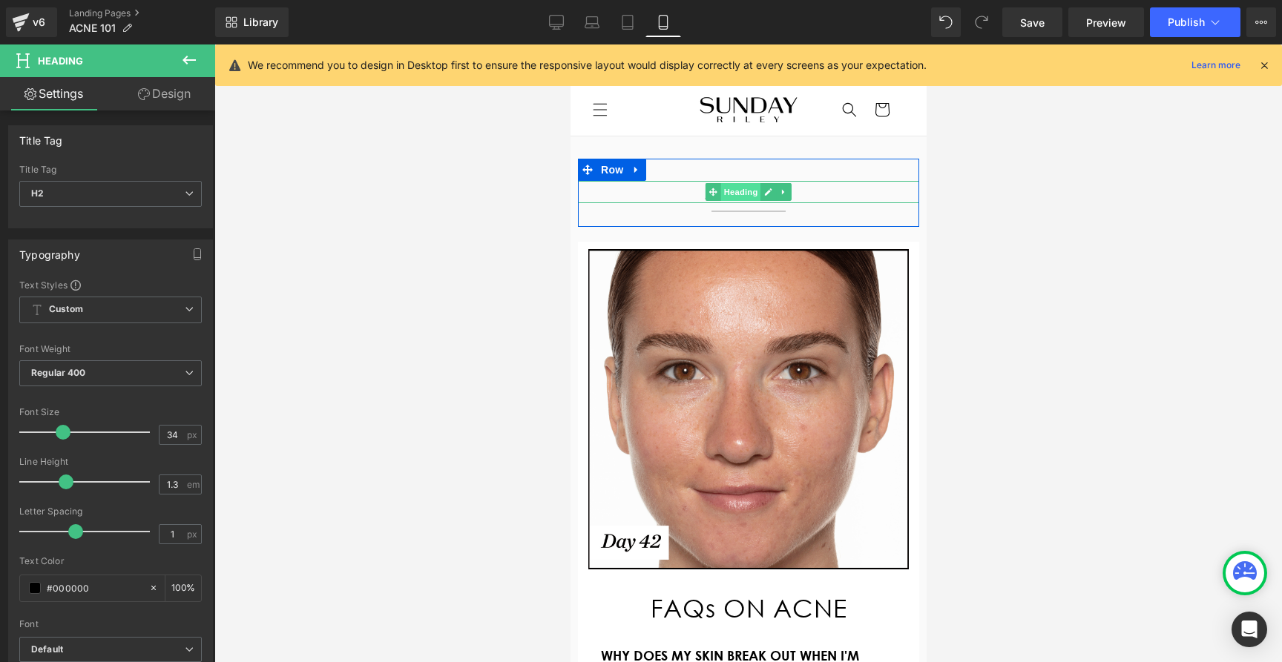
click at [734, 183] on span "Heading" at bounding box center [740, 192] width 40 height 18
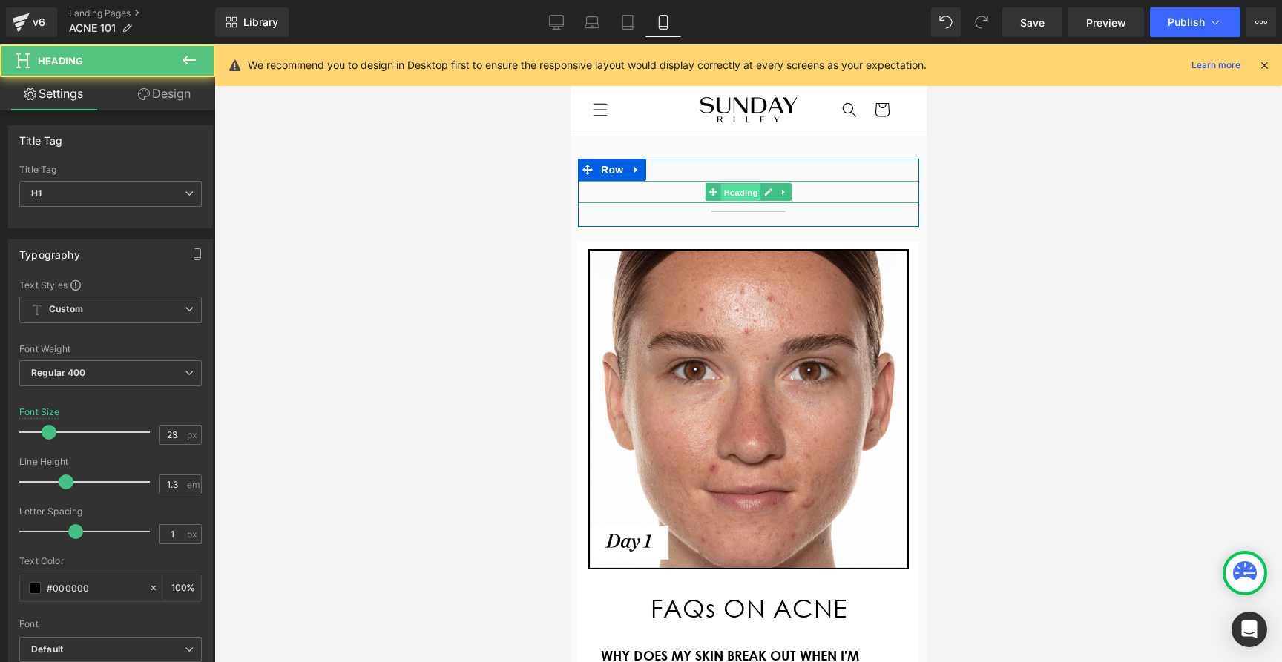
click at [734, 184] on span "Heading" at bounding box center [740, 193] width 40 height 18
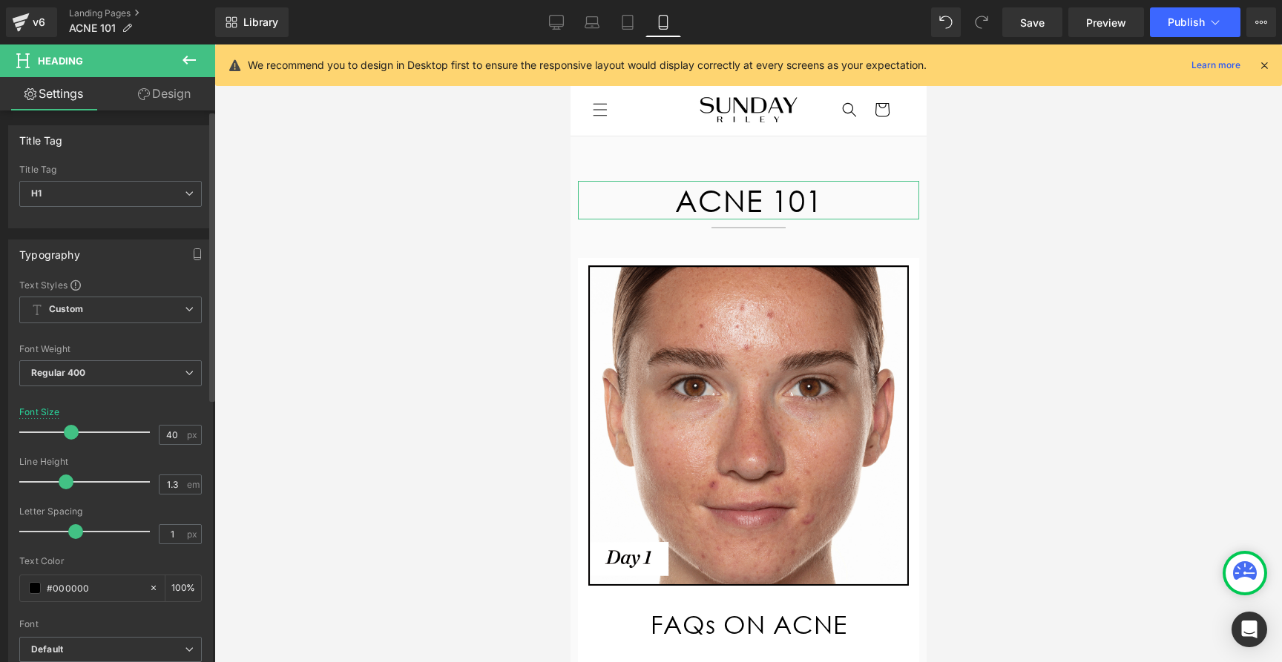
drag, startPoint x: 48, startPoint y: 429, endPoint x: 70, endPoint y: 431, distance: 21.6
click at [70, 431] on span at bounding box center [71, 432] width 15 height 15
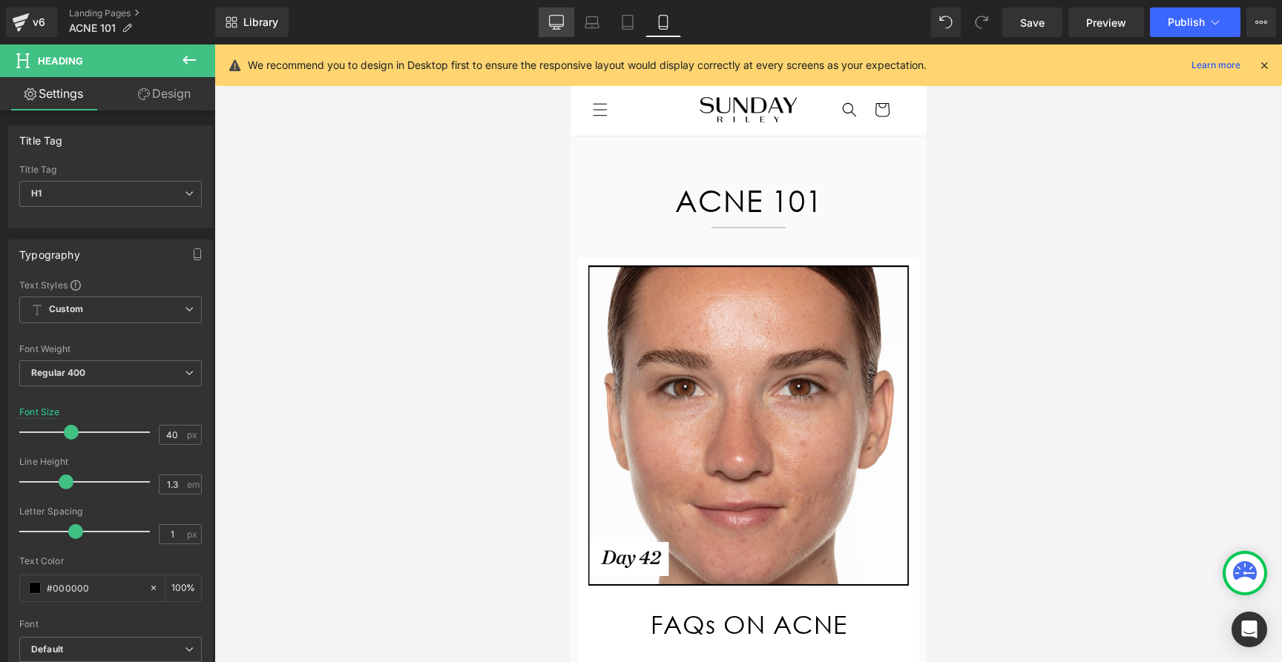
click at [552, 28] on icon at bounding box center [556, 22] width 15 height 15
type input "34"
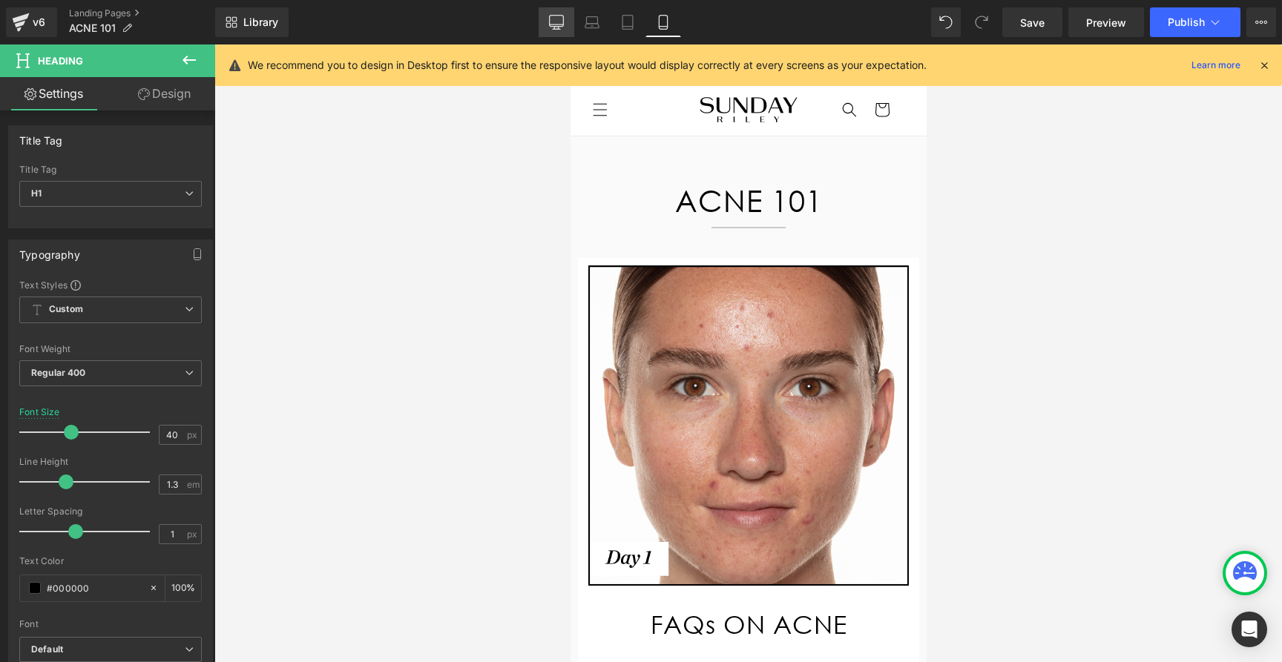
type input "100"
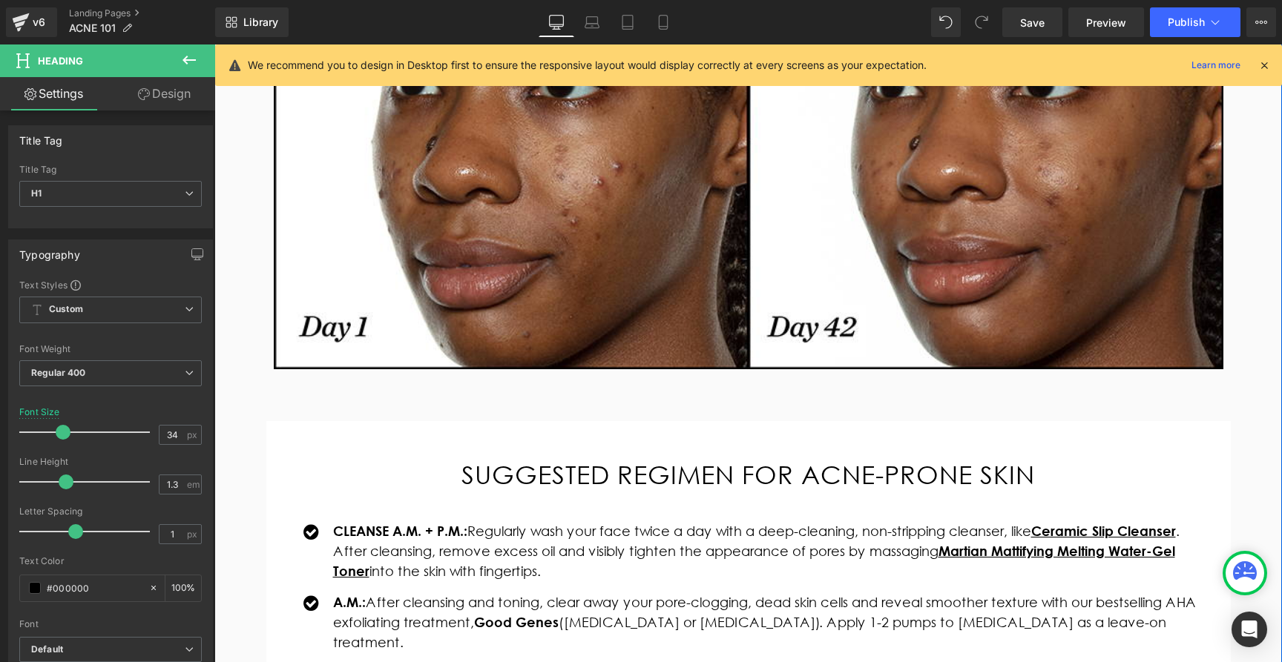
scroll to position [2109, 0]
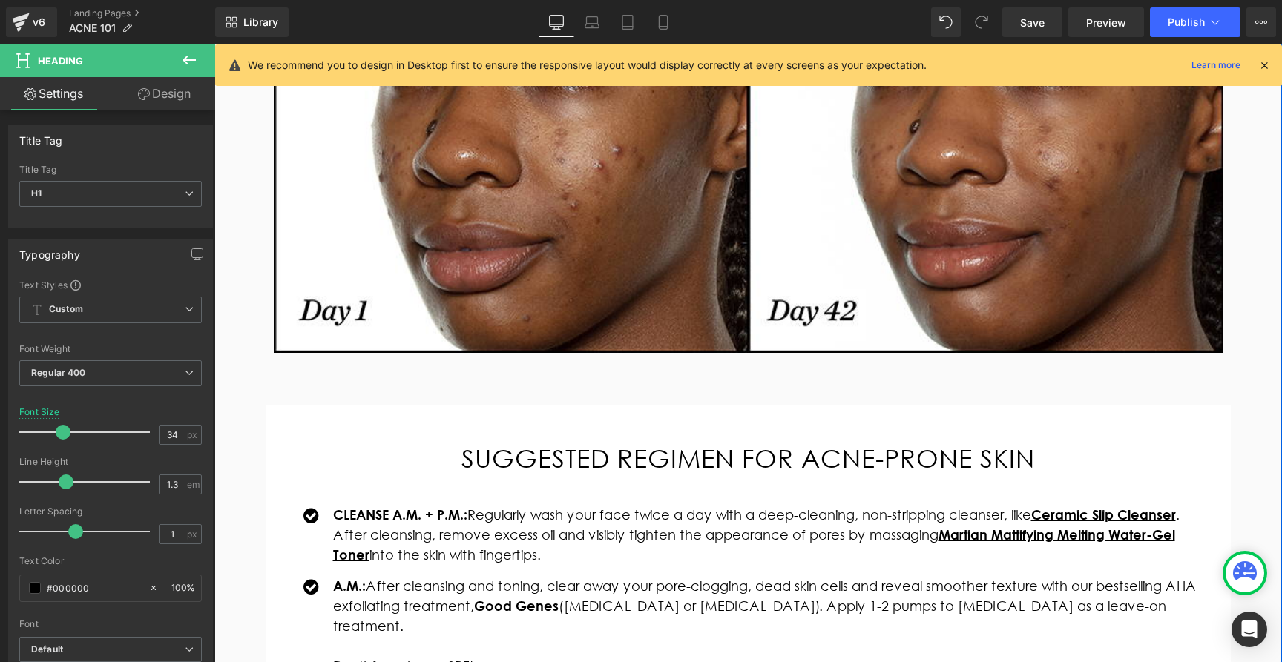
click at [553, 466] on h2 "SUGGESTED REGIMEN FOR ACNE-PRONE SKIN" at bounding box center [748, 458] width 905 height 33
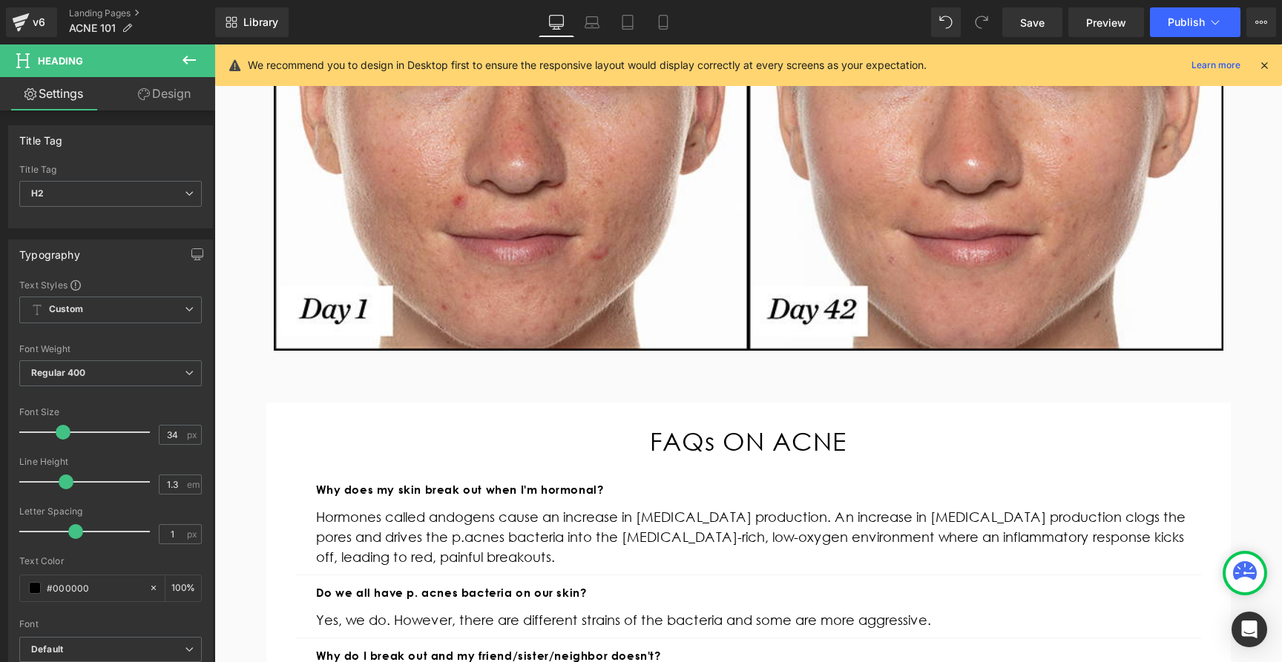
scroll to position [362, 0]
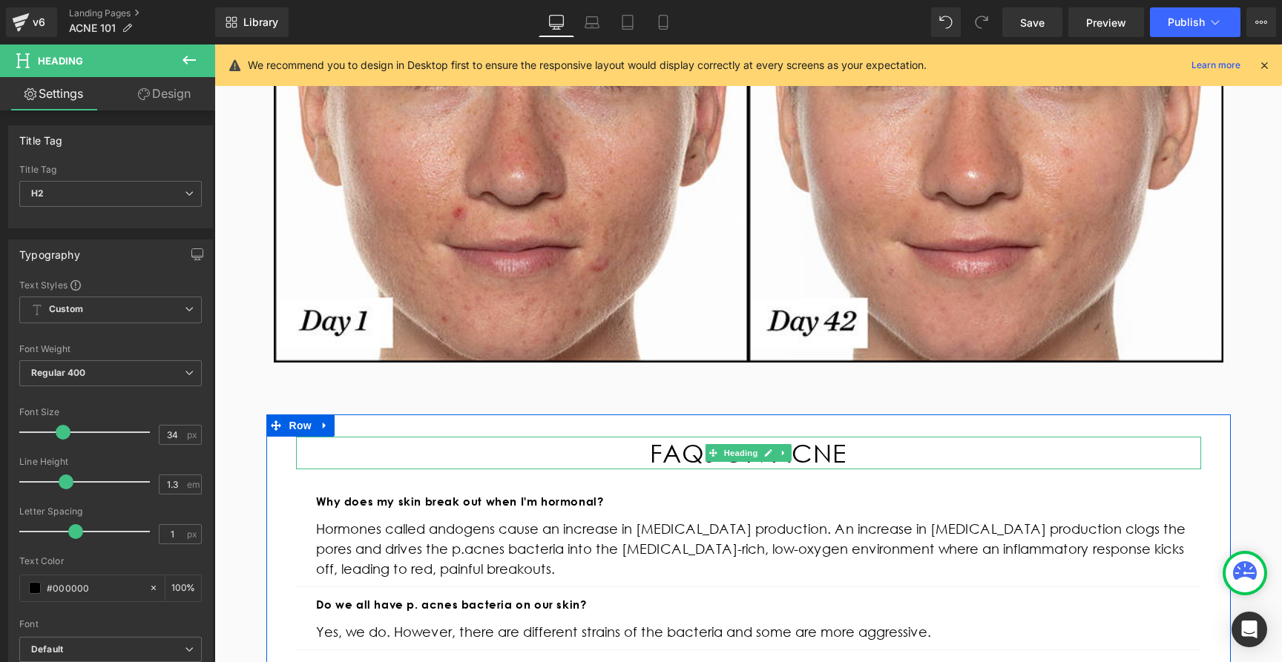
click at [619, 458] on div "FAQs ON ACNE" at bounding box center [748, 453] width 905 height 33
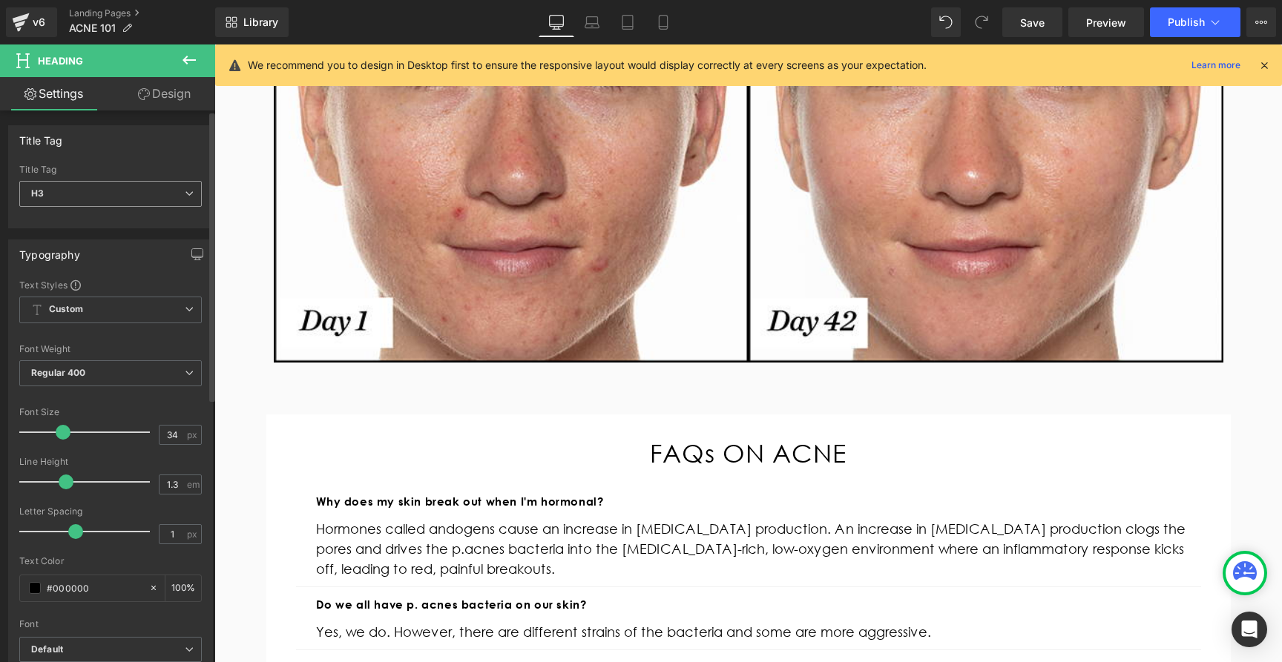
click at [156, 195] on span "H3" at bounding box center [110, 194] width 182 height 26
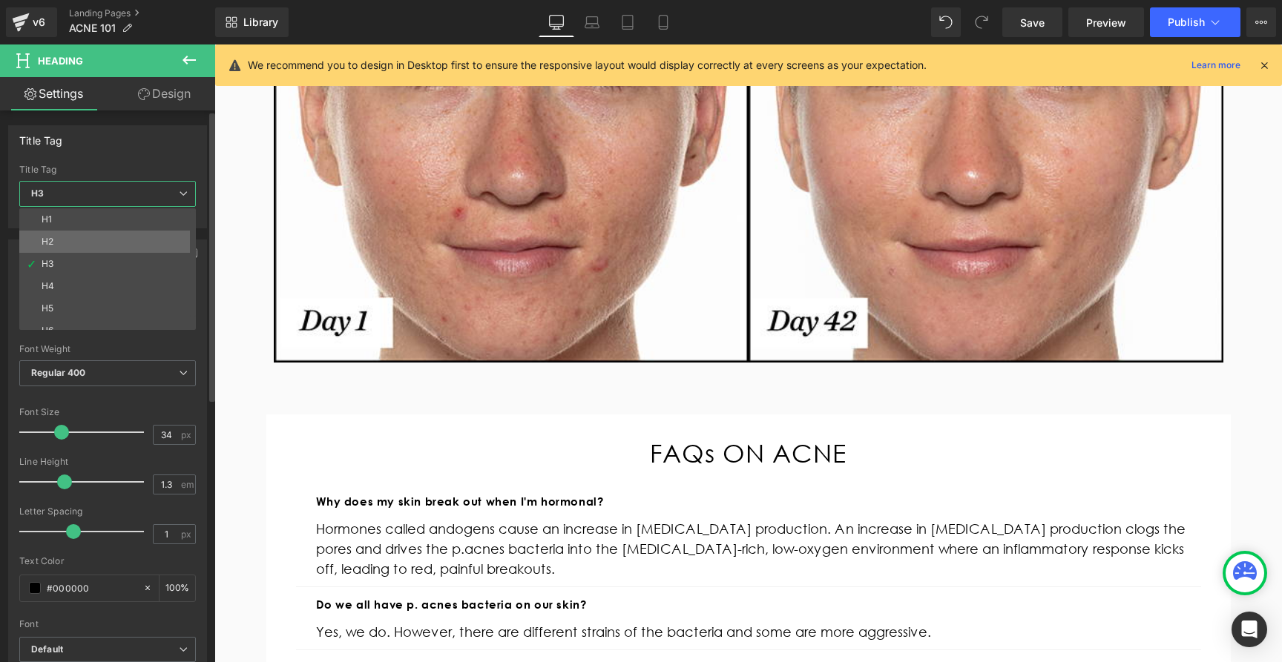
click at [125, 240] on li "H2" at bounding box center [110, 242] width 183 height 22
type input "100"
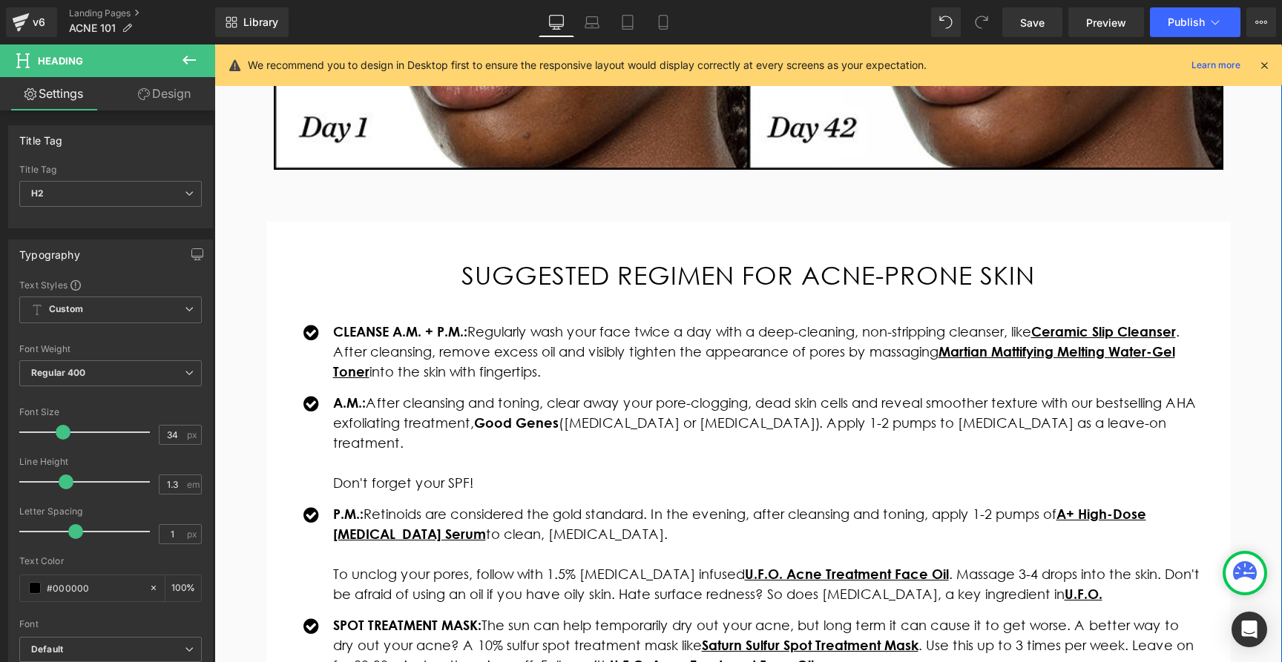
scroll to position [2304, 0]
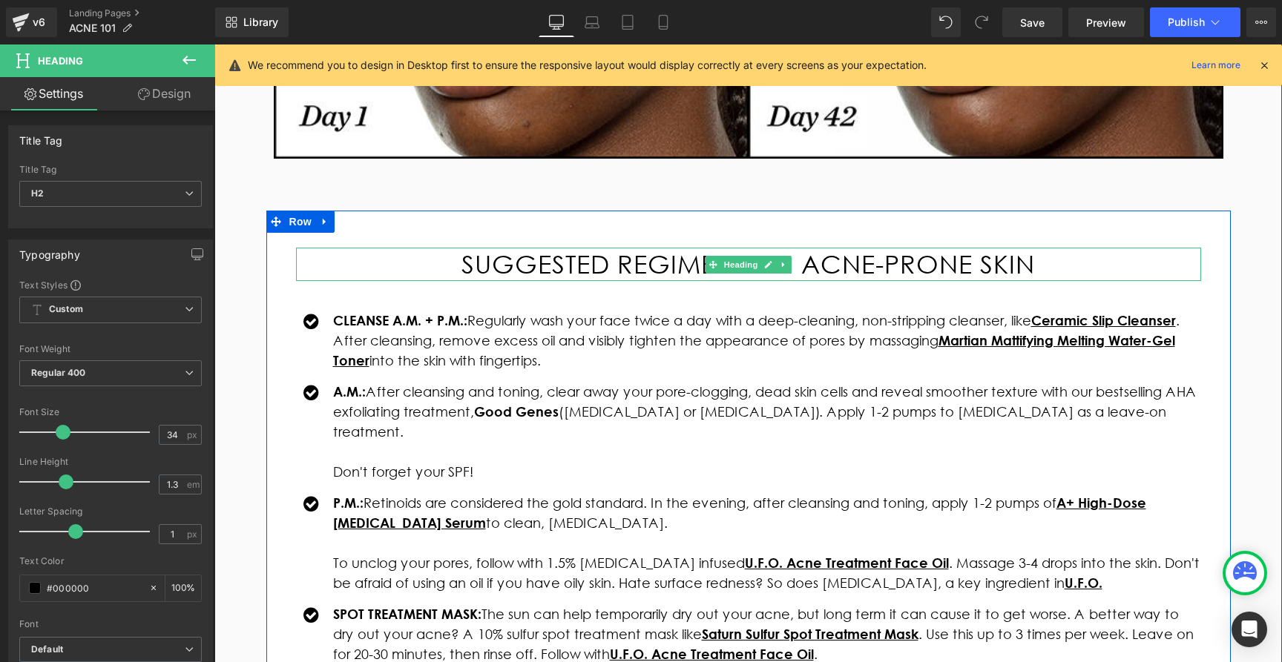
click at [520, 274] on h2 "SUGGESTED REGIMEN FOR ACNE-PRONE SKIN" at bounding box center [748, 264] width 905 height 33
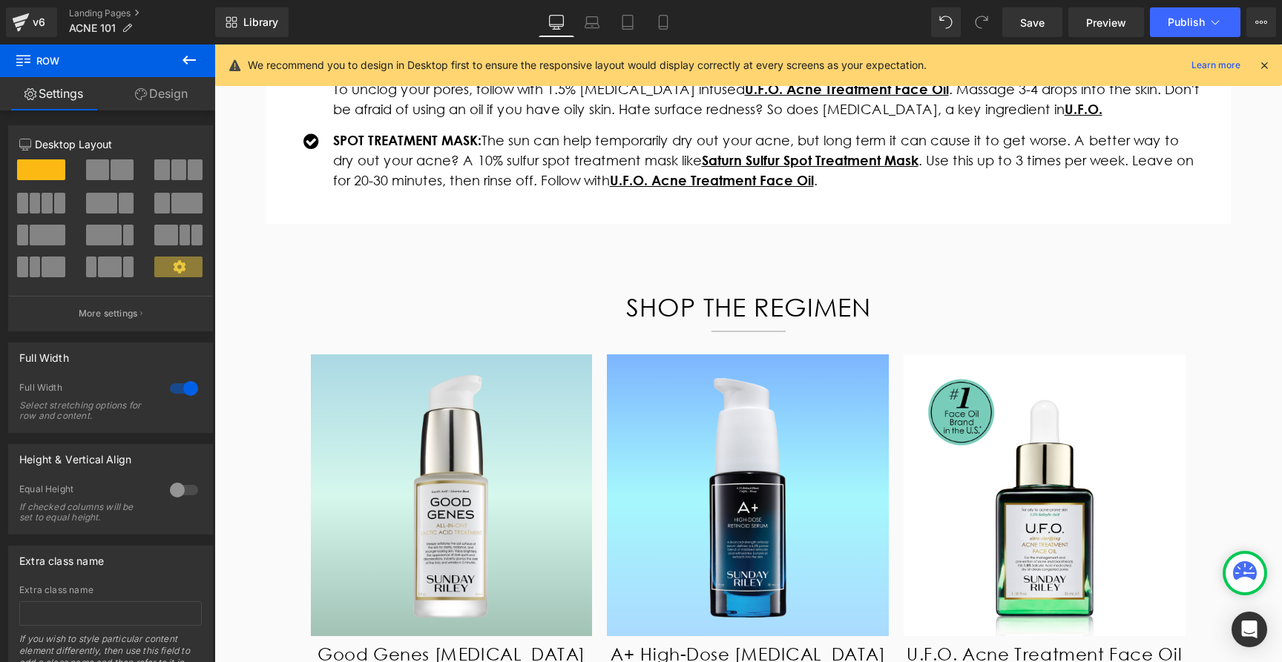
scroll to position [2802, 0]
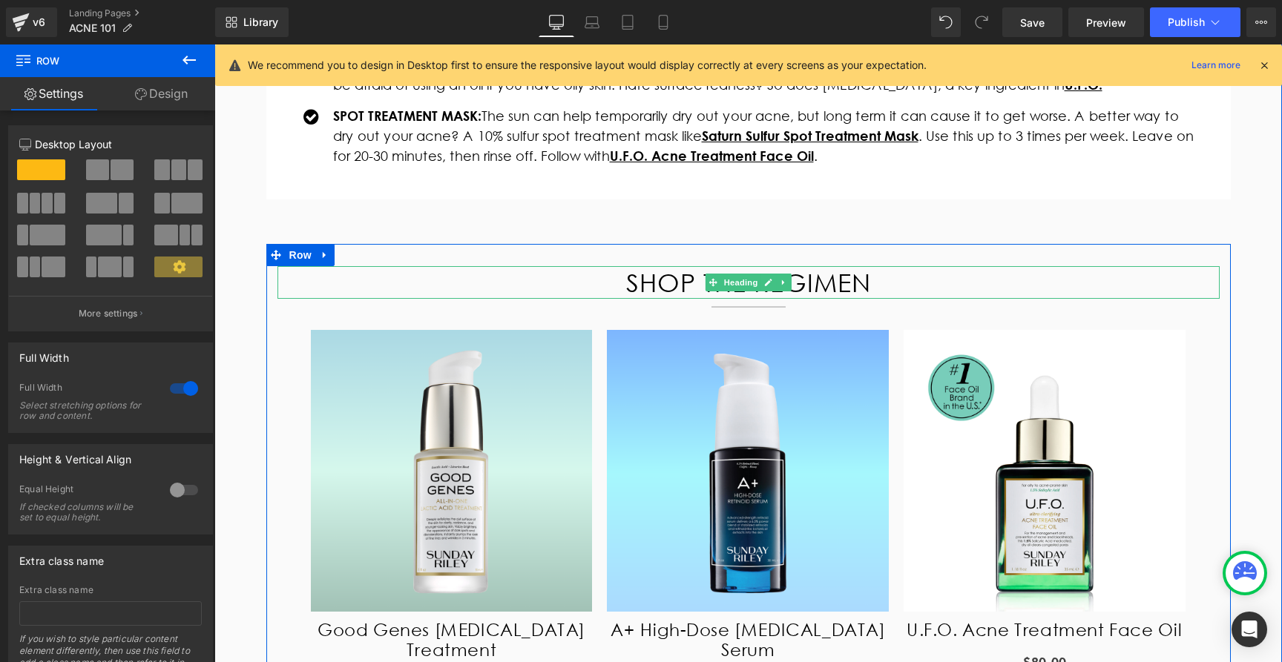
click at [703, 274] on h2 "SHOP THE REGIMEN" at bounding box center [748, 282] width 942 height 33
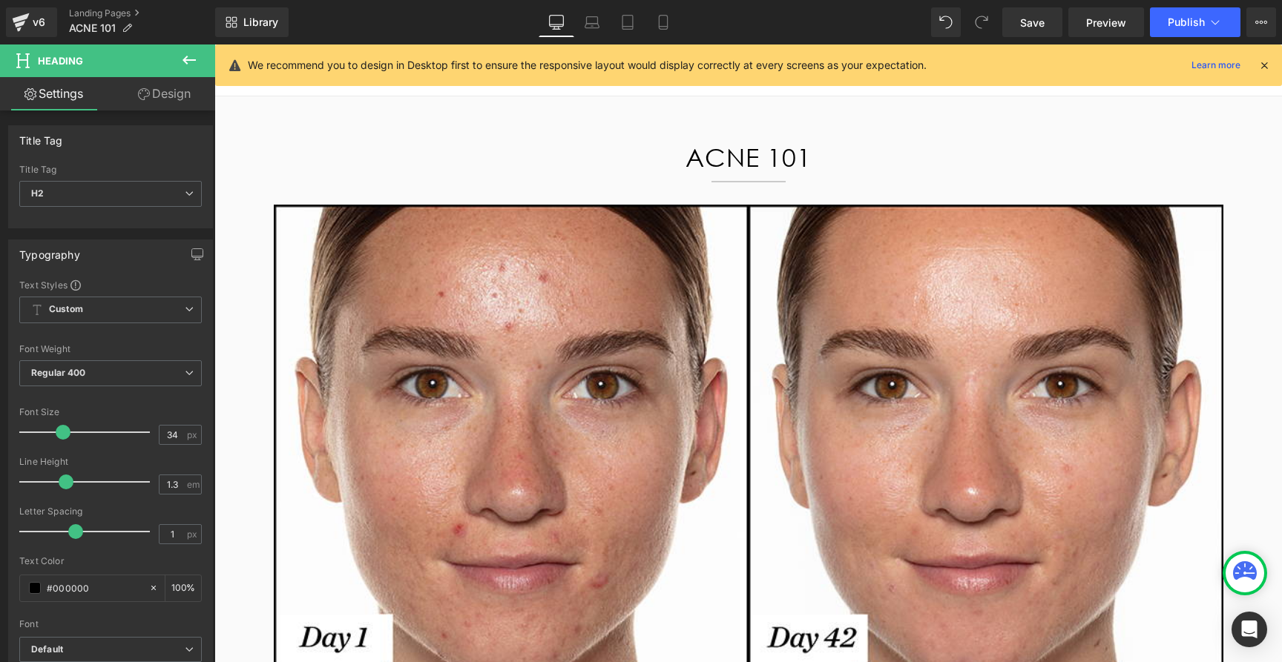
scroll to position [0, 0]
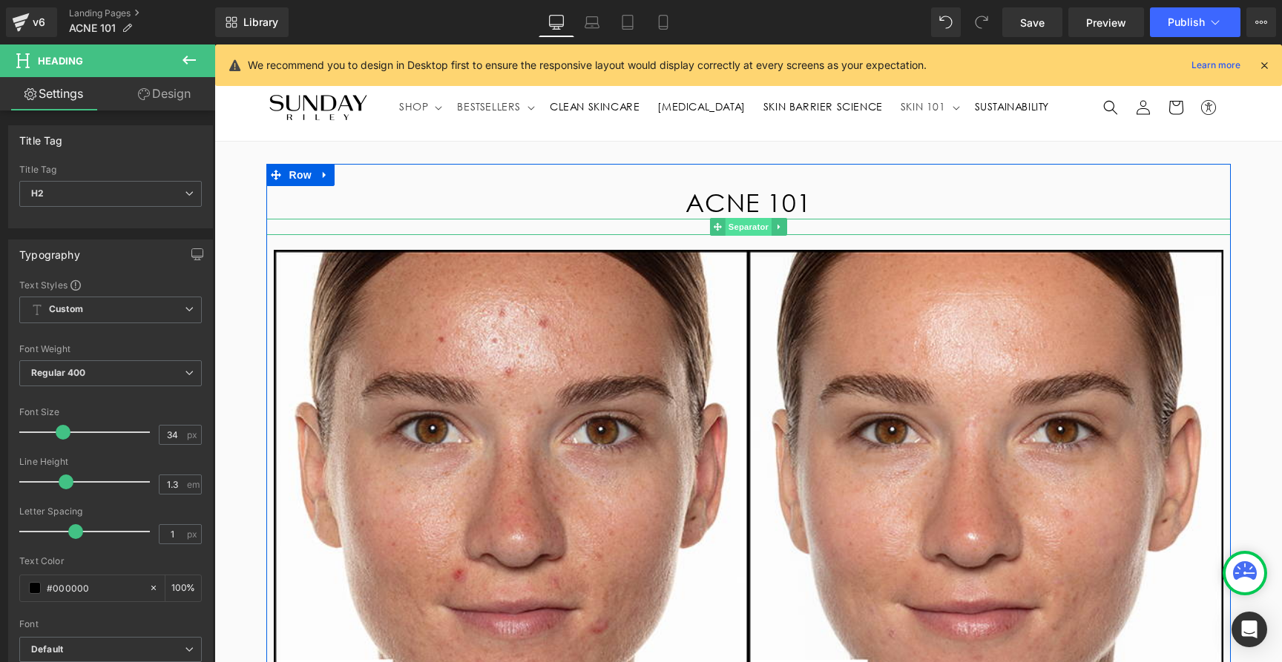
click at [750, 226] on span "Separator" at bounding box center [748, 227] width 46 height 18
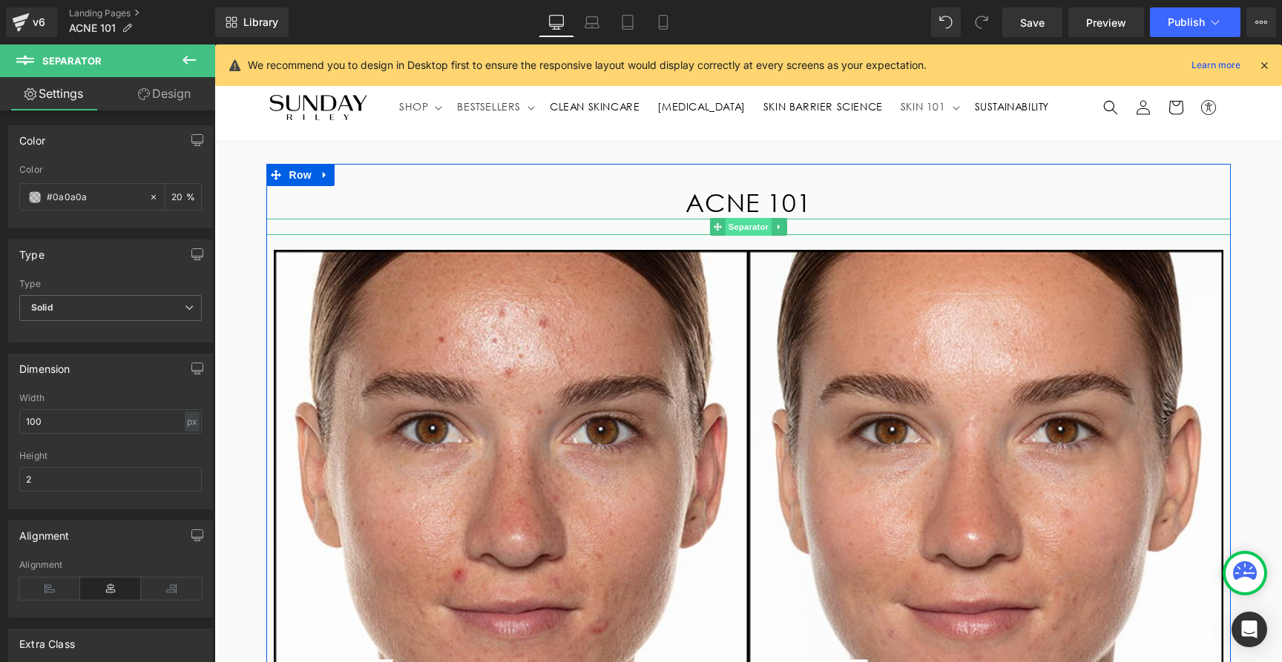
click at [740, 227] on span "Separator" at bounding box center [748, 227] width 46 height 18
click at [745, 226] on span "Separator" at bounding box center [748, 227] width 46 height 18
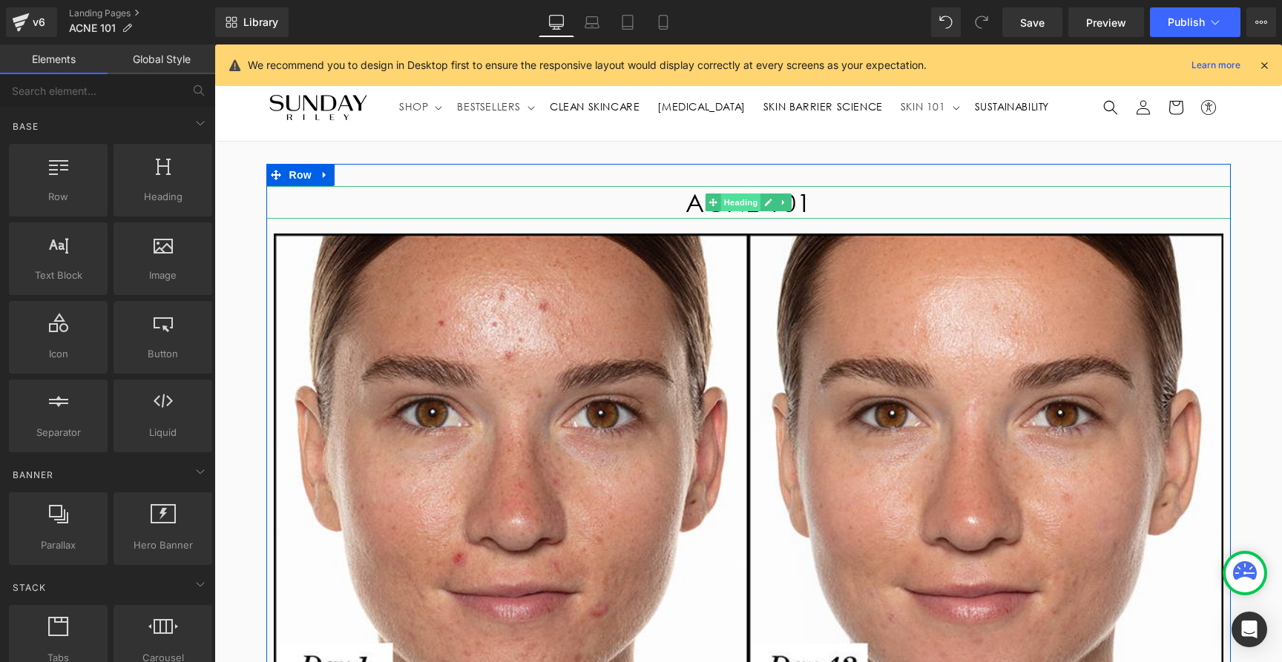
click at [742, 204] on span "Heading" at bounding box center [740, 203] width 40 height 18
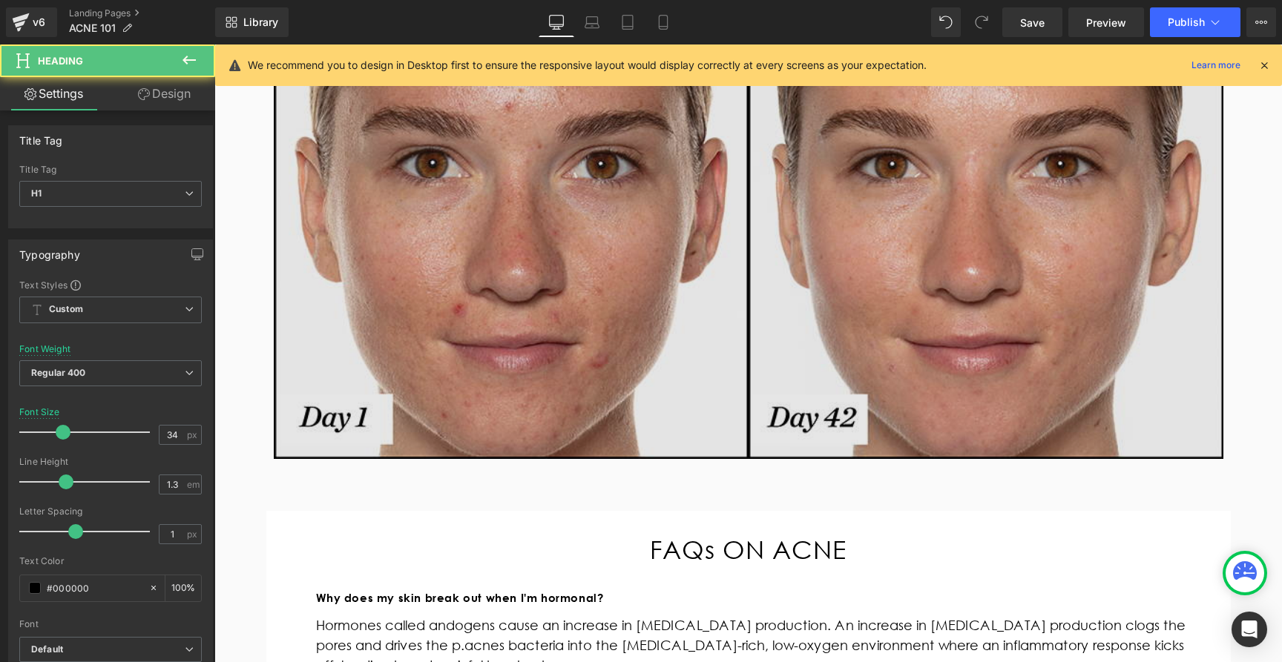
scroll to position [326, 0]
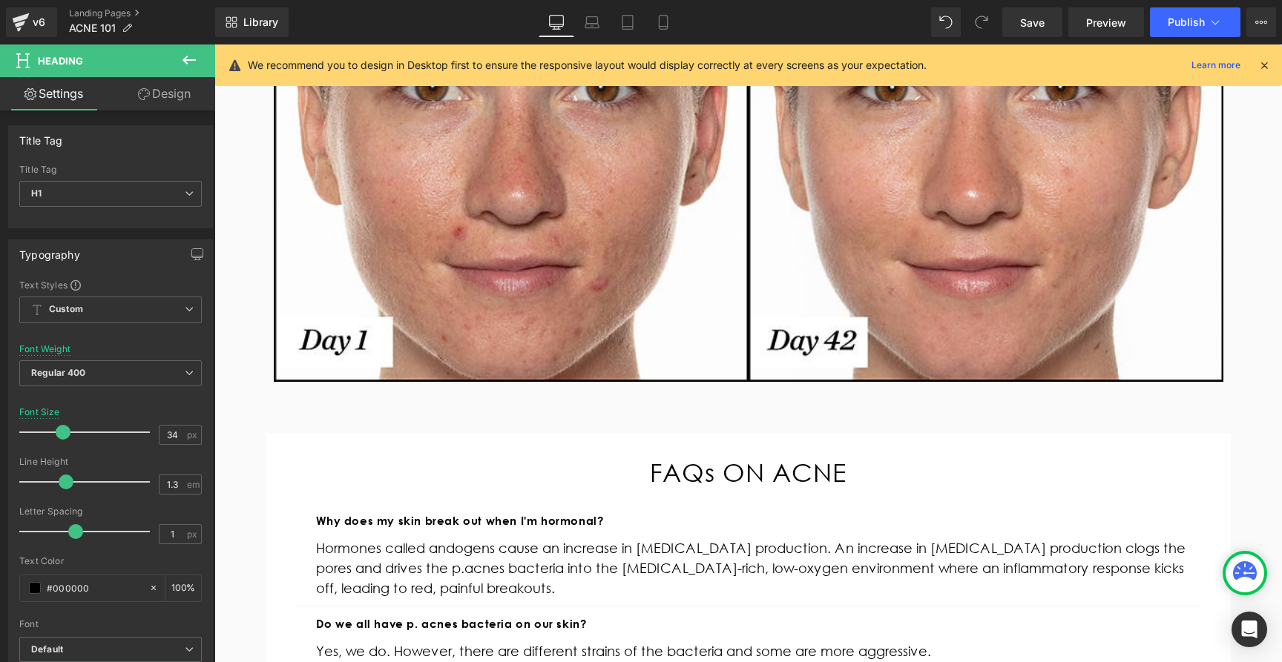
click at [710, 477] on div "FAQs ON ACNE Heading" at bounding box center [748, 472] width 905 height 33
click at [123, 194] on span "H3" at bounding box center [110, 194] width 182 height 26
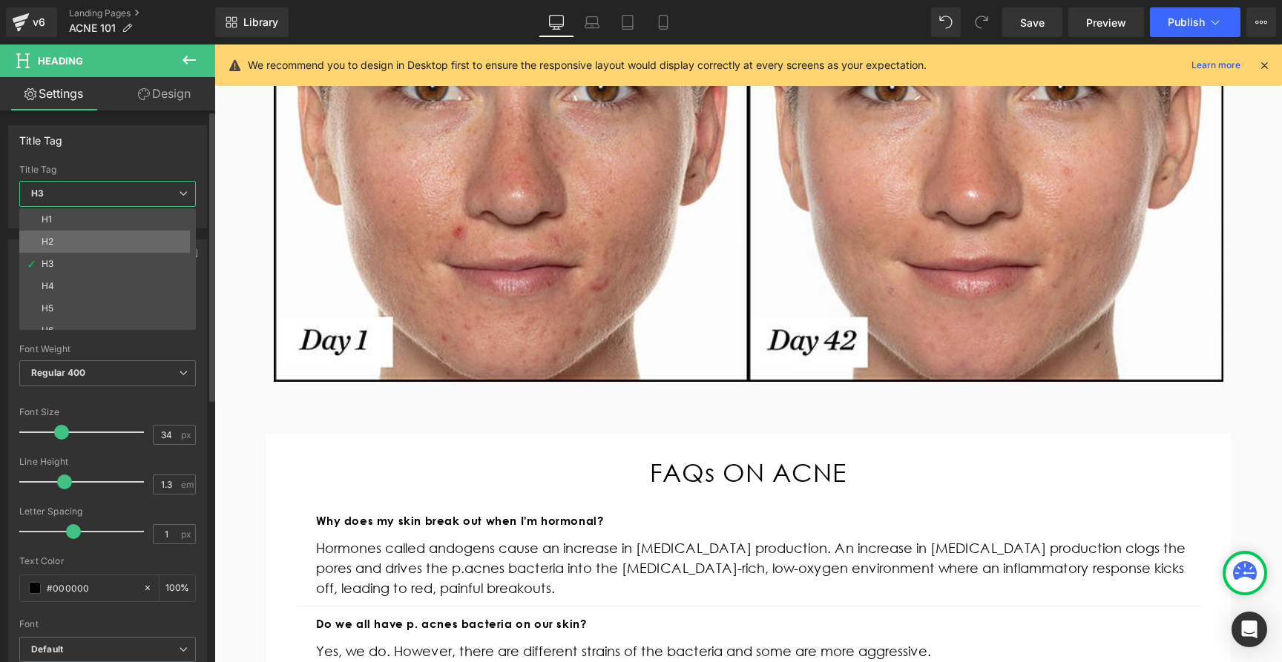
click at [106, 245] on li "H2" at bounding box center [110, 242] width 183 height 22
type input "100"
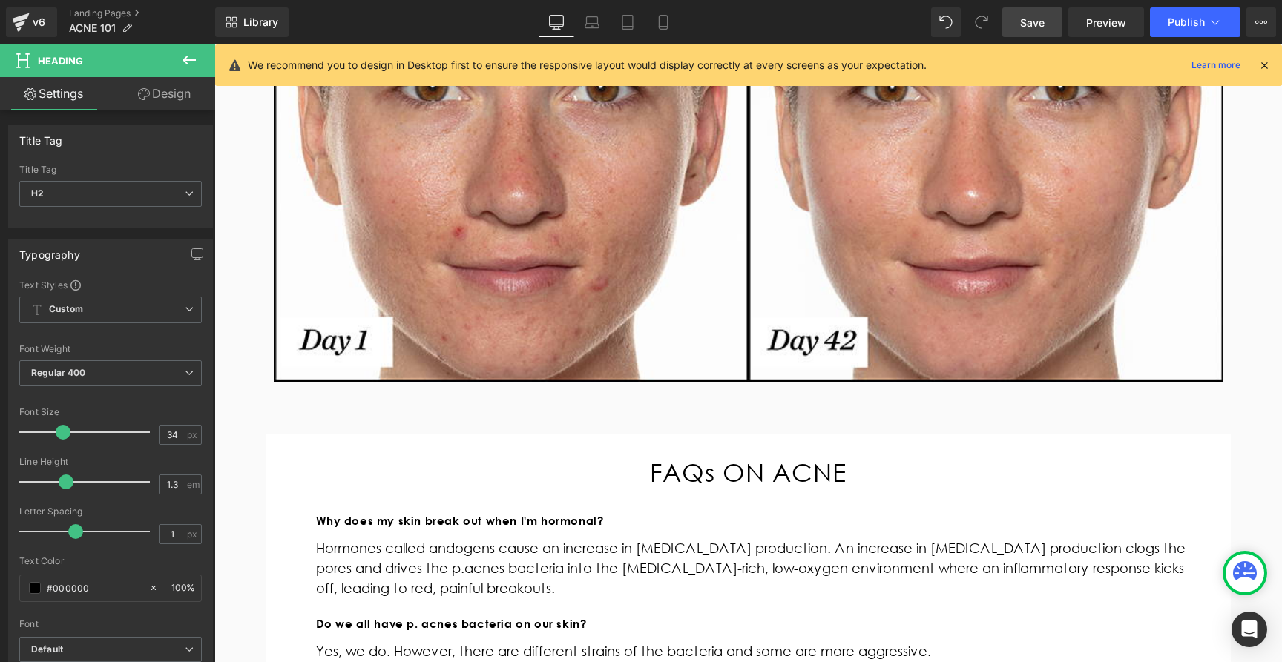
click at [1032, 23] on span "Save" at bounding box center [1032, 23] width 24 height 16
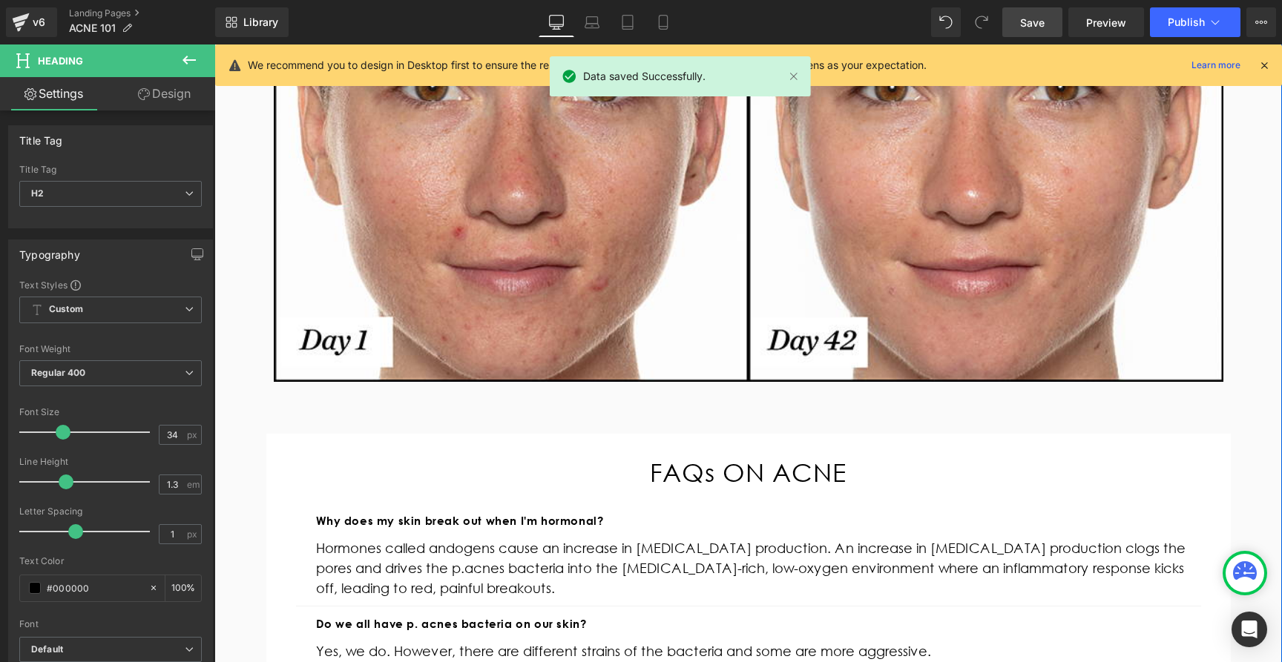
scroll to position [0, 0]
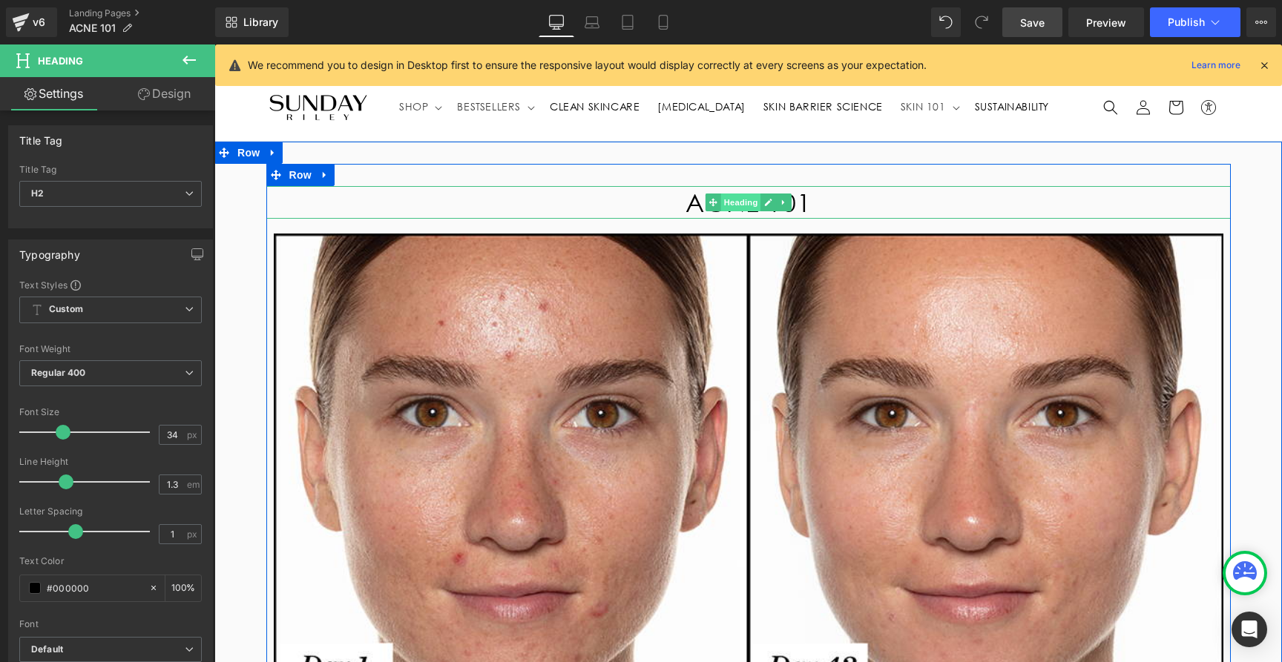
click at [732, 211] on span "Heading" at bounding box center [740, 203] width 40 height 18
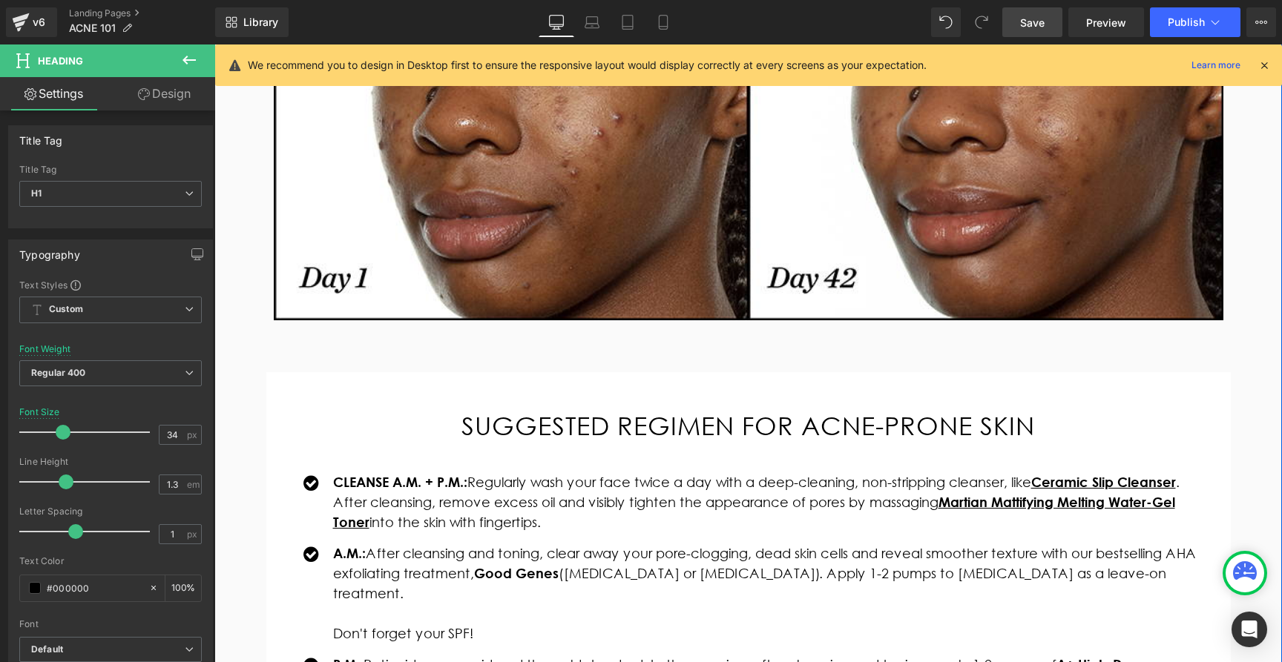
scroll to position [2330, 0]
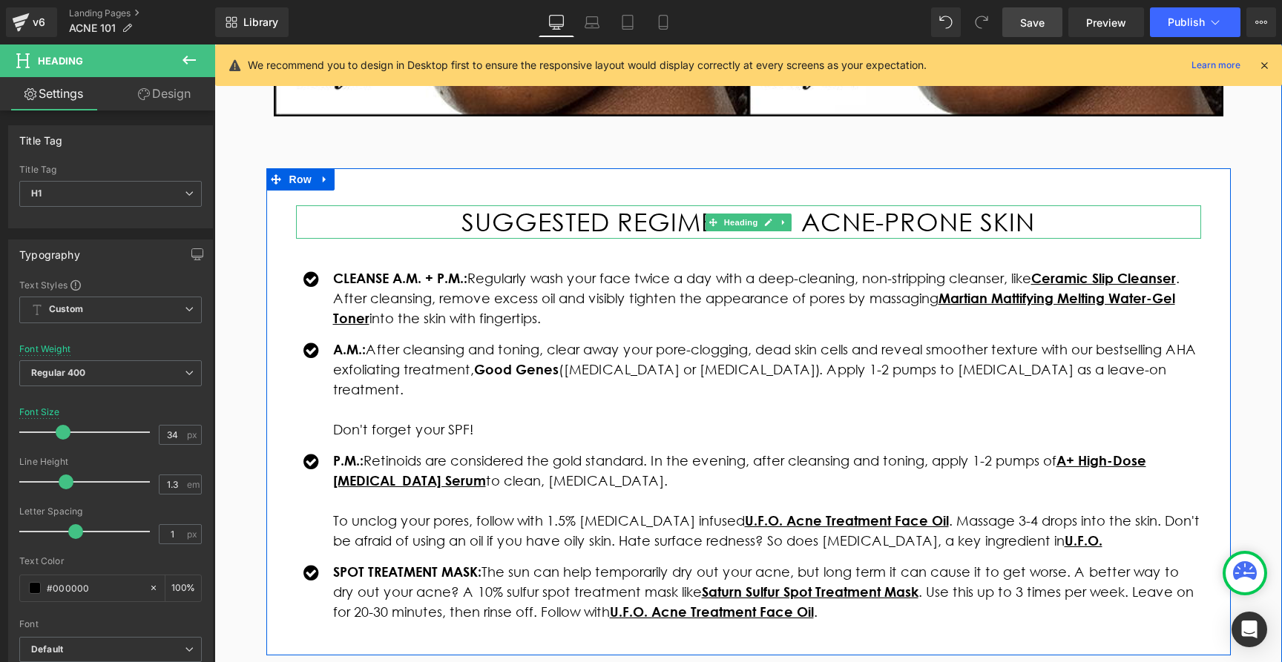
click at [642, 225] on h2 "SUGGESTED REGIMEN FOR ACNE-PRONE SKIN" at bounding box center [748, 221] width 905 height 33
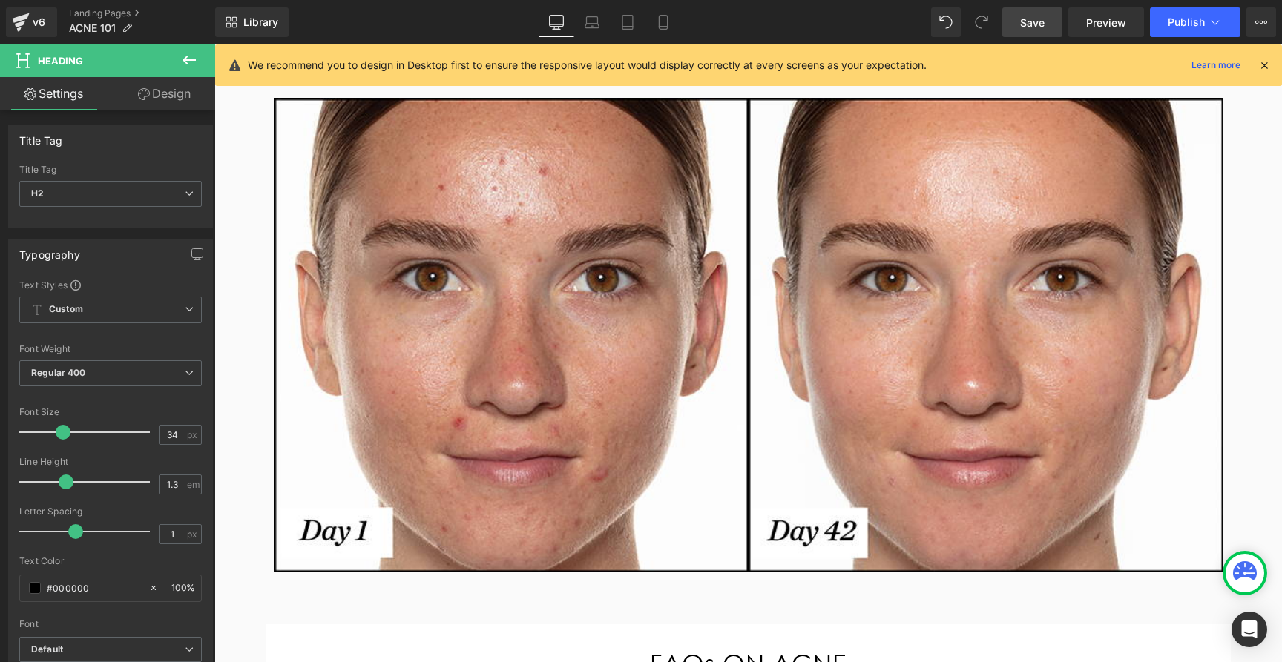
scroll to position [0, 0]
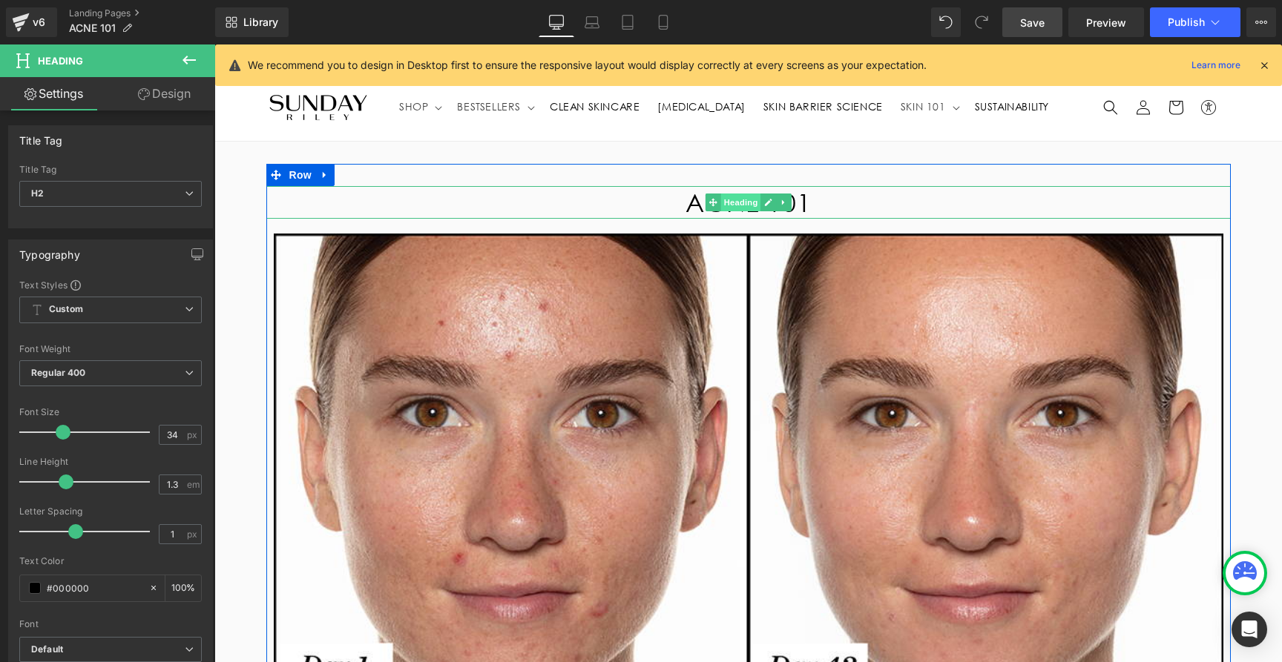
click at [737, 205] on span "Heading" at bounding box center [740, 203] width 40 height 18
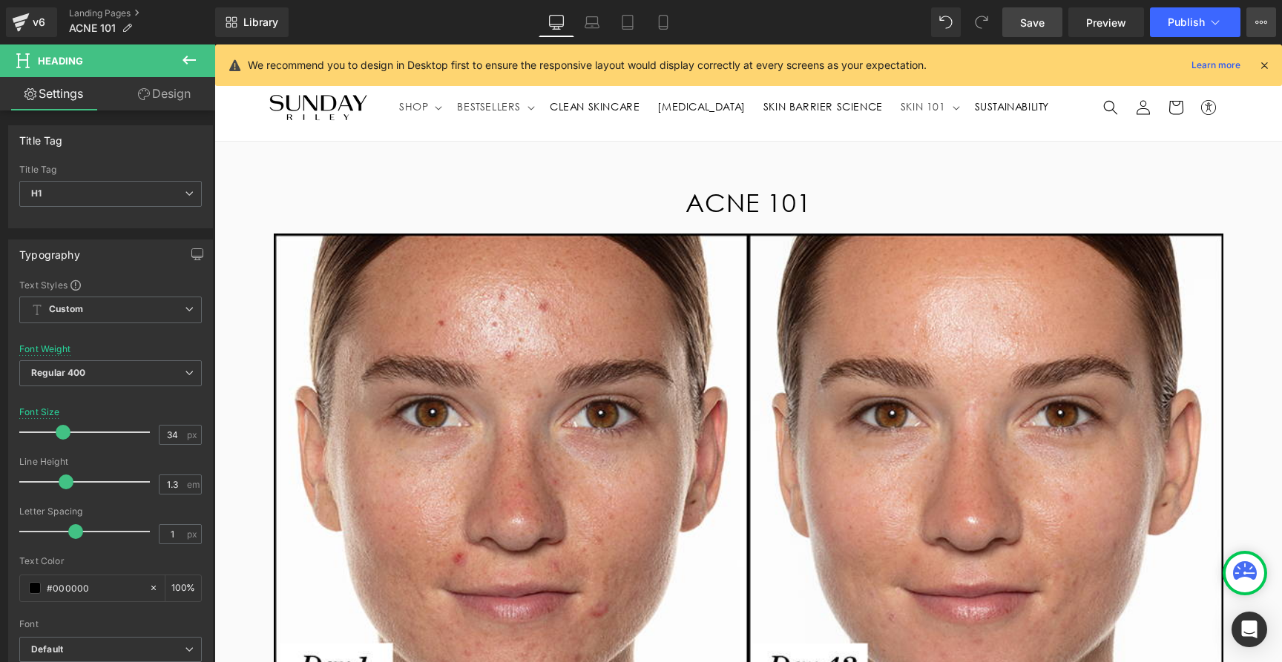
click at [1259, 25] on icon at bounding box center [1261, 22] width 12 height 12
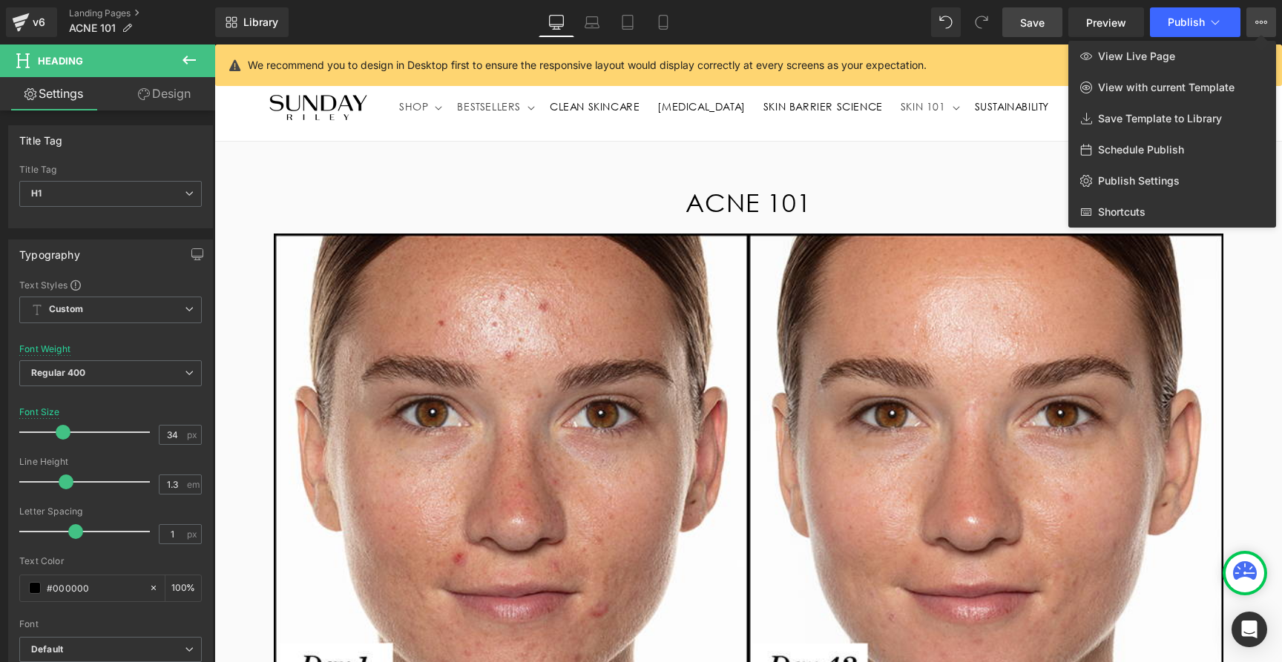
click at [815, 188] on div at bounding box center [747, 354] width 1067 height 618
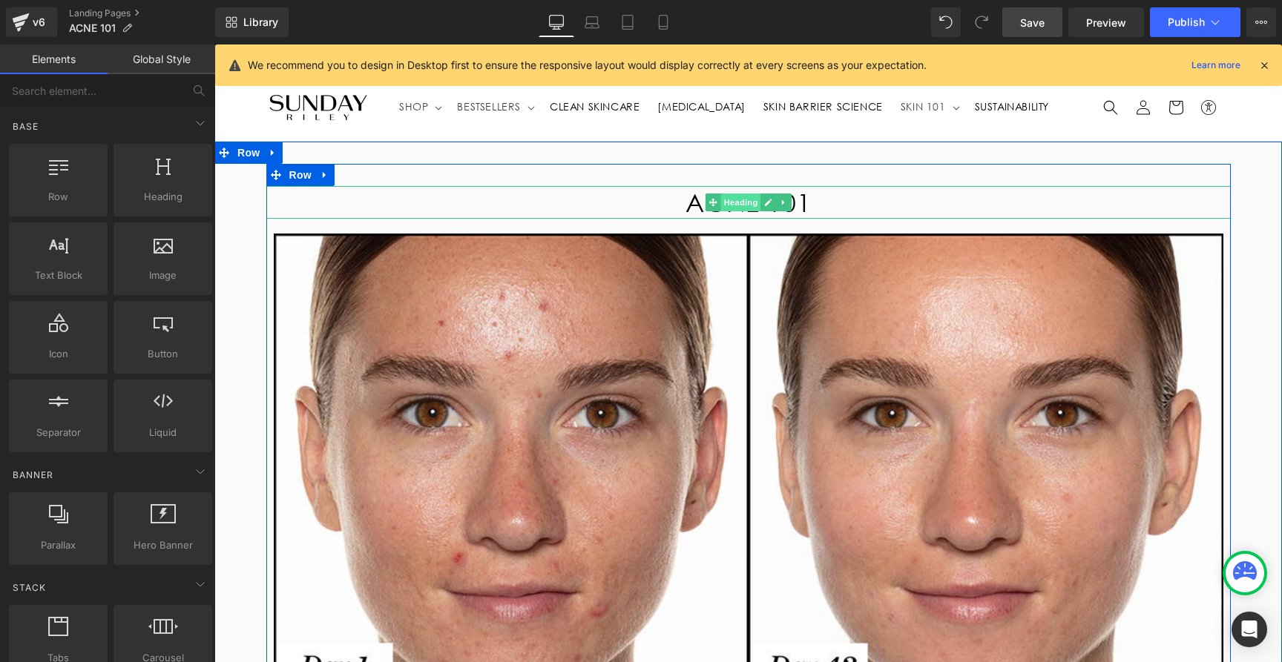
click at [751, 207] on span "Heading" at bounding box center [740, 203] width 40 height 18
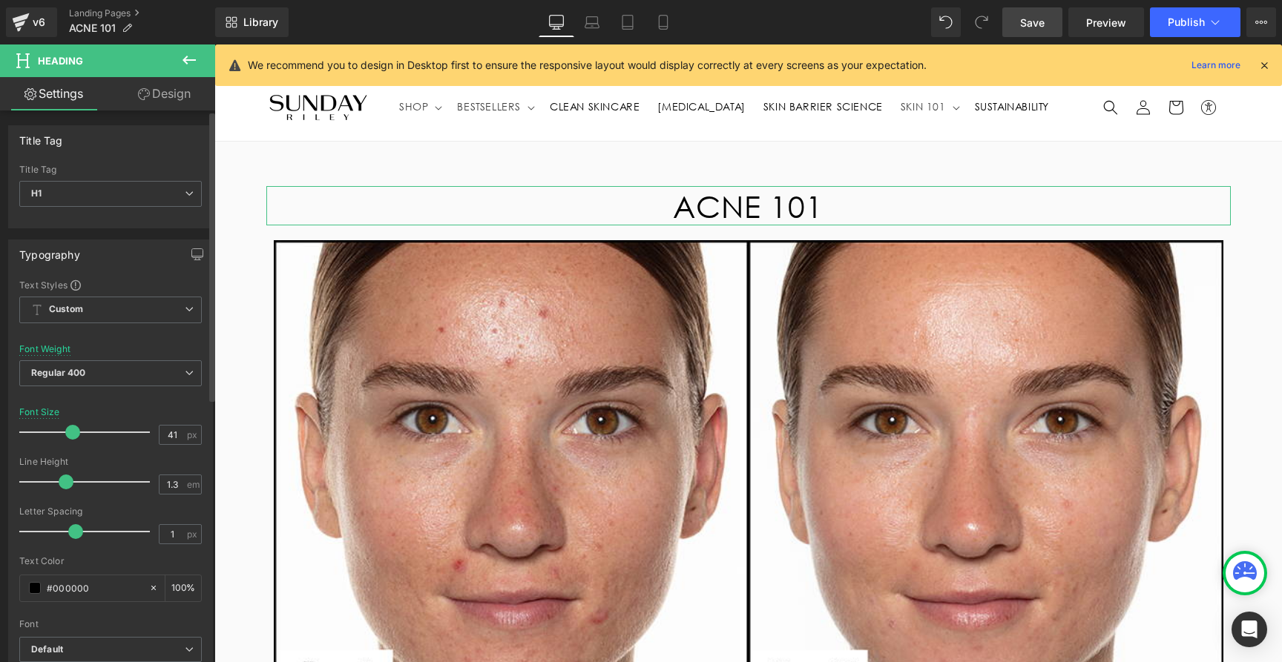
type input "40"
drag, startPoint x: 62, startPoint y: 432, endPoint x: 70, endPoint y: 431, distance: 7.5
click at [70, 431] on span at bounding box center [71, 432] width 15 height 15
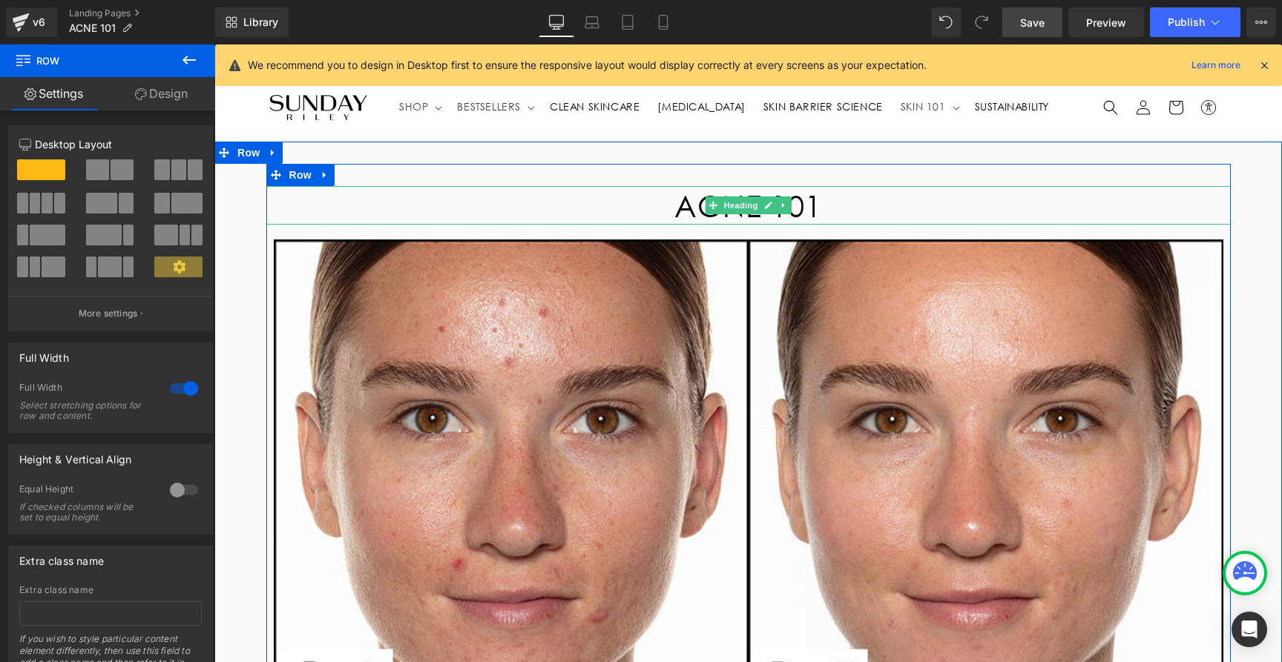
click at [665, 205] on h1 "ACNE 101" at bounding box center [748, 205] width 964 height 39
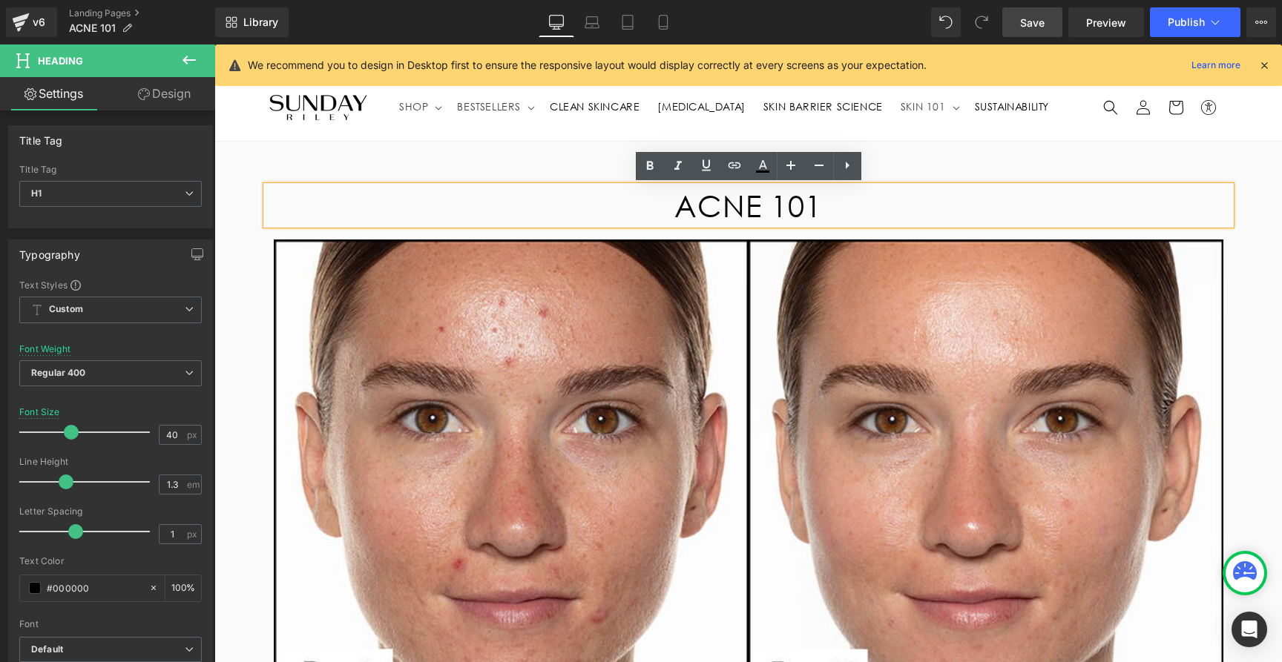
click at [731, 208] on h1 "ACNE 101" at bounding box center [748, 205] width 964 height 39
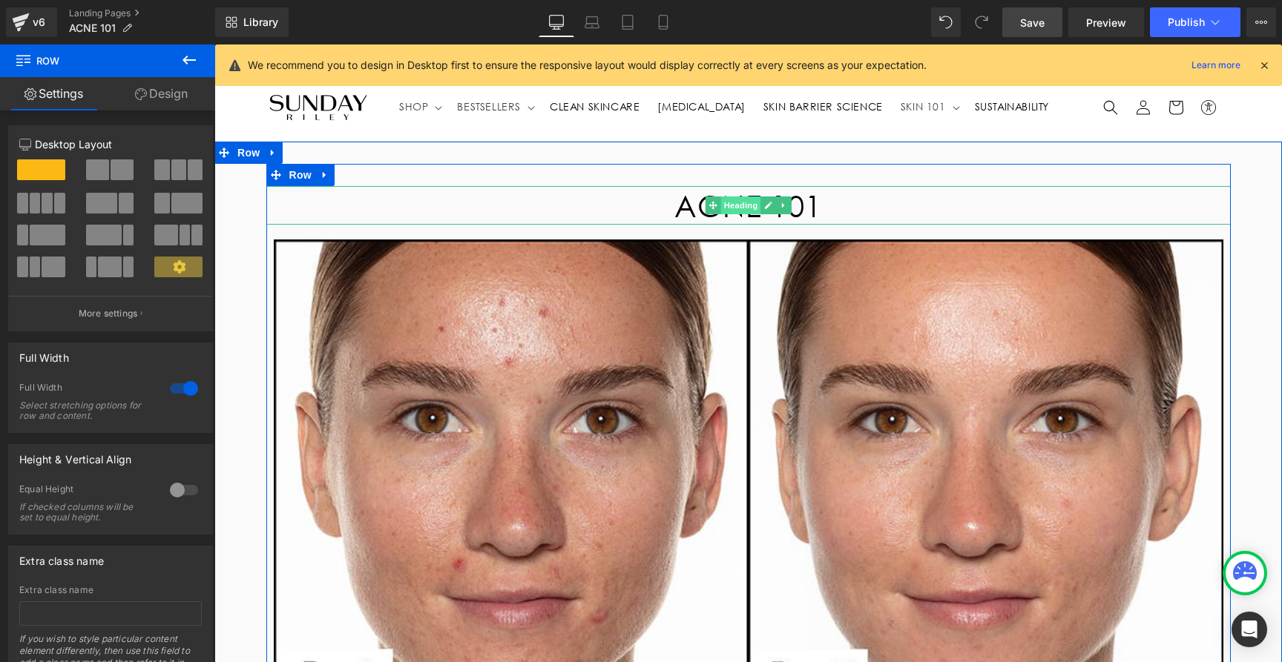
click at [742, 204] on span "Heading" at bounding box center [740, 206] width 40 height 18
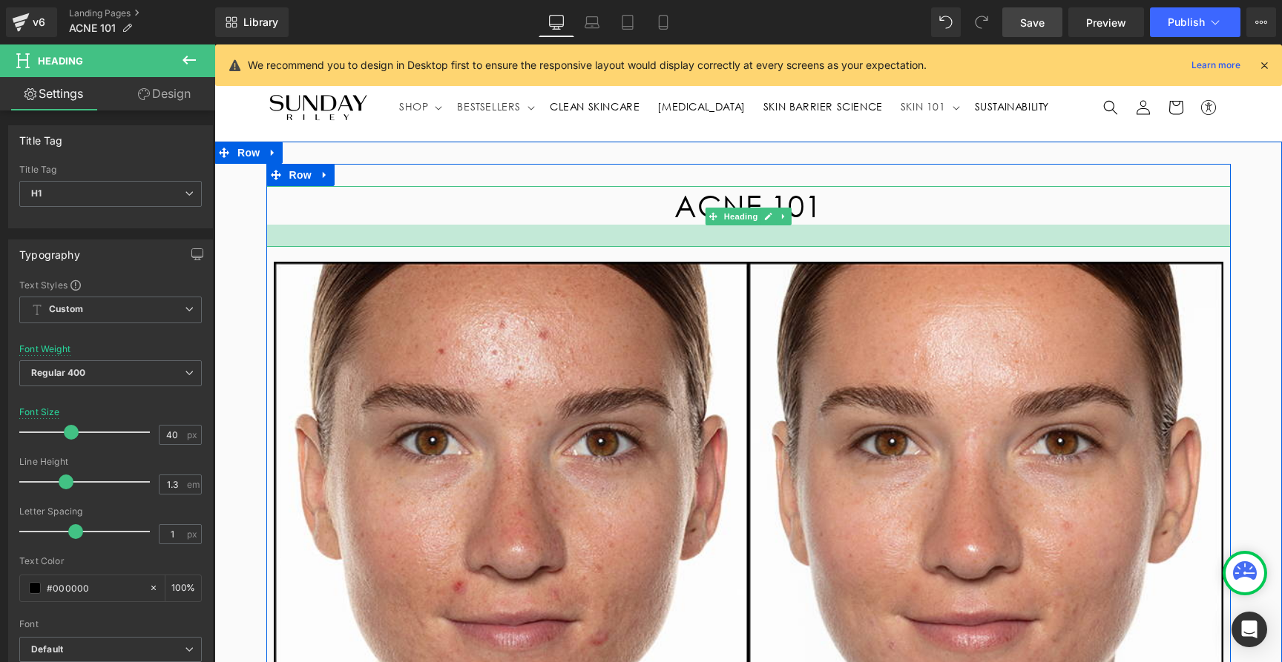
drag, startPoint x: 725, startPoint y: 223, endPoint x: 718, endPoint y: 245, distance: 23.5
click at [718, 245] on div at bounding box center [748, 236] width 964 height 22
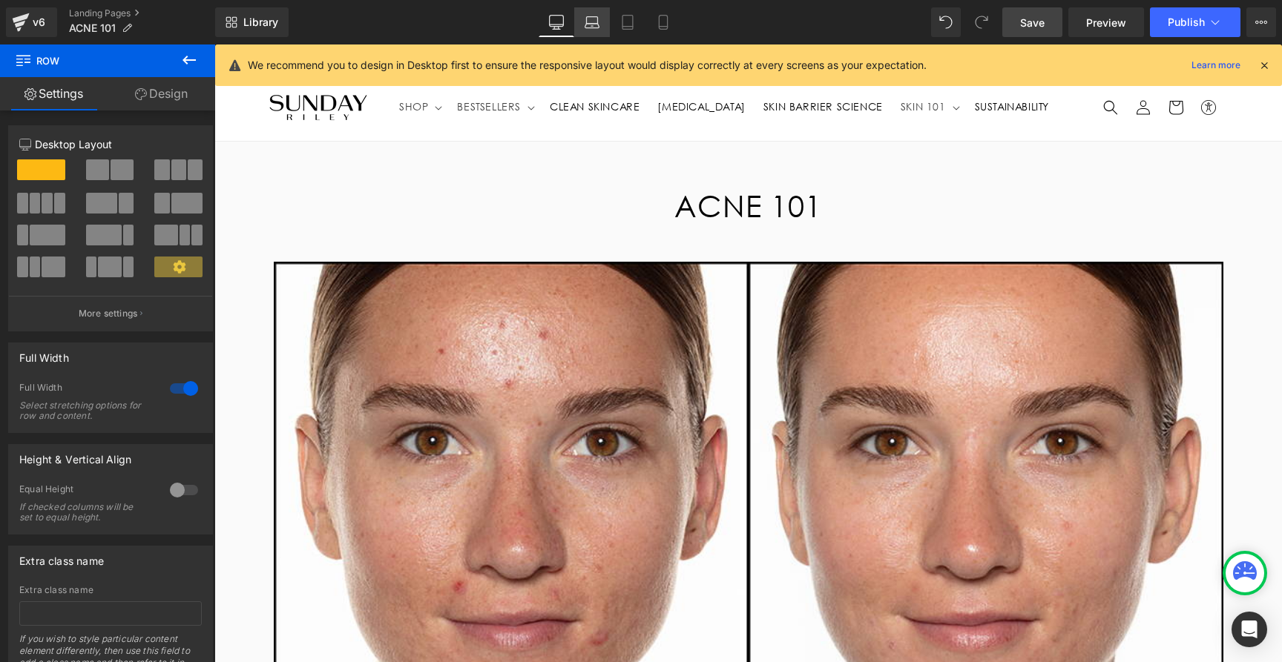
click at [595, 23] on icon at bounding box center [591, 22] width 15 height 15
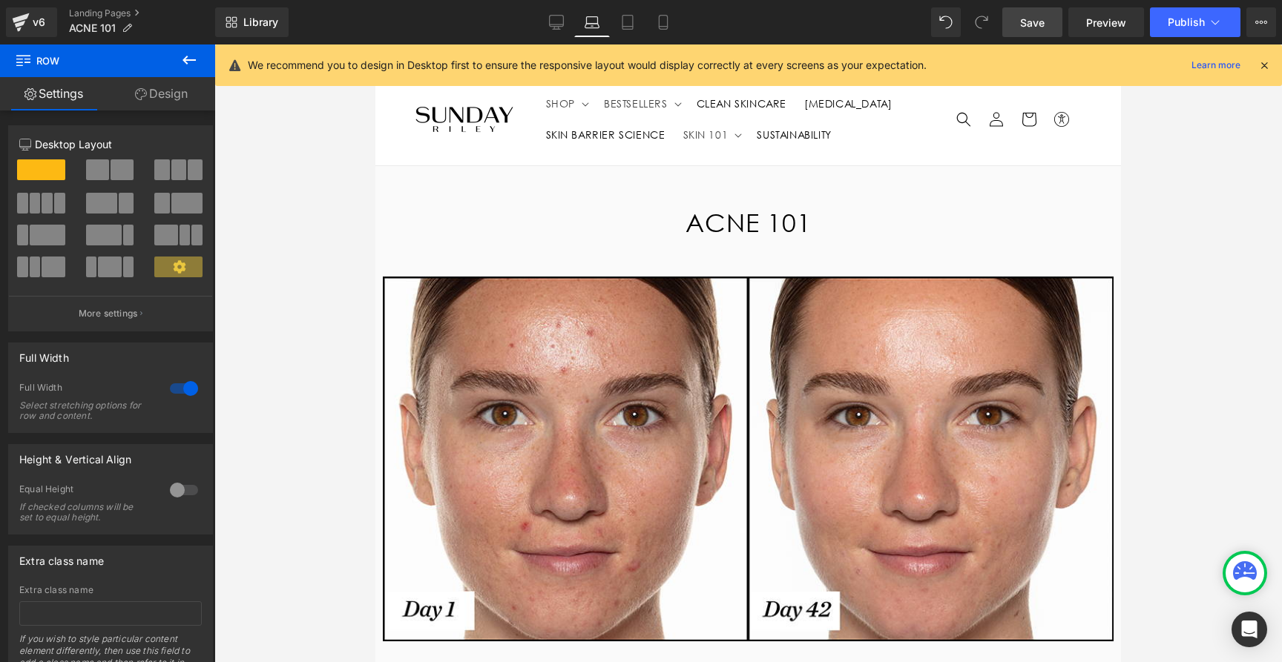
scroll to position [24, 0]
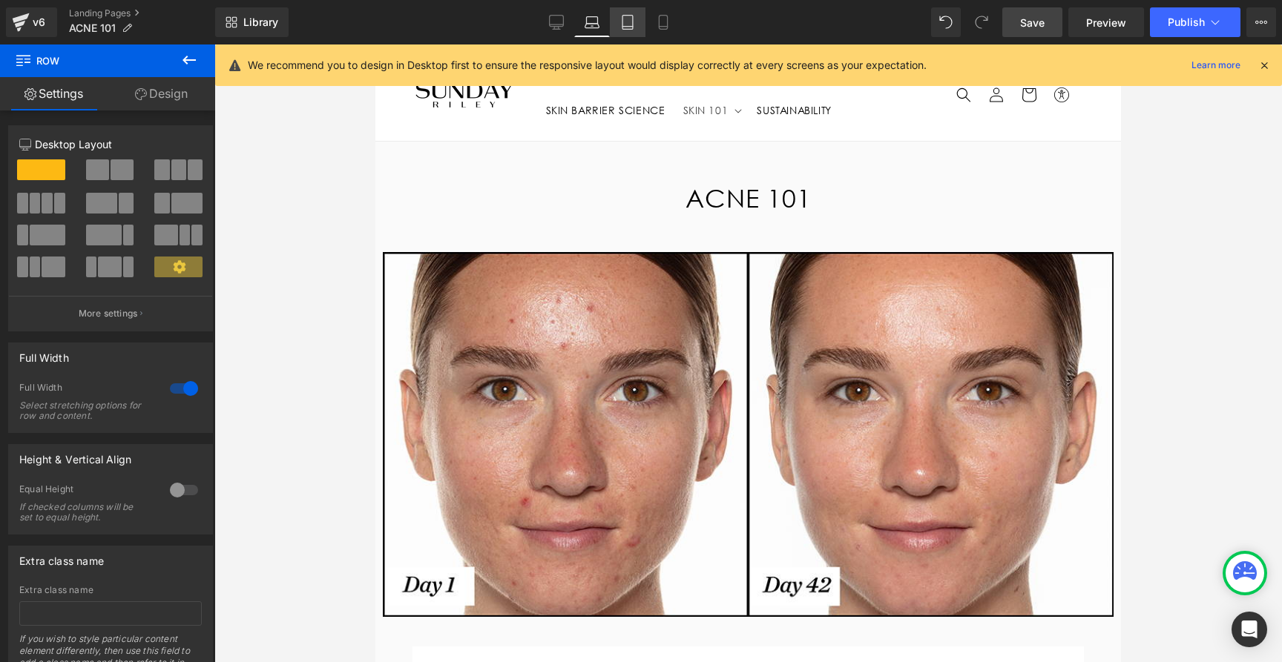
click at [625, 24] on icon at bounding box center [627, 22] width 15 height 15
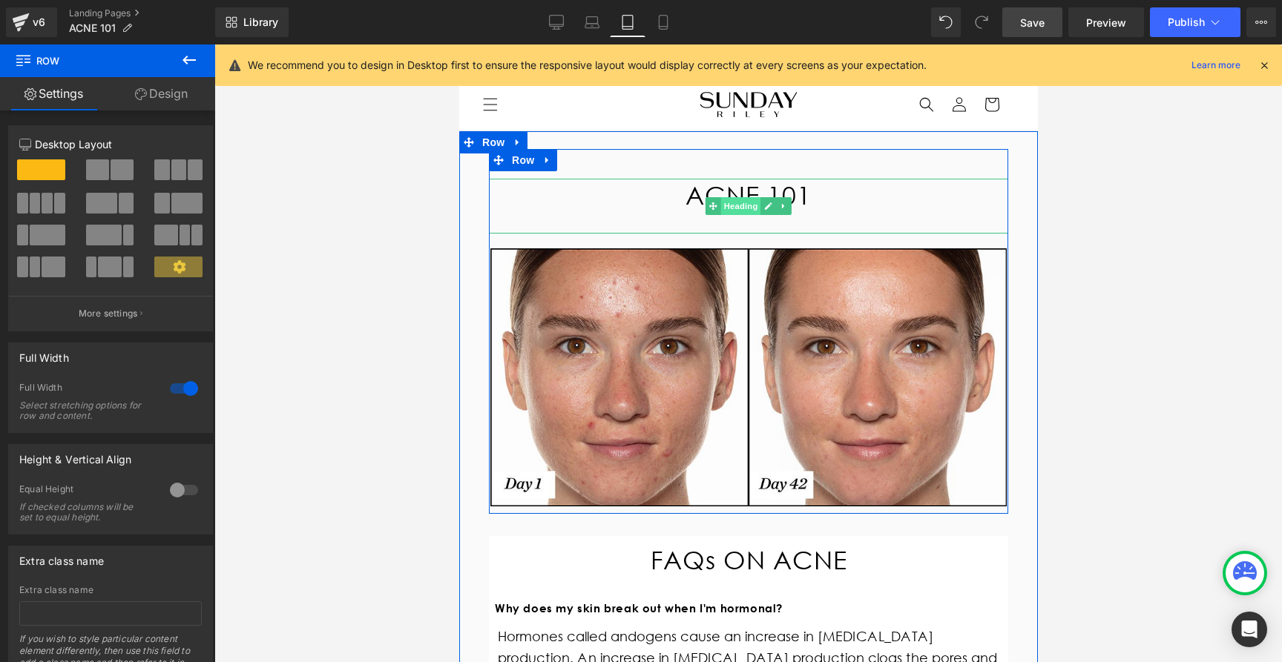
click at [744, 206] on span "Heading" at bounding box center [740, 206] width 40 height 18
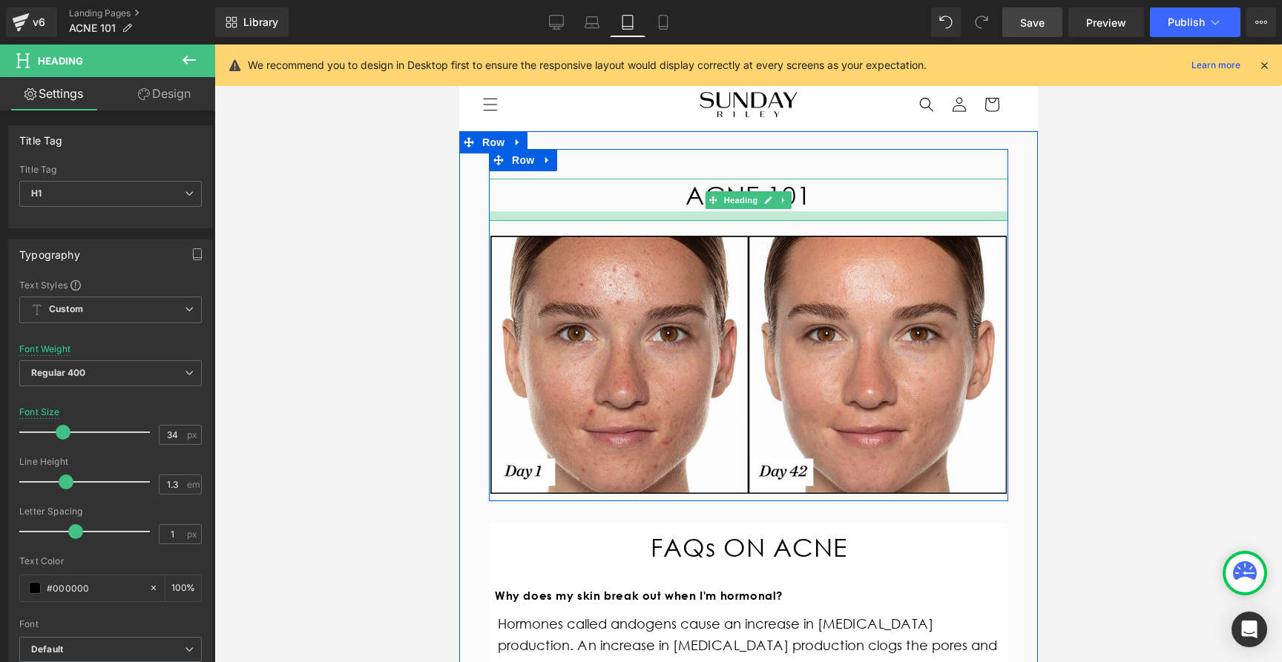
drag, startPoint x: 696, startPoint y: 229, endPoint x: 693, endPoint y: 217, distance: 13.0
click at [693, 217] on div at bounding box center [747, 216] width 519 height 10
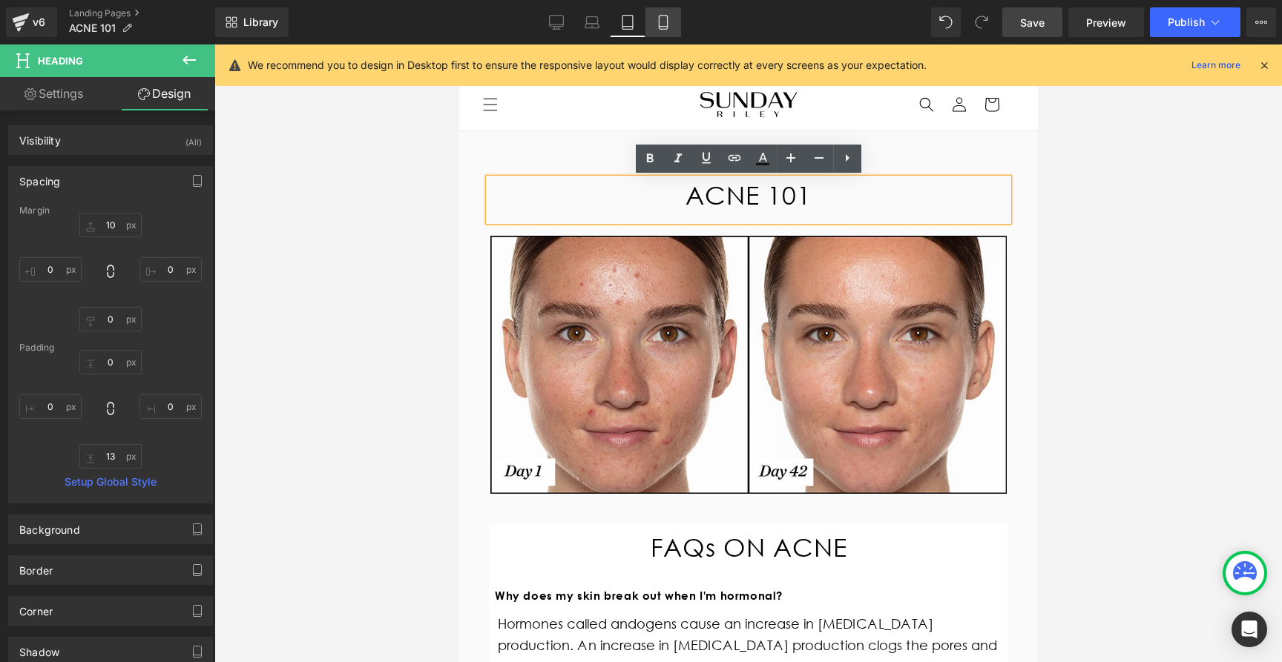
click at [670, 22] on icon at bounding box center [663, 22] width 15 height 15
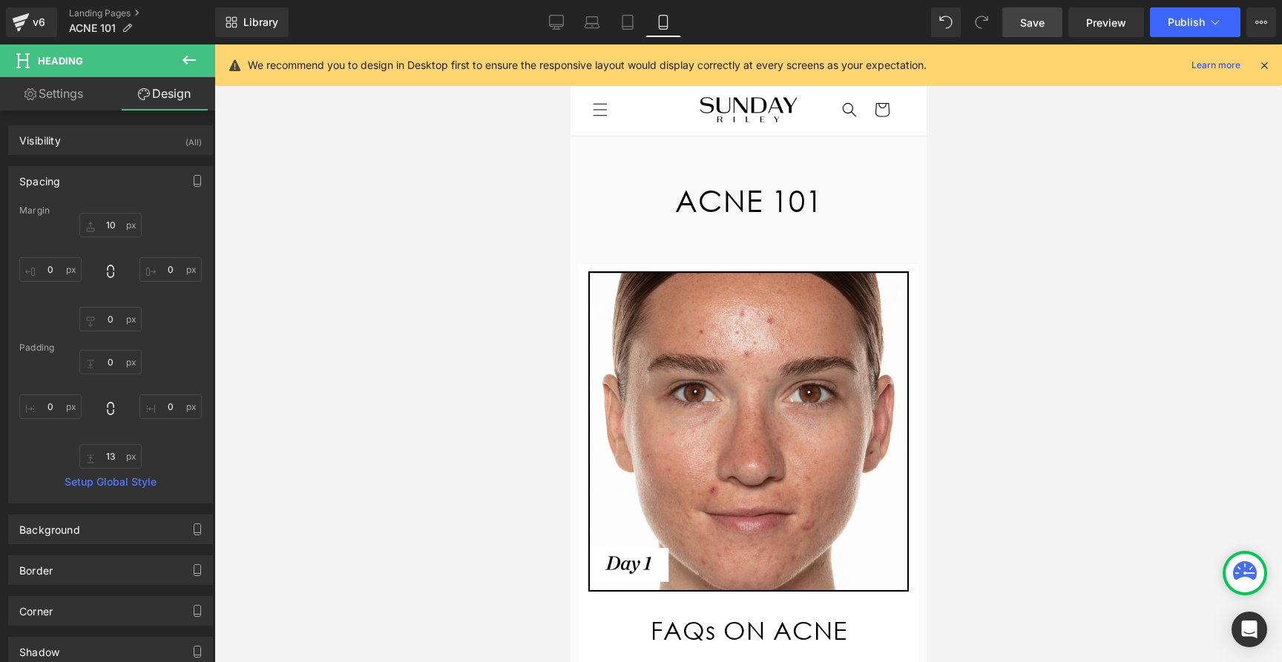
type input "0"
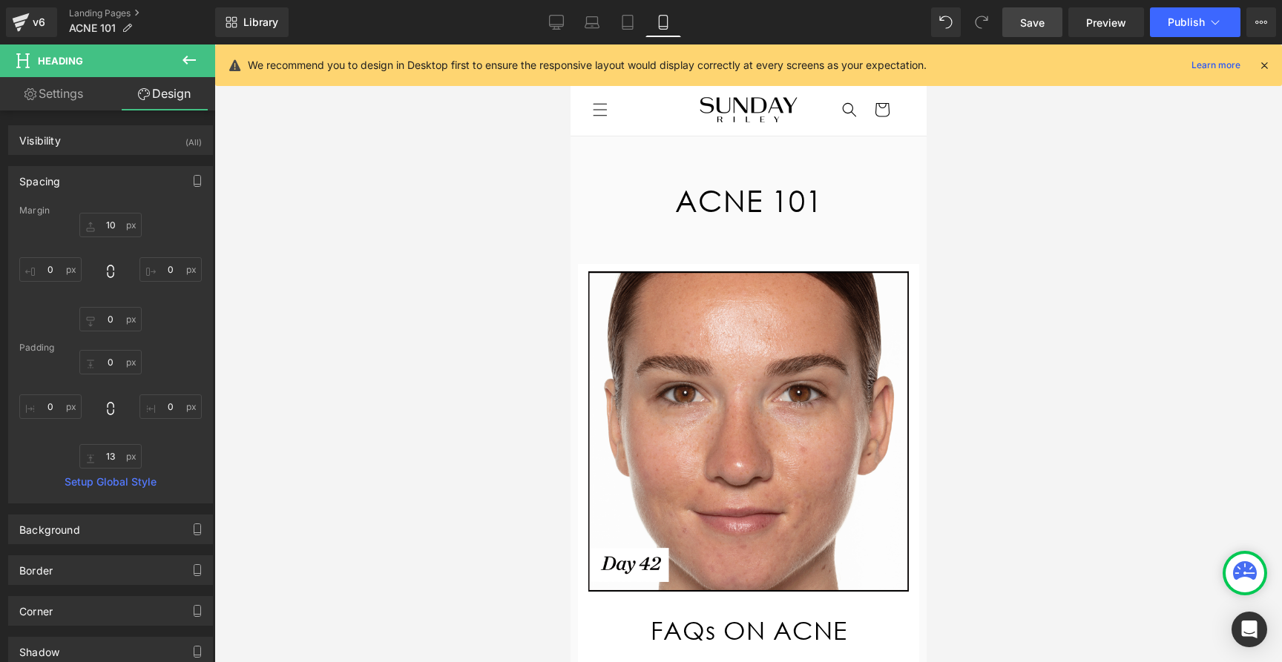
type input "0"
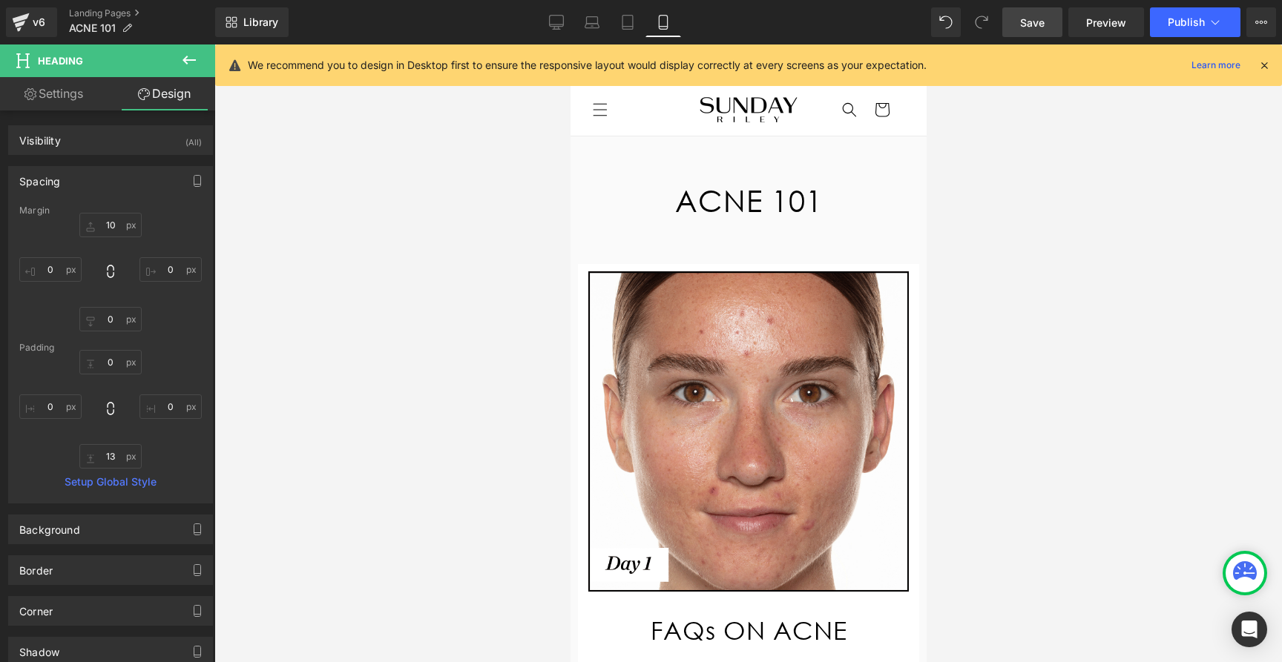
type input "0"
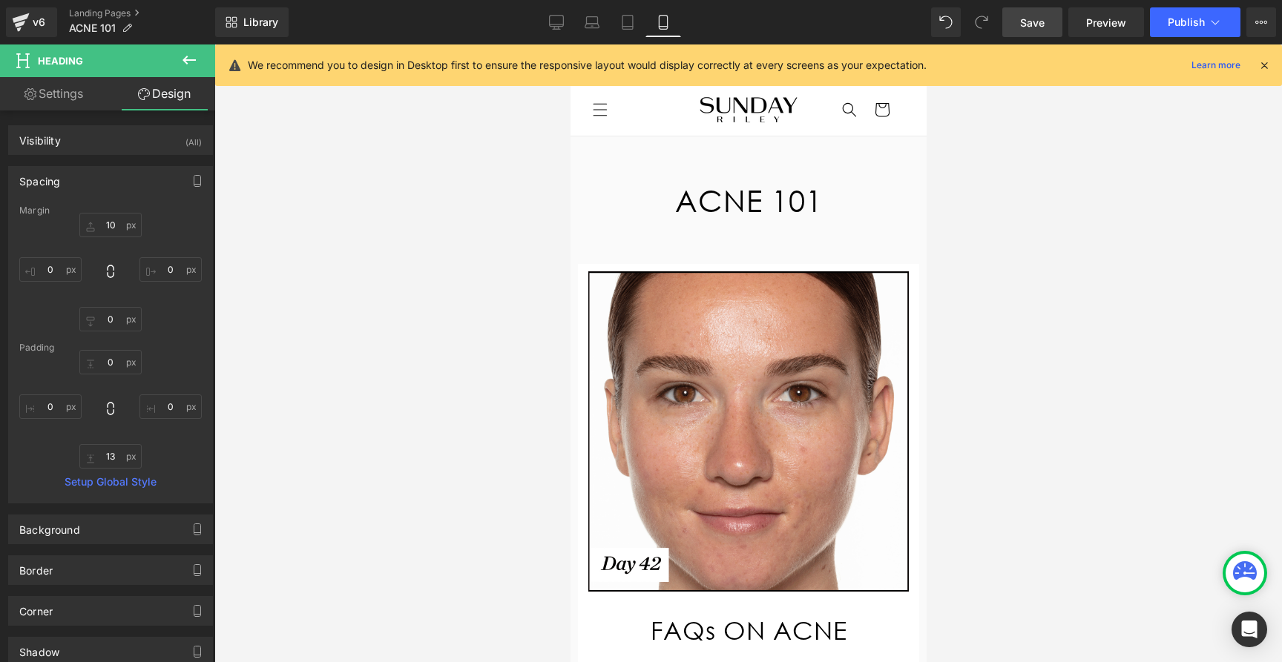
type input "0"
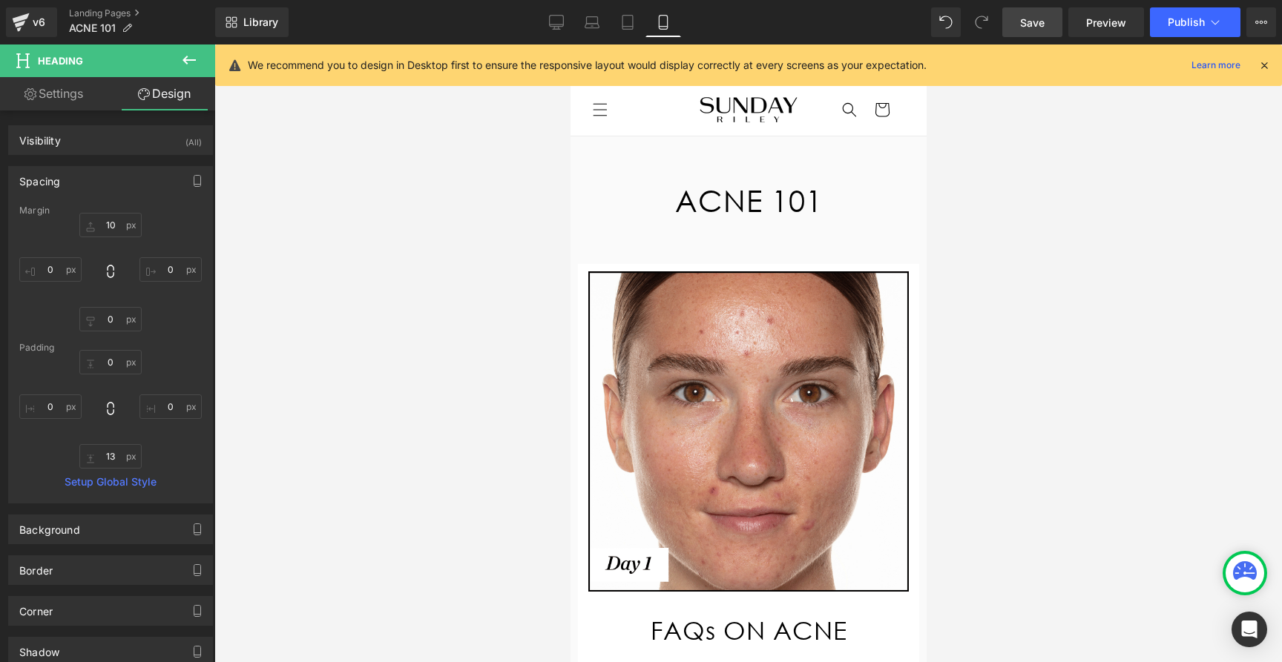
type input "0"
type input "30"
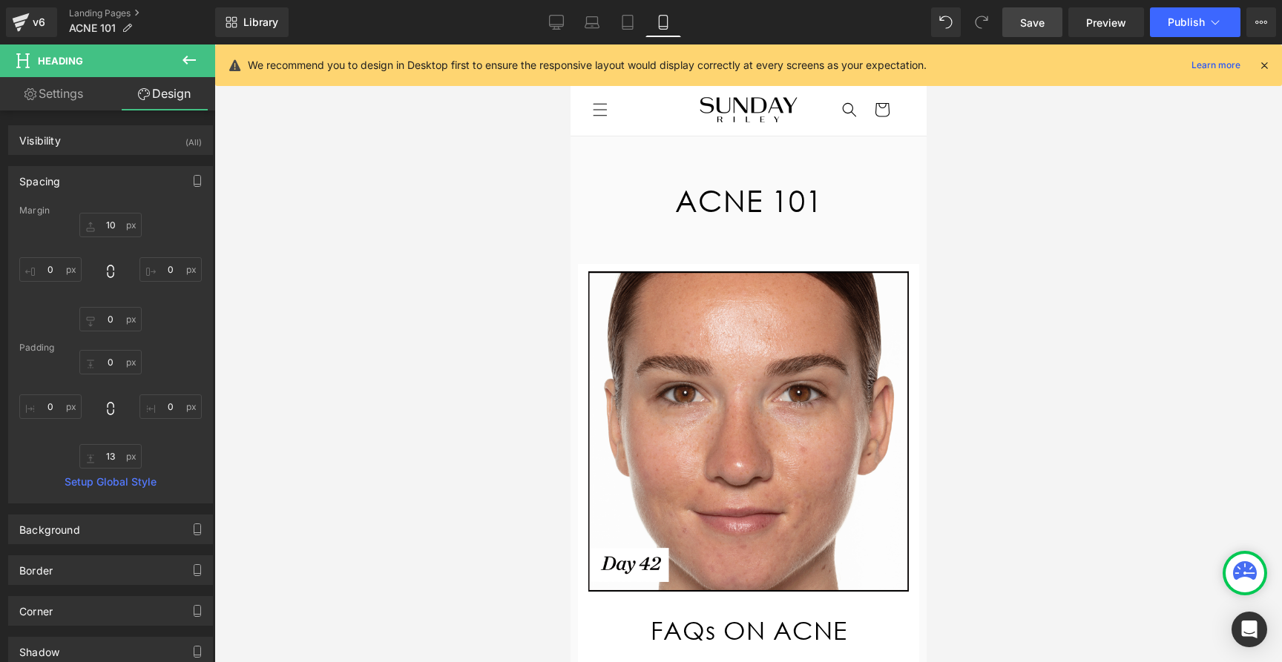
type input "0"
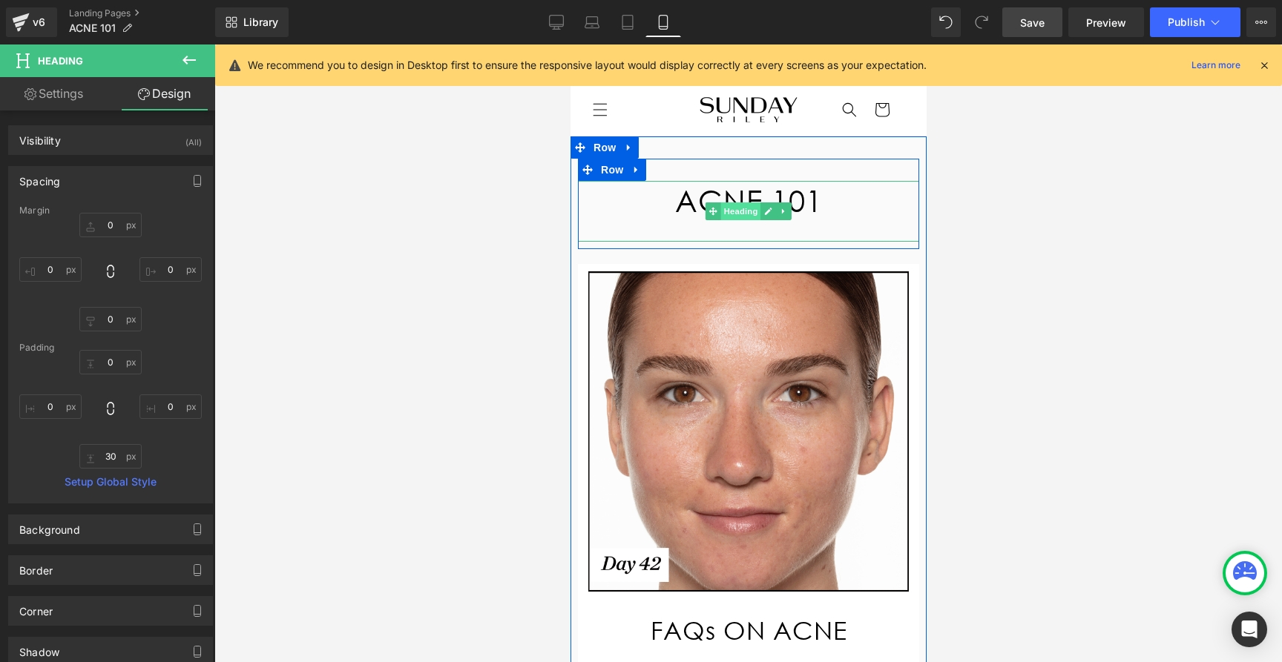
click at [731, 202] on span "Heading" at bounding box center [740, 211] width 40 height 18
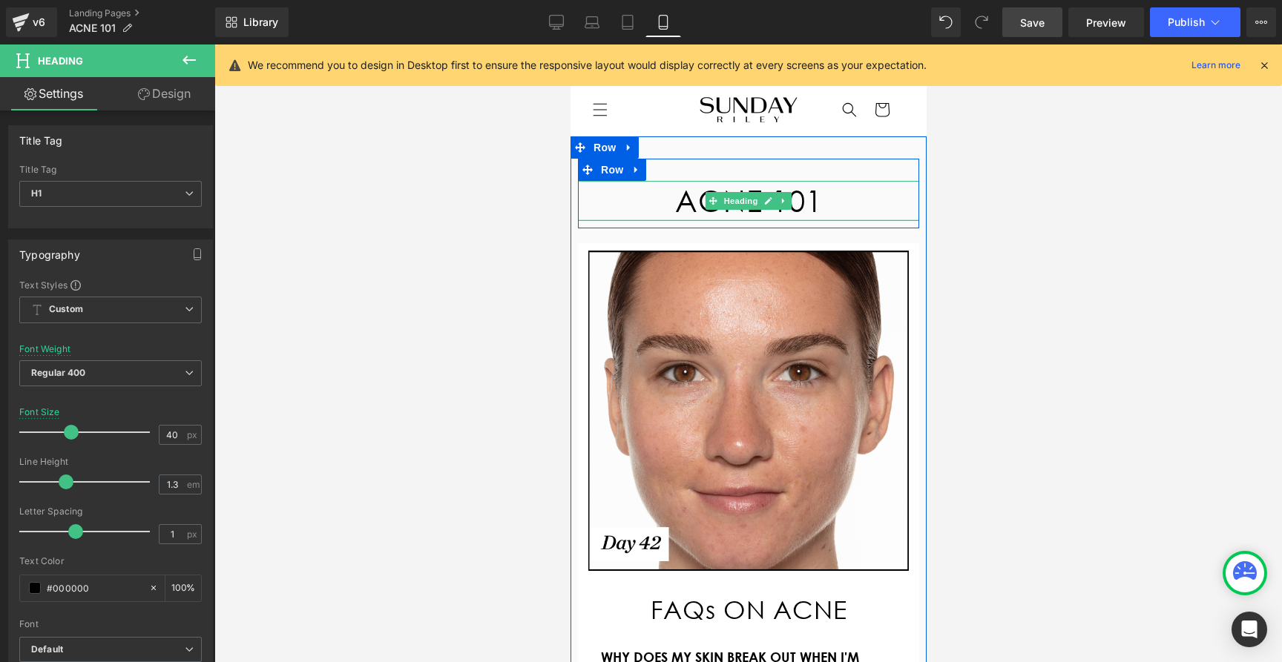
drag, startPoint x: 714, startPoint y: 232, endPoint x: 710, endPoint y: 211, distance: 21.1
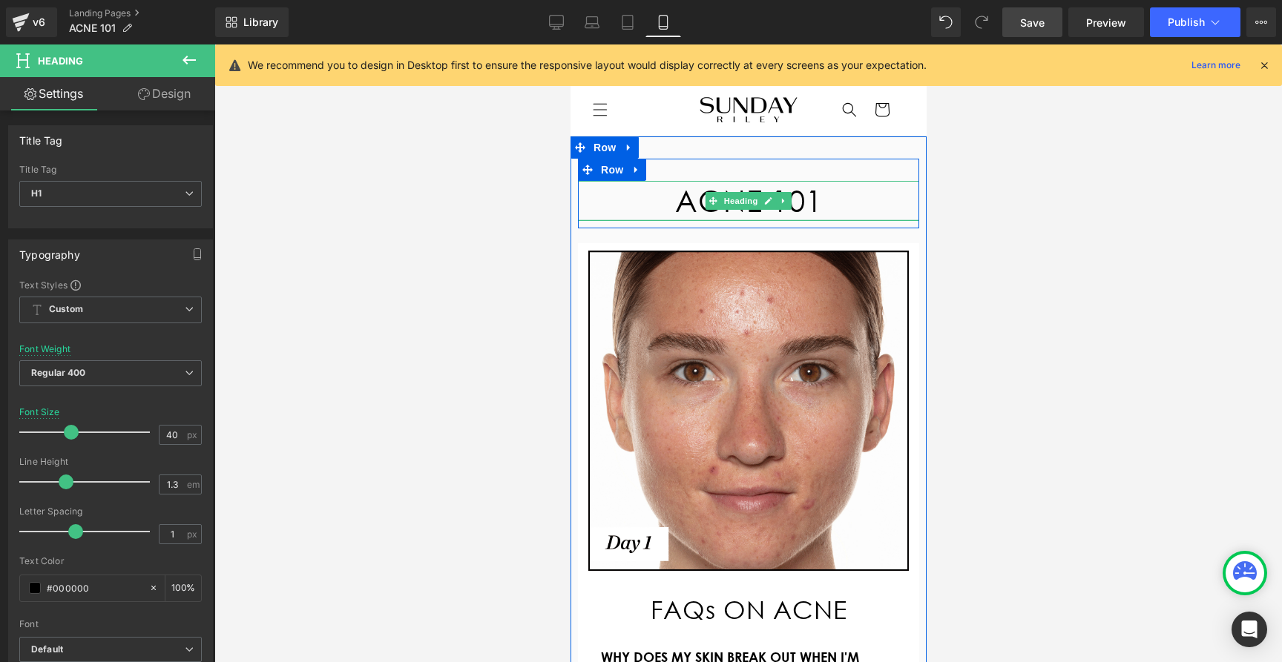
click at [710, 211] on div "ACNE 101 Heading" at bounding box center [747, 201] width 341 height 40
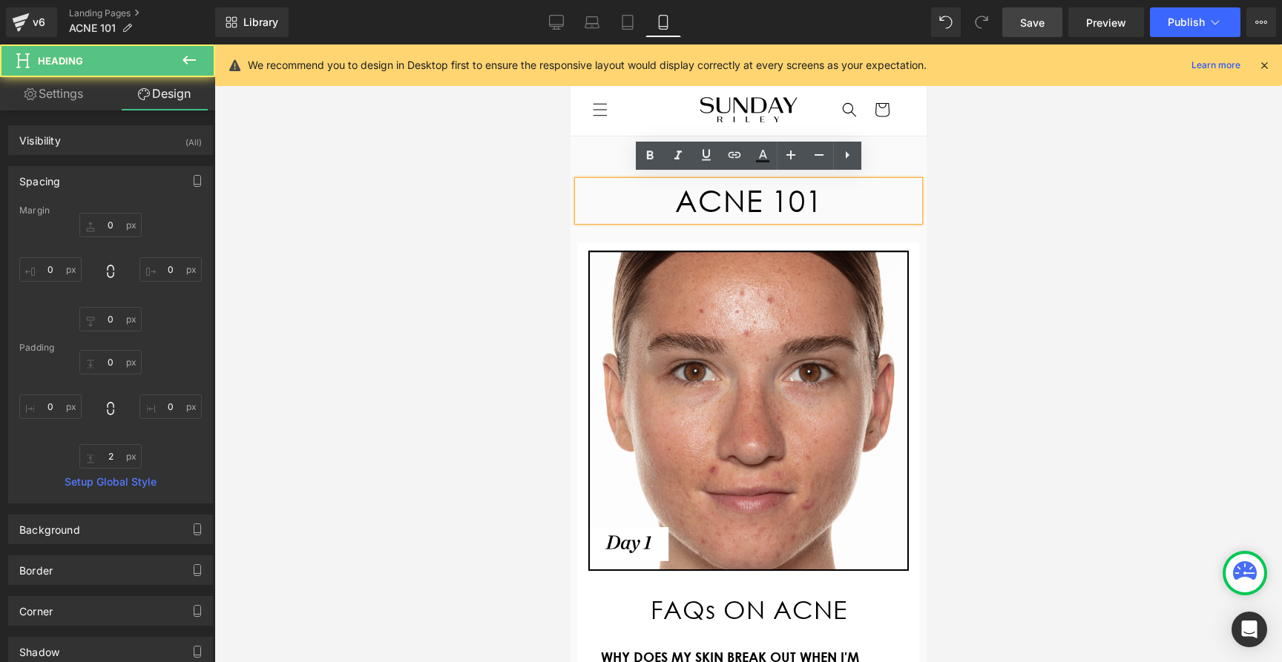
click at [1159, 253] on div at bounding box center [747, 354] width 1067 height 618
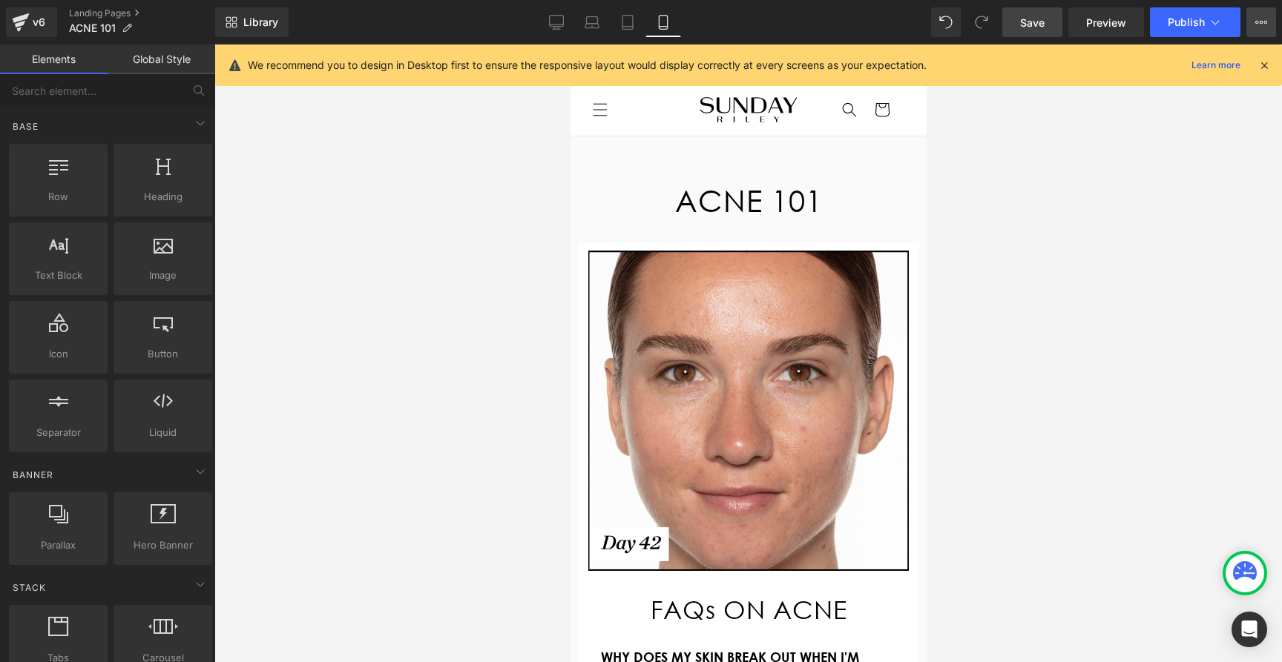
click at [1268, 23] on button "View Live Page View with current Template Save Template to Library Schedule Pub…" at bounding box center [1261, 22] width 30 height 30
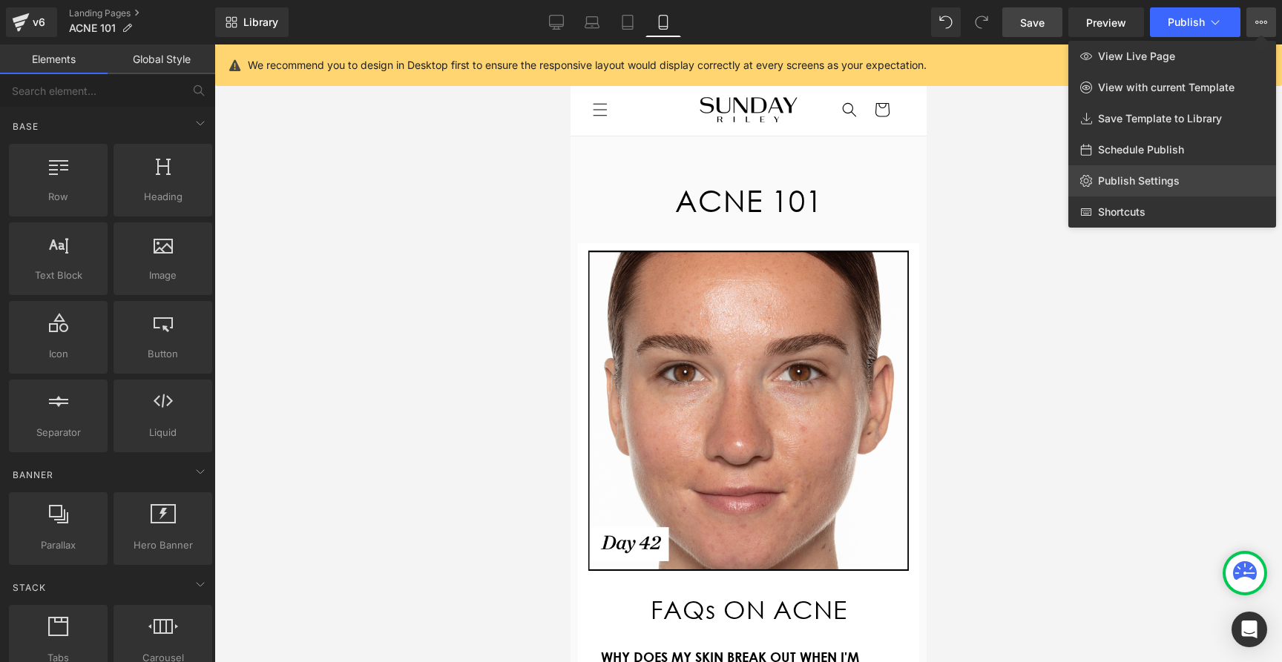
click at [1116, 177] on span "Publish Settings" at bounding box center [1139, 180] width 82 height 13
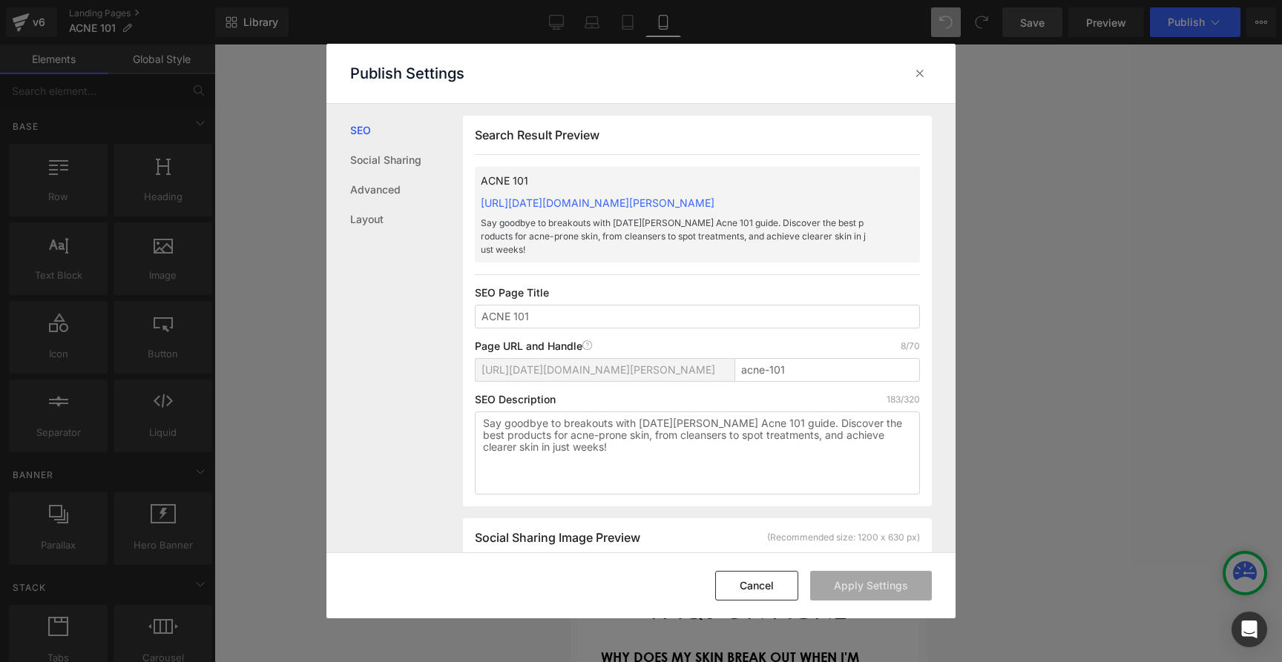
scroll to position [1, 0]
click at [752, 370] on input "acne-101" at bounding box center [826, 370] width 185 height 24
drag, startPoint x: 752, startPoint y: 370, endPoint x: 800, endPoint y: 366, distance: 48.4
click at [800, 366] on input "acne-101" at bounding box center [826, 370] width 185 height 24
click at [492, 314] on input "ACNE 101" at bounding box center [697, 316] width 445 height 24
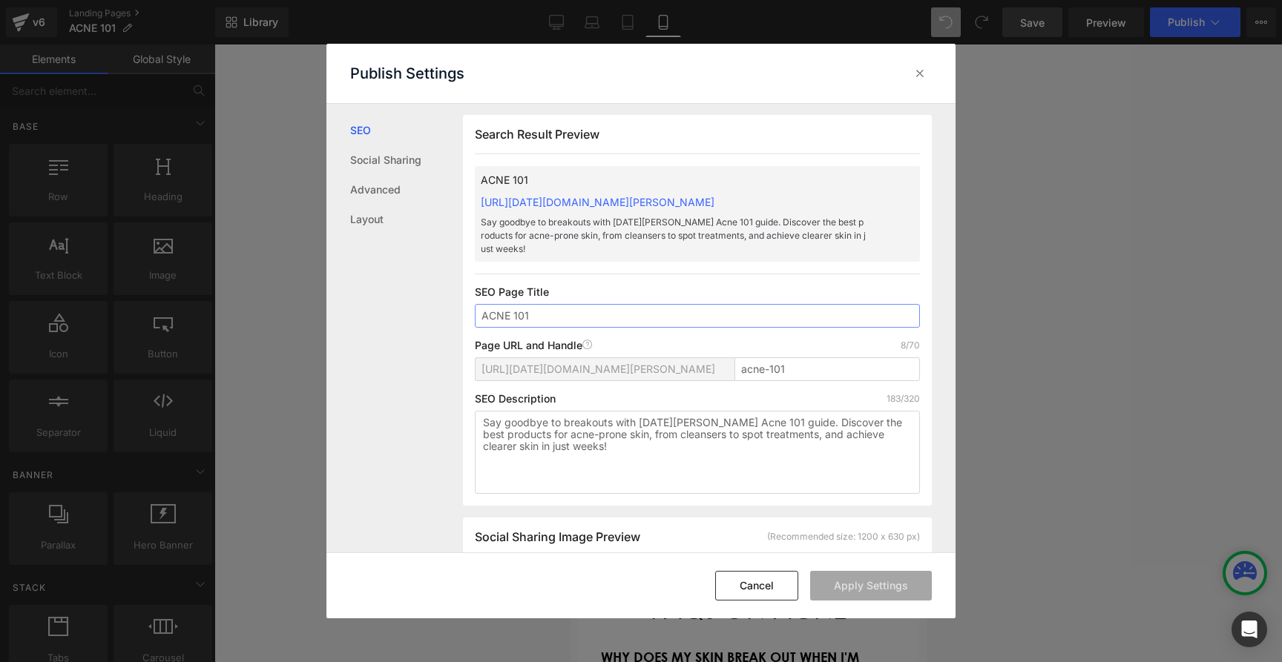
click at [492, 314] on input "ACNE 101" at bounding box center [697, 316] width 445 height 24
click at [522, 426] on textarea "Say goodbye to breakouts with [DATE][PERSON_NAME] Acne 101 guide. Discover the …" at bounding box center [697, 452] width 445 height 83
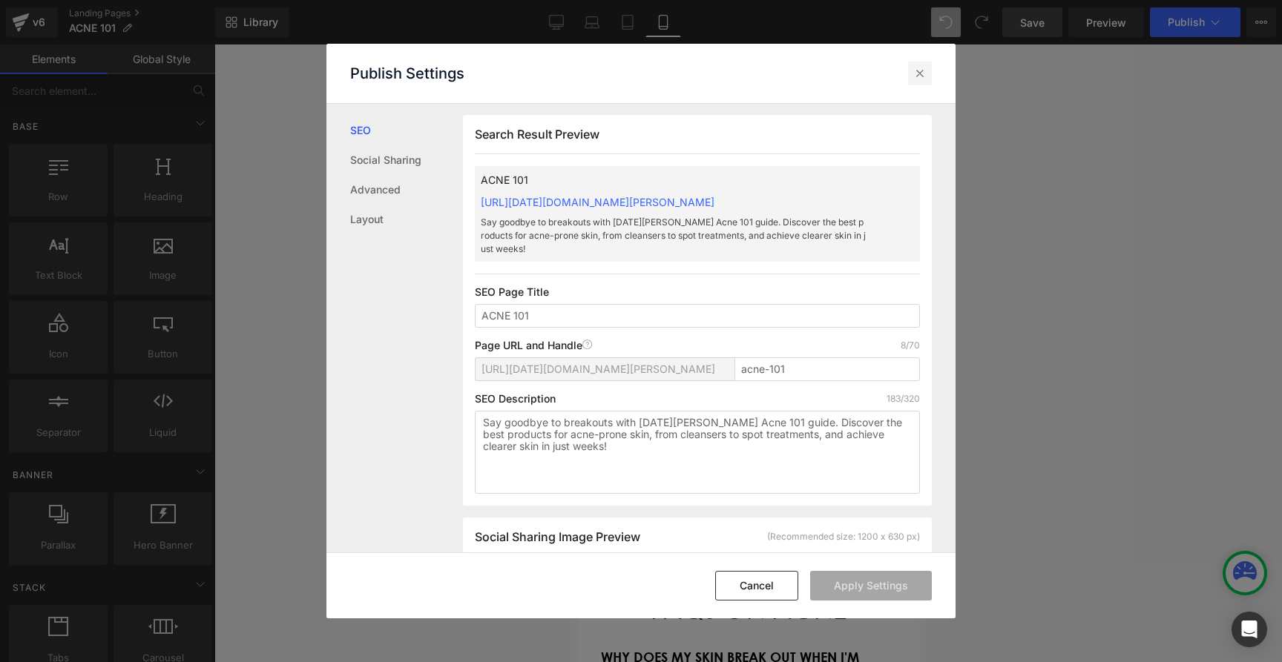
click at [915, 73] on icon at bounding box center [919, 73] width 15 height 15
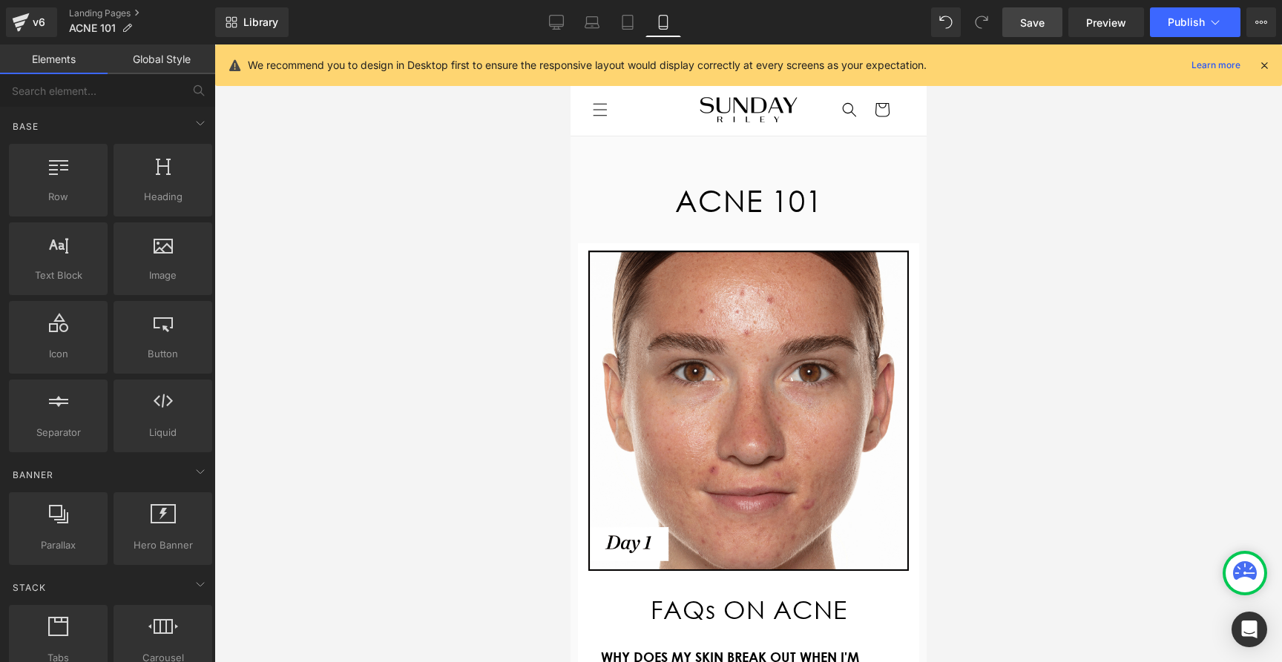
click at [1034, 20] on span "Save" at bounding box center [1032, 23] width 24 height 16
click at [1104, 20] on span "Preview" at bounding box center [1106, 23] width 40 height 16
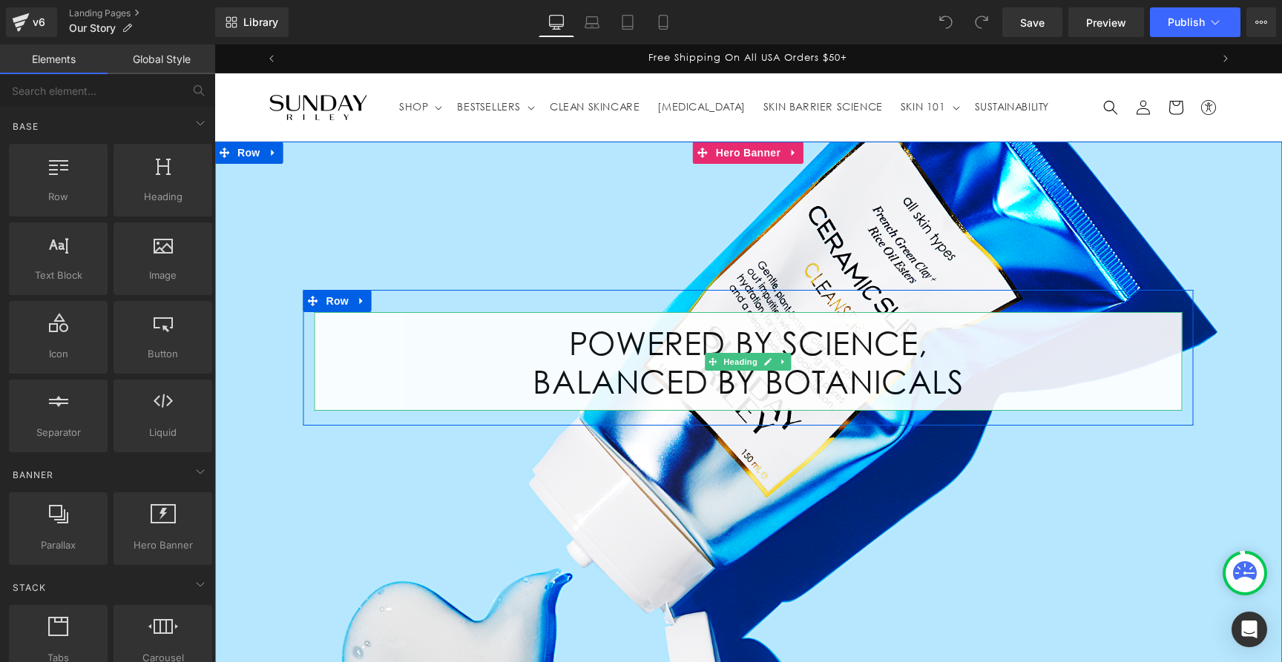
click at [580, 358] on h2 "POWERED BY SCIENCE," at bounding box center [748, 342] width 868 height 39
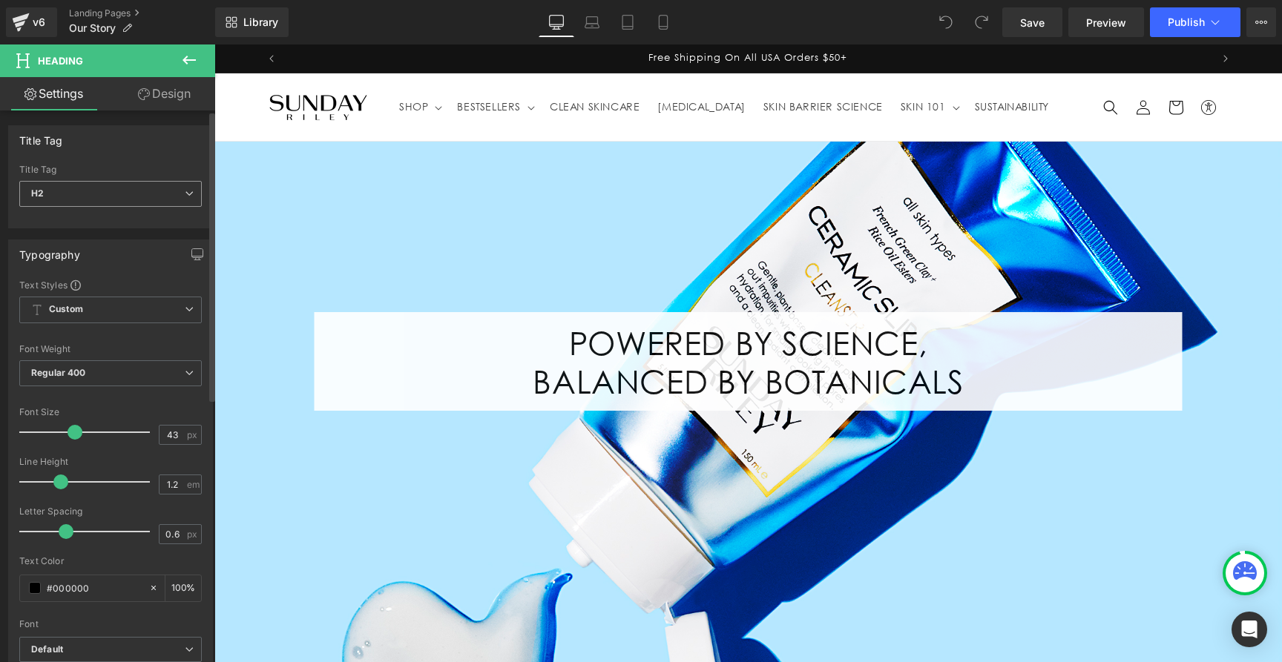
click at [122, 188] on span "H2" at bounding box center [110, 194] width 182 height 26
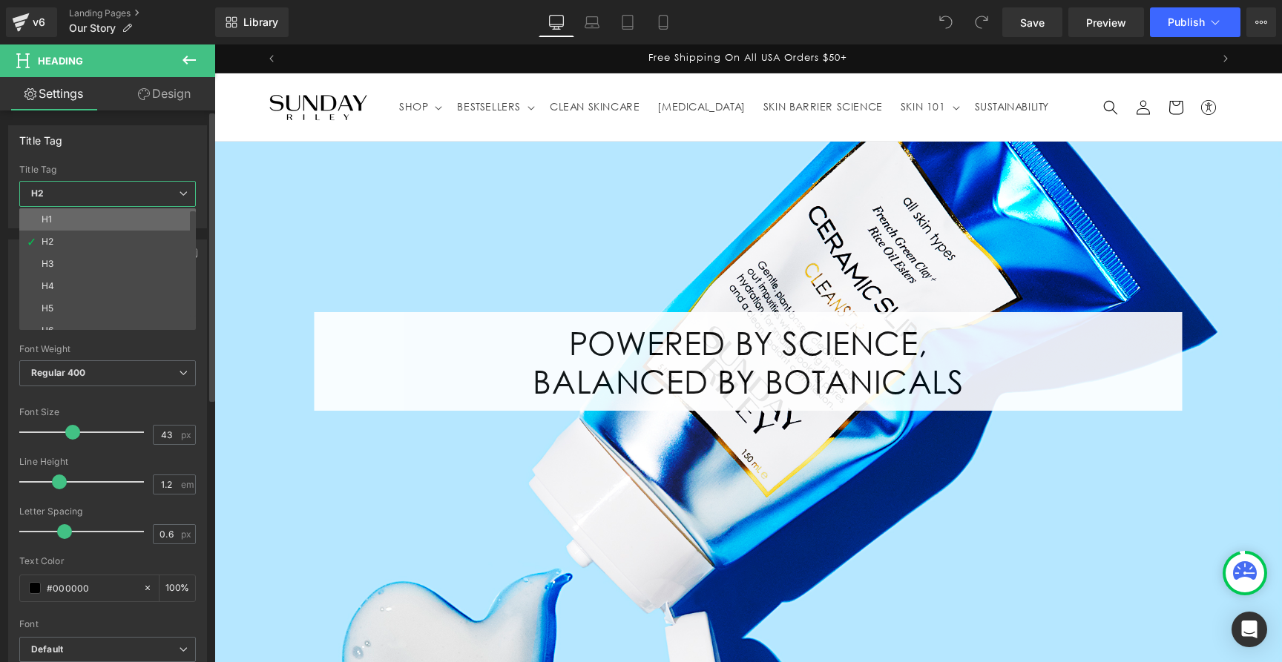
click at [91, 218] on li "H1" at bounding box center [110, 219] width 183 height 22
type input "1"
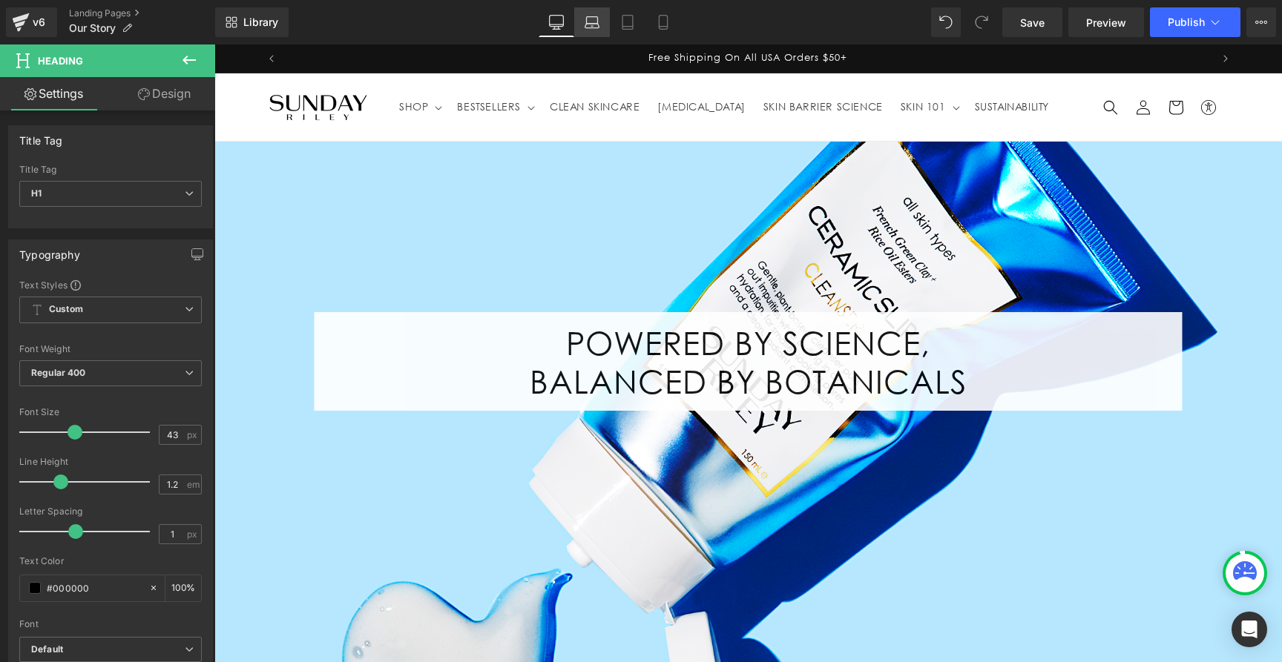
click at [594, 27] on icon at bounding box center [592, 26] width 14 height 4
type input "100"
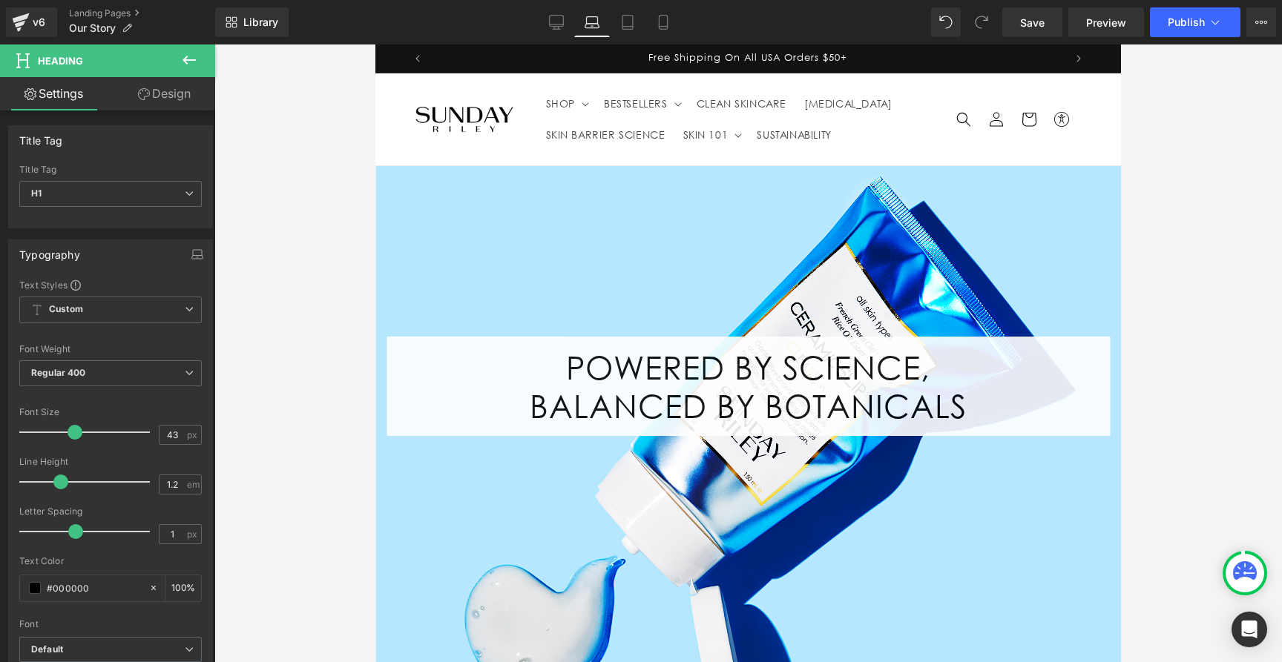
scroll to position [84, 0]
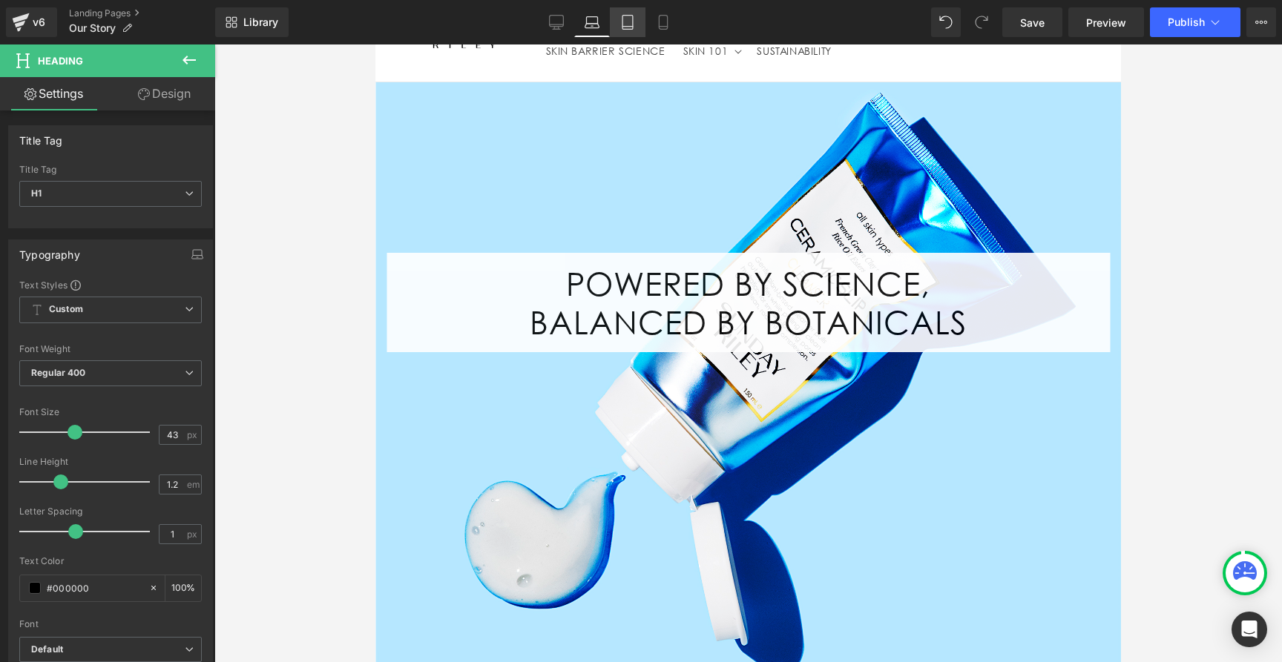
click at [630, 25] on icon at bounding box center [627, 22] width 15 height 15
type input "60"
type input "0.66"
type input "100"
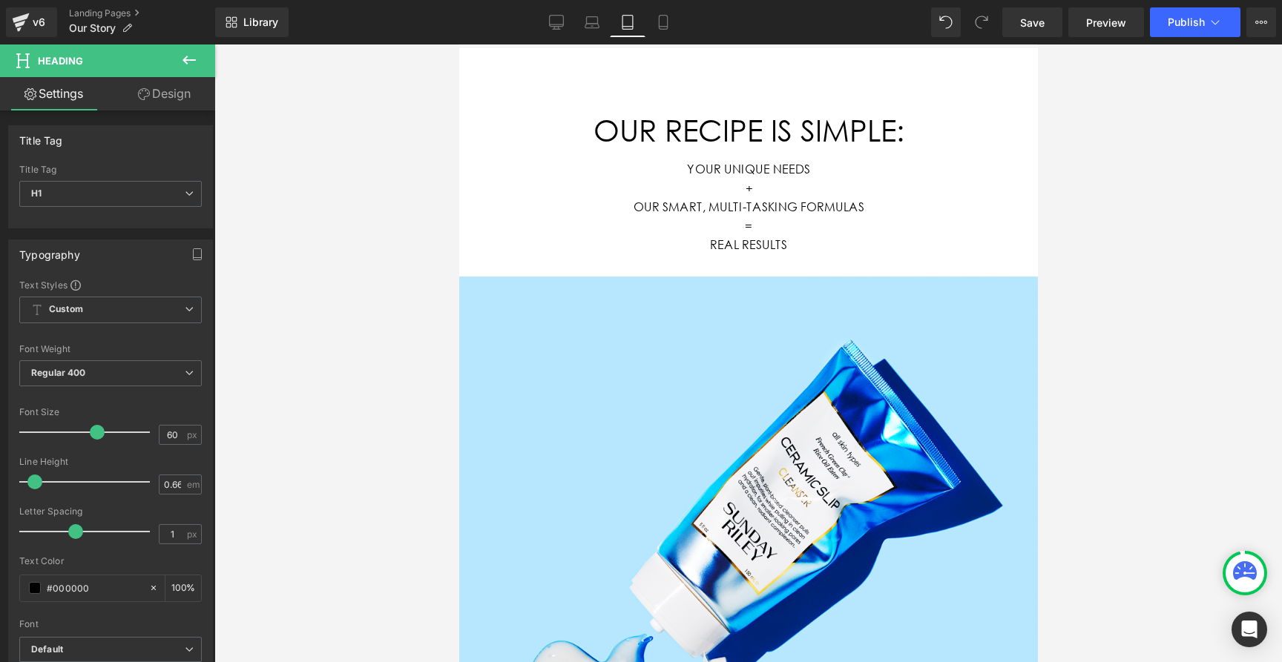
scroll to position [0, 0]
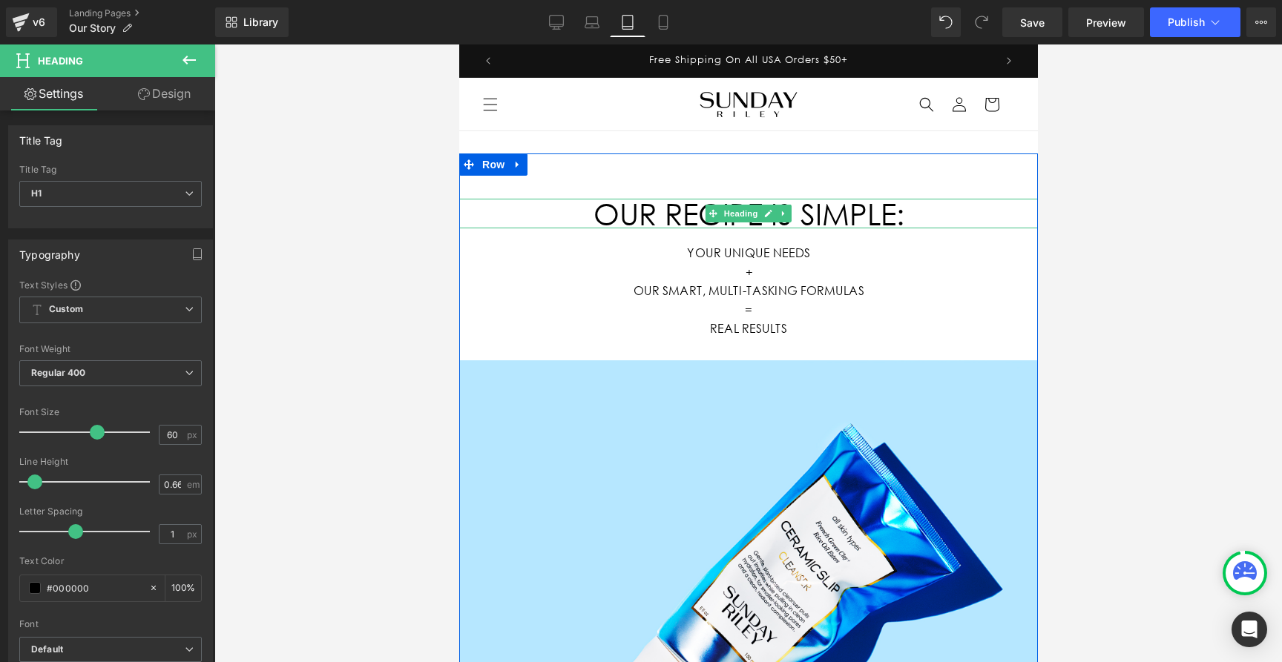
click at [683, 217] on span "OUR RECIPE IS SIMPLE:" at bounding box center [748, 213] width 311 height 36
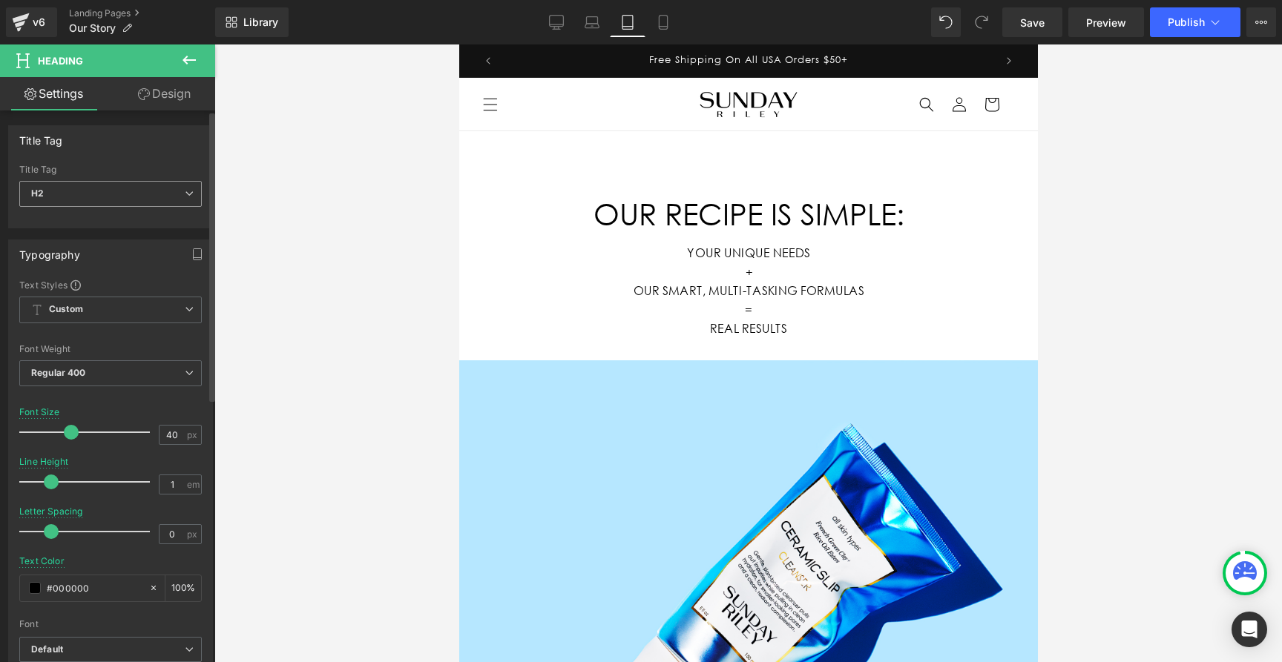
click at [99, 200] on span "H2" at bounding box center [110, 194] width 182 height 26
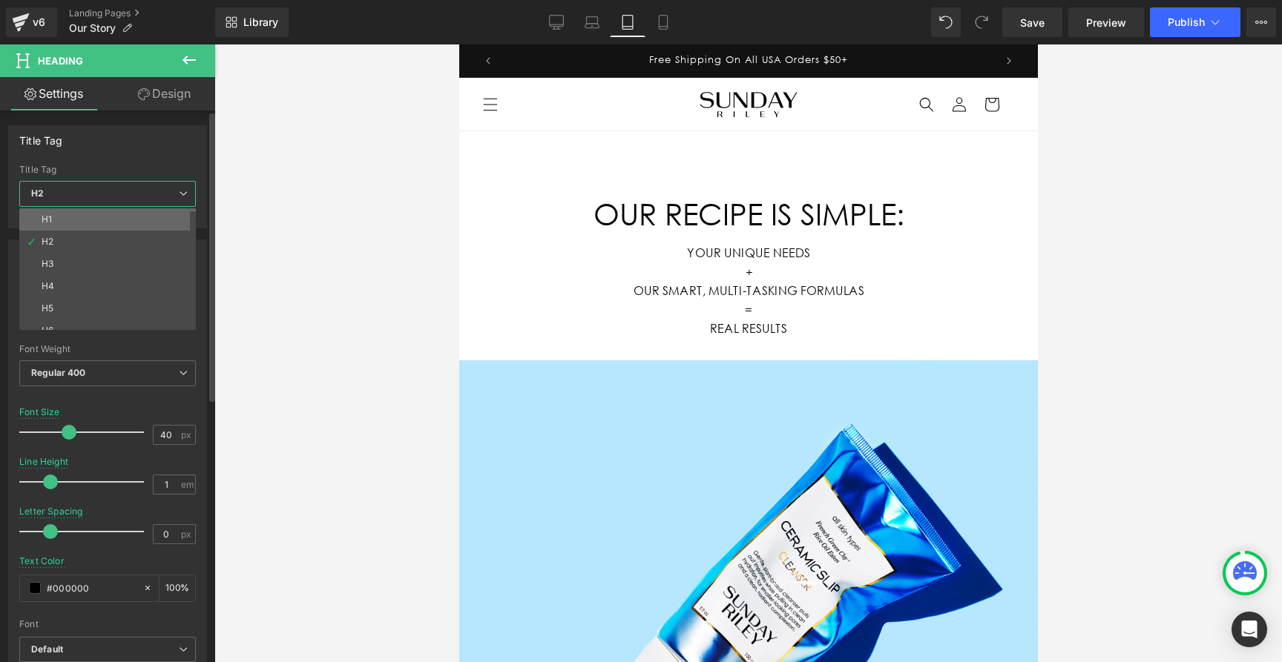
click at [72, 222] on li "H1" at bounding box center [110, 219] width 183 height 22
type input "1.4"
type input "100"
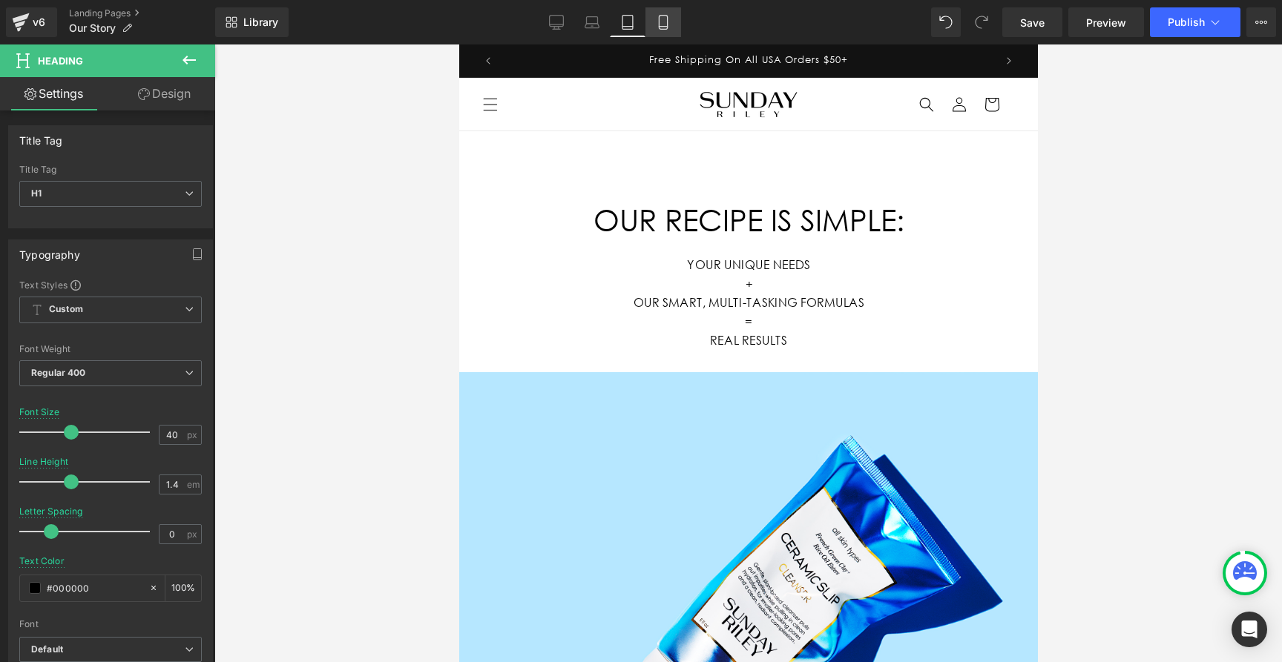
click at [666, 16] on icon at bounding box center [663, 22] width 15 height 15
type input "27"
type input "1"
type input "100"
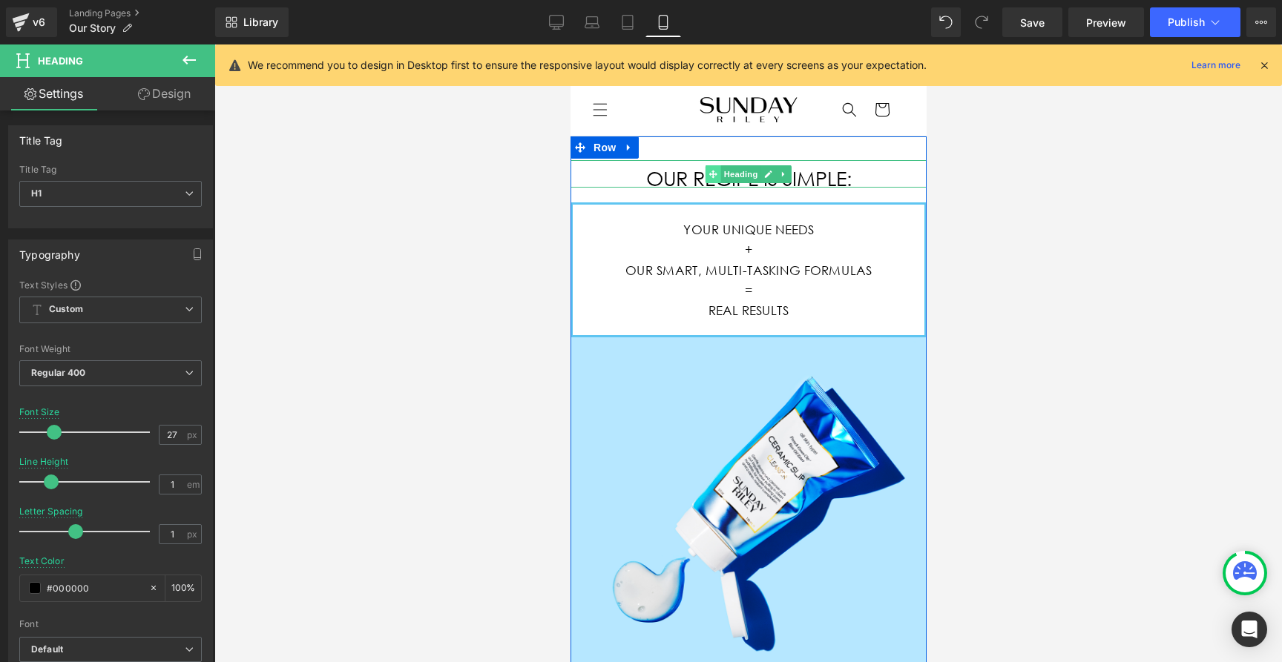
click at [706, 177] on span at bounding box center [713, 174] width 16 height 18
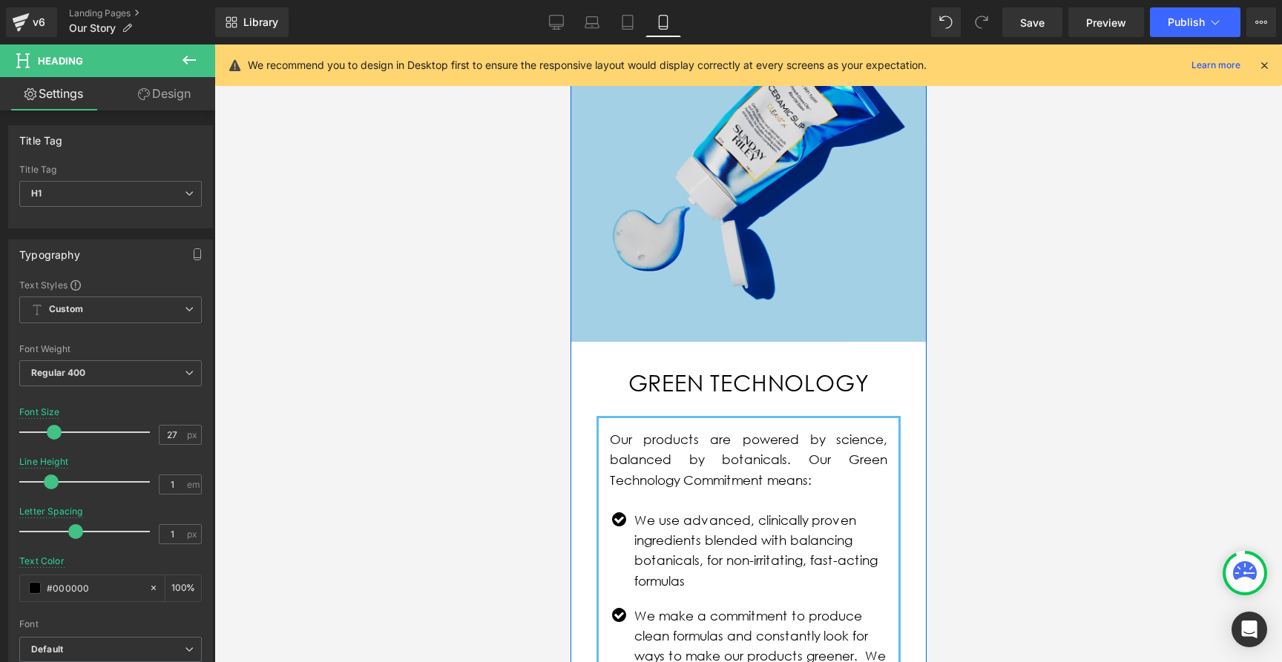
scroll to position [371, 0]
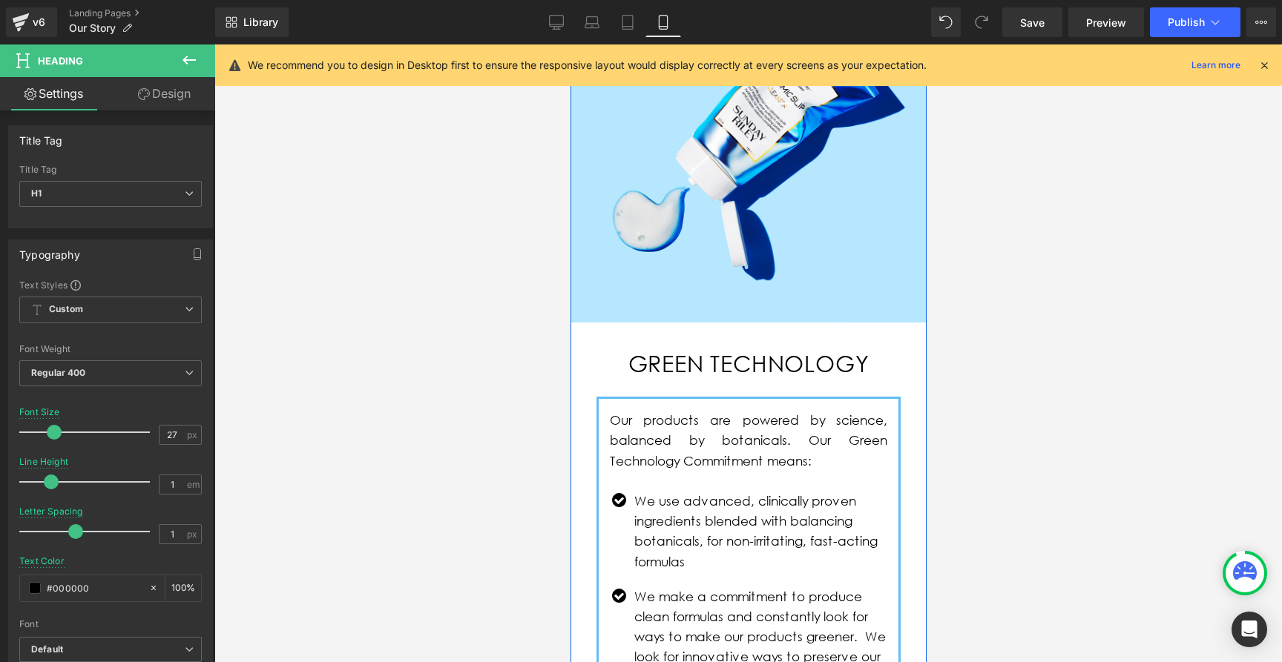
click at [676, 354] on h2 "GREEN TECHNOLOGY" at bounding box center [748, 363] width 304 height 22
click at [552, 7] on link "Desktop" at bounding box center [556, 22] width 36 height 30
type input "18"
type input "1.6"
type input "0.9"
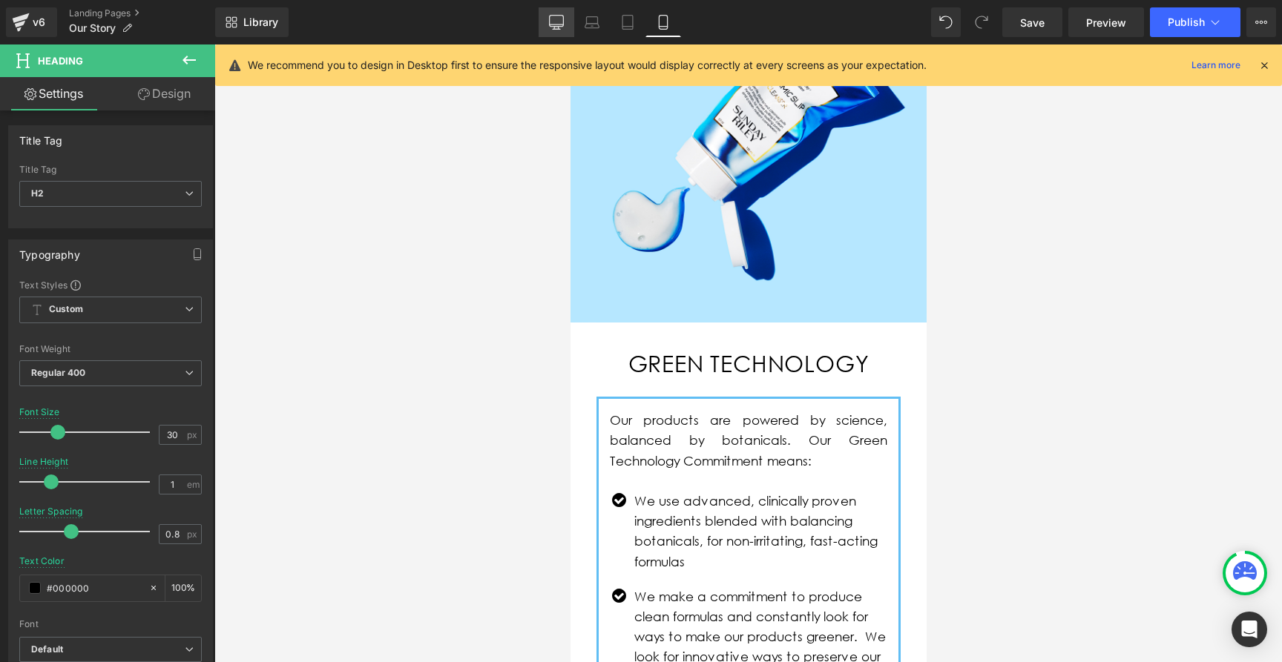
type input "100"
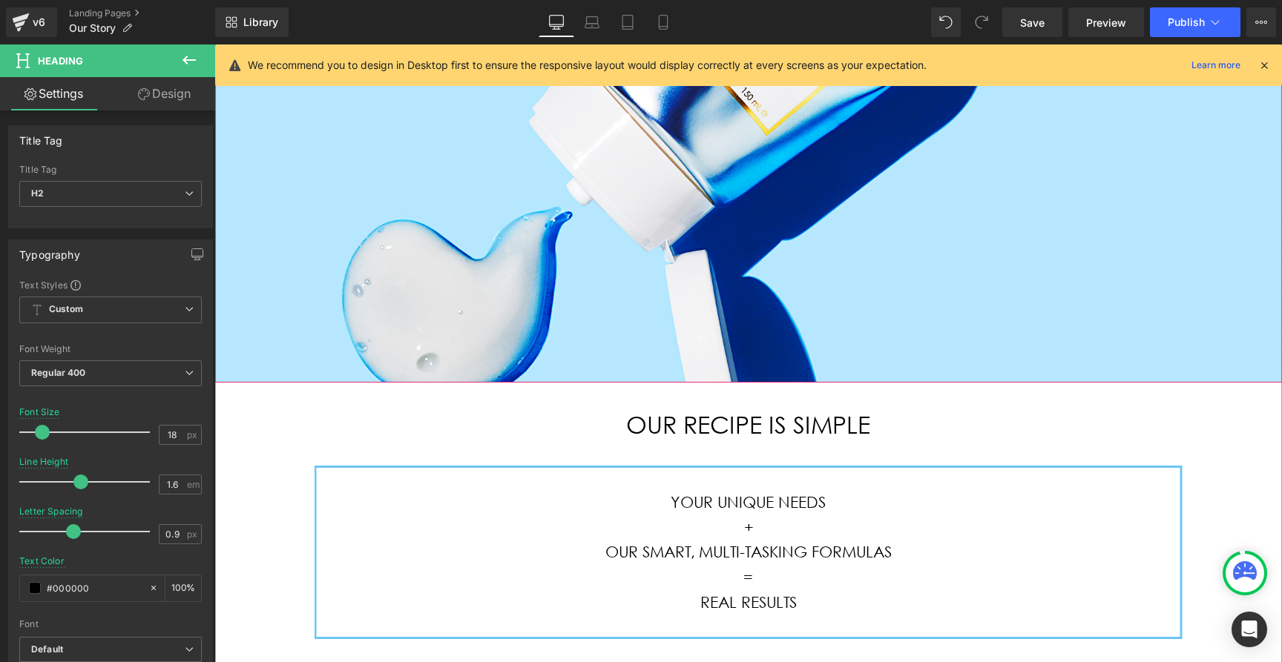
scroll to position [429, 0]
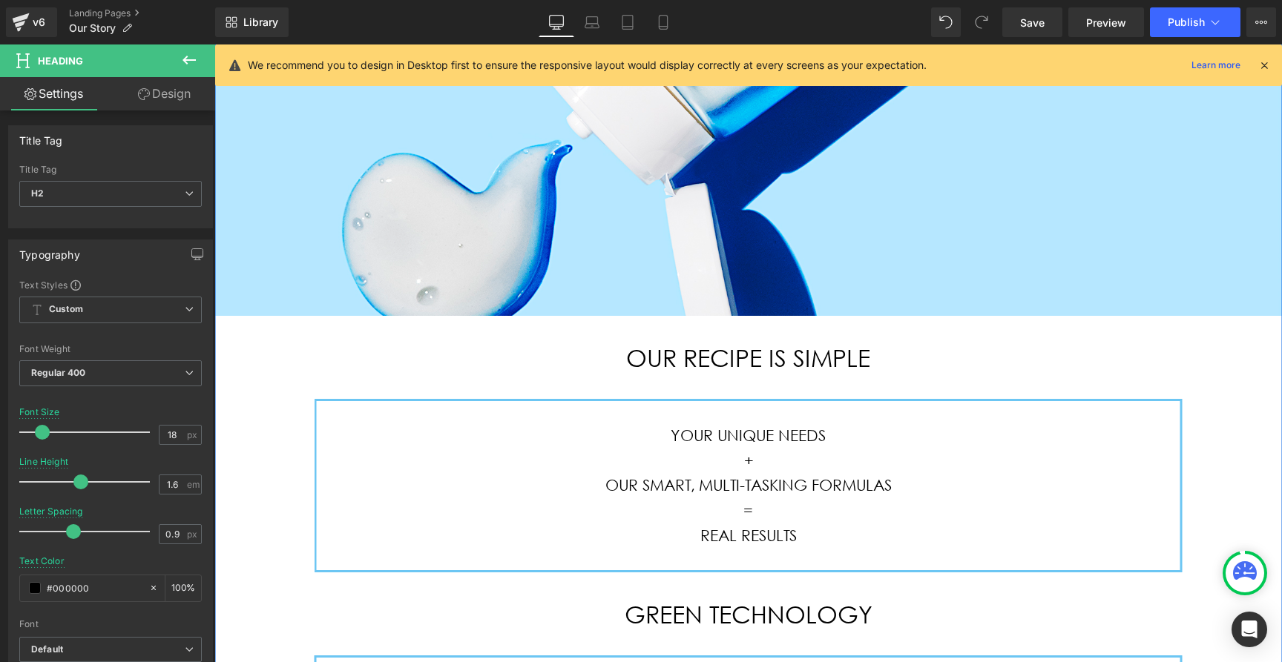
click at [678, 363] on h2 "OUR RECIPE IS SIMPLE" at bounding box center [748, 358] width 868 height 24
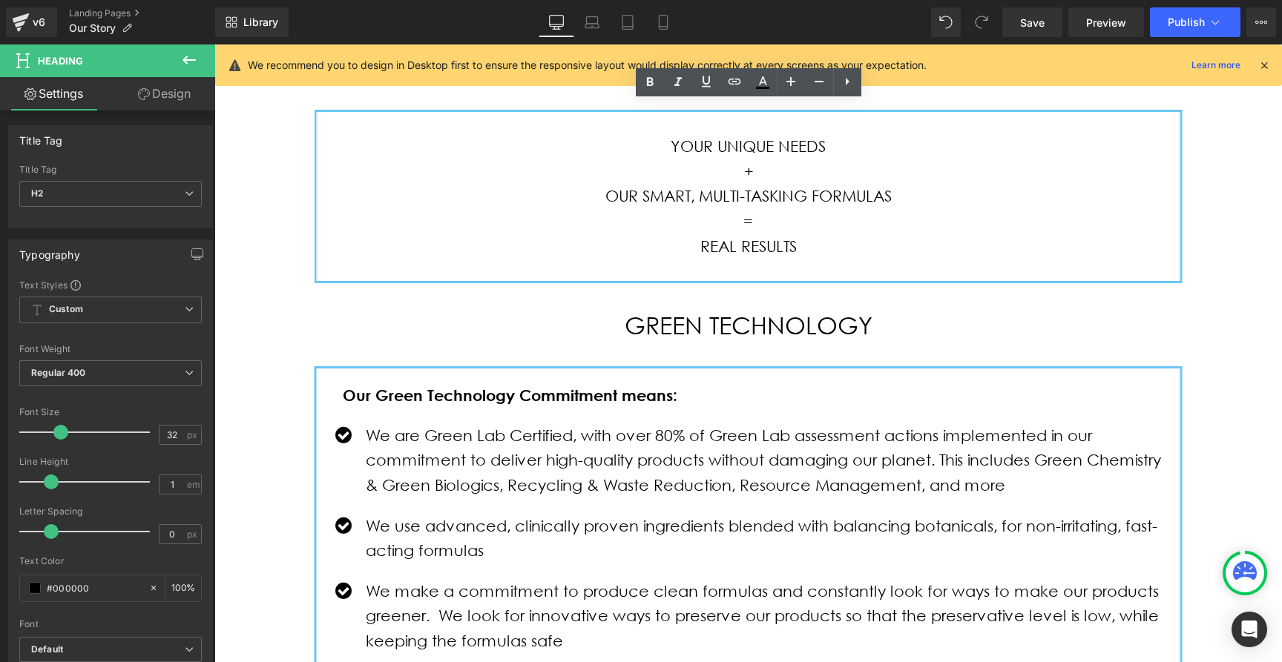
scroll to position [788, 0]
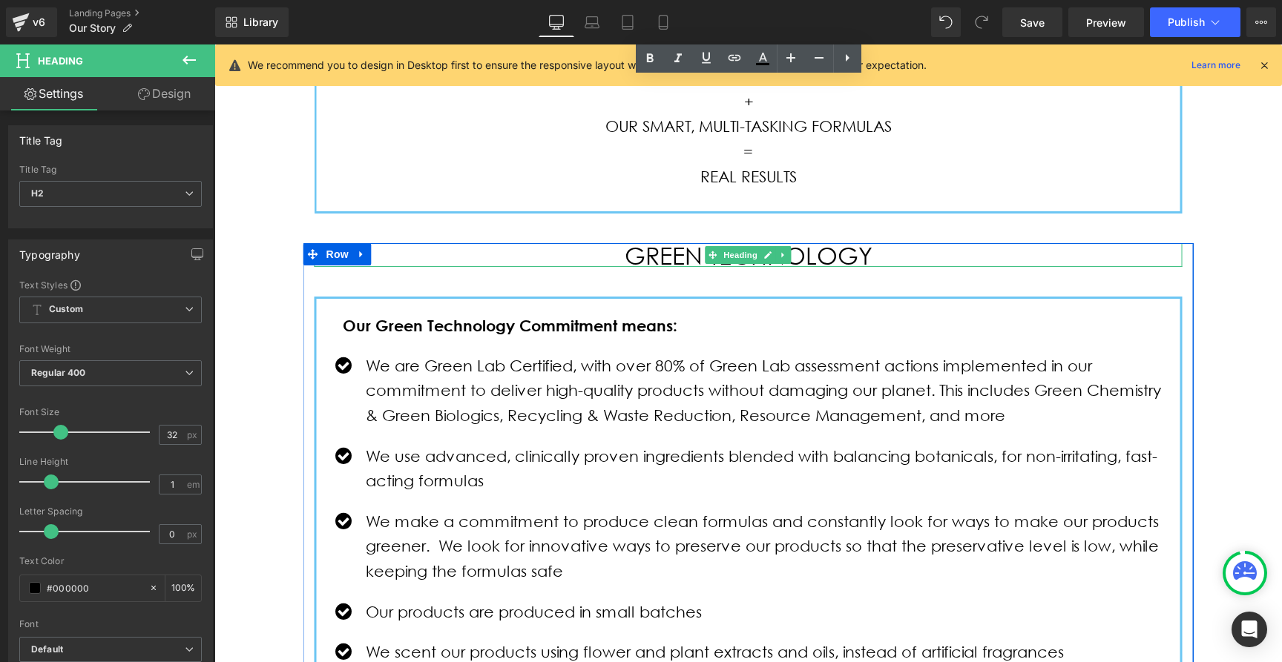
click at [685, 259] on h2 "GREEN TECHNOLOGY" at bounding box center [748, 255] width 868 height 24
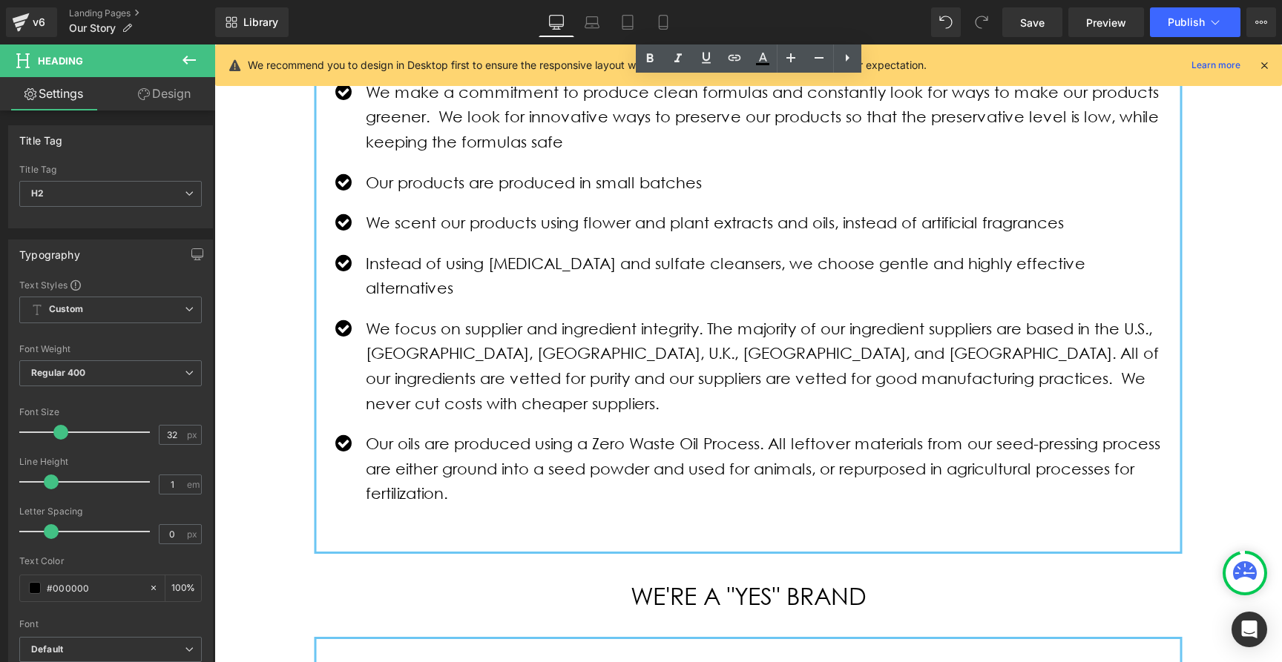
scroll to position [1286, 0]
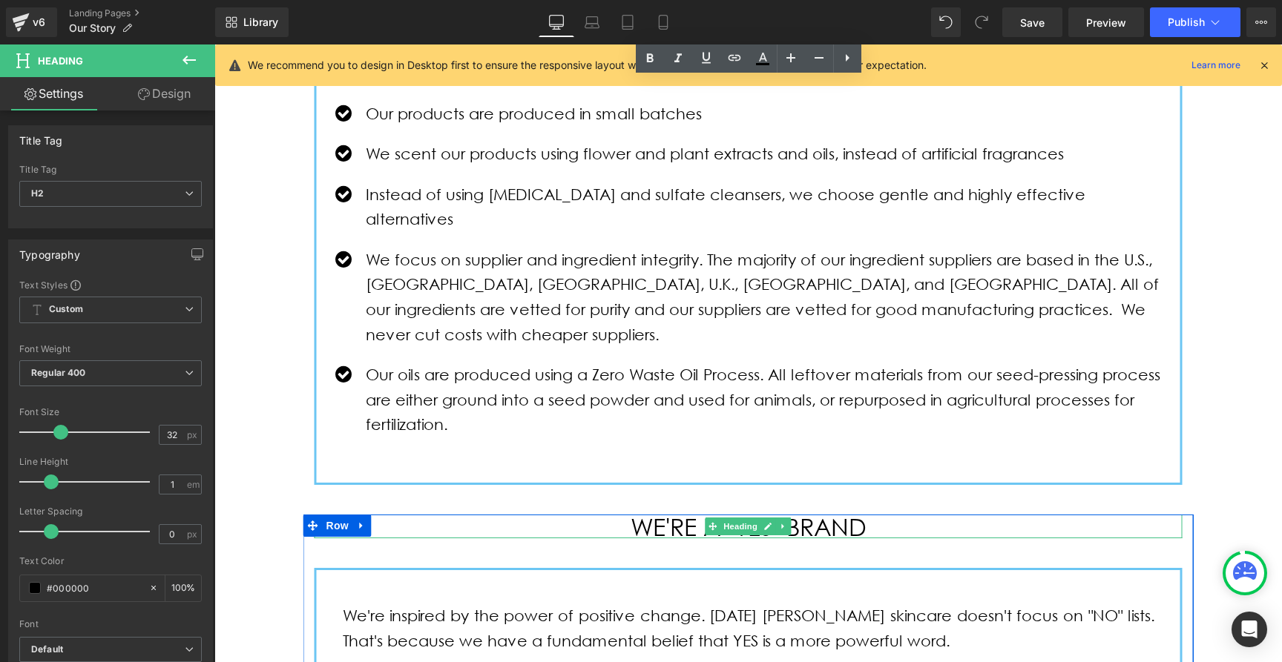
click at [656, 515] on h2 "WE'RE A "YES" BRAND" at bounding box center [748, 527] width 868 height 24
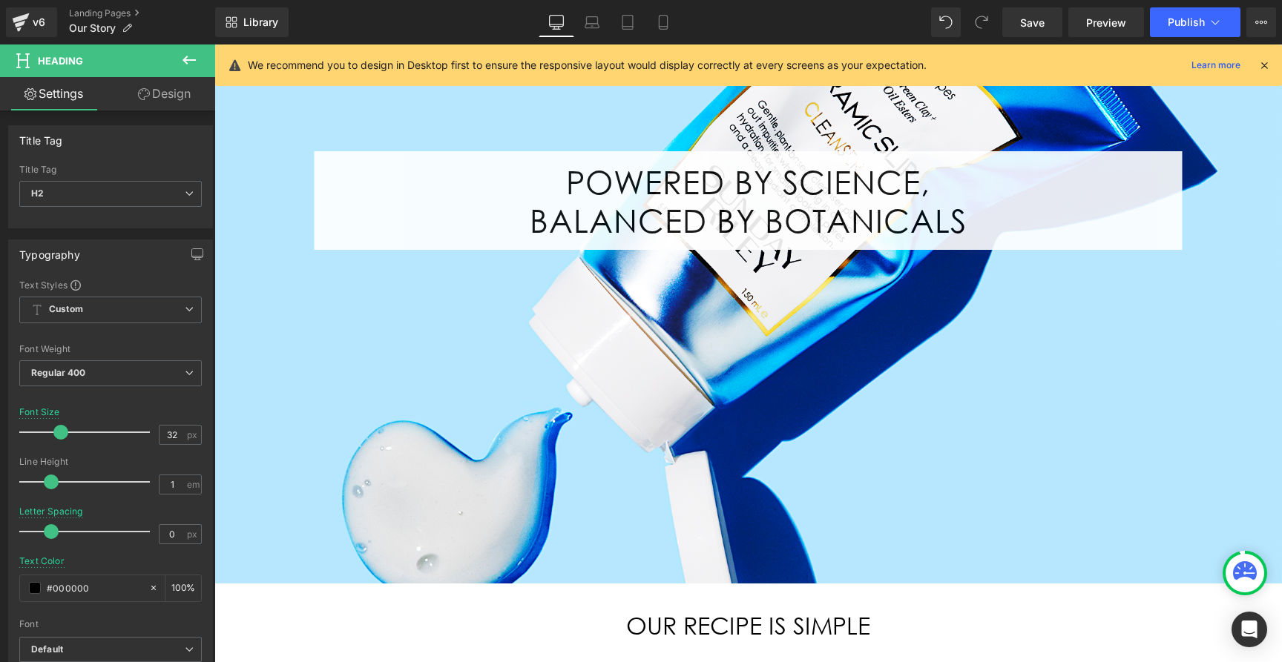
scroll to position [0, 0]
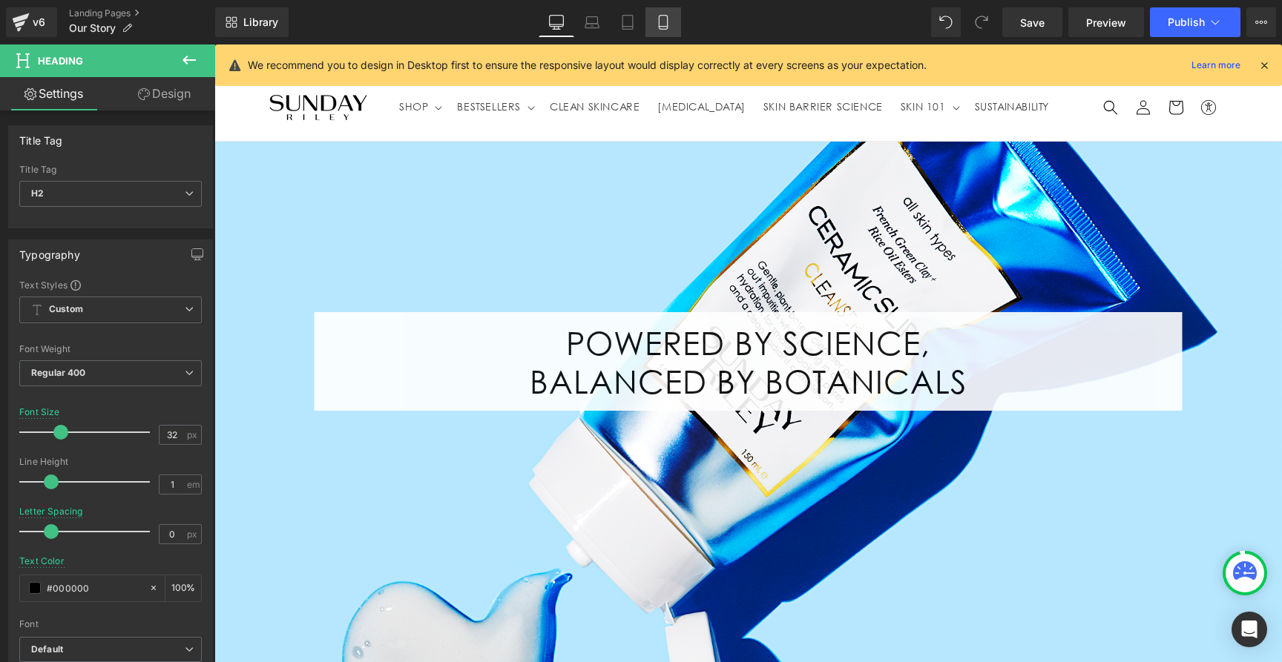
click at [669, 19] on icon at bounding box center [663, 22] width 15 height 15
type input "17"
type input "0.8"
type input "100"
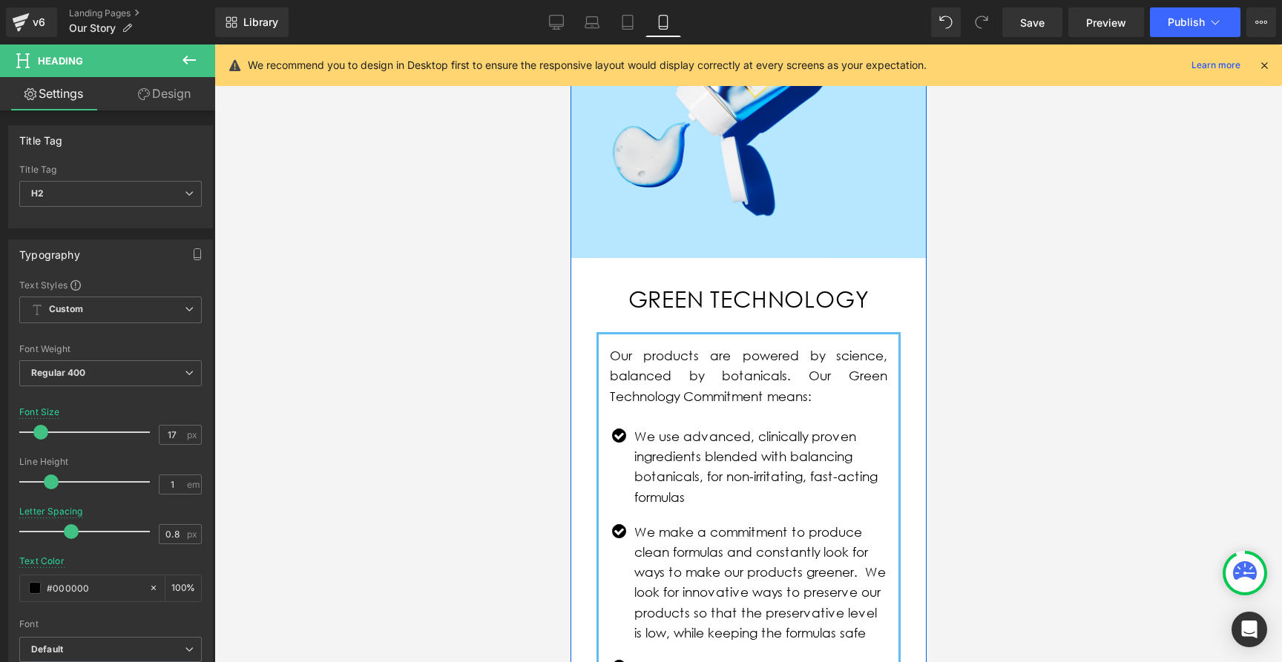
scroll to position [426, 0]
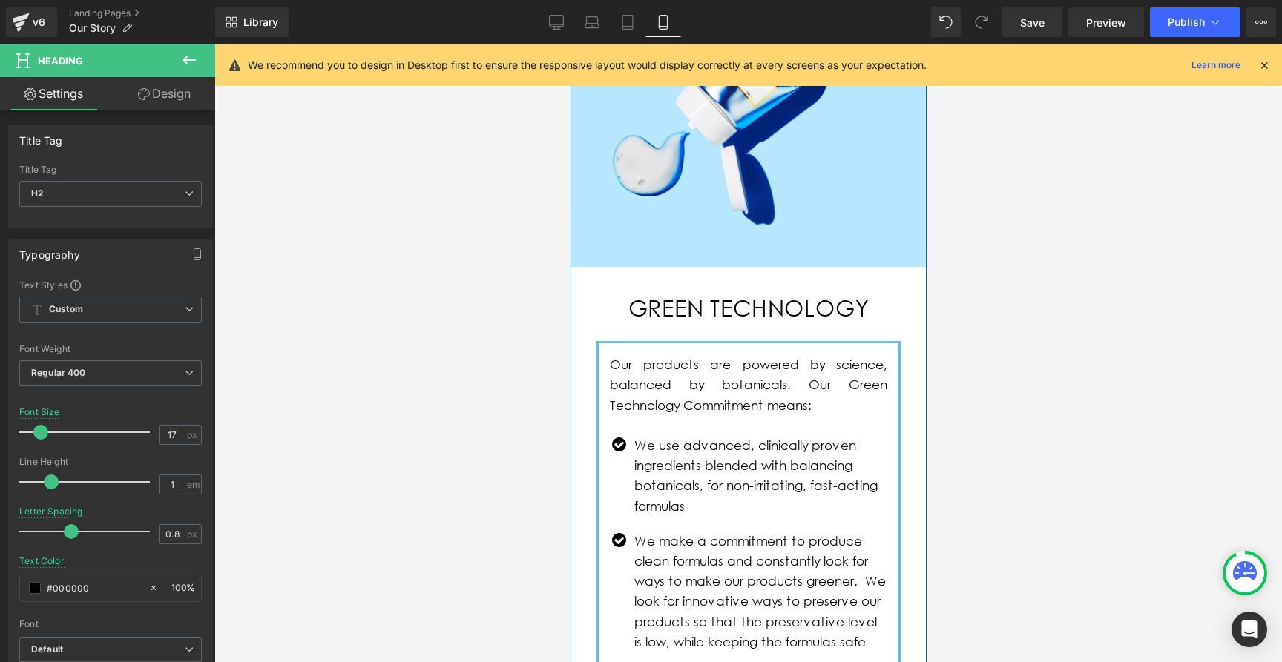
click at [722, 300] on div "GREEN TECHNOLOGY Heading" at bounding box center [748, 304] width 304 height 30
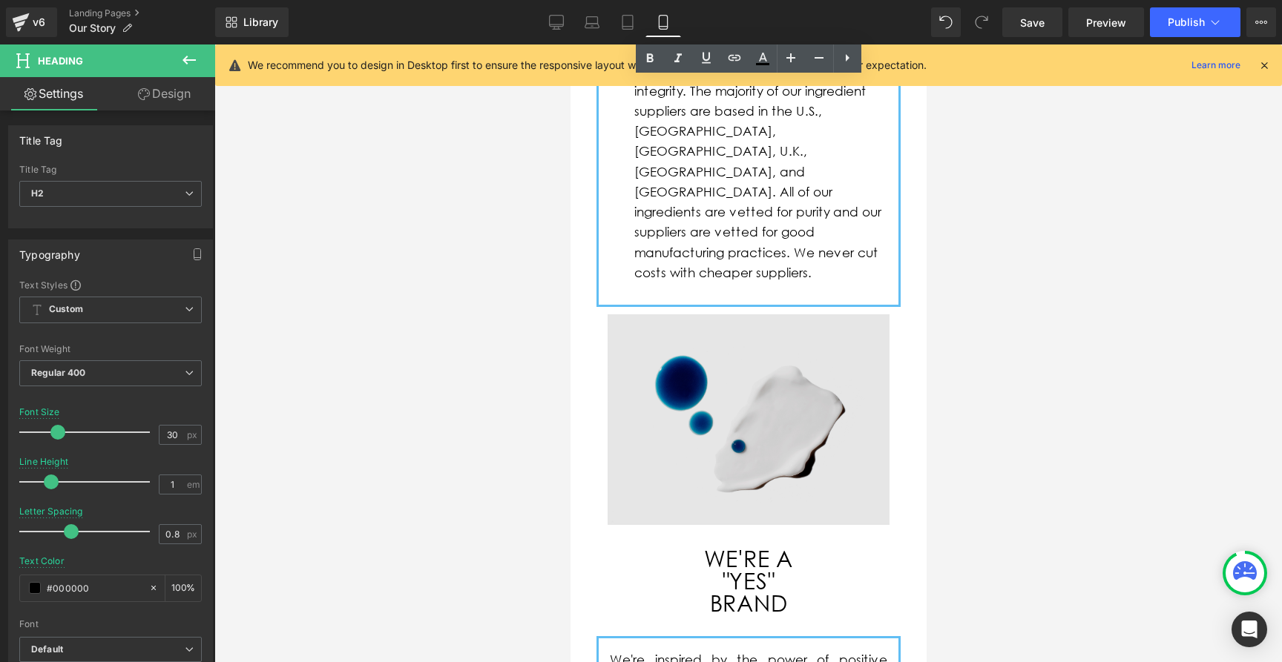
scroll to position [1331, 0]
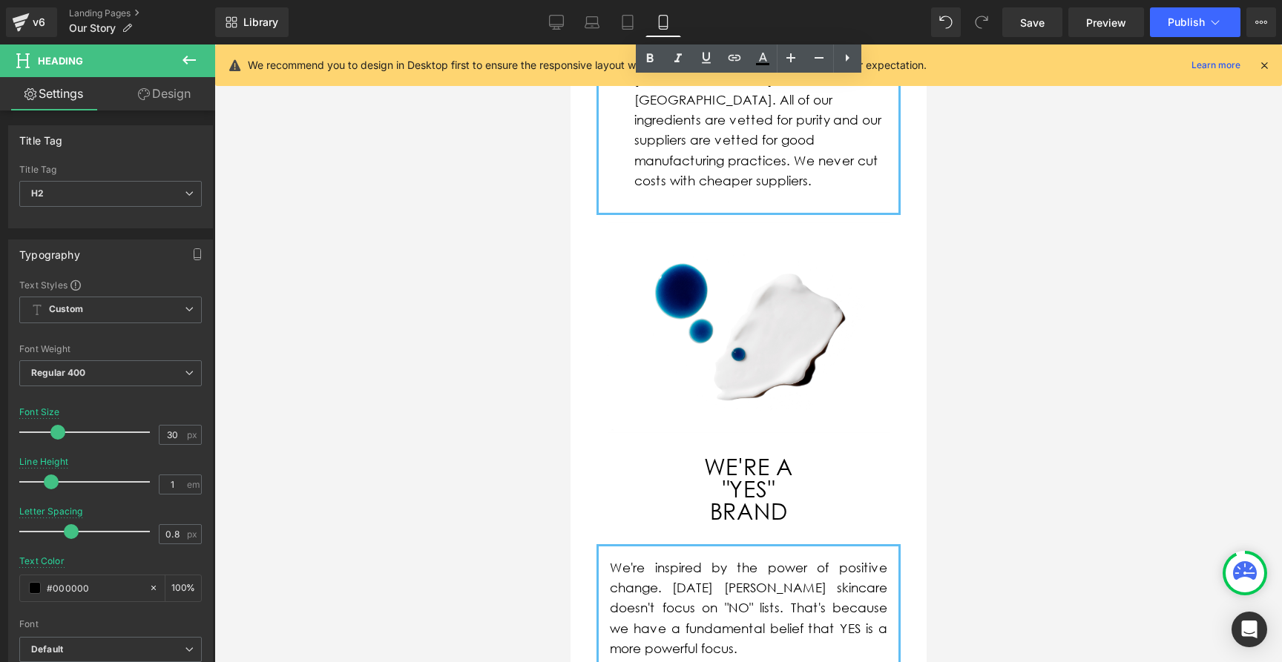
click at [736, 455] on div "WE'RE A "YES" BRAND Heading" at bounding box center [748, 488] width 304 height 67
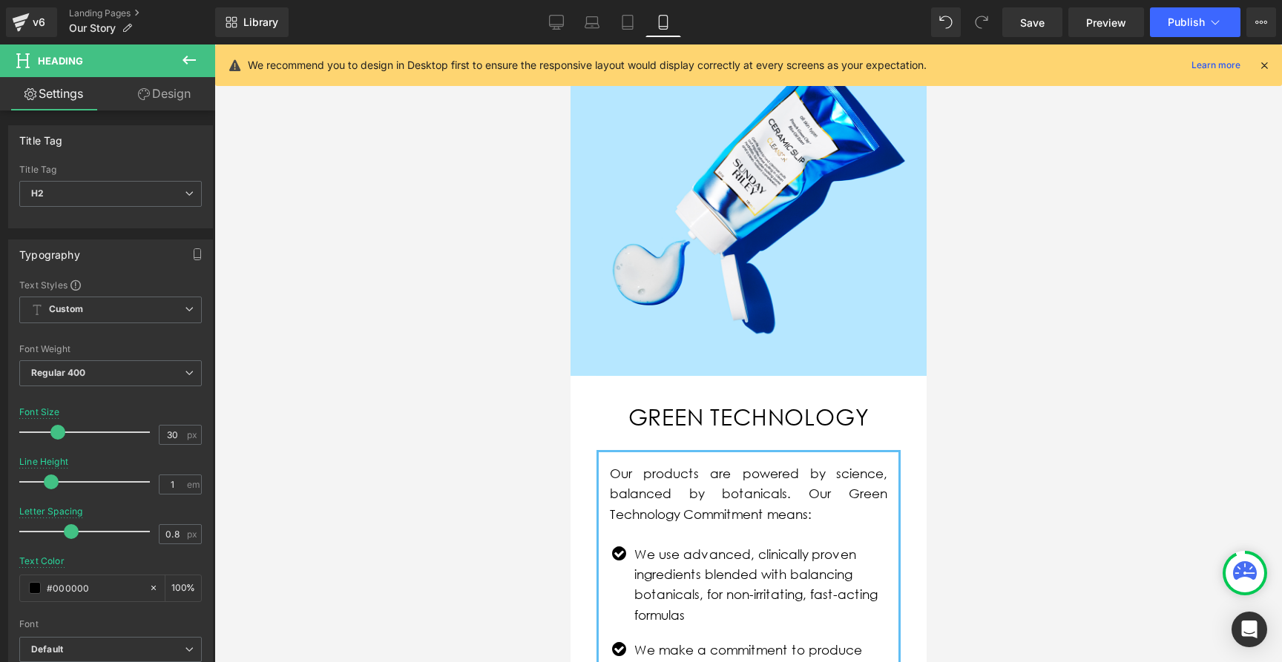
scroll to position [483, 0]
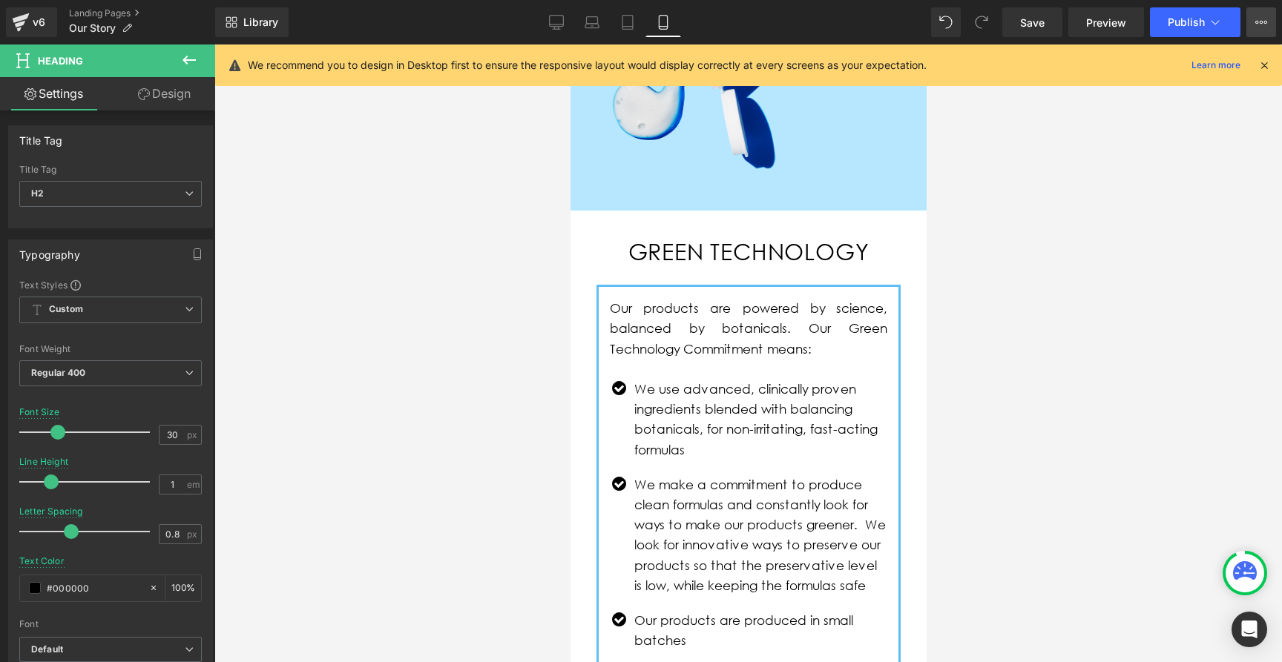
click at [1259, 22] on icon at bounding box center [1261, 22] width 4 height 3
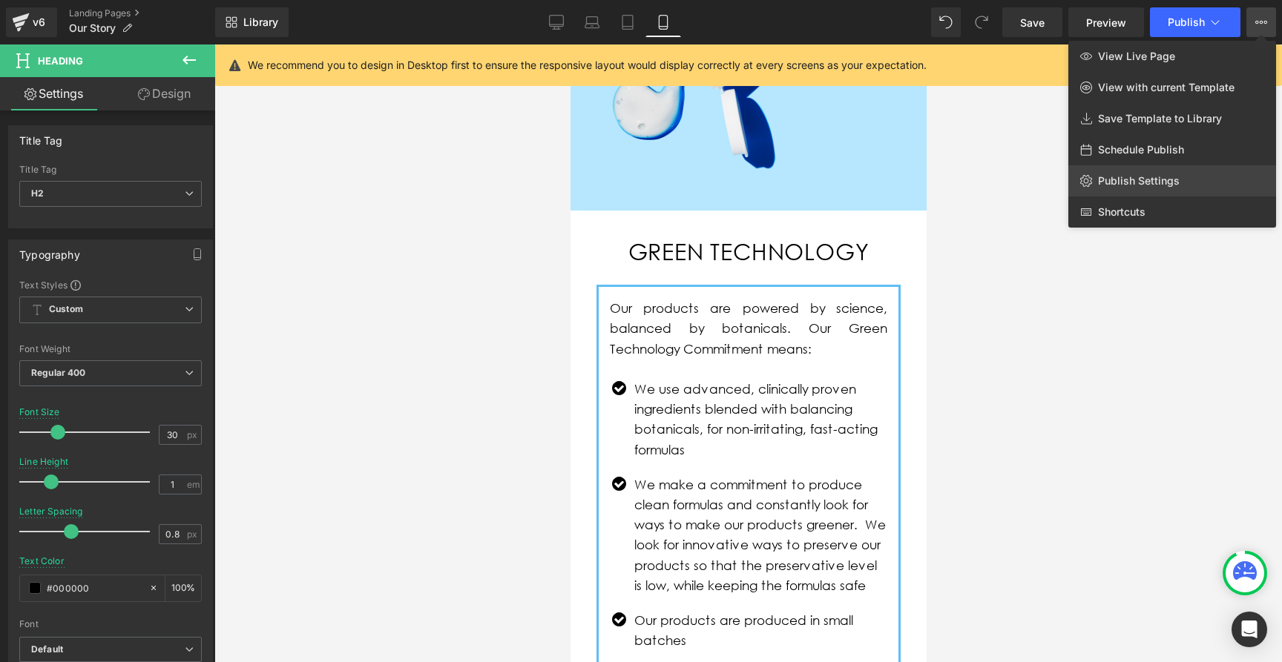
click at [1117, 185] on span "Publish Settings" at bounding box center [1139, 180] width 82 height 13
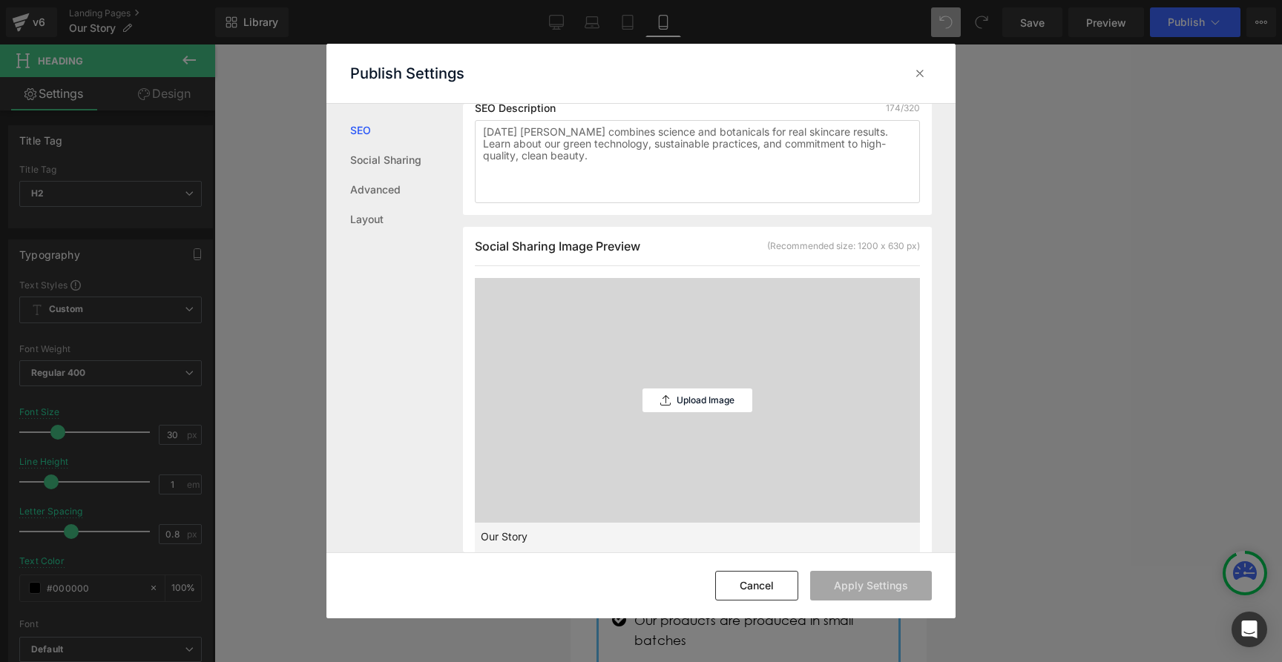
scroll to position [0, 0]
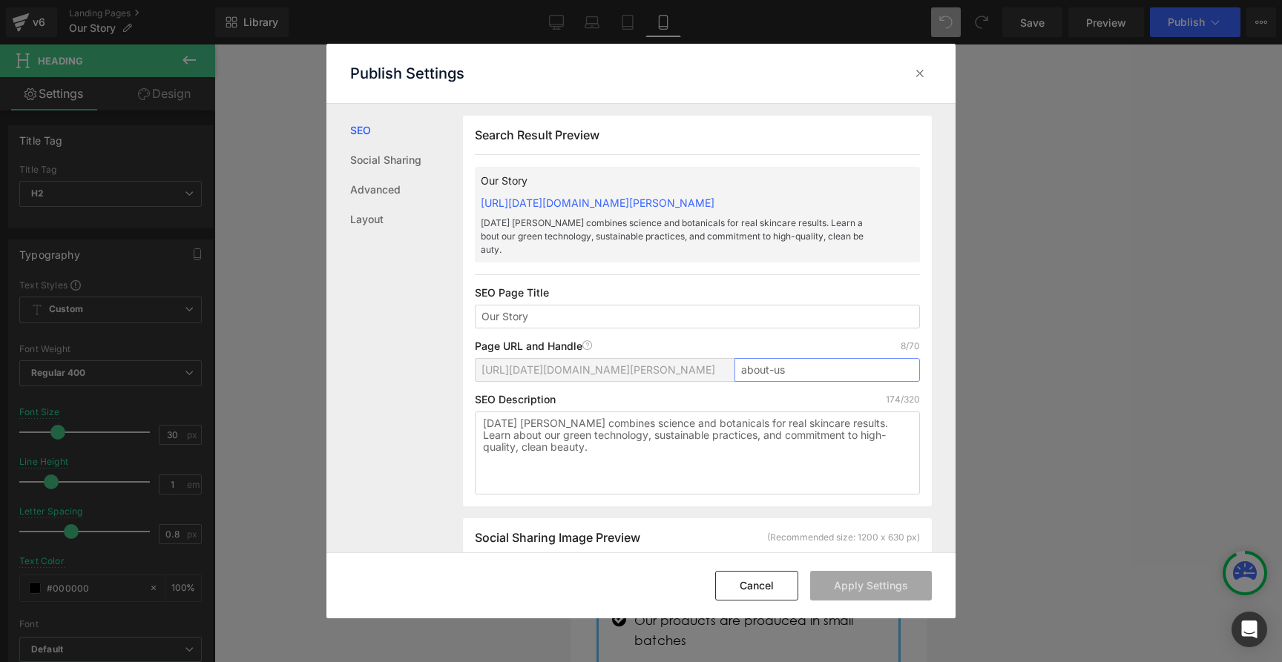
click at [751, 358] on input "about-us" at bounding box center [826, 370] width 185 height 24
drag, startPoint x: 751, startPoint y: 352, endPoint x: 785, endPoint y: 353, distance: 34.1
click at [785, 358] on input "about-us" at bounding box center [826, 370] width 185 height 24
click at [510, 417] on textarea "Sunday Riley combines science and botanicals for real skincare results. Learn a…" at bounding box center [697, 453] width 445 height 83
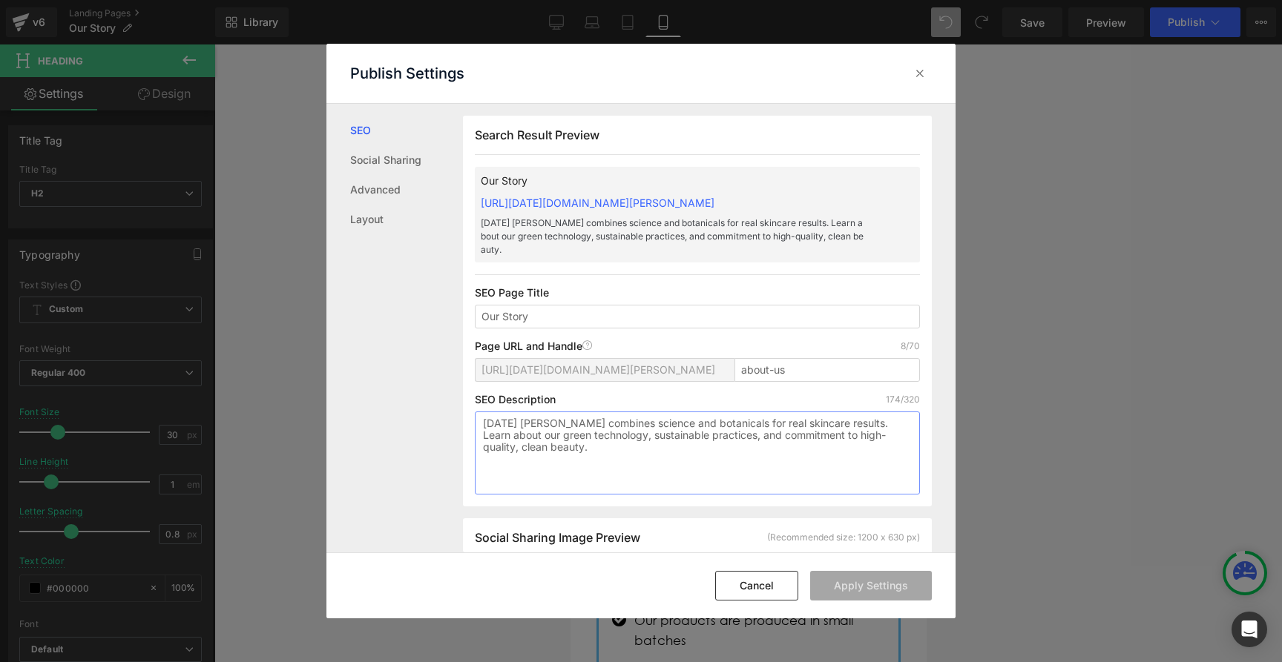
click at [510, 417] on textarea "Sunday Riley combines science and botanicals for real skincare results. Learn a…" at bounding box center [697, 453] width 445 height 83
click at [747, 358] on input "about-us" at bounding box center [826, 370] width 185 height 24
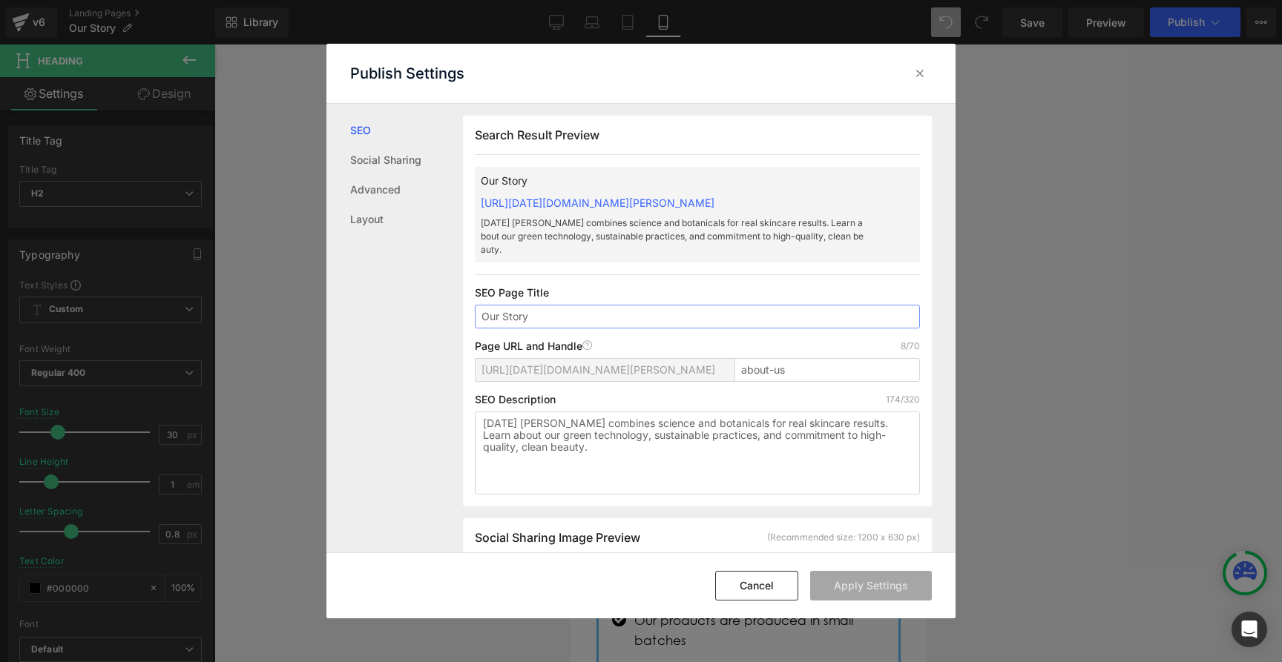
click at [501, 308] on input "Our Story" at bounding box center [697, 317] width 445 height 24
click at [603, 269] on div "Search Result Preview Our Story https://sunday-riley.myshopify.com/pages/about-…" at bounding box center [697, 311] width 469 height 391
click at [765, 582] on button "Cancel" at bounding box center [756, 586] width 83 height 30
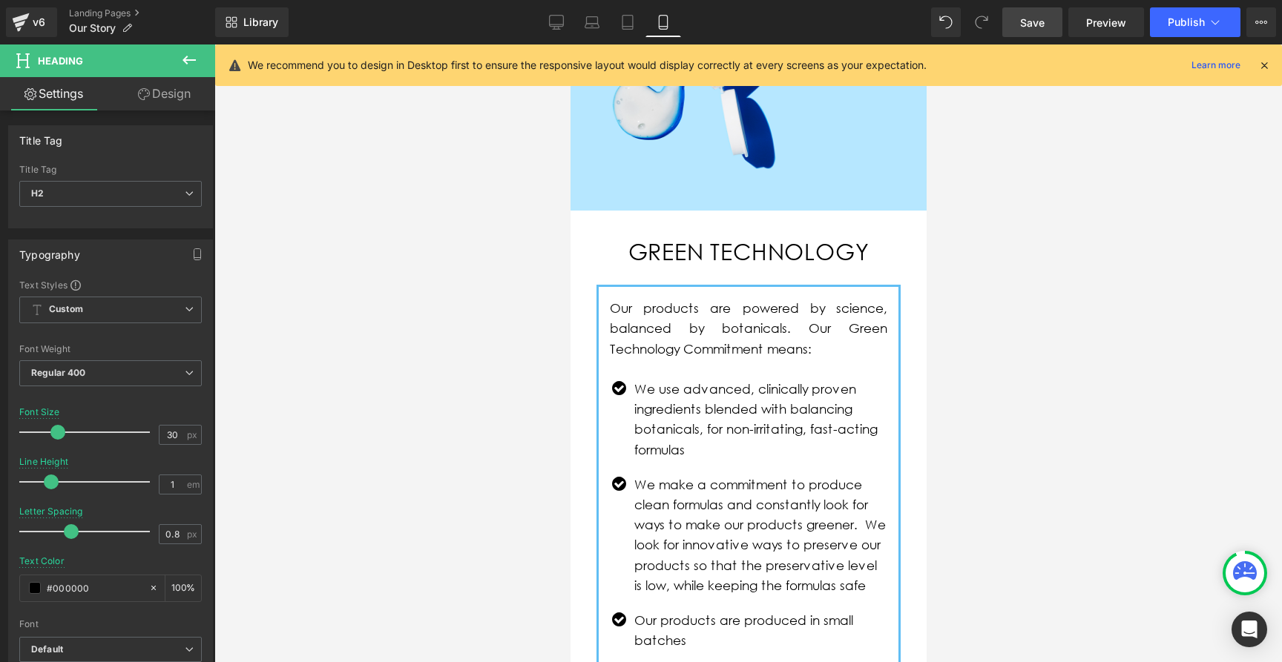
click at [1038, 23] on span "Save" at bounding box center [1032, 23] width 24 height 16
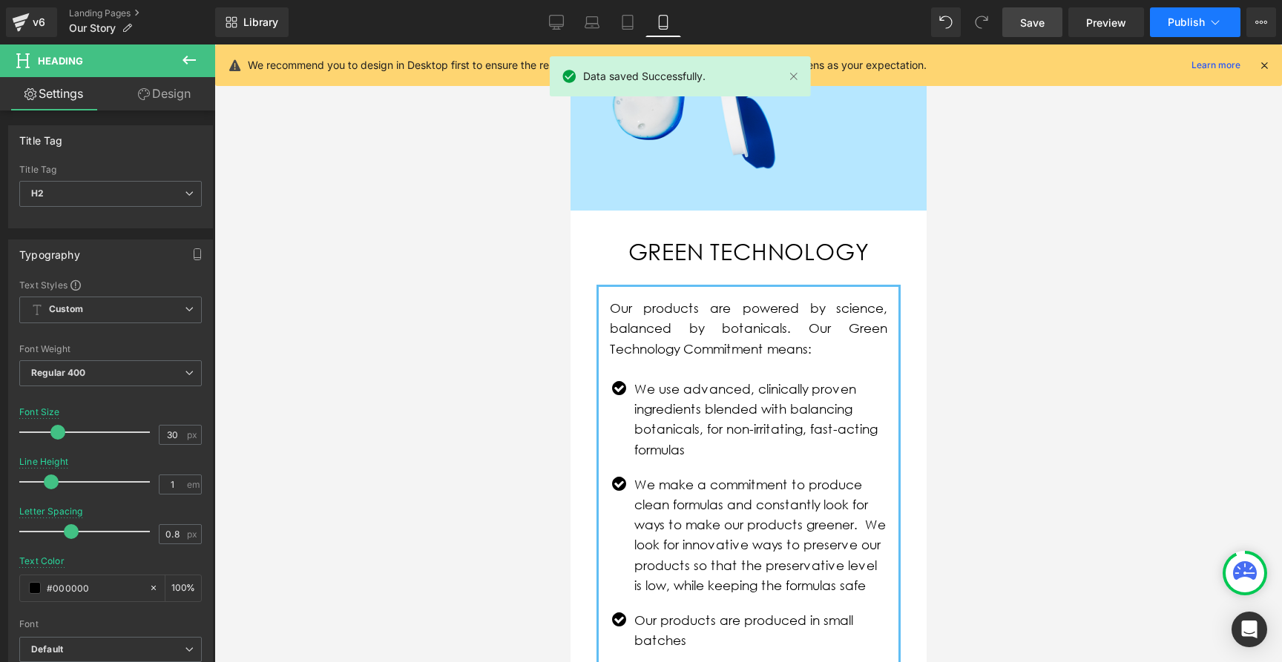
click at [1174, 29] on button "Publish" at bounding box center [1195, 22] width 90 height 30
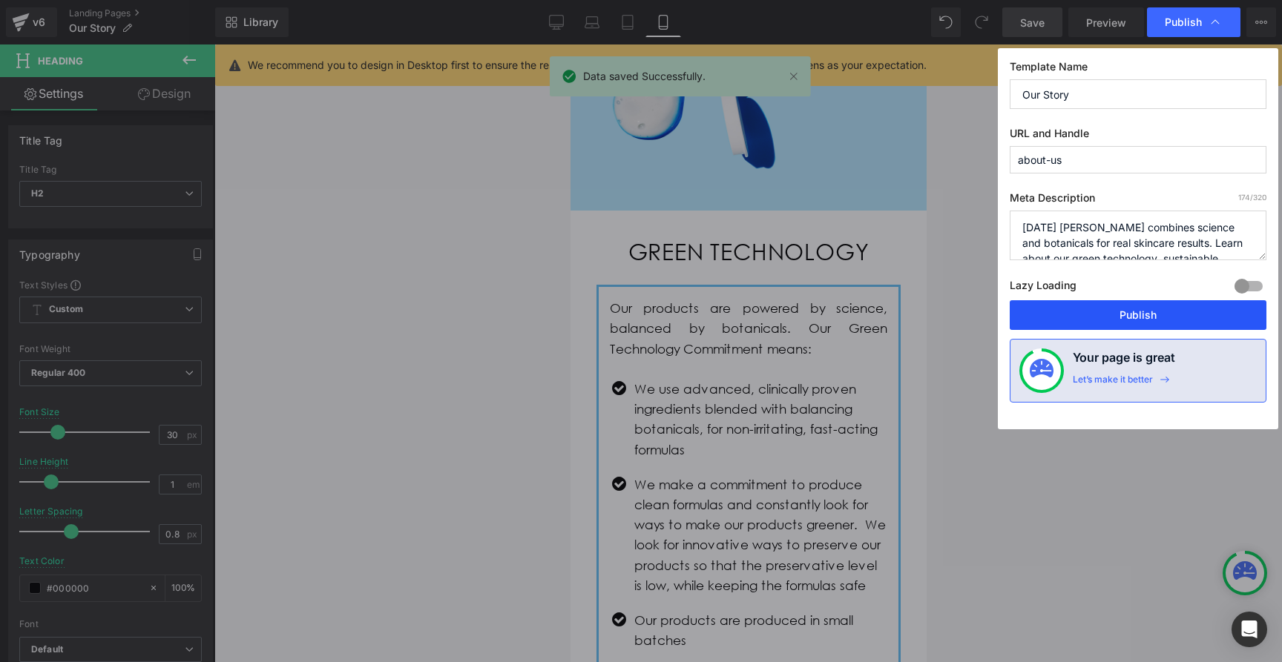
click at [1122, 314] on button "Publish" at bounding box center [1137, 315] width 257 height 30
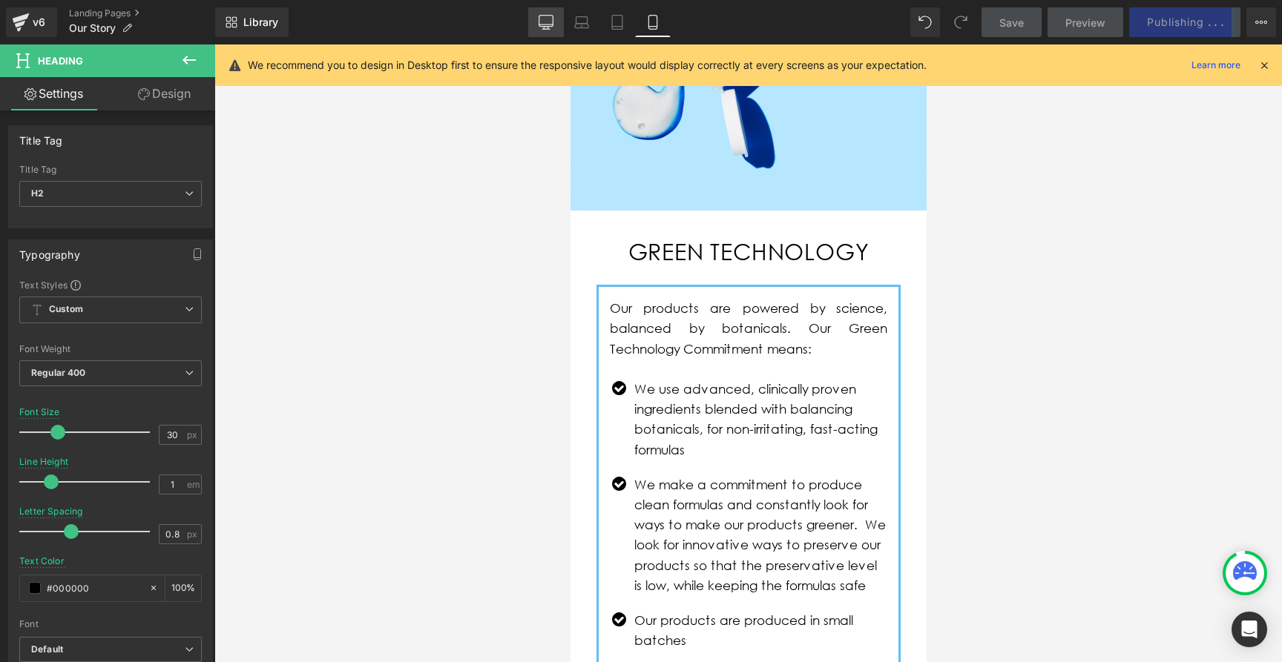
click at [550, 30] on link "Desktop" at bounding box center [546, 22] width 36 height 30
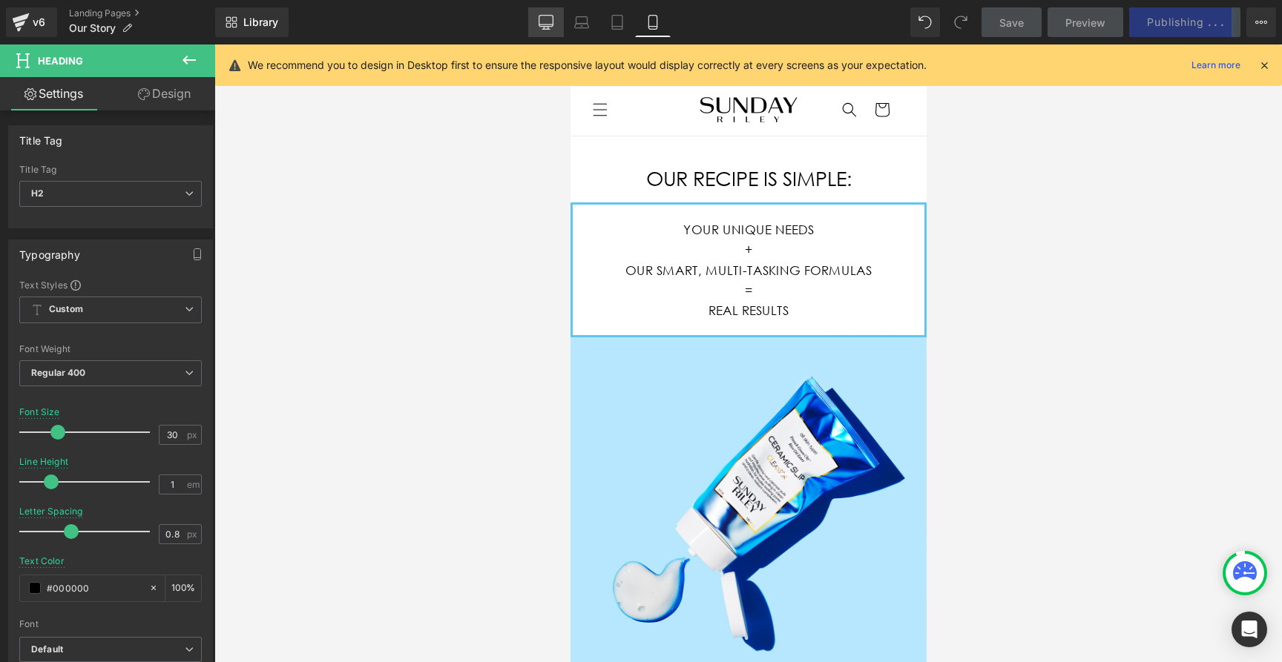
type input "18"
type input "1.6"
type input "0.9"
type input "100"
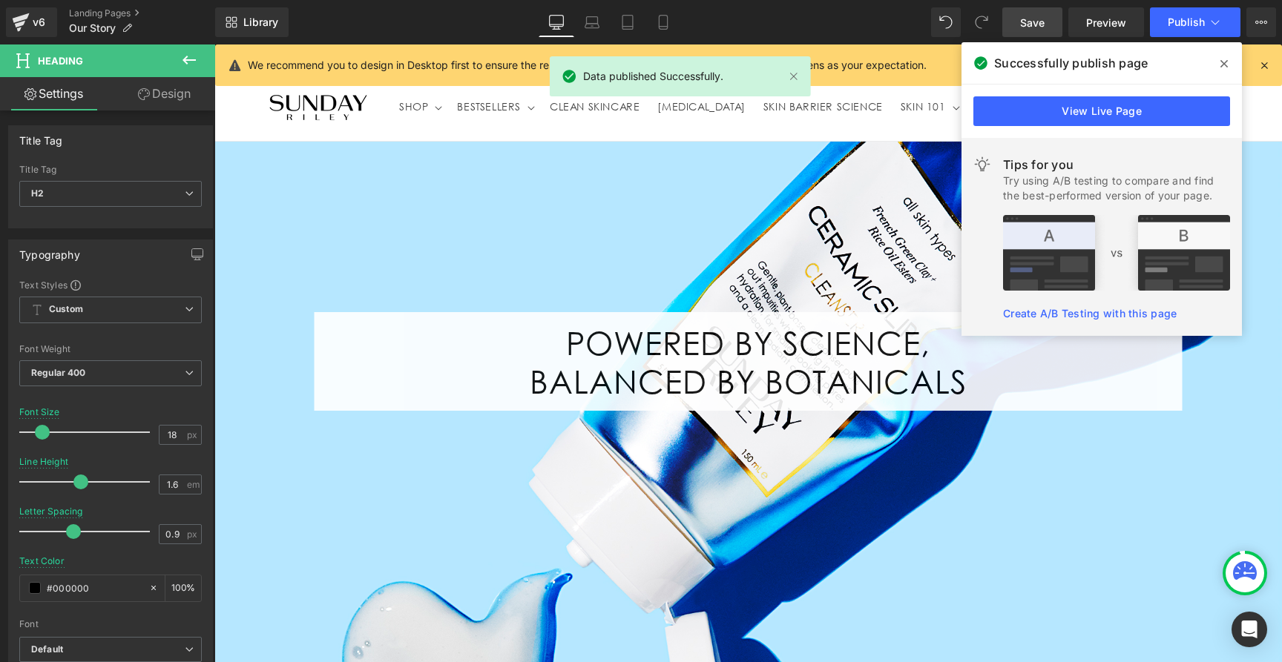
click at [1225, 66] on icon at bounding box center [1223, 63] width 7 height 7
